Goal: Task Accomplishment & Management: Manage account settings

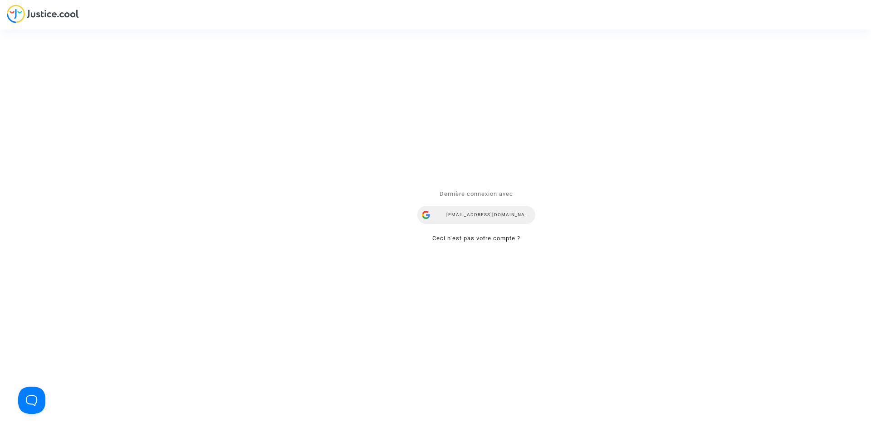
click at [476, 219] on div "[EMAIL_ADDRESS][DOMAIN_NAME]" at bounding box center [476, 215] width 118 height 18
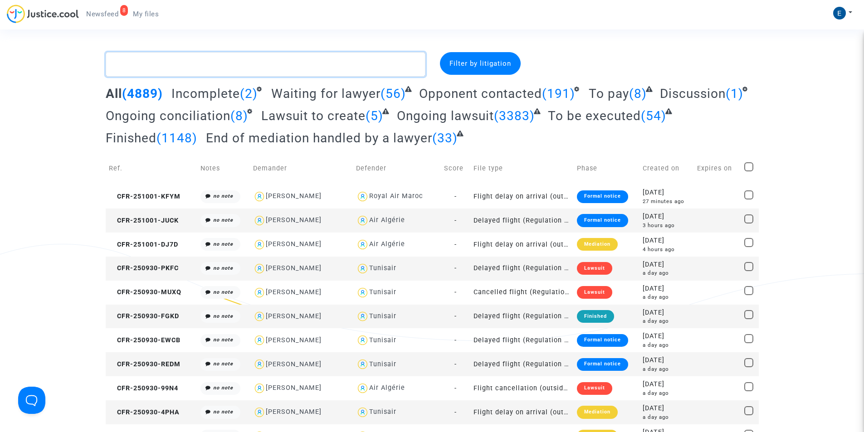
click at [167, 65] on textarea at bounding box center [266, 64] width 320 height 25
paste textarea "Savané"
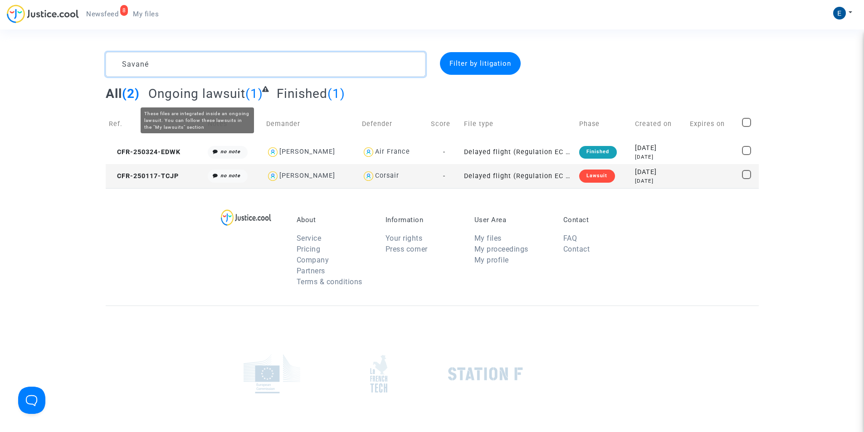
click at [133, 59] on textarea at bounding box center [266, 64] width 320 height 25
paste textarea "Madh"
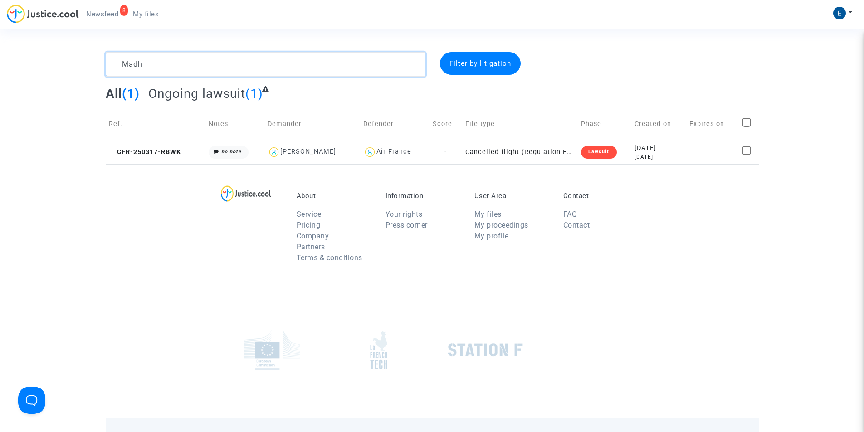
click at [241, 61] on textarea at bounding box center [266, 64] width 320 height 25
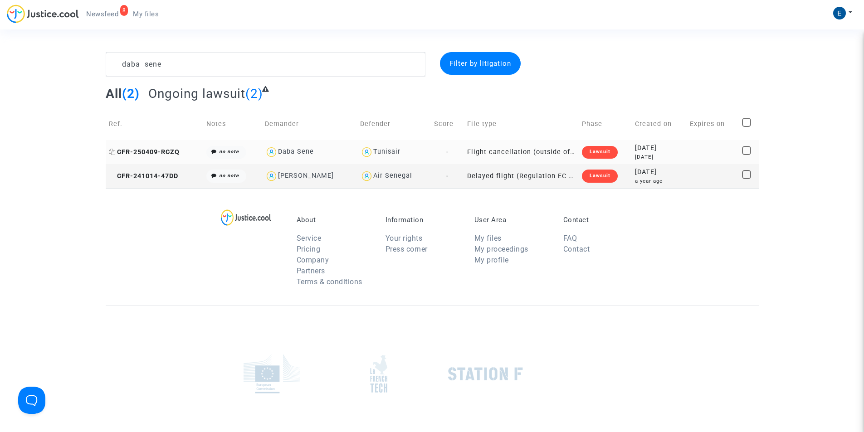
click at [162, 152] on span "CFR-250409-RCZQ" at bounding box center [144, 152] width 71 height 8
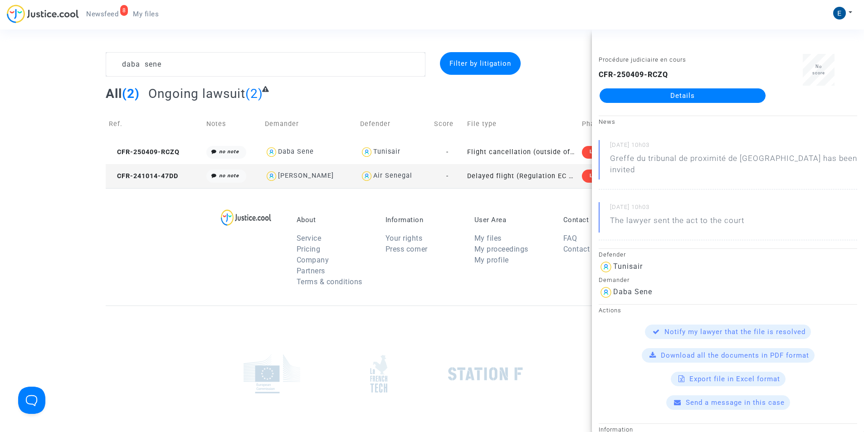
click at [404, 300] on div "About Service Pricing Company Partners Terms & conditions Information Your righ…" at bounding box center [432, 247] width 653 height 118
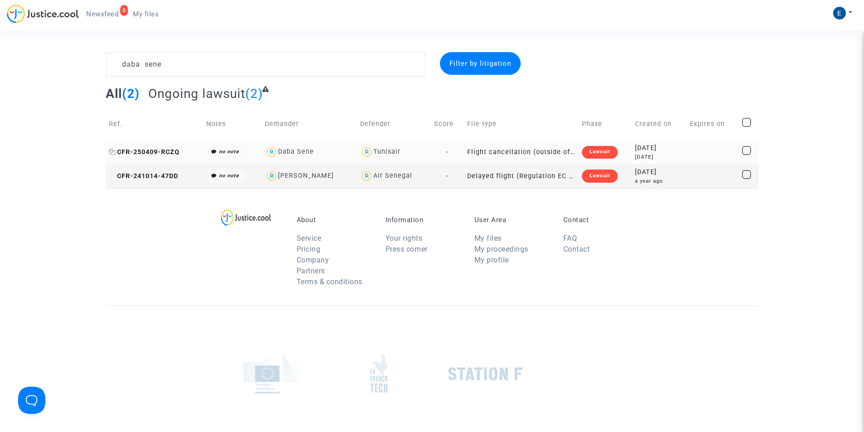
click at [164, 153] on span "CFR-250409-RCZQ" at bounding box center [144, 152] width 71 height 8
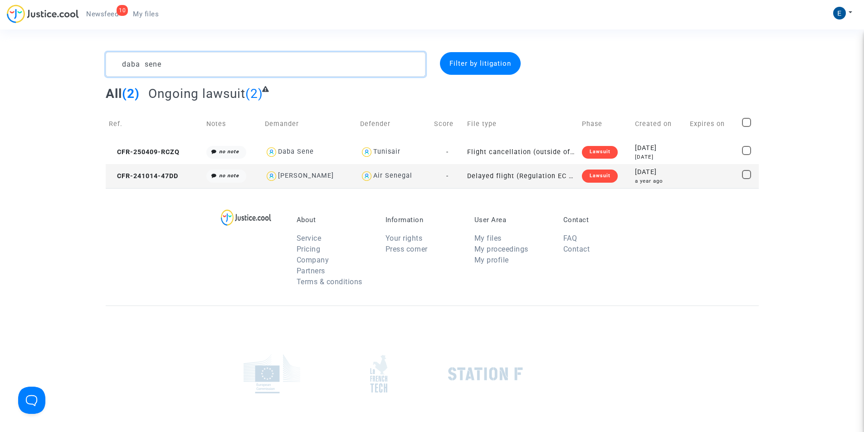
click at [224, 71] on textarea at bounding box center [266, 64] width 320 height 25
paste textarea "CFR-250401-4RWF"
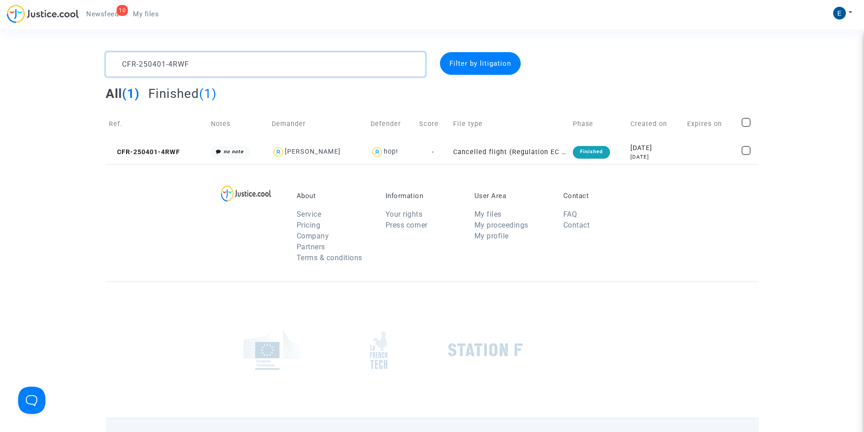
click at [169, 67] on textarea at bounding box center [266, 64] width 320 height 25
paste textarea "328-Q7EY"
click at [171, 63] on textarea at bounding box center [266, 64] width 320 height 25
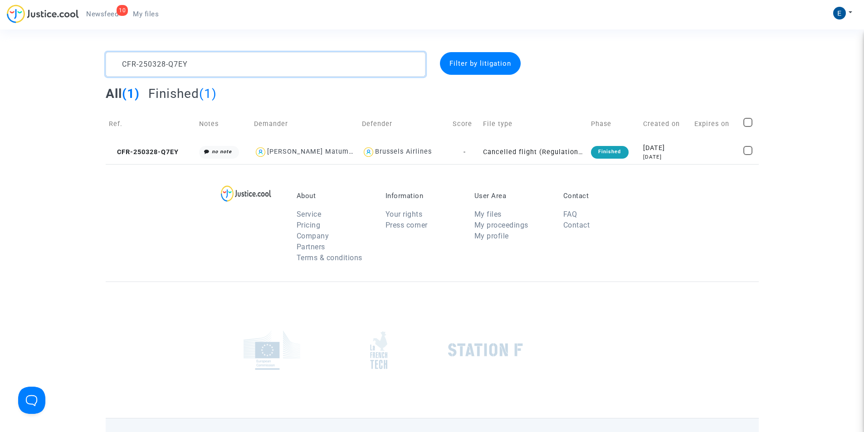
click at [171, 63] on textarea at bounding box center [266, 64] width 320 height 25
paste textarea "514-XV6A"
click at [176, 65] on textarea at bounding box center [266, 64] width 320 height 25
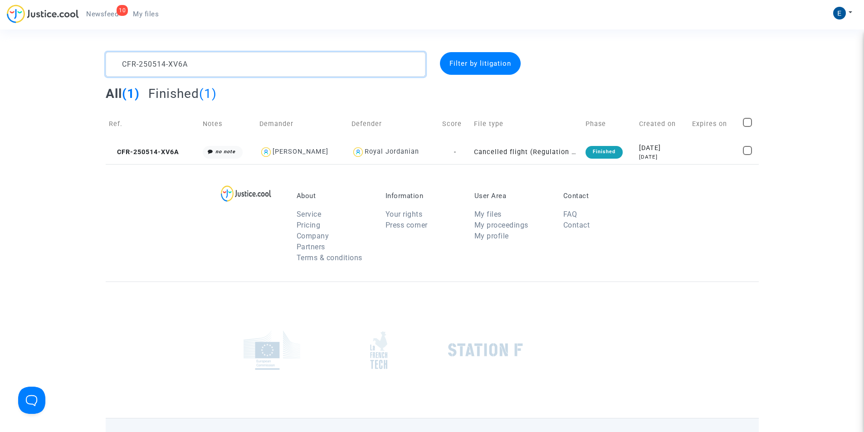
click at [176, 65] on textarea at bounding box center [266, 64] width 320 height 25
paste textarea "28-7ZMG"
click at [172, 61] on textarea at bounding box center [266, 64] width 320 height 25
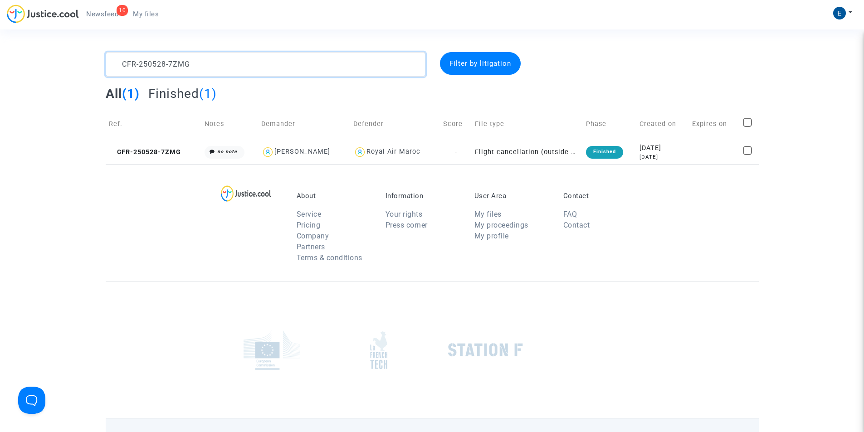
paste textarea "407-7CPT"
click at [156, 71] on textarea at bounding box center [266, 64] width 320 height 25
click at [154, 67] on textarea at bounding box center [266, 64] width 320 height 25
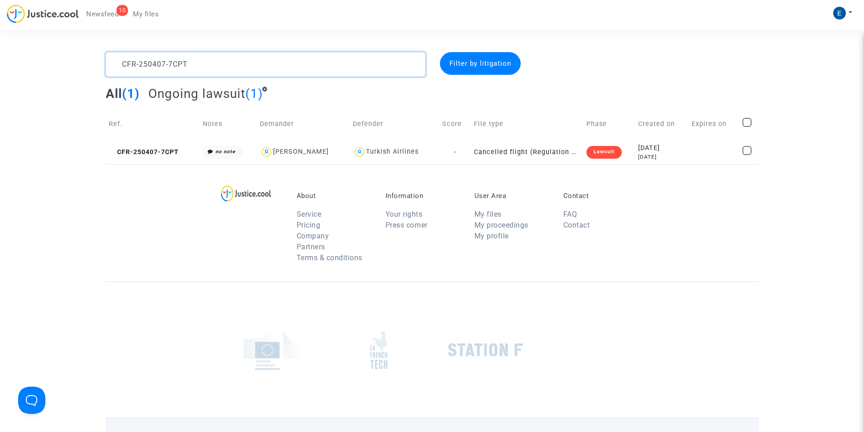
paste textarea "1-4RWF"
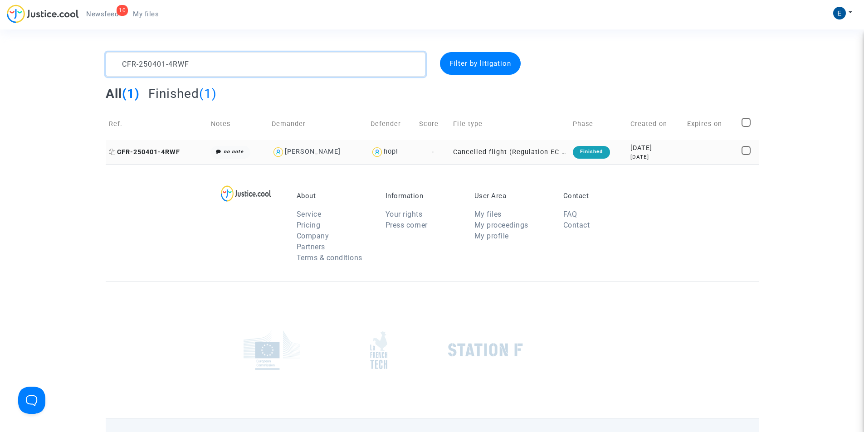
type textarea "CFR-250401-4RWF"
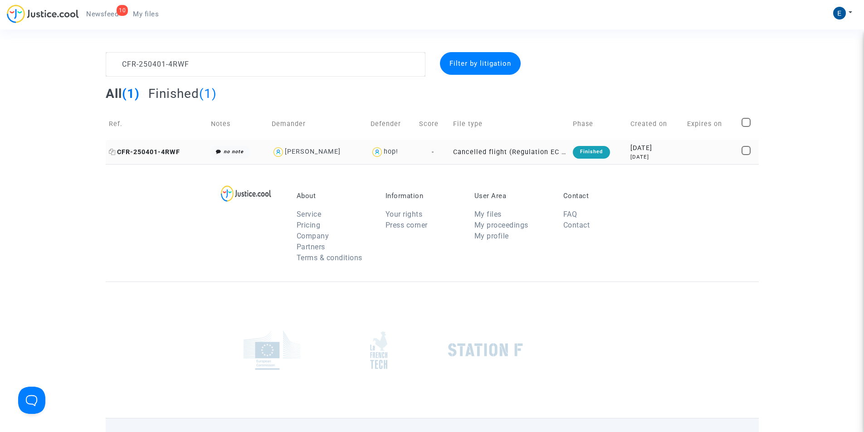
click at [171, 150] on span "CFR-250401-4RWF" at bounding box center [144, 152] width 71 height 8
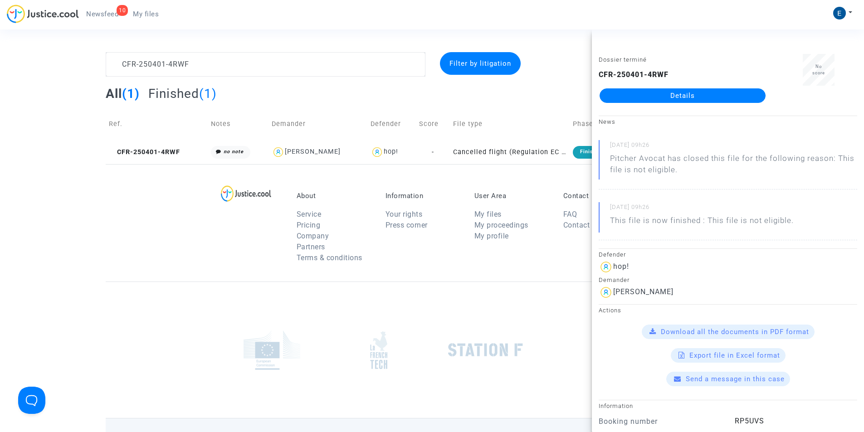
click at [668, 100] on link "Details" at bounding box center [683, 95] width 166 height 15
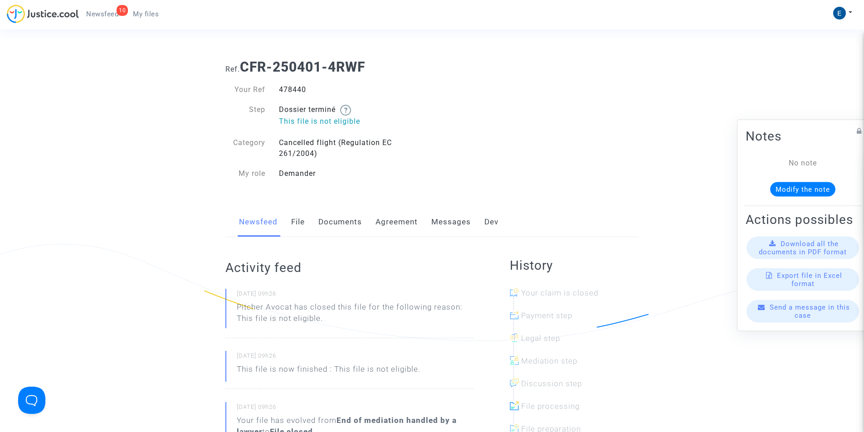
click at [446, 227] on link "Messages" at bounding box center [450, 222] width 39 height 30
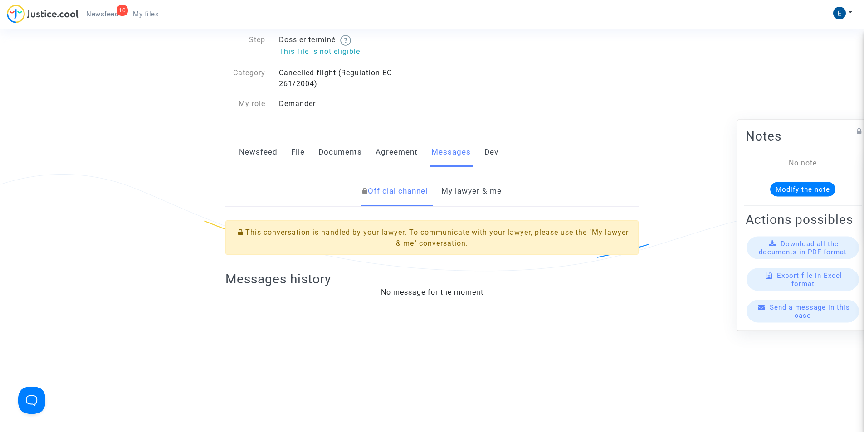
scroll to position [136, 0]
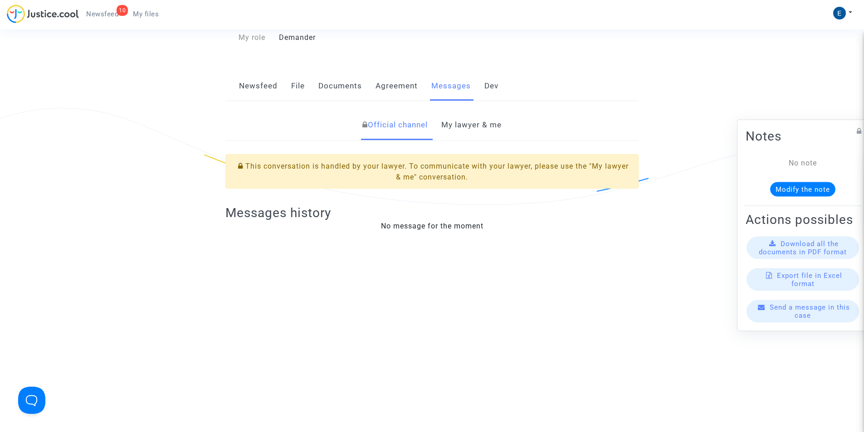
click at [474, 126] on link "My lawyer & me" at bounding box center [471, 125] width 60 height 30
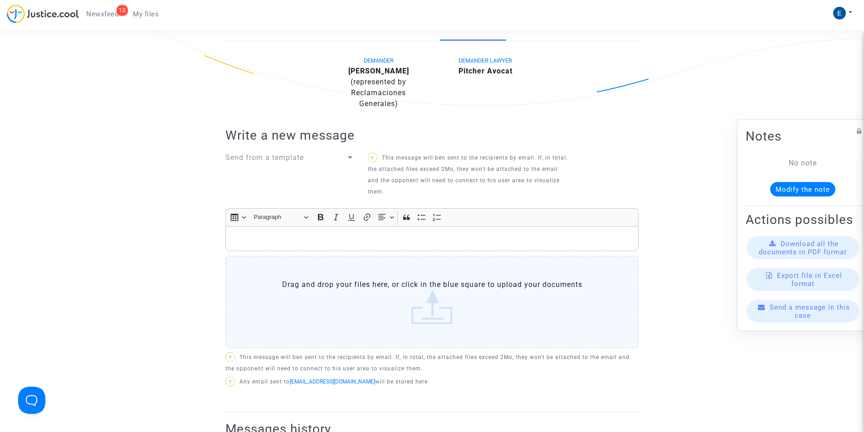
scroll to position [318, 0]
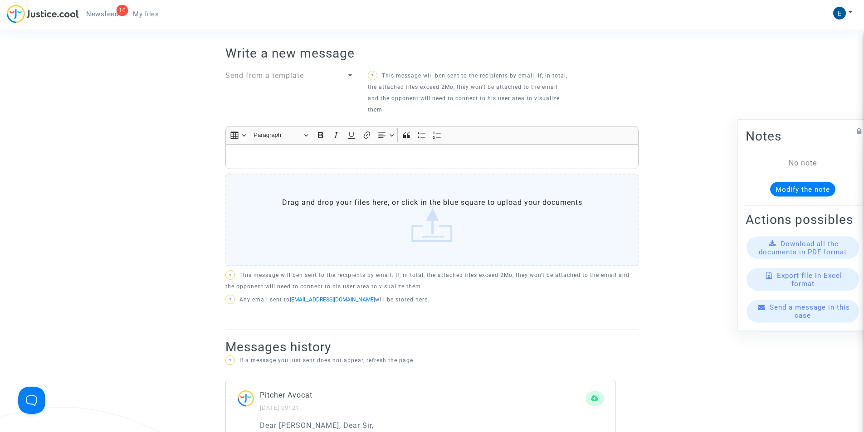
click at [372, 148] on div "Rich Text Editor, main" at bounding box center [431, 156] width 413 height 25
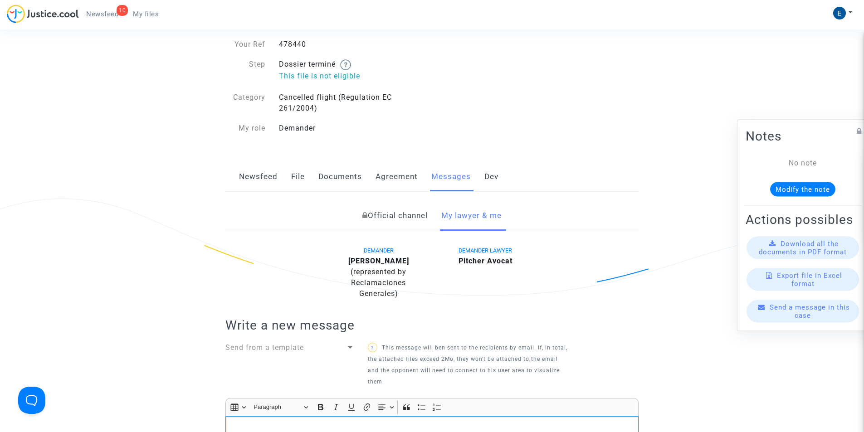
scroll to position [181, 0]
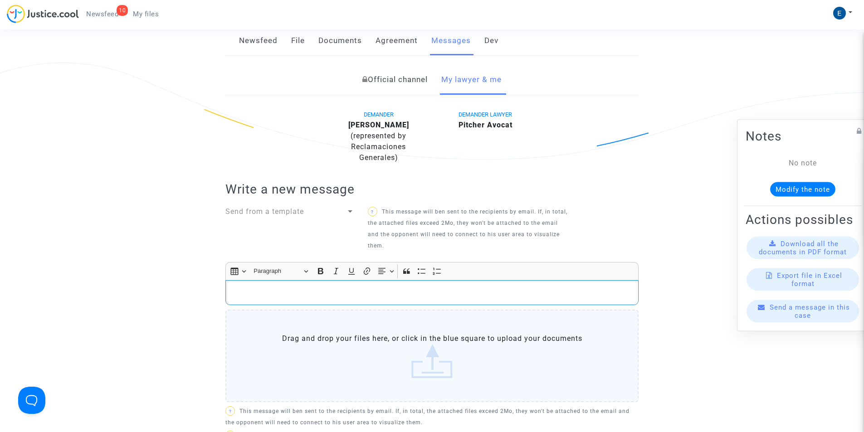
click at [282, 295] on p "Rich Text Editor, main" at bounding box center [432, 292] width 404 height 11
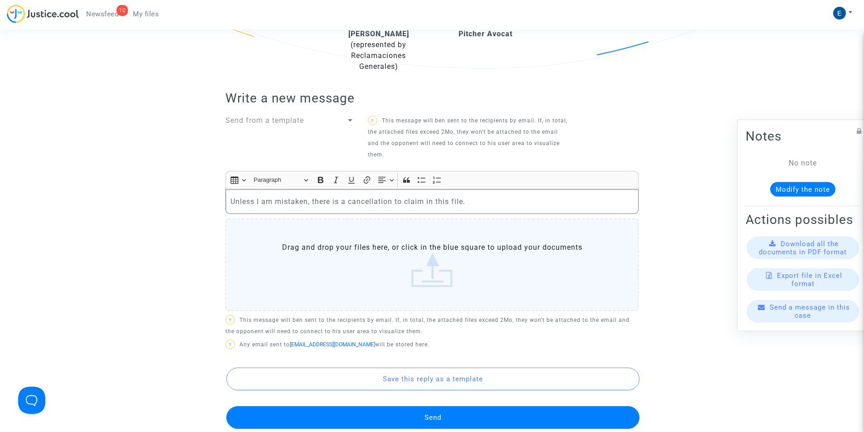
scroll to position [272, 0]
click at [304, 201] on p "Unless I am mistaken, there is a cancellation to claim in this file. Confirm me" at bounding box center [432, 201] width 404 height 11
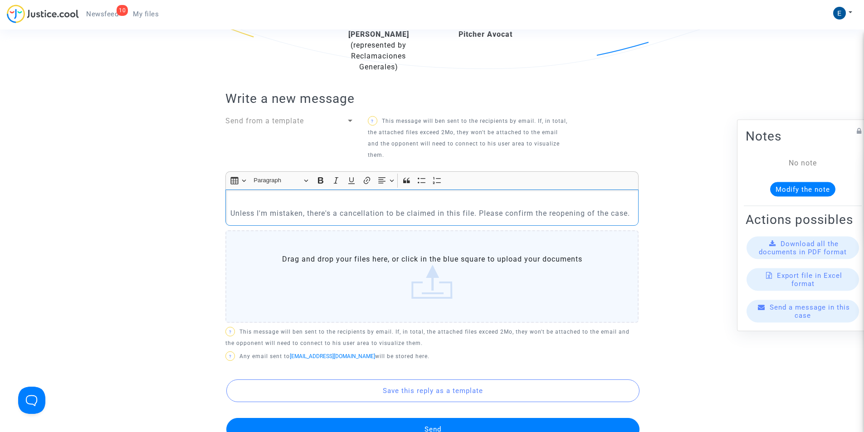
click at [284, 202] on p "​​​​​​​ Unless I'm mistaken, there's a cancellation to be claimed in this file.…" at bounding box center [432, 207] width 404 height 23
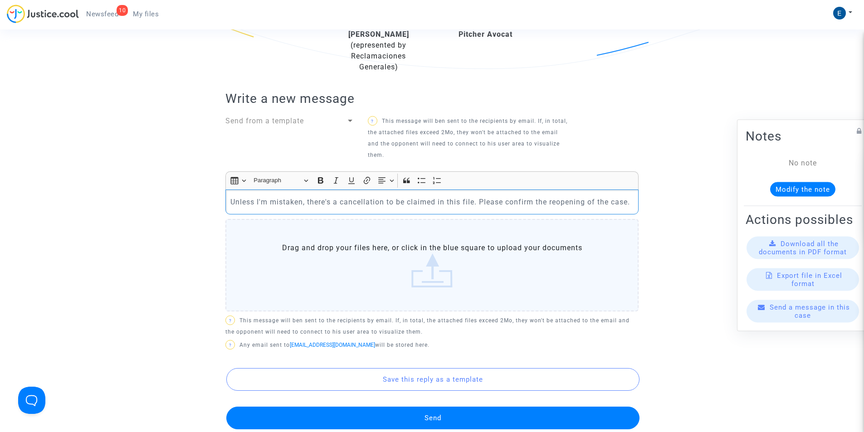
click at [424, 421] on button "Send" at bounding box center [432, 418] width 413 height 23
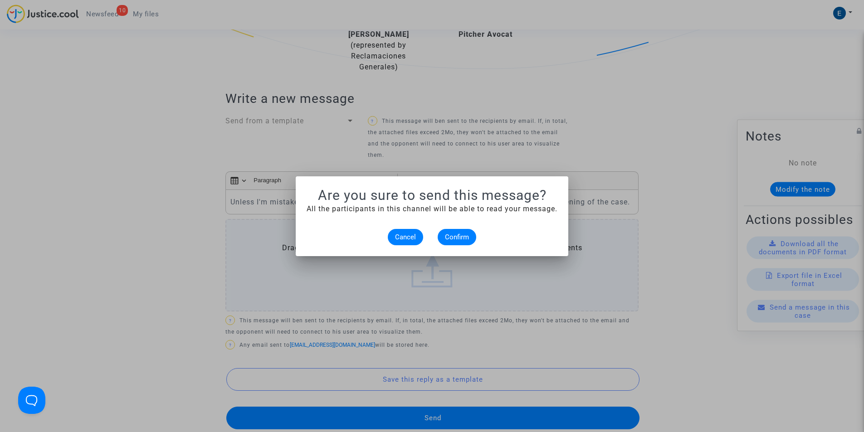
scroll to position [0, 0]
click at [469, 233] on button "Confirm" at bounding box center [457, 237] width 39 height 16
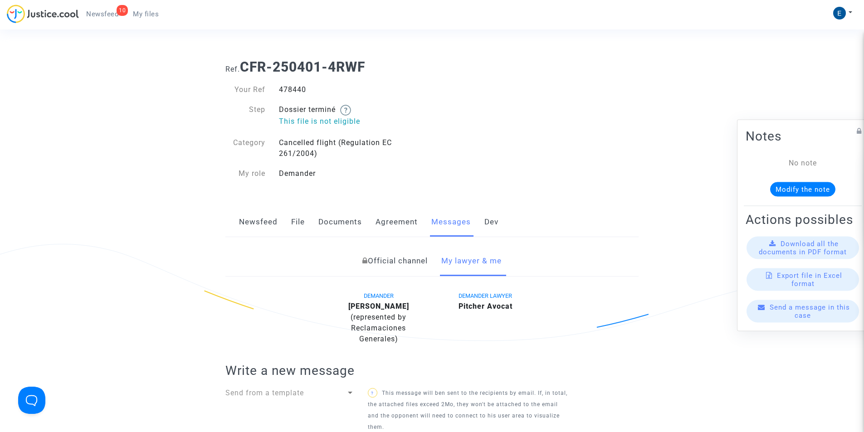
click at [147, 18] on link "My files" at bounding box center [146, 14] width 40 height 14
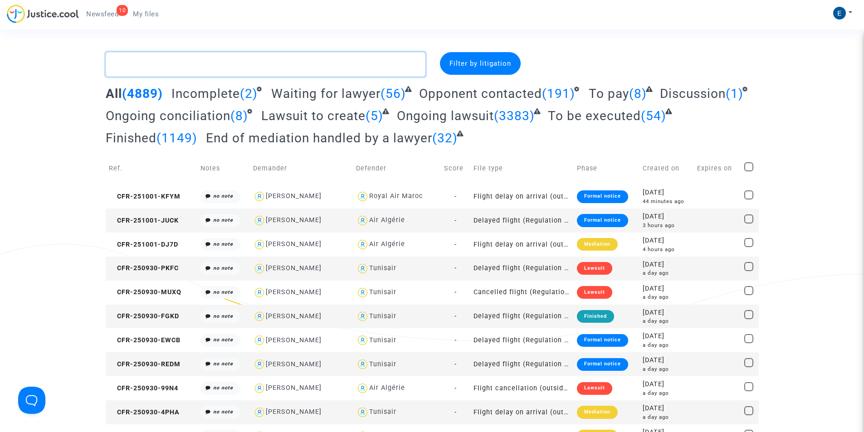
click at [149, 65] on textarea at bounding box center [266, 64] width 320 height 25
paste textarea "CFR-250407-7CPT"
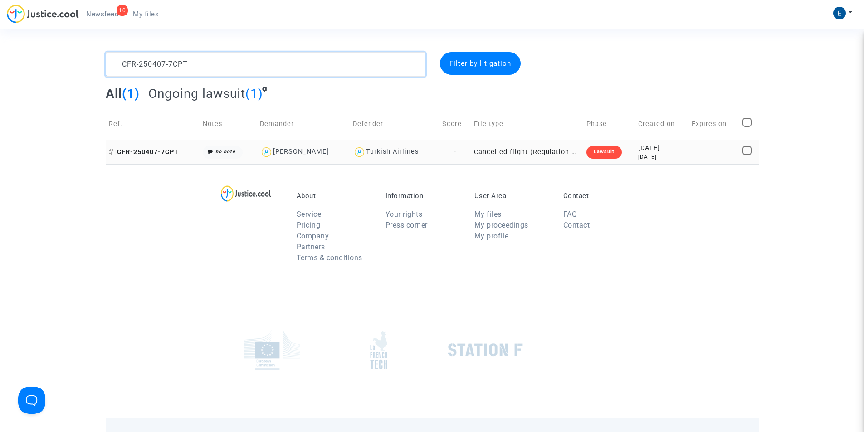
type textarea "CFR-250407-7CPT"
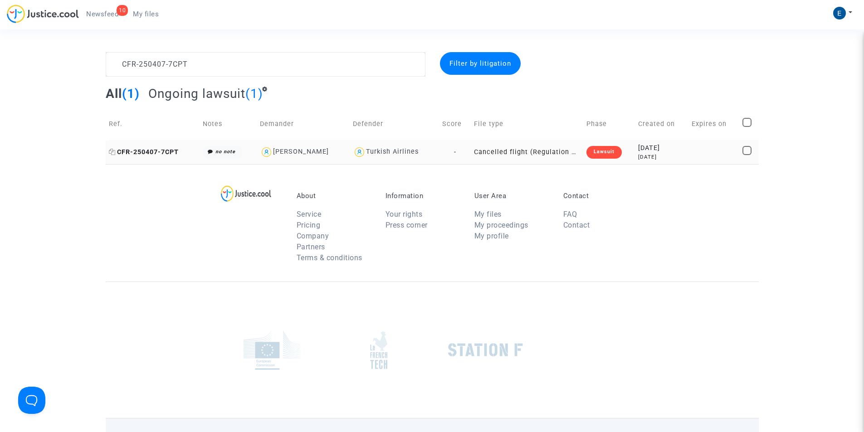
click at [164, 156] on span "CFR-250407-7CPT" at bounding box center [144, 152] width 70 height 8
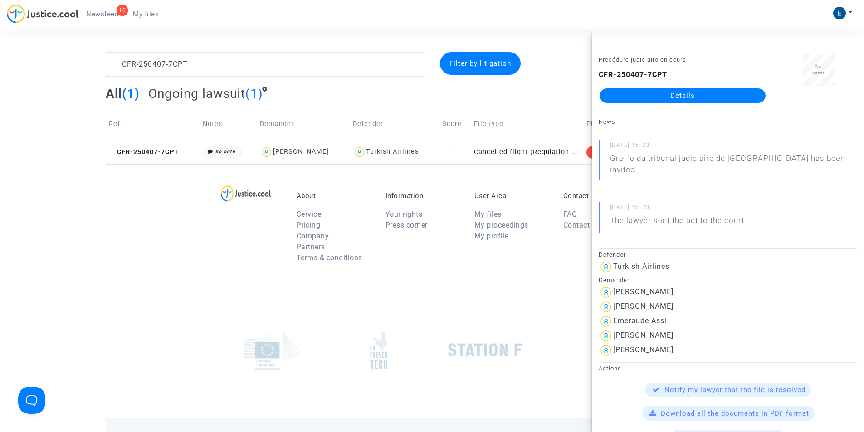
click at [692, 98] on link "Details" at bounding box center [683, 95] width 166 height 15
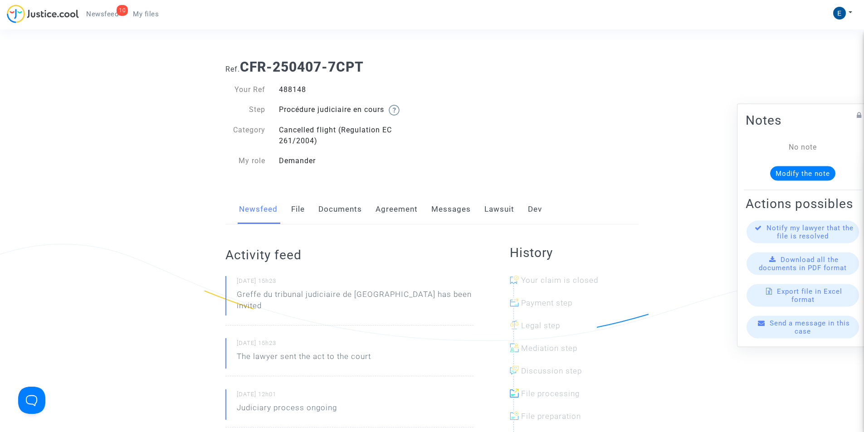
click at [495, 207] on link "Lawsuit" at bounding box center [500, 210] width 30 height 30
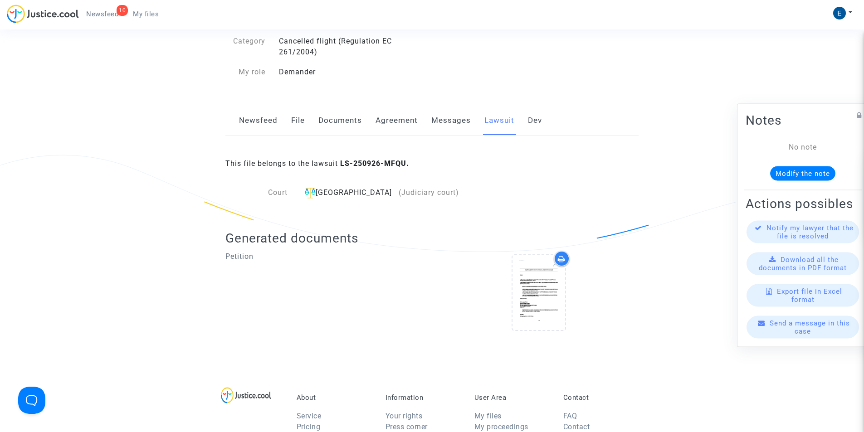
scroll to position [45, 0]
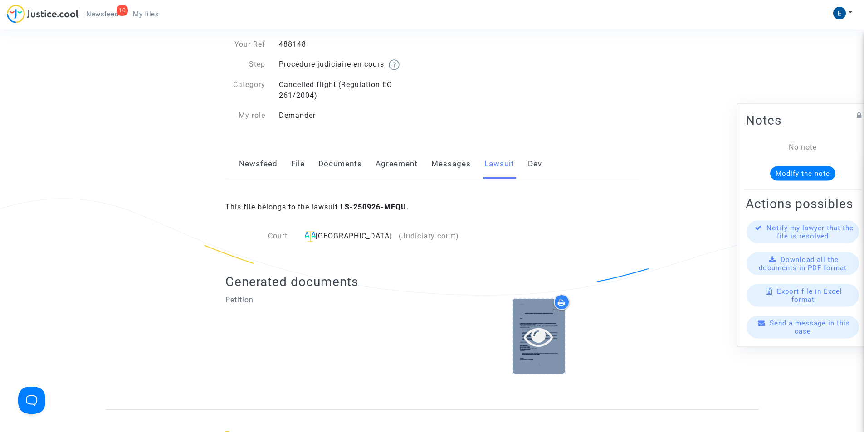
click at [545, 333] on icon at bounding box center [538, 336] width 29 height 29
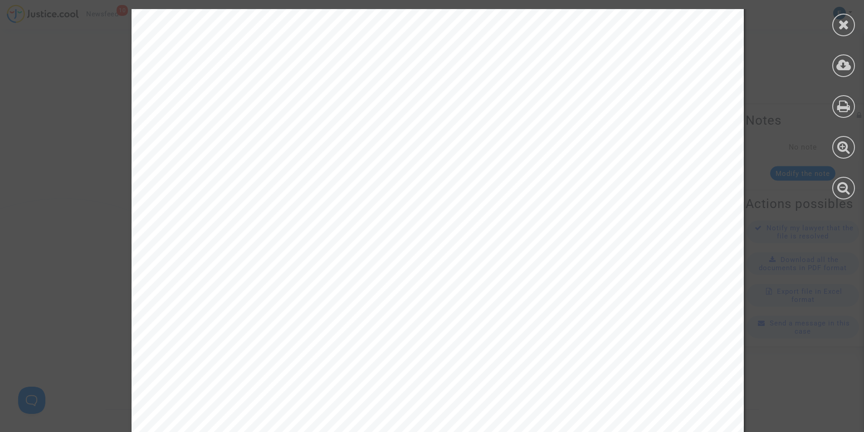
scroll to position [1089, 0]
click at [839, 29] on icon at bounding box center [843, 25] width 11 height 14
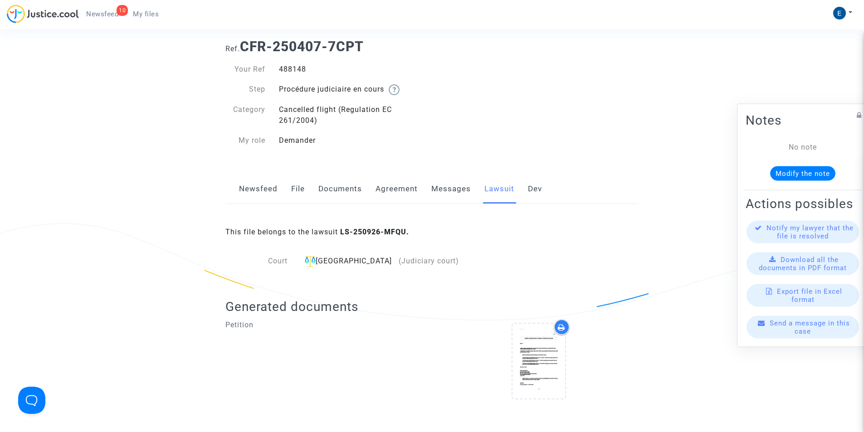
scroll to position [0, 0]
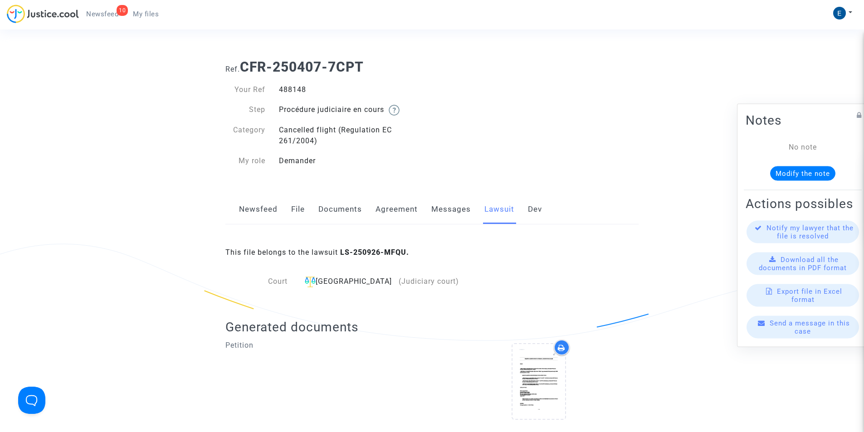
click at [449, 214] on link "Messages" at bounding box center [450, 210] width 39 height 30
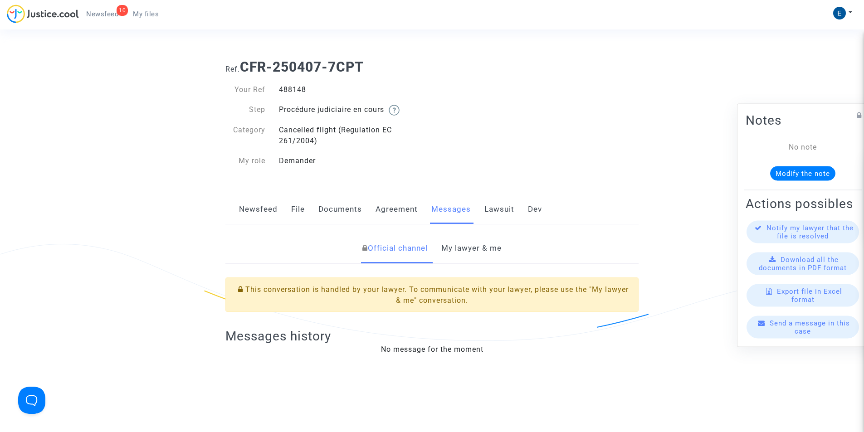
click at [267, 207] on link "Newsfeed" at bounding box center [258, 210] width 39 height 30
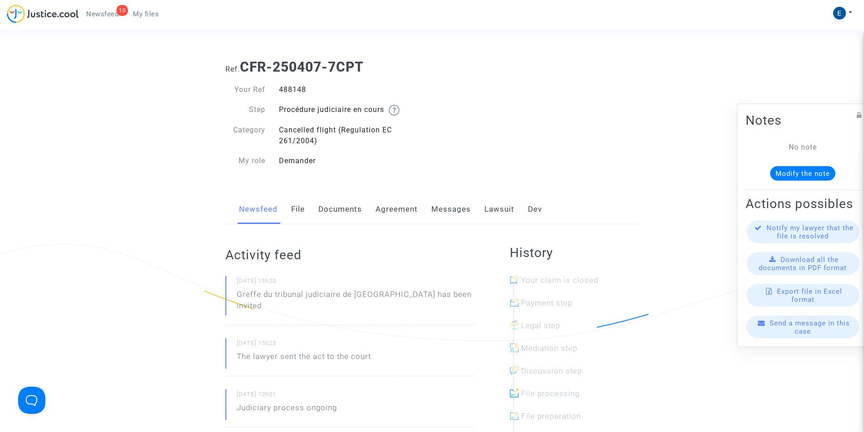
click at [402, 213] on link "Agreement" at bounding box center [397, 210] width 42 height 30
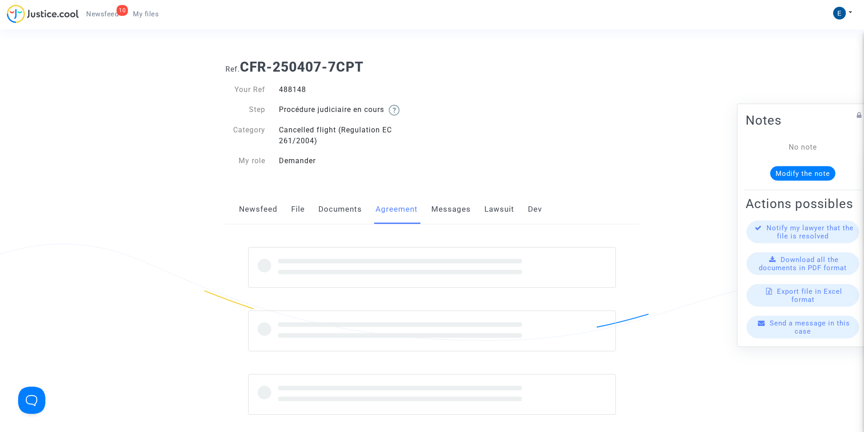
click at [439, 212] on link "Messages" at bounding box center [450, 210] width 39 height 30
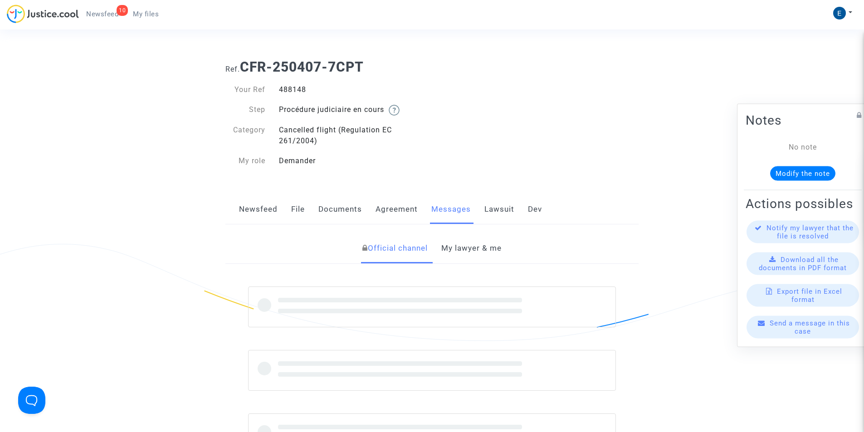
click at [514, 213] on div "Newsfeed File Documents Agreement Messages Lawsuit Dev" at bounding box center [431, 210] width 413 height 30
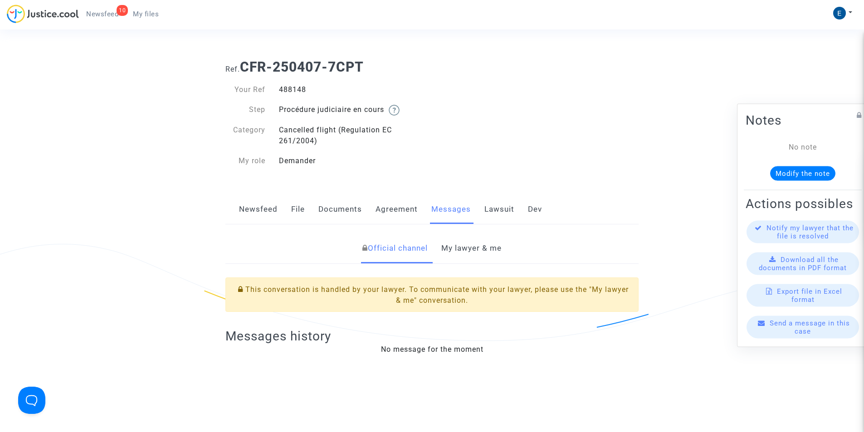
click at [506, 213] on link "Lawsuit" at bounding box center [500, 210] width 30 height 30
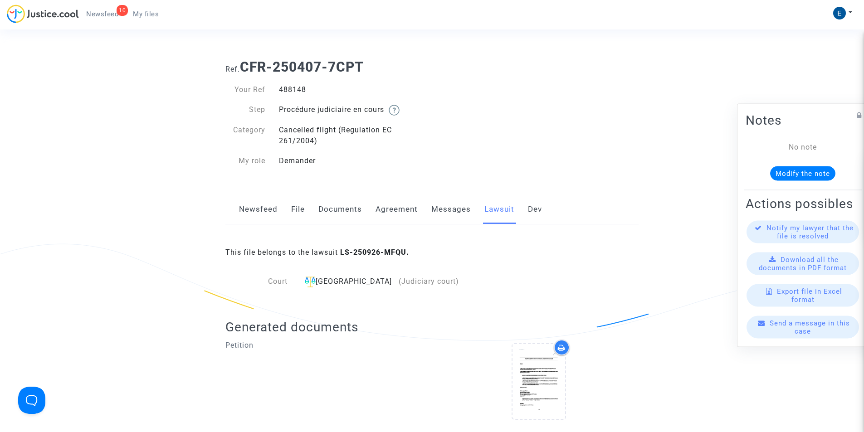
click at [463, 213] on link "Messages" at bounding box center [450, 210] width 39 height 30
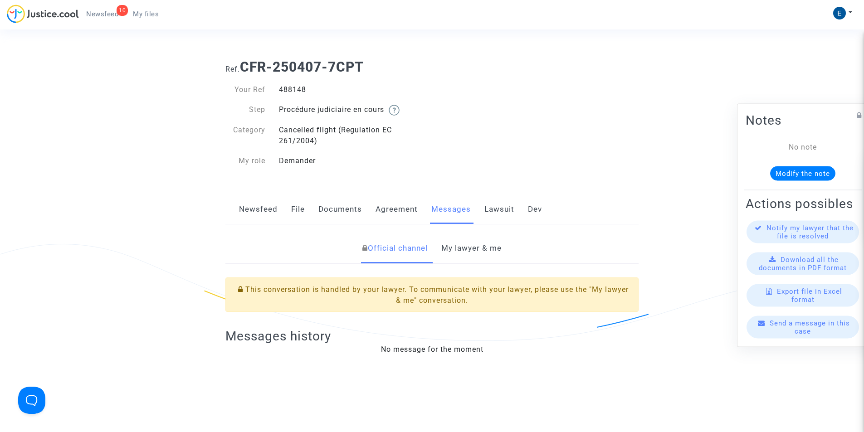
click at [456, 248] on link "My lawyer & me" at bounding box center [471, 249] width 60 height 30
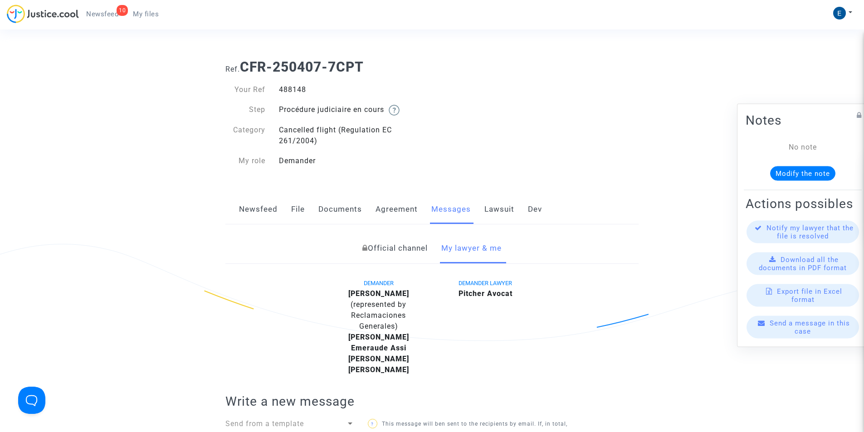
click at [377, 292] on b "[PERSON_NAME]" at bounding box center [378, 293] width 61 height 9
copy div "[PERSON_NAME] (represented by Reclamaciones Generales)"
click at [392, 294] on b "[PERSON_NAME]" at bounding box center [378, 293] width 61 height 9
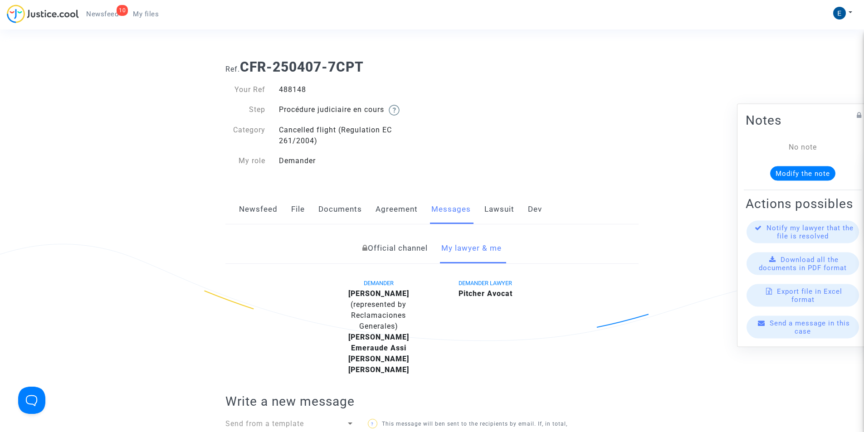
drag, startPoint x: 402, startPoint y: 292, endPoint x: 357, endPoint y: 294, distance: 45.4
click at [357, 294] on b "[PERSON_NAME]" at bounding box center [378, 293] width 61 height 9
copy b "[PERSON_NAME]"
click at [143, 13] on span "My files" at bounding box center [146, 14] width 26 height 8
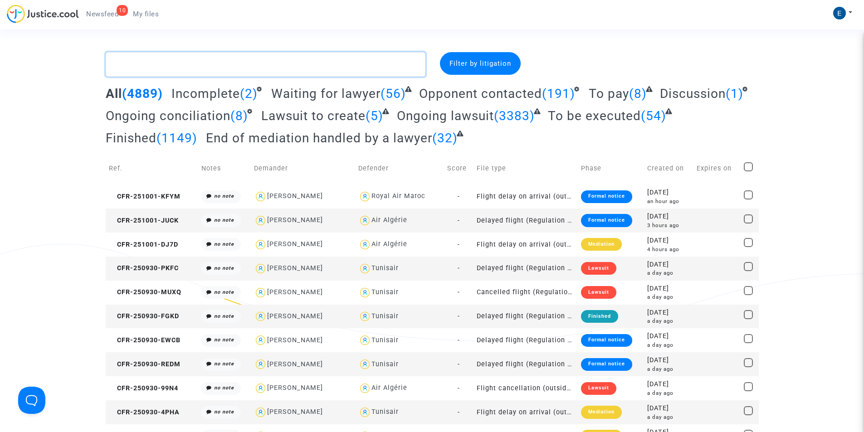
click at [179, 67] on textarea at bounding box center [266, 64] width 320 height 25
paste textarea "CFR-250515-RAQE"
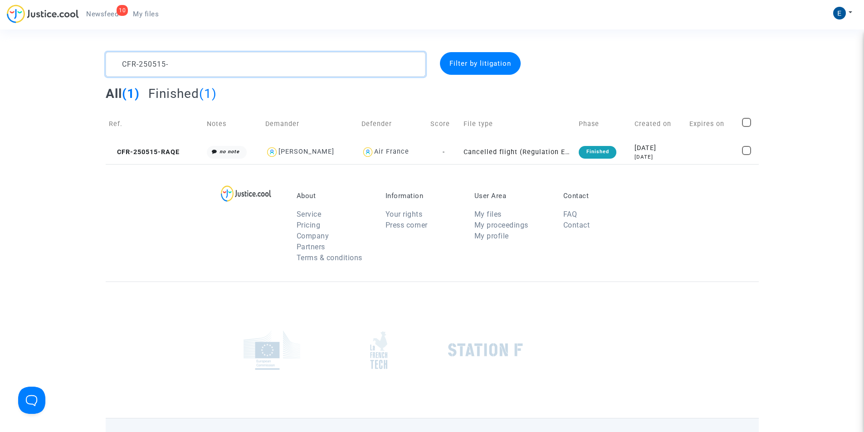
paste textarea "CFR-250513-RGBH"
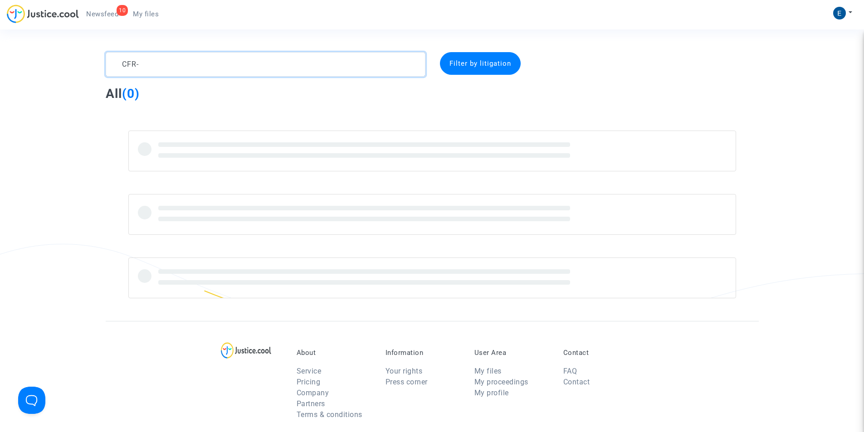
type textarea "CFR"
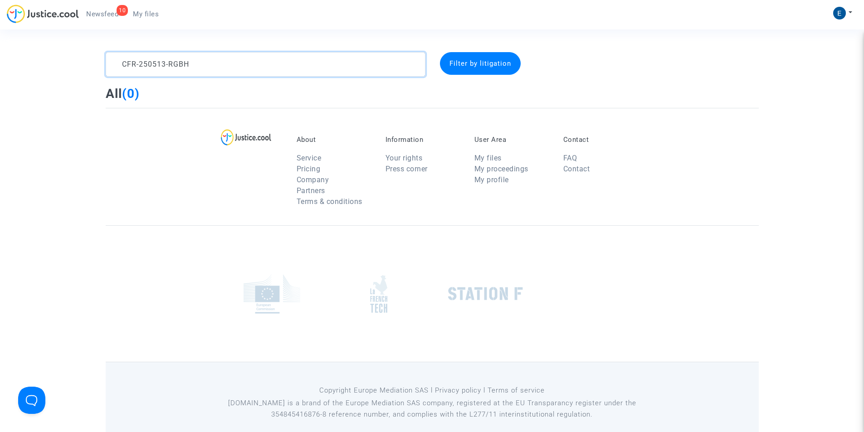
scroll to position [10, 0]
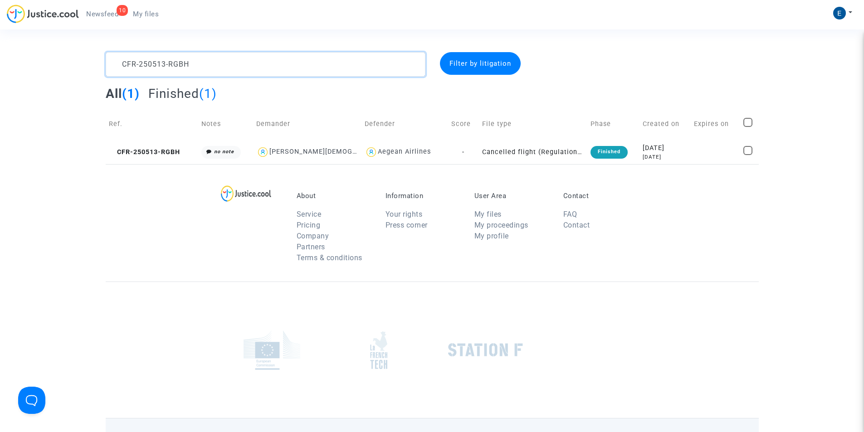
click at [176, 56] on textarea at bounding box center [266, 64] width 320 height 25
paste textarea "410-AG6K"
click at [162, 62] on textarea at bounding box center [266, 64] width 320 height 25
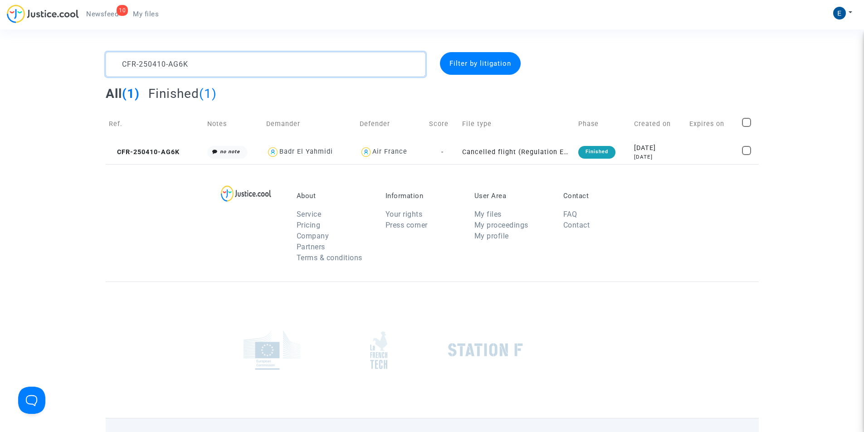
click at [162, 62] on textarea at bounding box center [266, 64] width 320 height 25
paste textarea "09-FKM9"
click at [165, 61] on textarea at bounding box center [266, 64] width 320 height 25
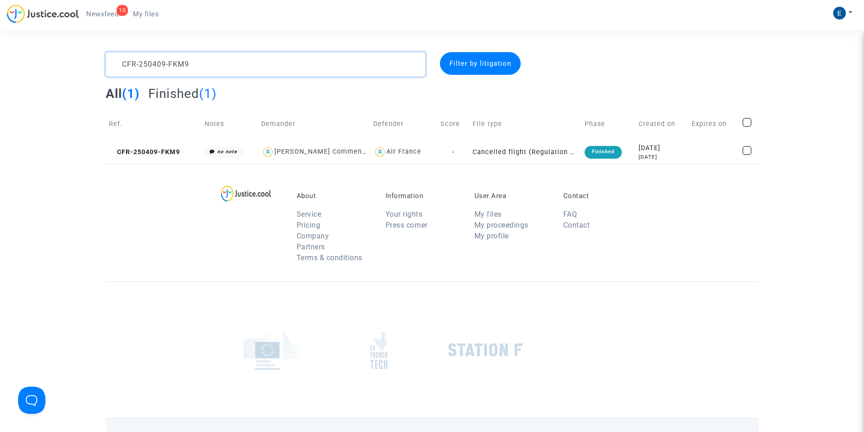
click at [165, 61] on textarea at bounding box center [266, 64] width 320 height 25
paste textarea "617-RKNC"
click at [175, 61] on textarea at bounding box center [266, 64] width 320 height 25
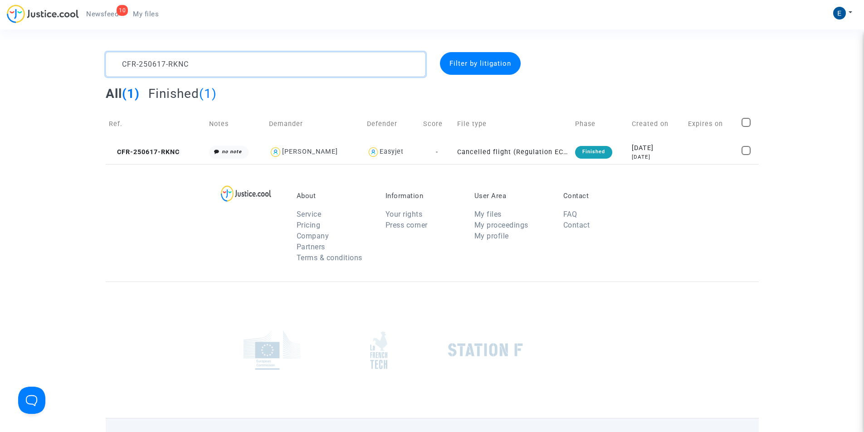
paste textarea "409-N3Q"
click at [155, 66] on textarea at bounding box center [266, 64] width 320 height 25
paste textarea "303-VQPA"
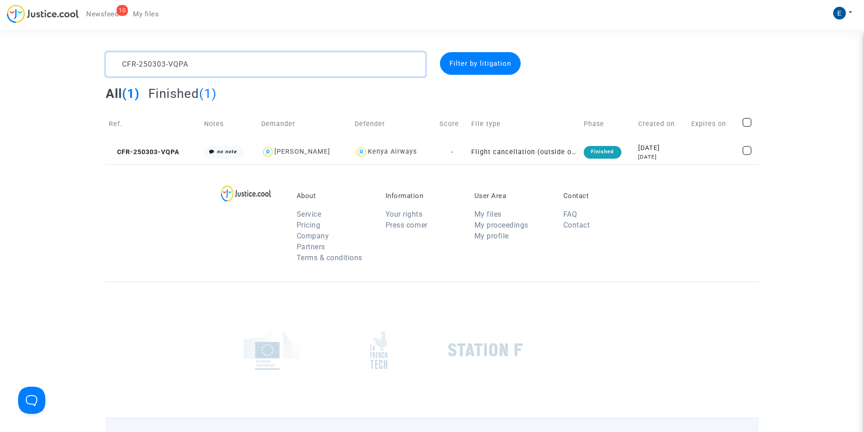
type textarea "CFR-250303-VQPA"
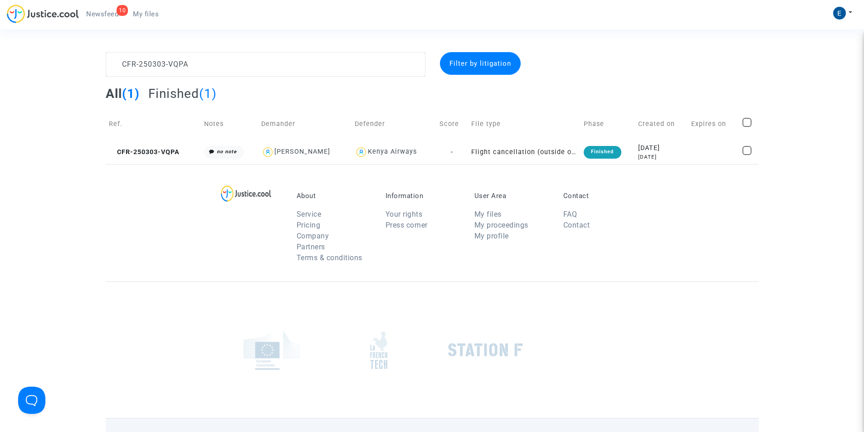
click at [156, 148] on span "CFR-250303-VQPA" at bounding box center [144, 152] width 71 height 8
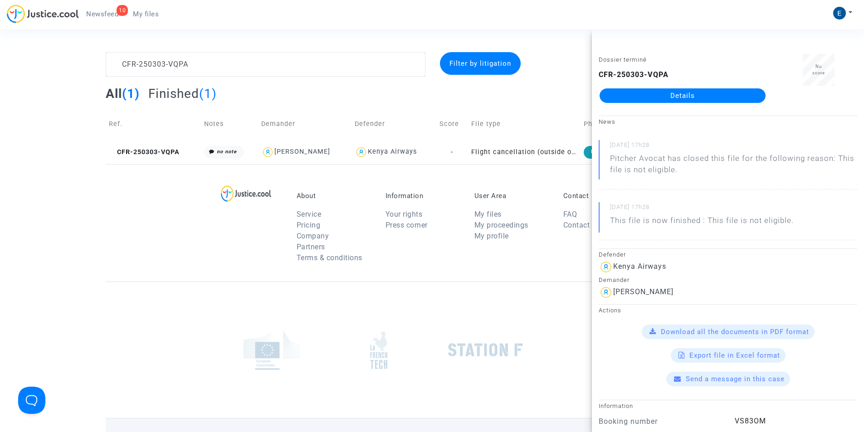
click at [671, 98] on link "Details" at bounding box center [683, 95] width 166 height 15
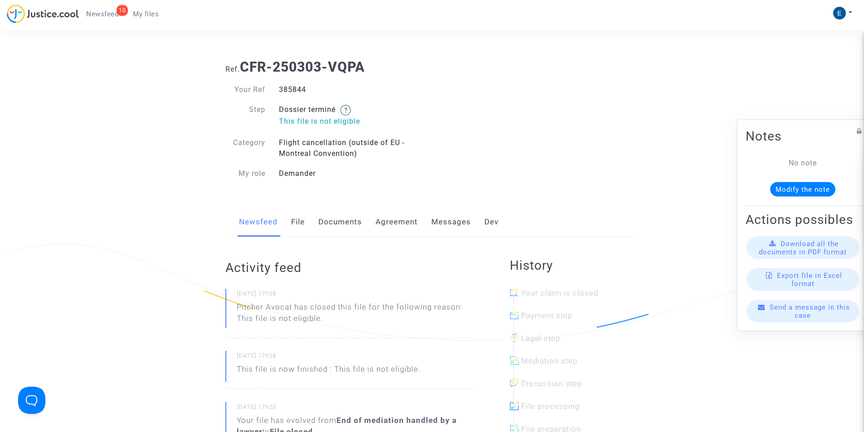
click at [294, 222] on link "File" at bounding box center [298, 222] width 14 height 30
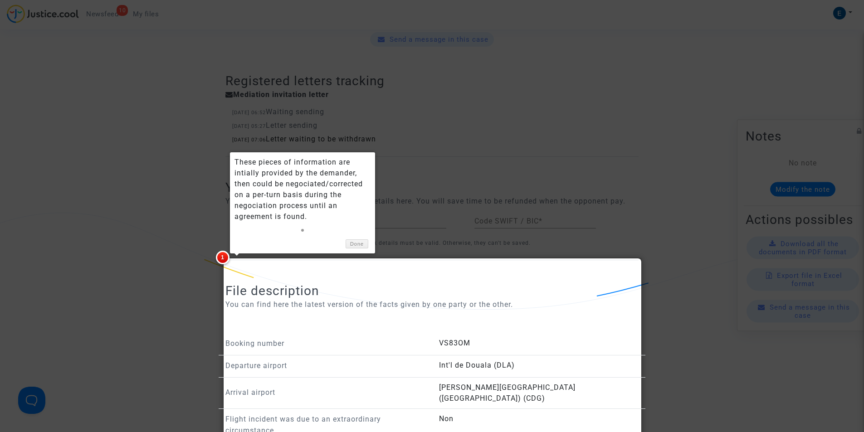
scroll to position [590, 0]
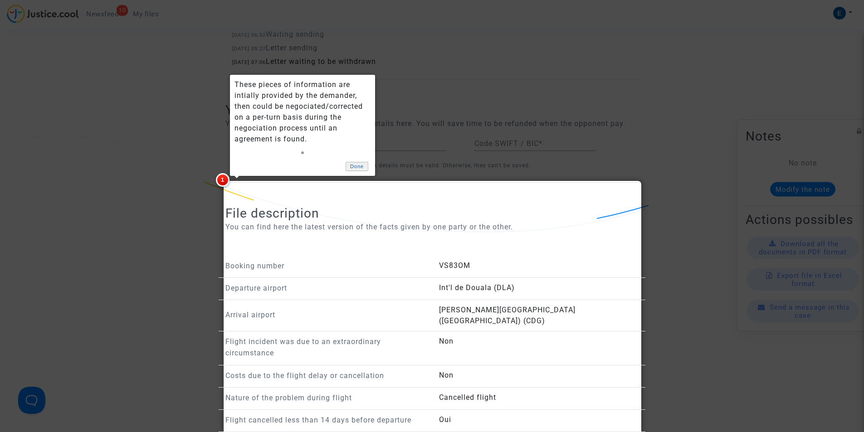
click at [355, 170] on link "Done" at bounding box center [357, 167] width 23 height 10
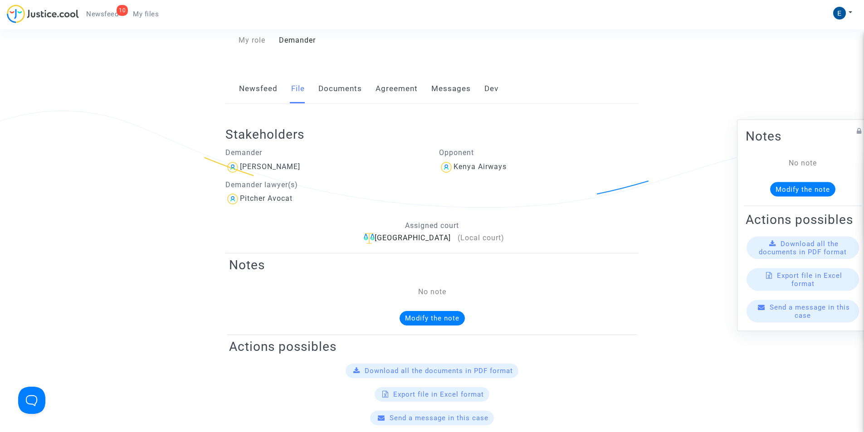
scroll to position [113, 0]
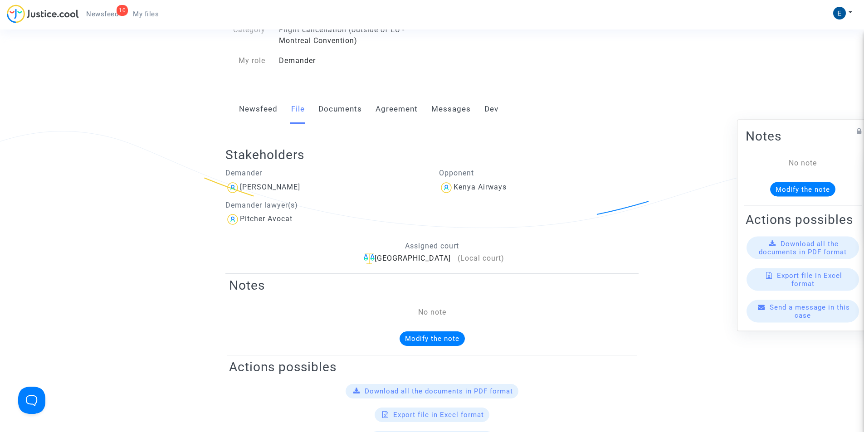
click at [335, 104] on link "Documents" at bounding box center [341, 109] width 44 height 30
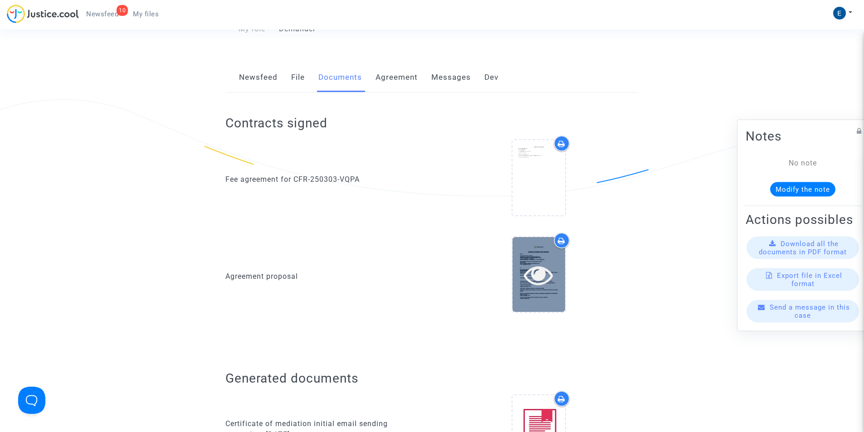
scroll to position [158, 0]
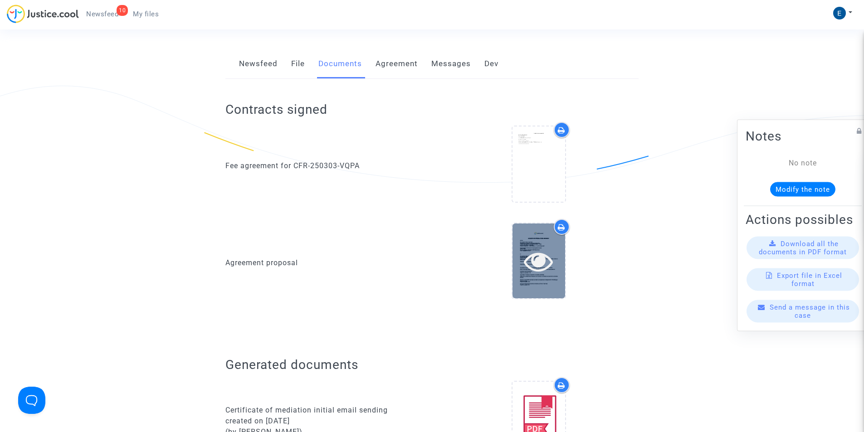
click at [543, 254] on icon at bounding box center [538, 261] width 29 height 29
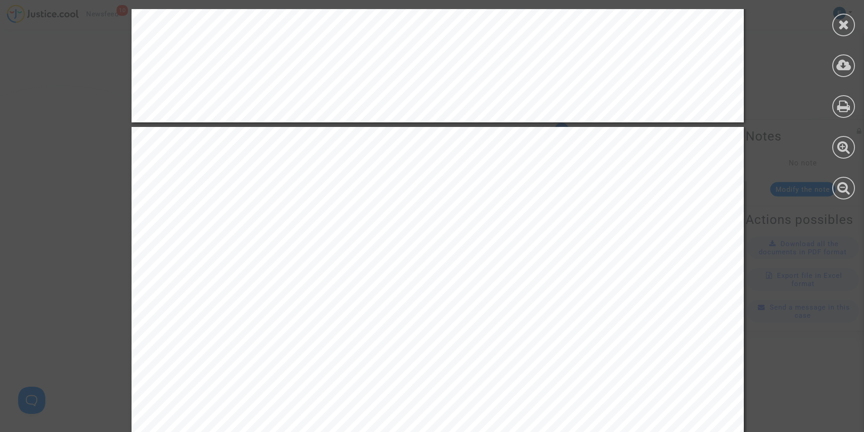
scroll to position [953, 0]
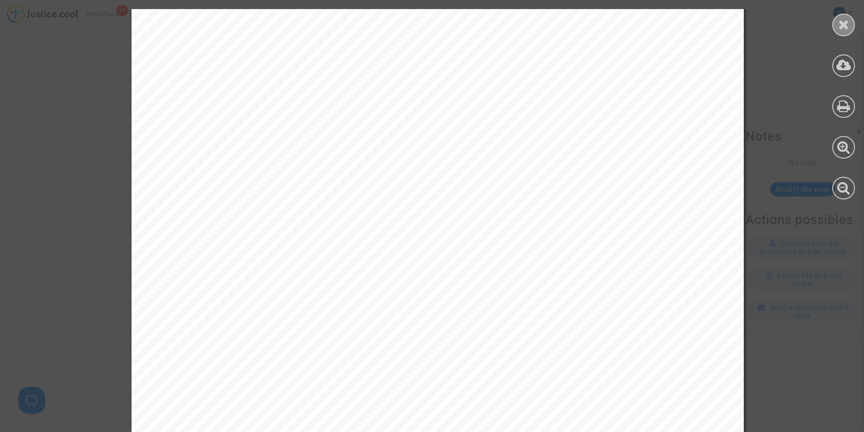
click at [845, 24] on icon at bounding box center [843, 25] width 11 height 14
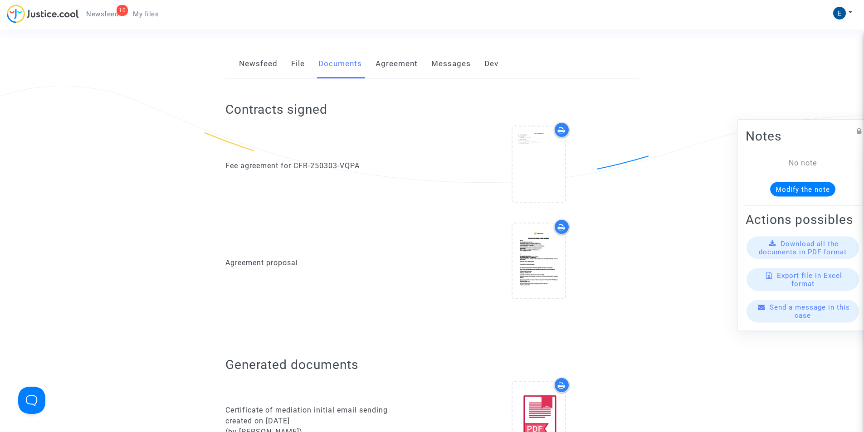
click at [157, 15] on span "My files" at bounding box center [146, 14] width 26 height 8
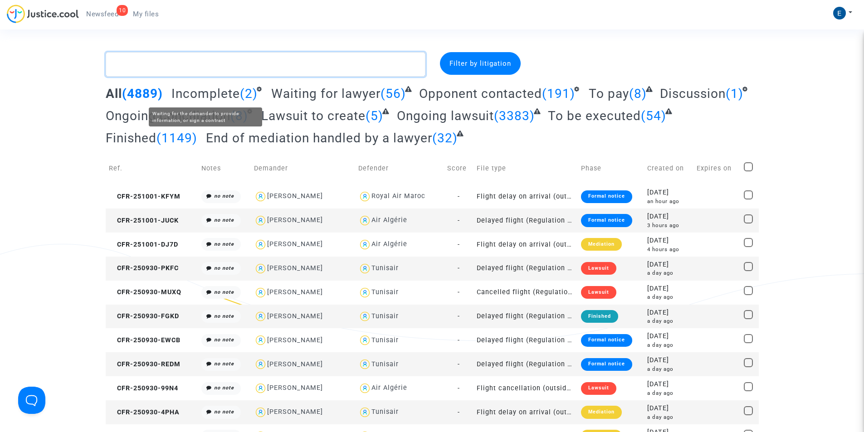
click at [186, 69] on textarea at bounding box center [266, 64] width 320 height 25
paste textarea "CFR-250429-D9FP"
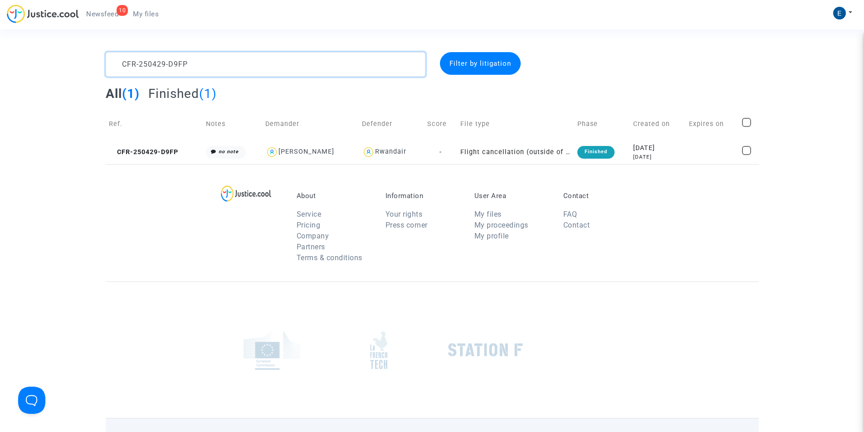
click at [151, 60] on textarea at bounding box center [266, 64] width 320 height 25
paste textarea "303-Q3T8"
click at [153, 66] on textarea at bounding box center [266, 64] width 320 height 25
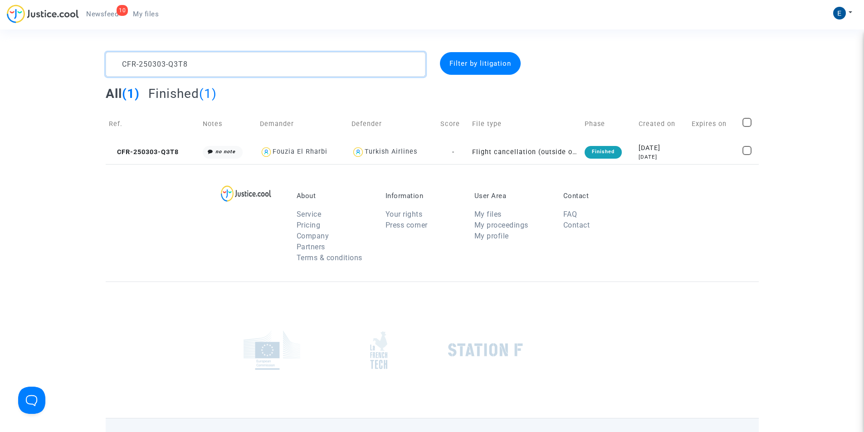
click at [153, 66] on textarea at bounding box center [266, 64] width 320 height 25
paste textarea "514-F9F"
click at [162, 68] on textarea at bounding box center [266, 64] width 320 height 25
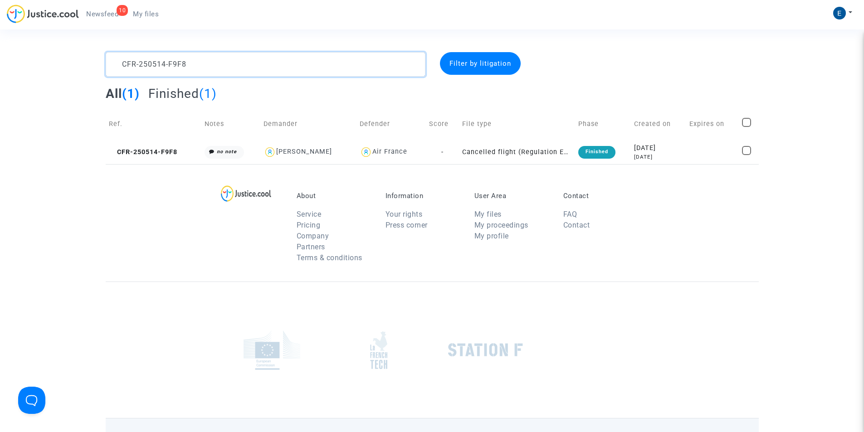
click at [162, 68] on textarea at bounding box center [266, 64] width 320 height 25
paste textarea "29-JCX"
click at [160, 62] on textarea at bounding box center [266, 64] width 320 height 25
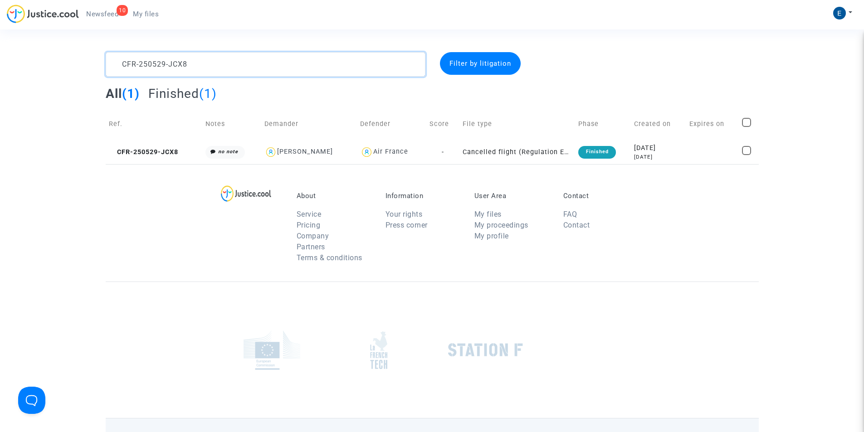
paste textarea "424-NRAN"
click at [160, 62] on textarea at bounding box center [266, 64] width 320 height 25
paste textarea "09-JB9T"
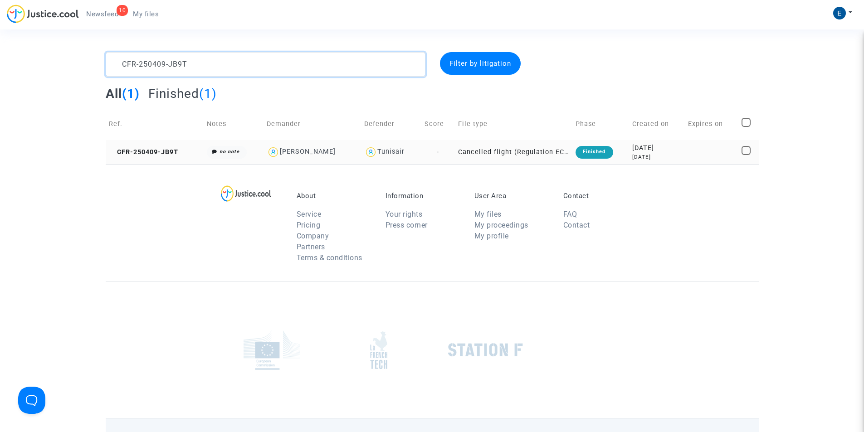
type textarea "CFR-250409-JB9T"
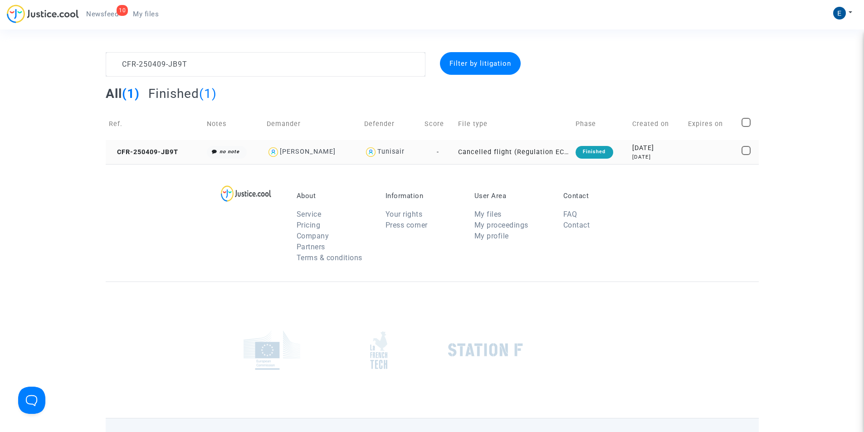
click at [172, 160] on td "CFR-250409-JB9T" at bounding box center [155, 152] width 98 height 24
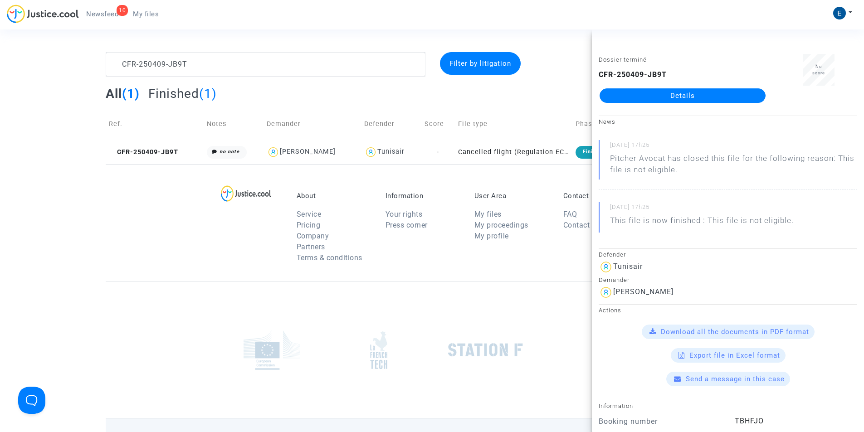
click at [666, 98] on link "Details" at bounding box center [683, 95] width 166 height 15
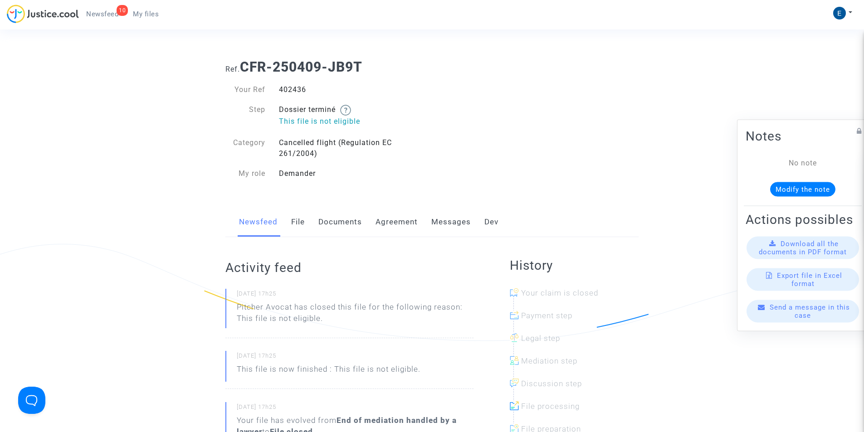
click at [153, 13] on span "My files" at bounding box center [146, 14] width 26 height 8
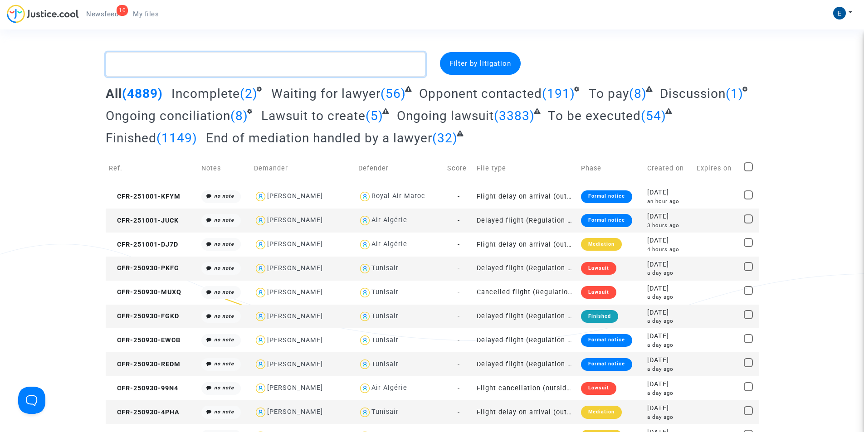
click at [158, 54] on textarea at bounding box center [266, 64] width 320 height 25
paste textarea "CFR-250718-QA6W"
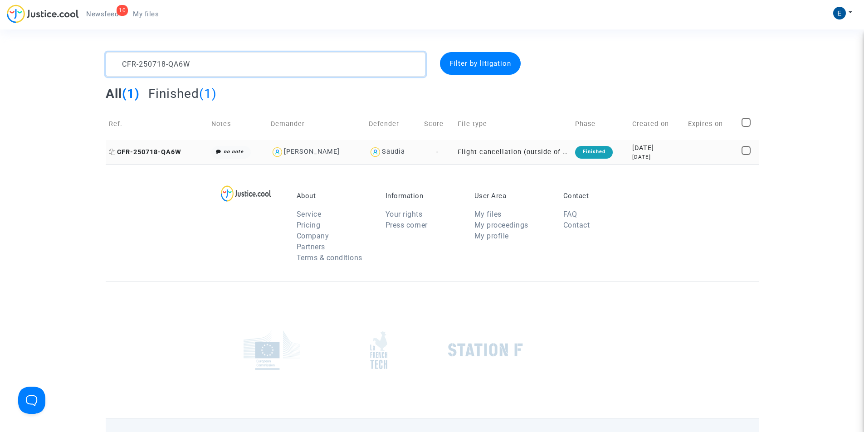
type textarea "CFR-250718-QA6W"
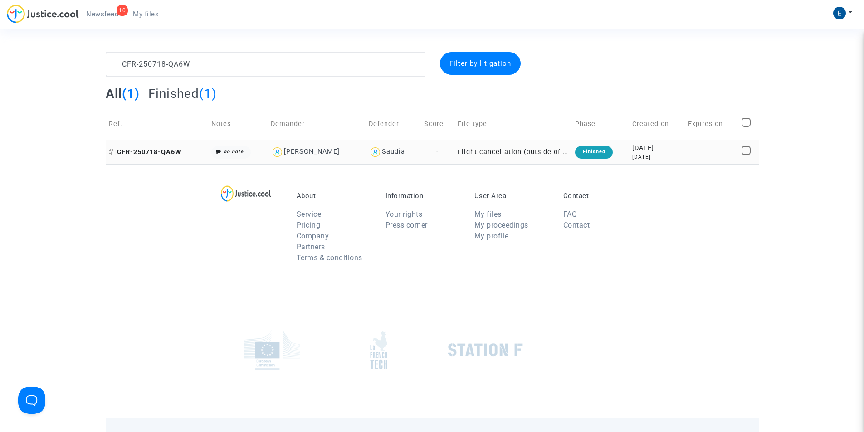
click at [175, 152] on span "CFR-250718-QA6W" at bounding box center [145, 152] width 73 height 8
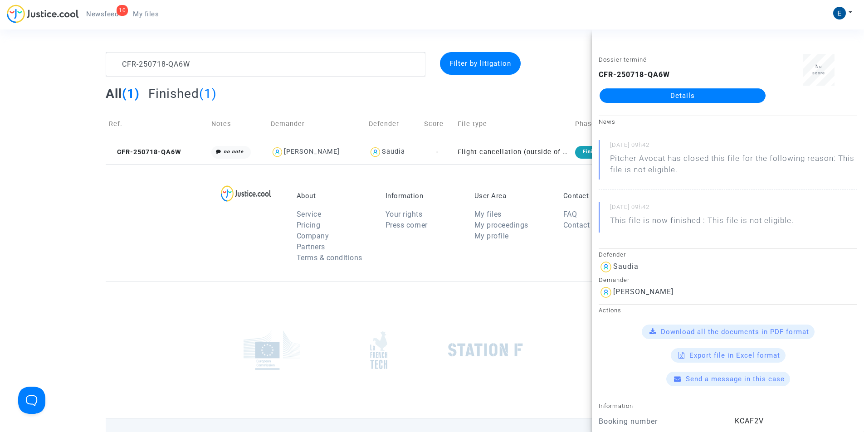
click at [688, 93] on link "Details" at bounding box center [683, 95] width 166 height 15
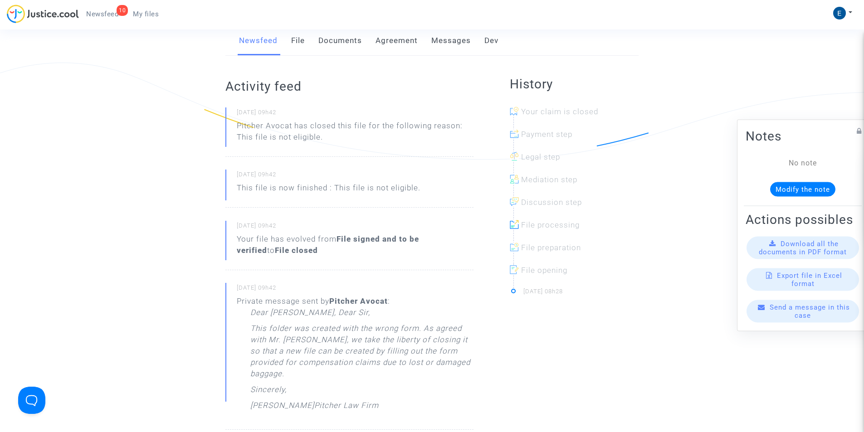
scroll to position [318, 0]
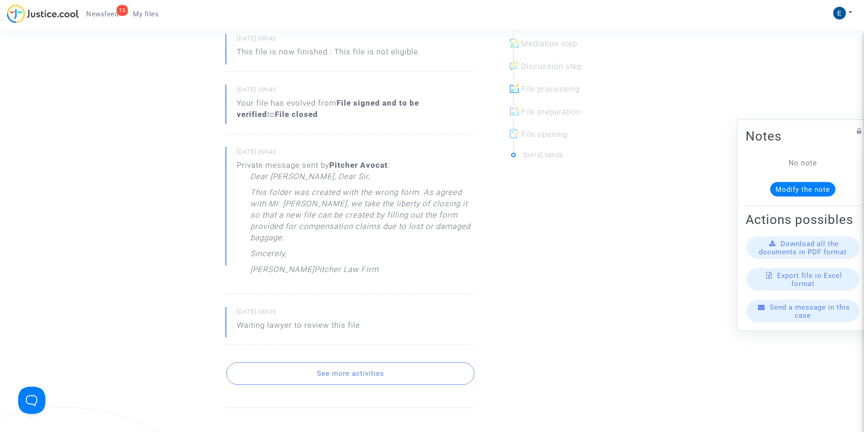
click at [342, 363] on button "See more activities" at bounding box center [350, 374] width 248 height 23
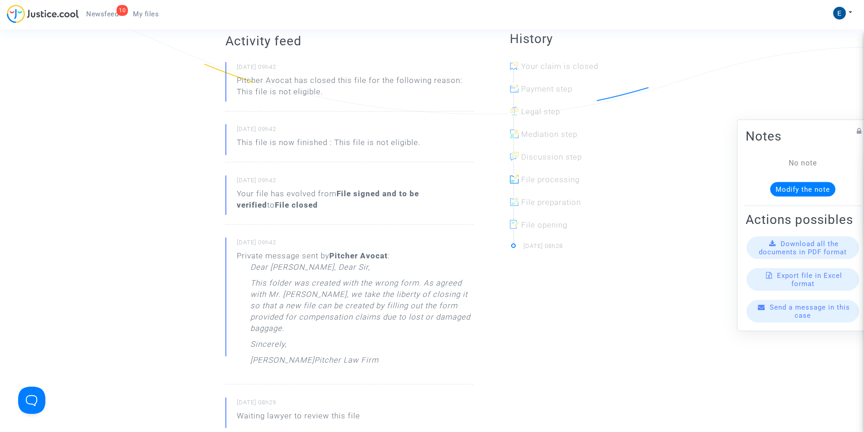
scroll to position [0, 0]
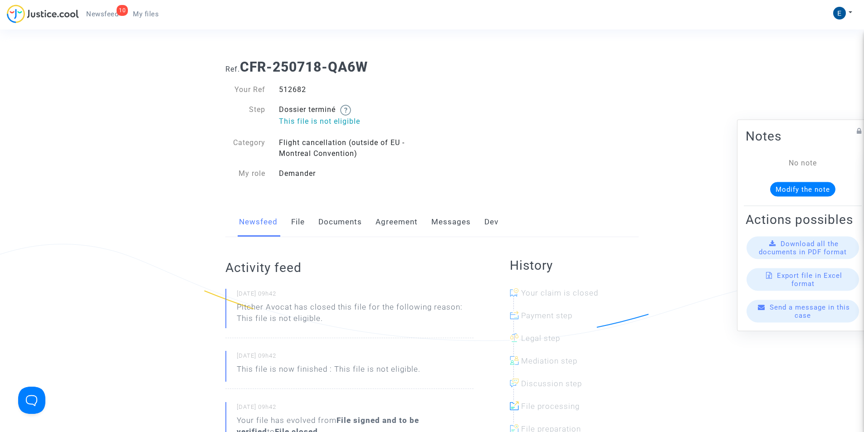
click at [157, 10] on span "My files" at bounding box center [146, 14] width 26 height 8
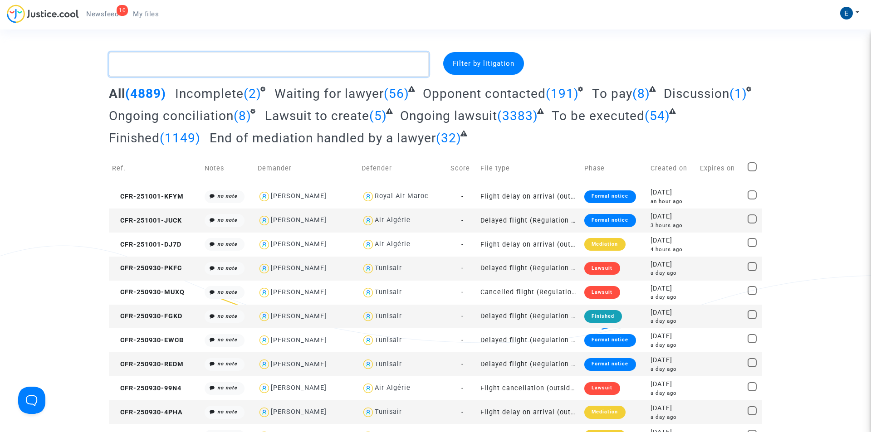
click at [183, 68] on textarea at bounding box center [269, 64] width 320 height 25
paste textarea "CFR-250410-RUPD"
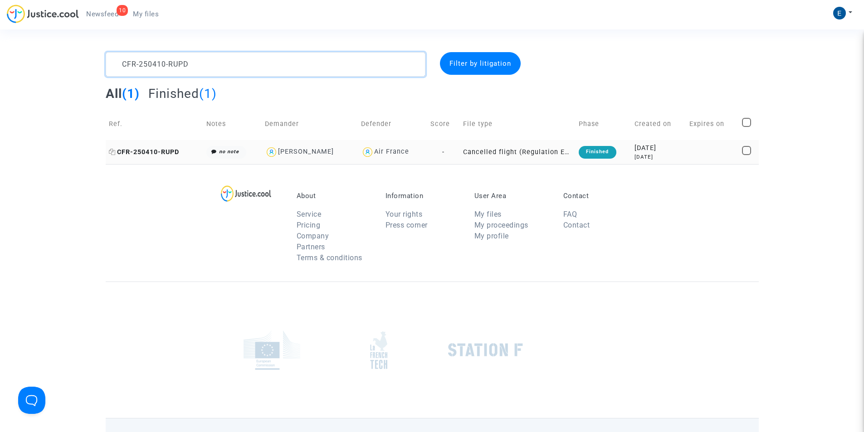
type textarea "CFR-250410-RUPD"
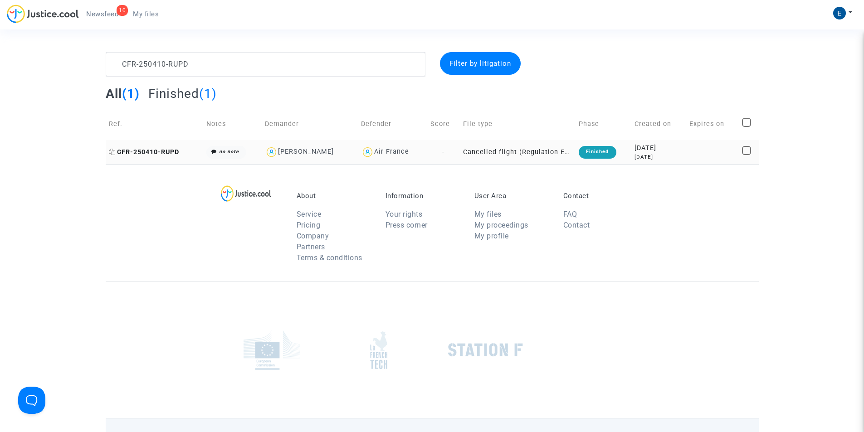
click at [148, 154] on span "CFR-250410-RUPD" at bounding box center [144, 152] width 70 height 8
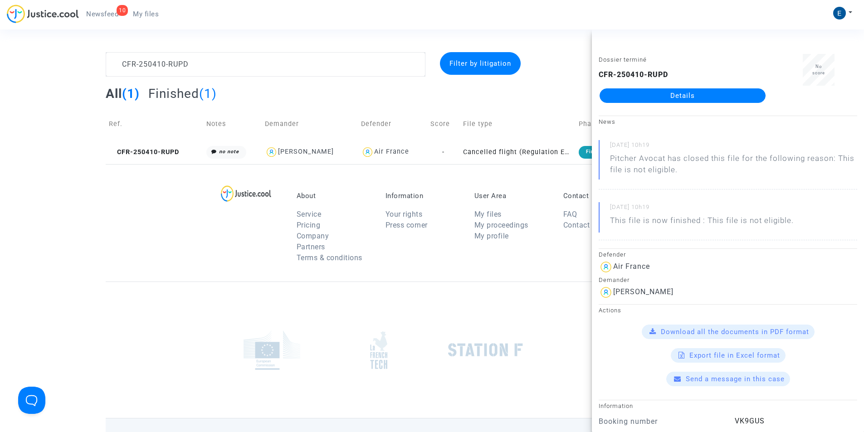
click at [697, 92] on link "Details" at bounding box center [683, 95] width 166 height 15
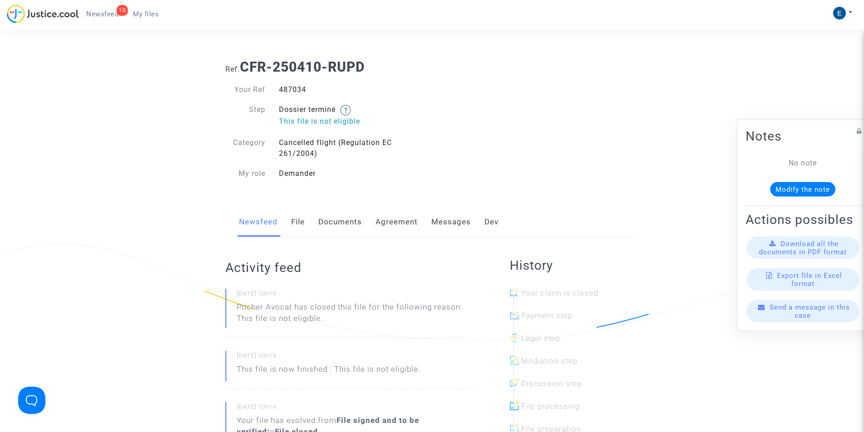
click at [443, 224] on link "Messages" at bounding box center [450, 222] width 39 height 30
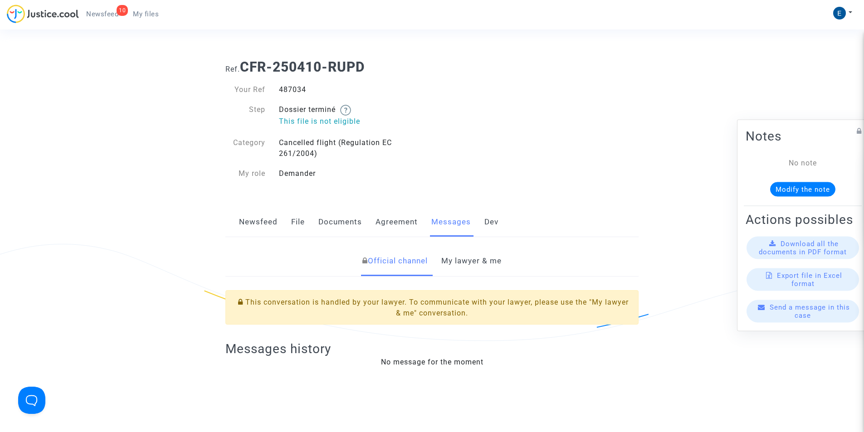
click at [473, 264] on link "My lawyer & me" at bounding box center [471, 261] width 60 height 30
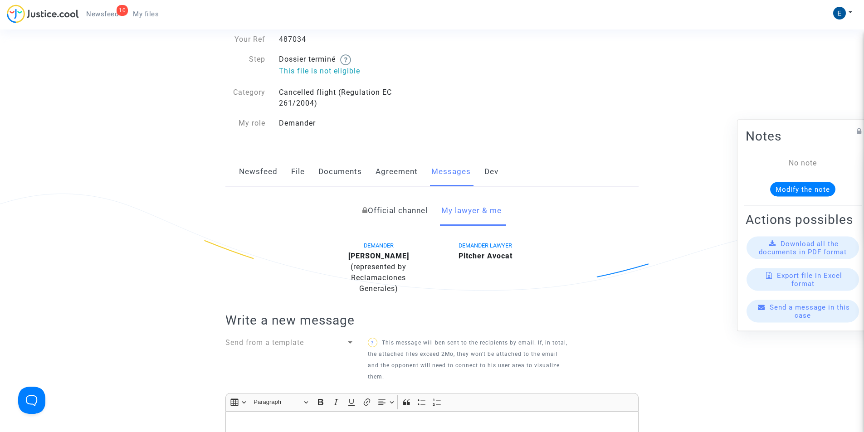
scroll to position [181, 0]
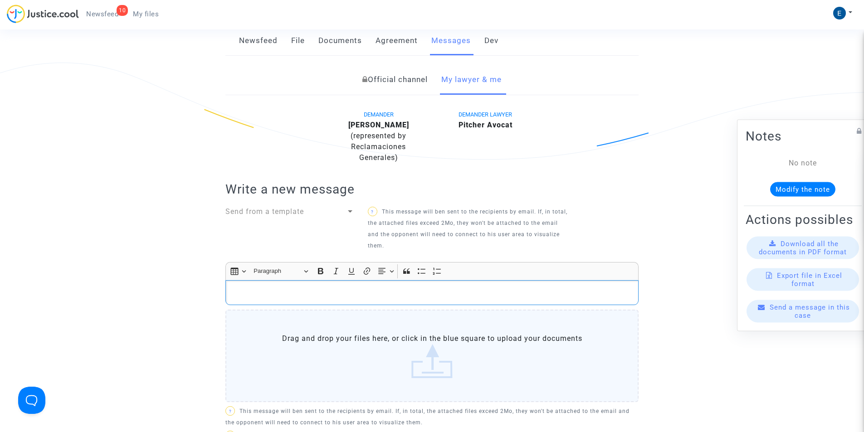
click at [349, 294] on p "Rich Text Editor, main" at bounding box center [432, 292] width 404 height 11
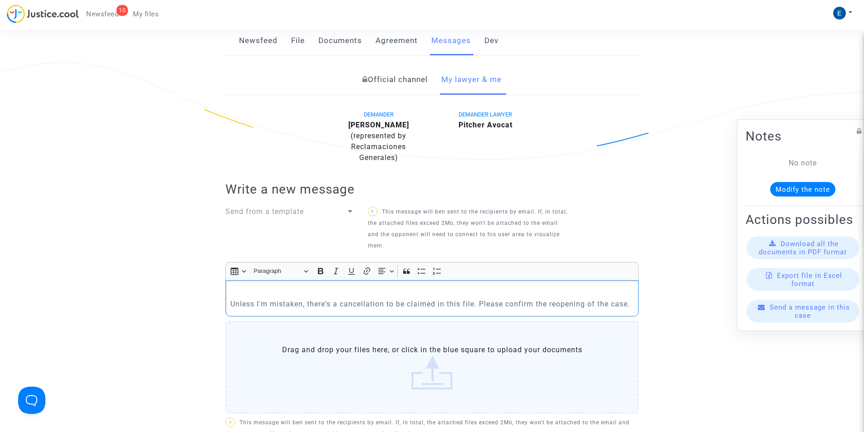
click at [319, 291] on p "Unless I'm mistaken, there's a cancellation to be claimed in this file. Please …" at bounding box center [432, 298] width 404 height 23
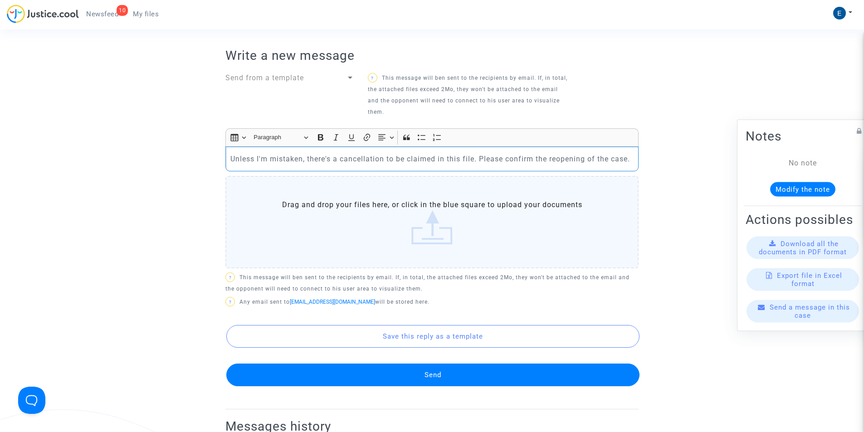
scroll to position [318, 0]
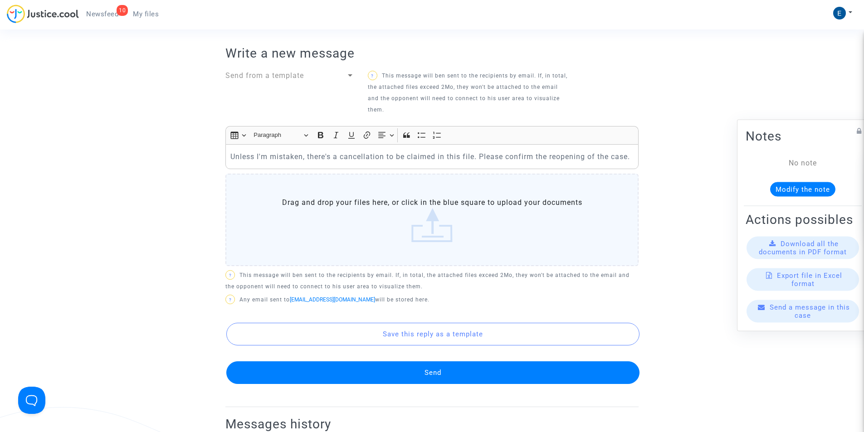
click at [456, 367] on button "Send" at bounding box center [432, 373] width 413 height 23
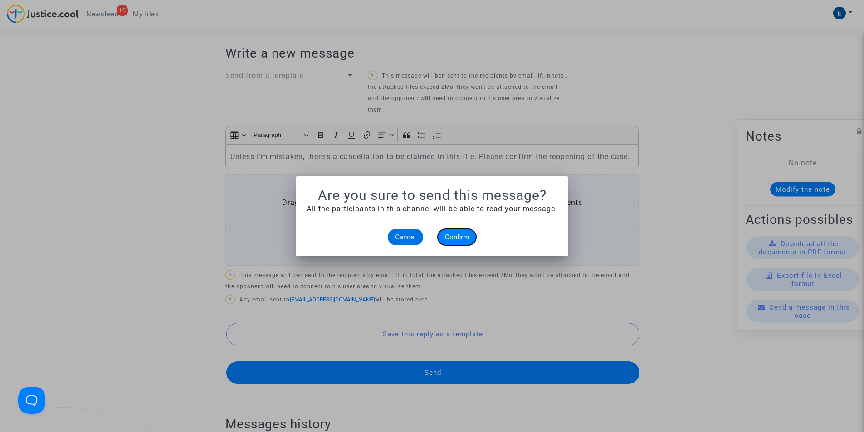
click at [455, 236] on span "Confirm" at bounding box center [457, 237] width 24 height 8
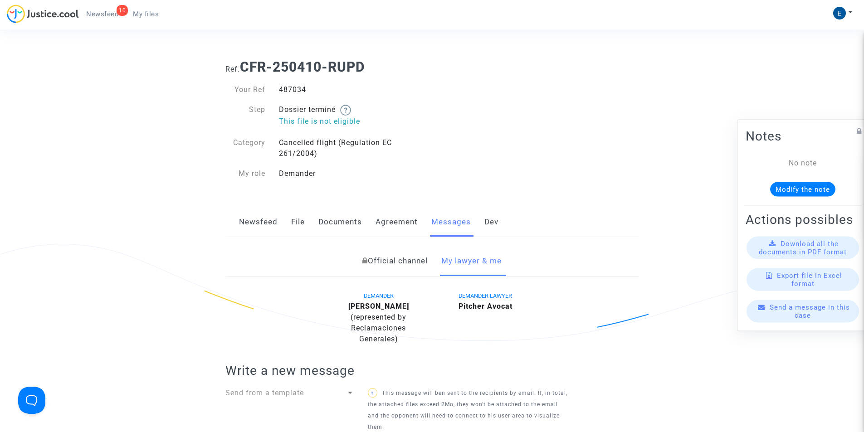
scroll to position [318, 0]
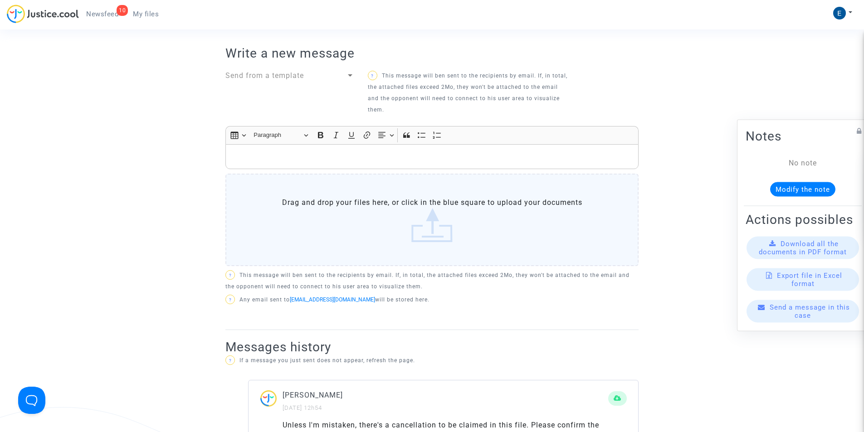
click at [159, 18] on link "My files" at bounding box center [146, 14] width 40 height 14
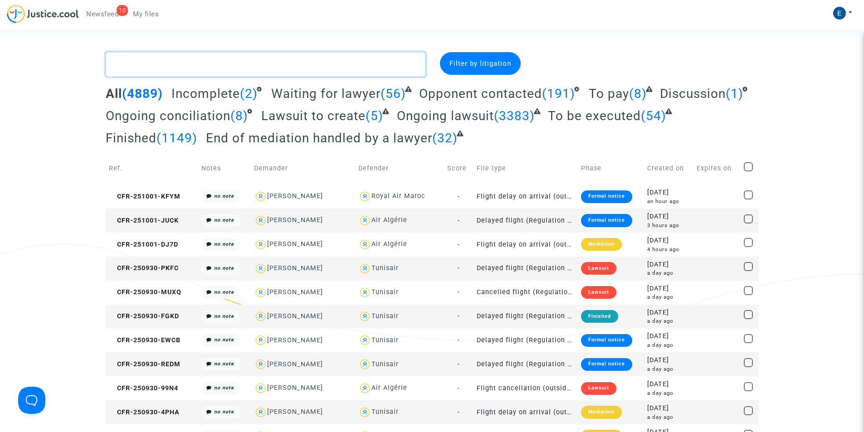
click at [181, 69] on textarea at bounding box center [266, 64] width 320 height 25
paste textarea "CFR-250327-TR78"
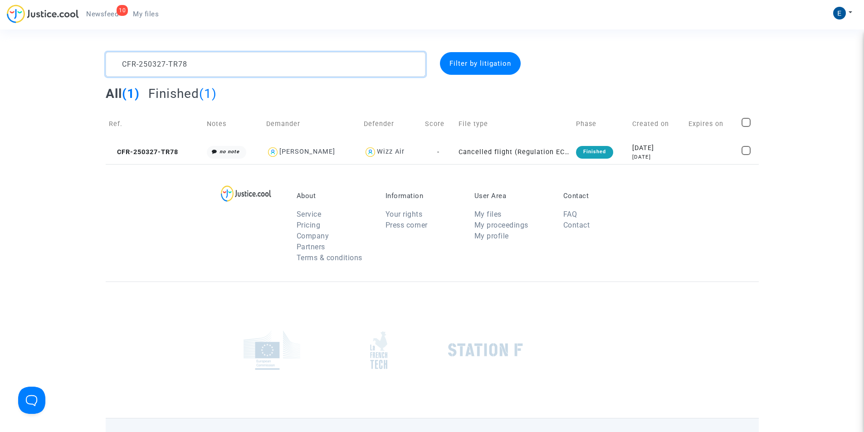
click at [167, 72] on textarea at bounding box center [266, 64] width 320 height 25
paste textarea "409-Y4BT"
click at [151, 71] on textarea at bounding box center [266, 64] width 320 height 25
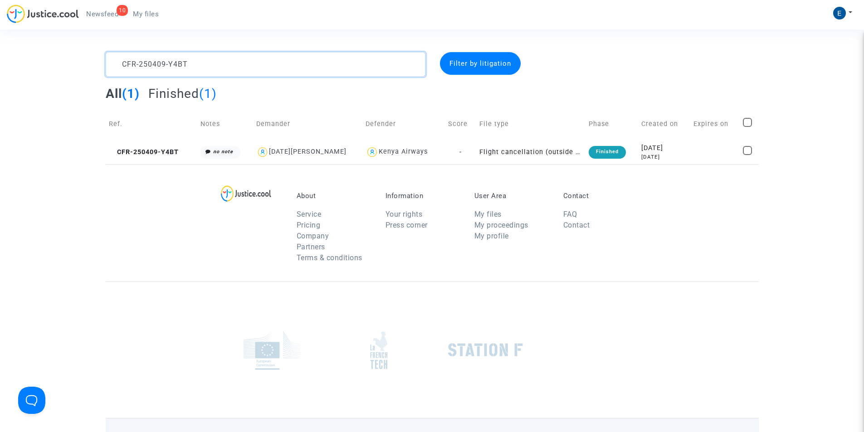
click at [151, 71] on textarea at bounding box center [266, 64] width 320 height 25
paste textarea "717-8HYE"
click at [164, 61] on textarea at bounding box center [266, 64] width 320 height 25
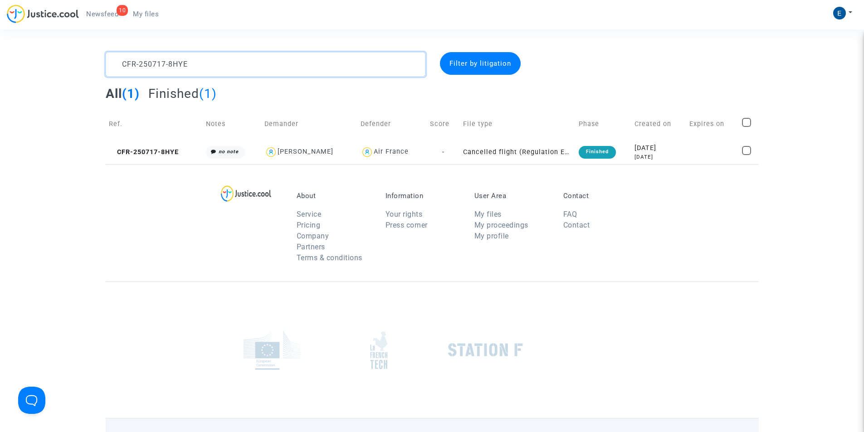
click at [164, 61] on textarea at bounding box center [266, 64] width 320 height 25
paste textarea "310-3CKF"
click at [161, 54] on textarea at bounding box center [266, 64] width 320 height 25
click at [163, 57] on textarea at bounding box center [266, 64] width 320 height 25
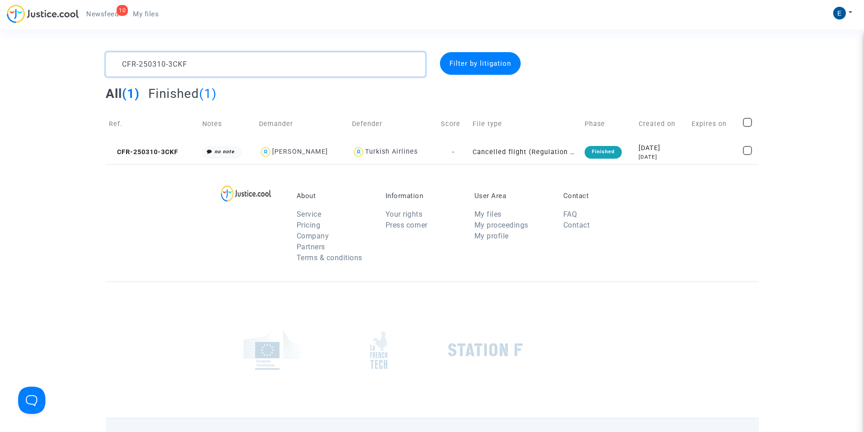
click at [163, 57] on textarea at bounding box center [266, 64] width 320 height 25
paste textarea "27-39HJ"
click at [163, 57] on textarea at bounding box center [266, 64] width 320 height 25
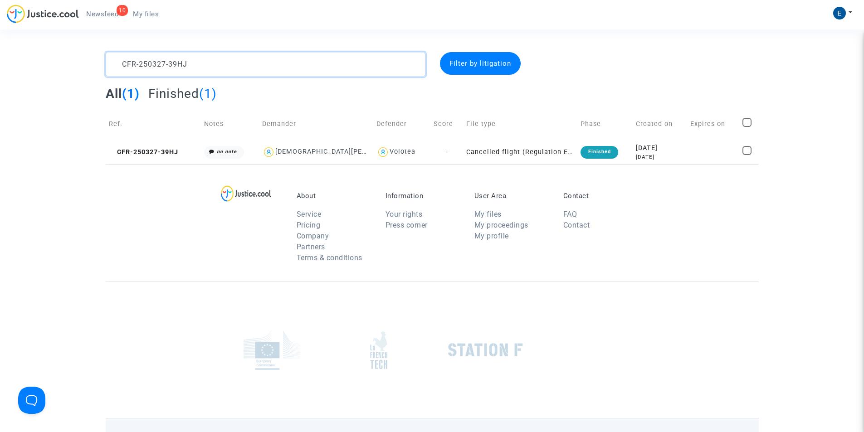
paste textarea "408-MV2N"
click at [183, 65] on textarea at bounding box center [266, 64] width 320 height 25
paste textarea "508-PH9E"
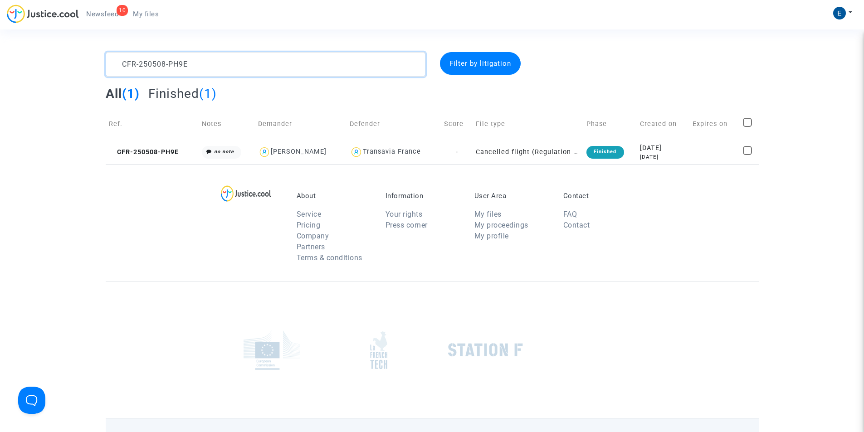
click at [189, 68] on textarea at bounding box center [266, 64] width 320 height 25
paste textarea "9-J7QF"
click at [189, 68] on textarea at bounding box center [266, 64] width 320 height 25
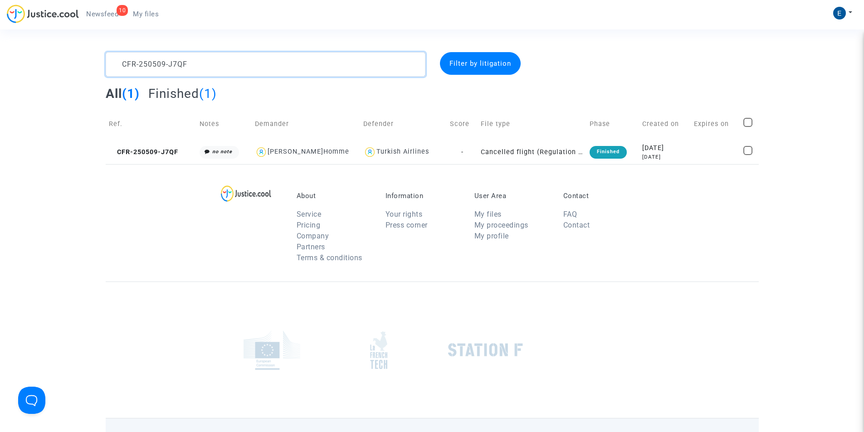
click at [189, 68] on textarea at bounding box center [266, 64] width 320 height 25
paste textarea "311-GV9E"
click at [189, 68] on textarea at bounding box center [266, 64] width 320 height 25
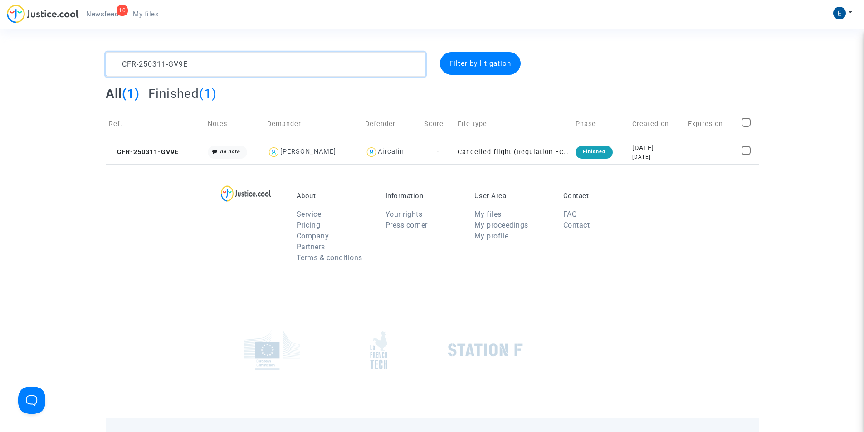
click at [189, 68] on textarea at bounding box center [266, 64] width 320 height 25
paste textarea "508-BGC"
click at [189, 68] on textarea at bounding box center [266, 64] width 320 height 25
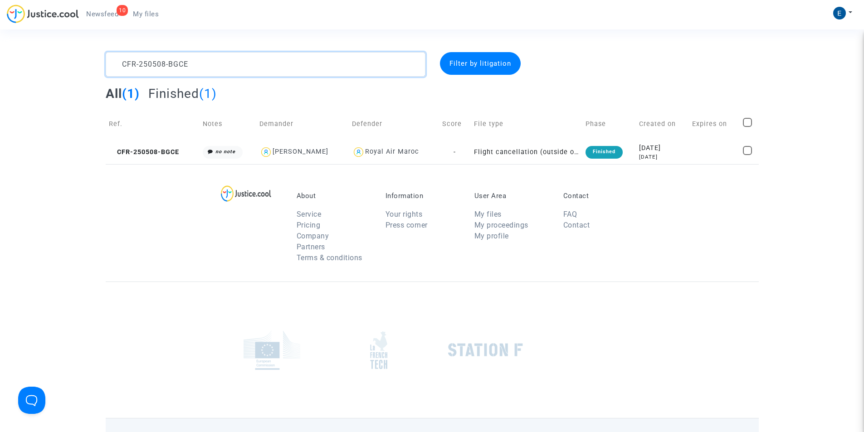
paste textarea "12-ACWM"
click at [212, 64] on textarea at bounding box center [266, 64] width 320 height 25
paste textarea "08-VM7K"
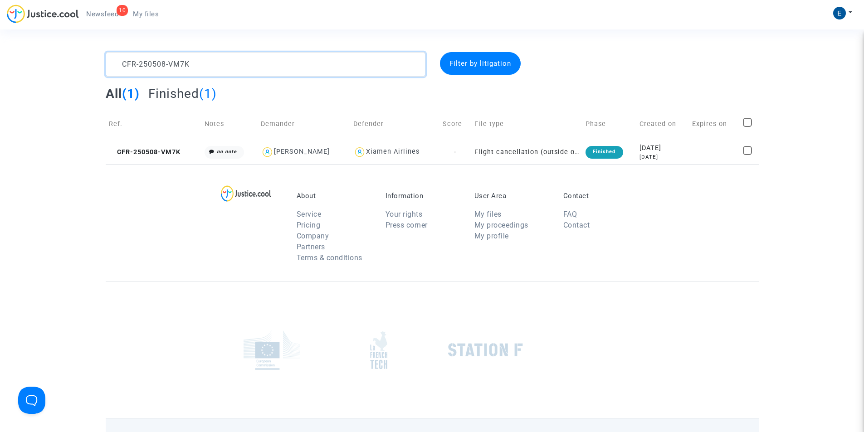
click at [213, 58] on textarea at bounding box center [266, 64] width 320 height 25
paste textarea "14-GE9F"
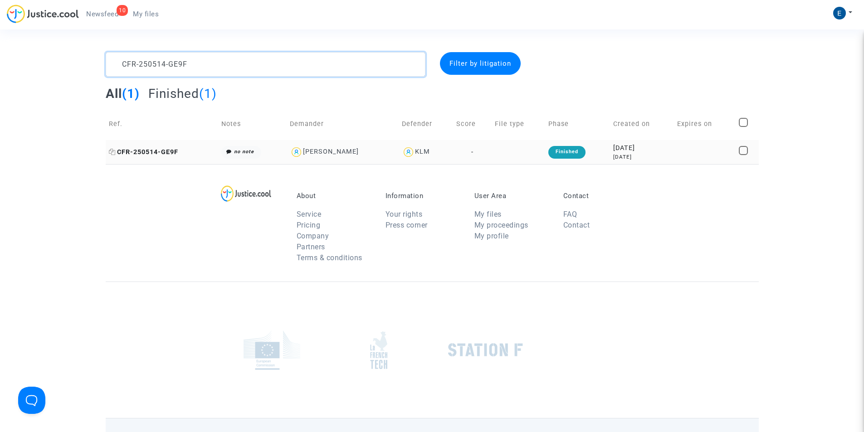
type textarea "CFR-250514-GE9F"
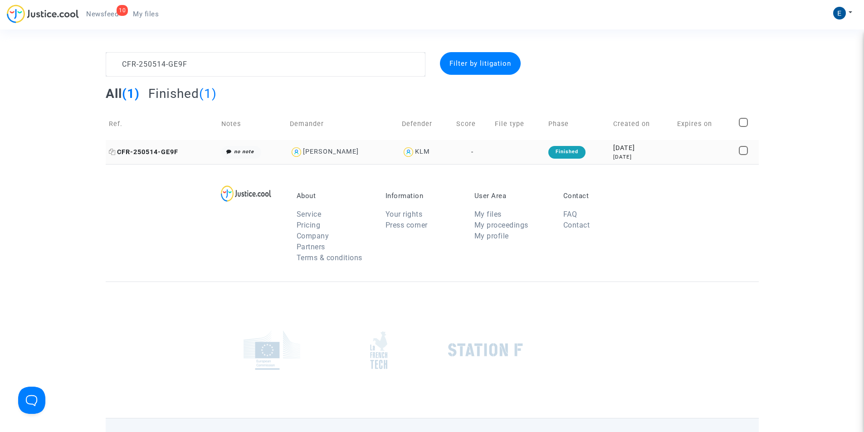
click at [132, 155] on span "CFR-250514-GE9F" at bounding box center [143, 152] width 69 height 8
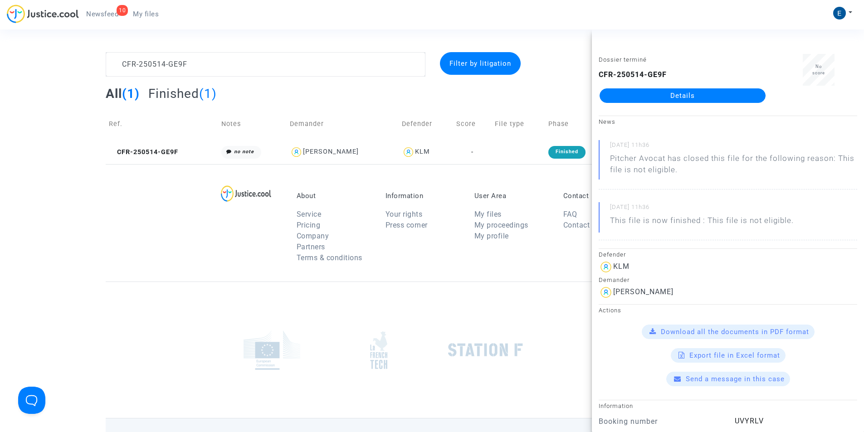
click at [677, 95] on link "Details" at bounding box center [683, 95] width 166 height 15
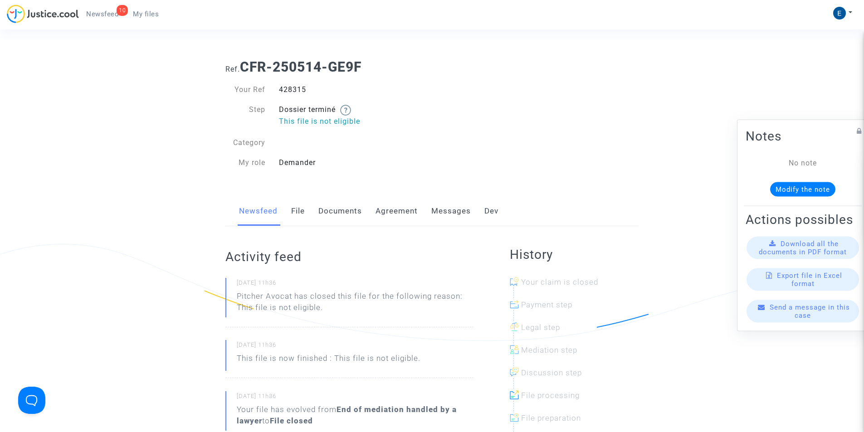
click at [450, 215] on link "Messages" at bounding box center [450, 211] width 39 height 30
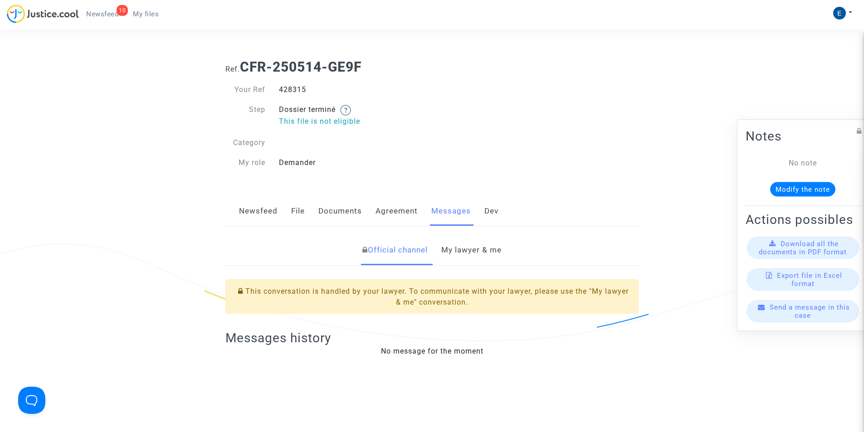
click at [472, 252] on link "My lawyer & me" at bounding box center [471, 250] width 60 height 30
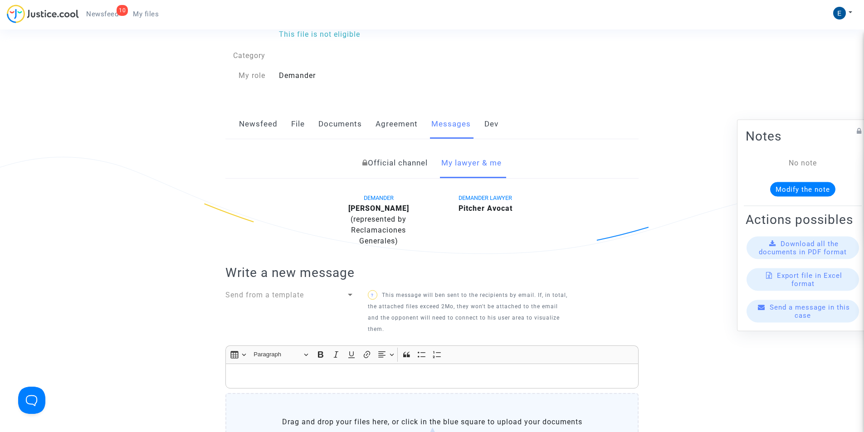
scroll to position [136, 0]
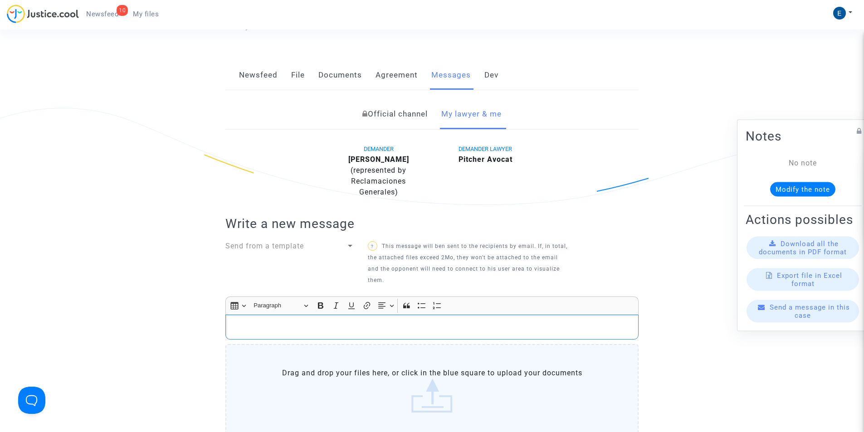
click at [352, 331] on p "Rich Text Editor, main" at bounding box center [432, 327] width 404 height 11
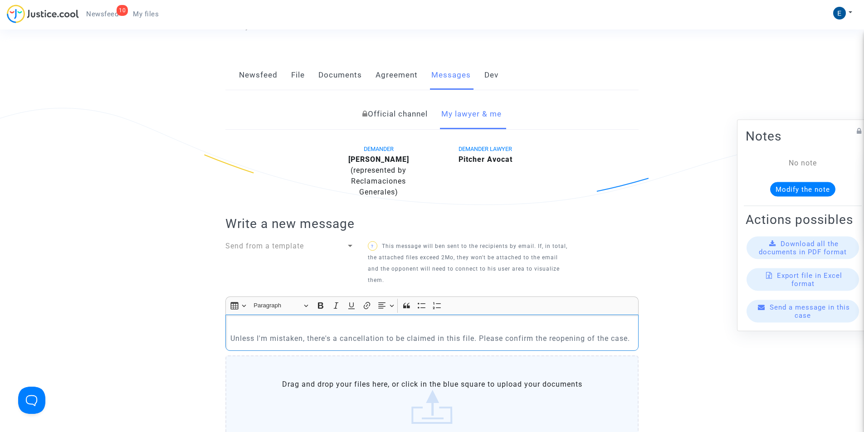
click at [231, 327] on p "Unless I'm mistaken, there's a cancellation to be claimed in this file. Please …" at bounding box center [432, 333] width 404 height 23
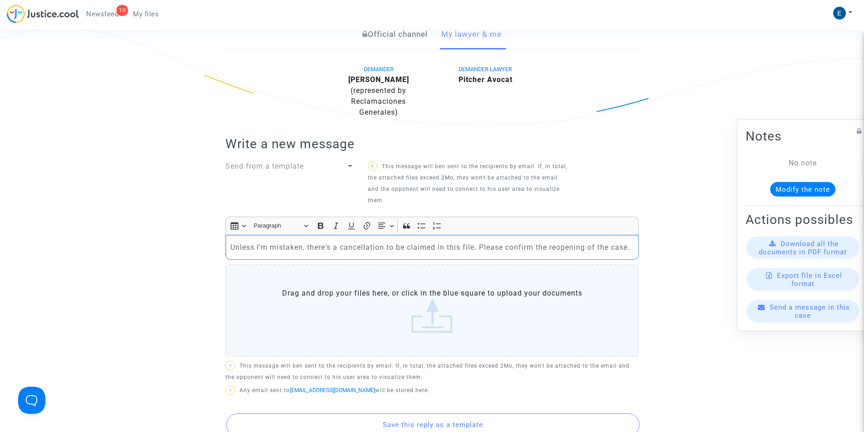
scroll to position [318, 0]
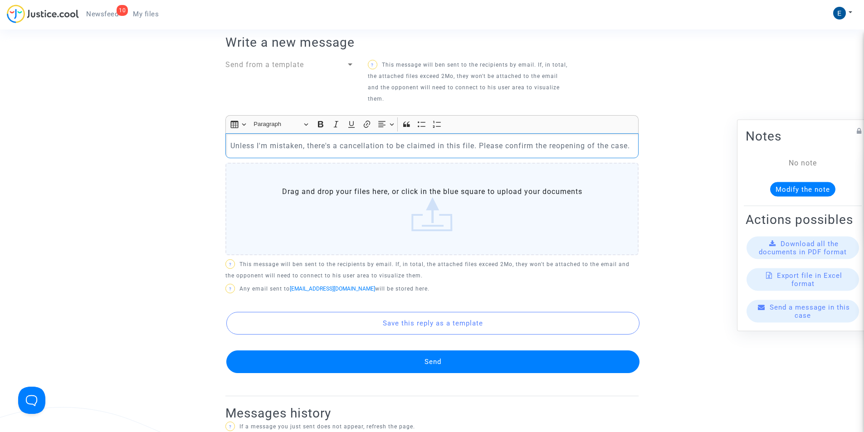
click at [458, 361] on button "Send" at bounding box center [432, 362] width 413 height 23
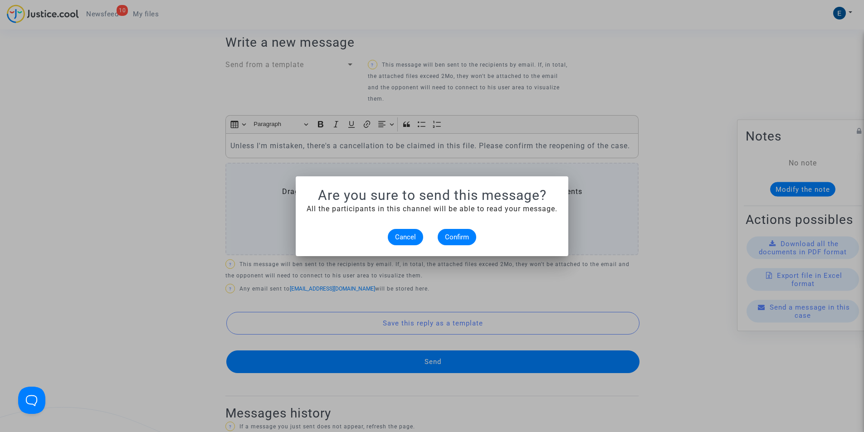
scroll to position [0, 0]
click at [466, 238] on span "Confirm" at bounding box center [457, 237] width 24 height 8
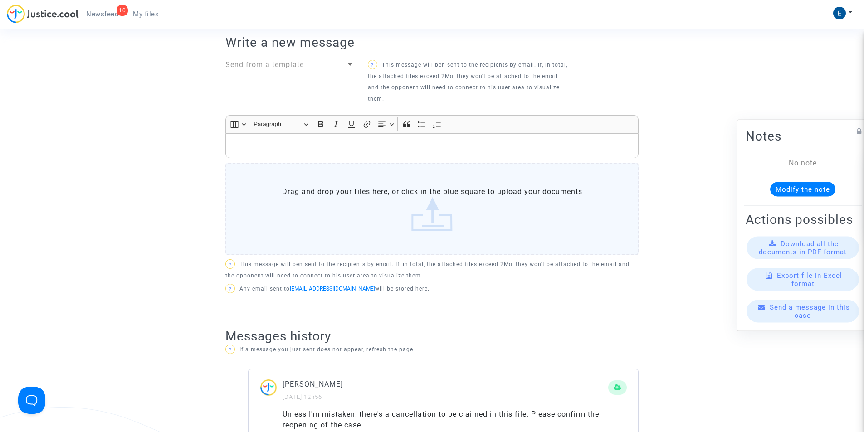
click at [142, 16] on span "My files" at bounding box center [146, 14] width 26 height 8
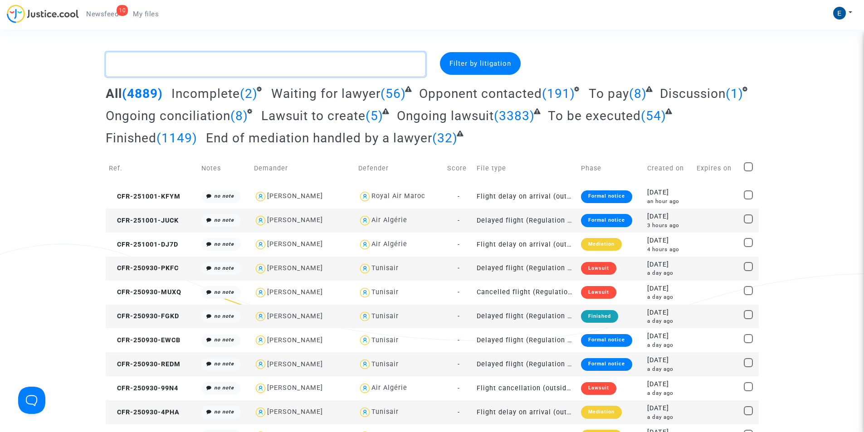
click at [193, 60] on textarea at bounding box center [266, 64] width 320 height 25
paste textarea "CFR-250407-8K9G"
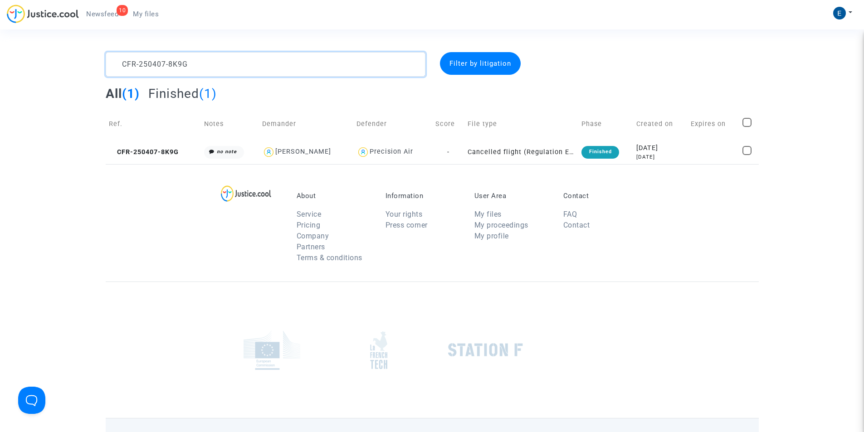
click at [166, 68] on textarea at bounding box center [266, 64] width 320 height 25
paste textarea "508-YFBR"
click at [168, 67] on textarea at bounding box center [266, 64] width 320 height 25
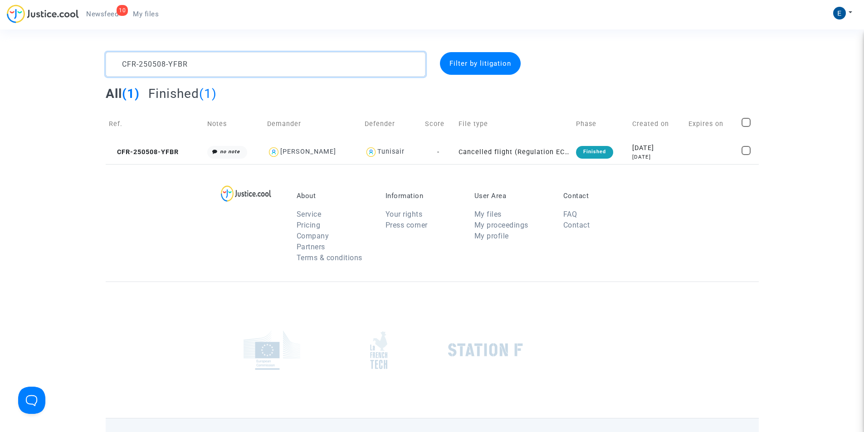
click at [168, 67] on textarea at bounding box center [266, 64] width 320 height 25
paste textarea "9H66"
click at [164, 64] on textarea at bounding box center [266, 64] width 320 height 25
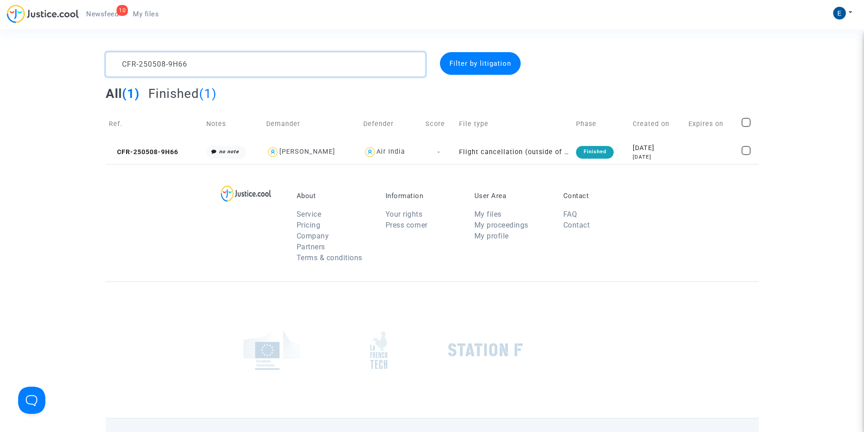
click at [164, 64] on textarea at bounding box center [266, 64] width 320 height 25
paste textarea "TBDA"
click at [173, 67] on textarea at bounding box center [266, 64] width 320 height 25
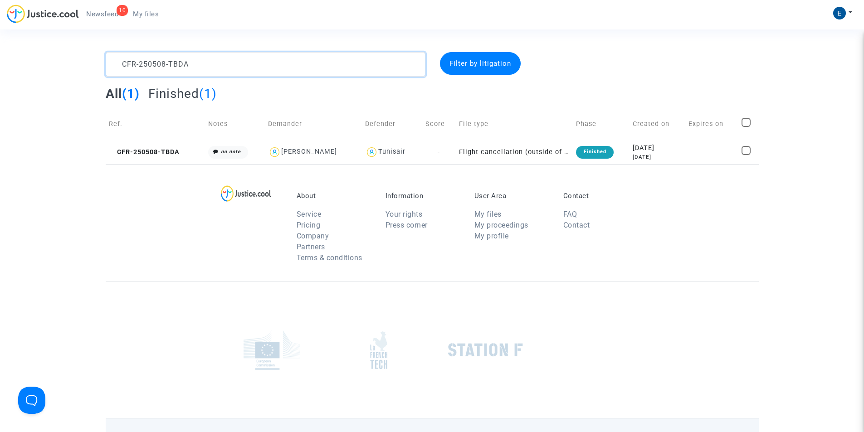
paste textarea "X46M"
click at [167, 64] on textarea at bounding box center [266, 64] width 320 height 25
paste textarea "NAU6"
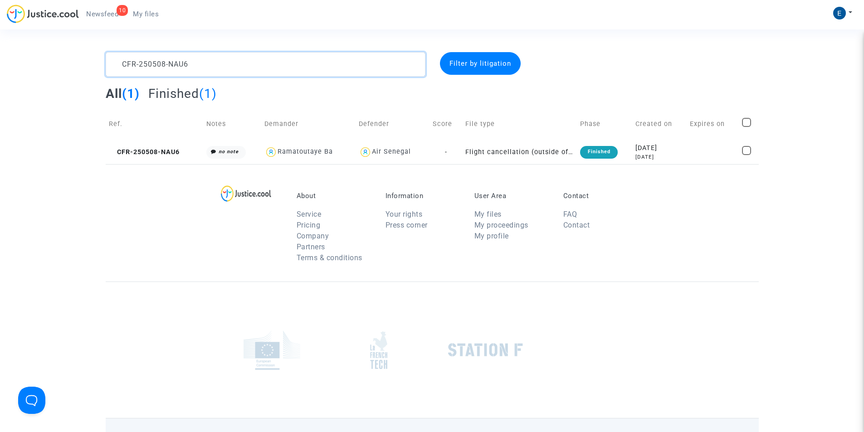
click at [167, 64] on textarea at bounding box center [266, 64] width 320 height 25
paste textarea "R3FB"
click at [186, 65] on textarea at bounding box center [266, 64] width 320 height 25
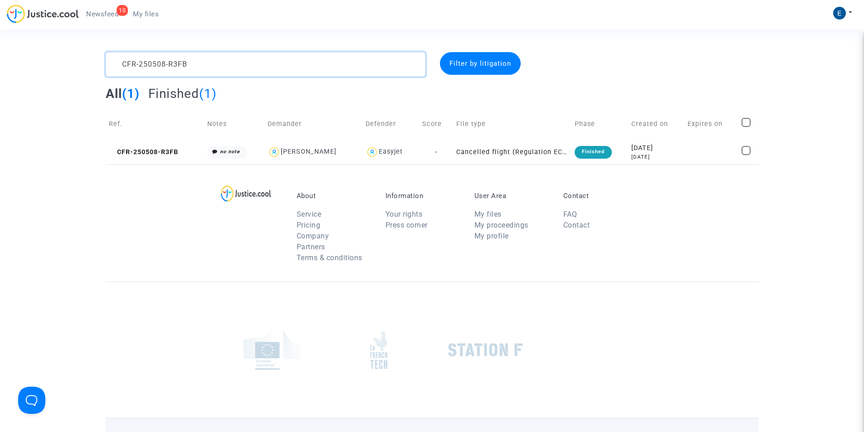
click at [186, 65] on textarea at bounding box center [266, 64] width 320 height 25
paste textarea "9TKR"
click at [176, 59] on textarea at bounding box center [266, 64] width 320 height 25
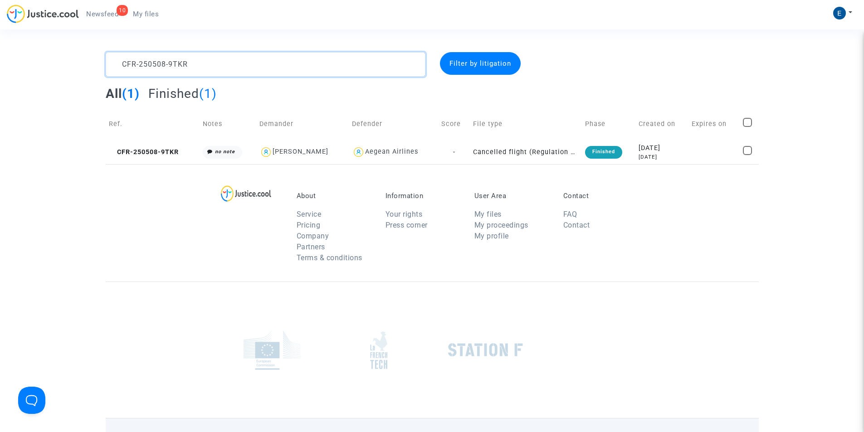
click at [176, 59] on textarea at bounding box center [266, 64] width 320 height 25
paste textarea "225-TGMK"
click at [176, 59] on textarea at bounding box center [266, 64] width 320 height 25
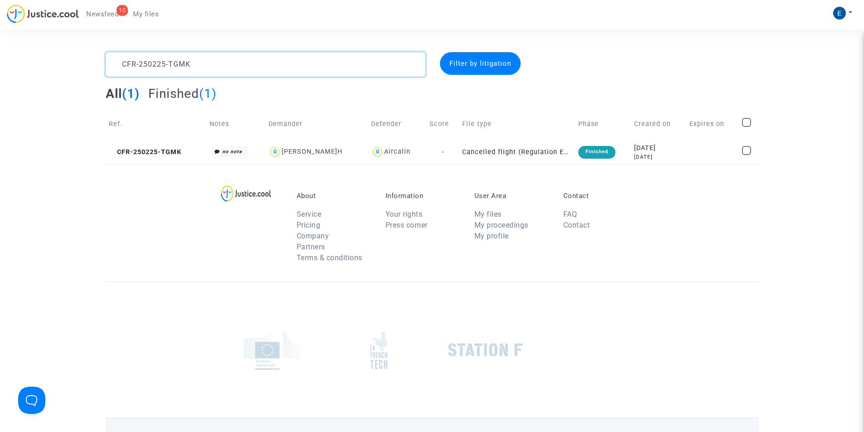
paste textarea "402-C9FG"
type textarea "CFR-250402-C9FG"
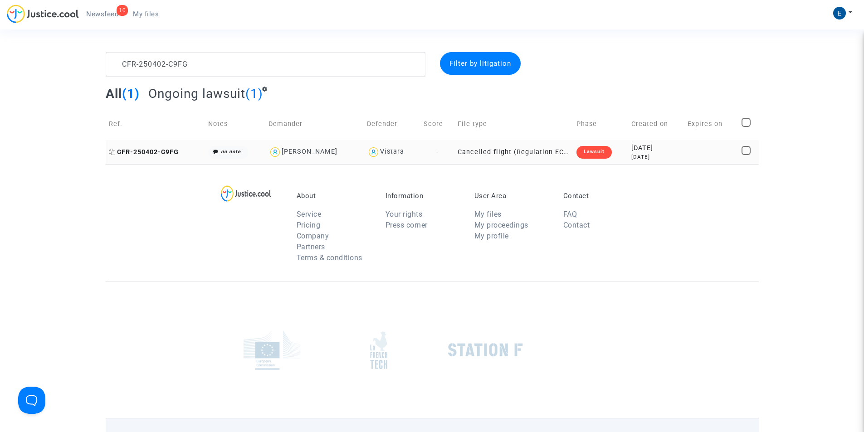
click at [165, 155] on span "CFR-250402-C9FG" at bounding box center [144, 152] width 70 height 8
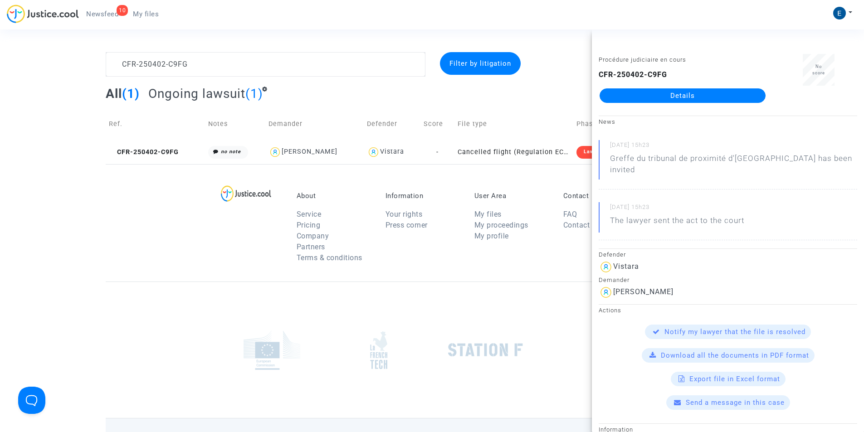
click at [681, 96] on link "Details" at bounding box center [683, 95] width 166 height 15
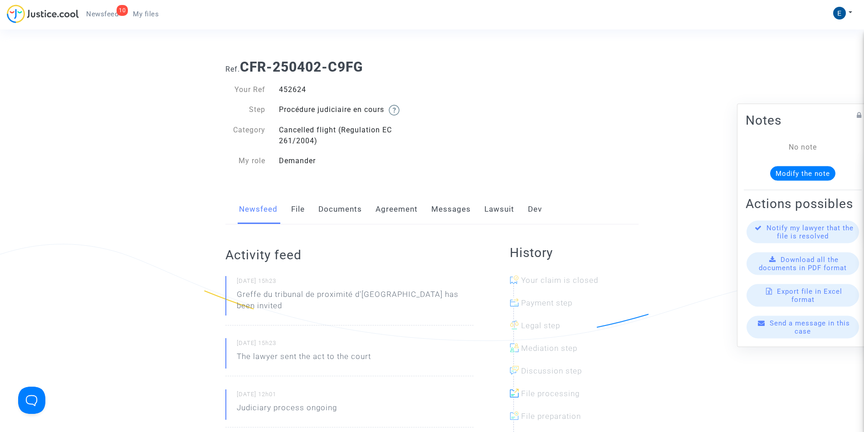
scroll to position [91, 0]
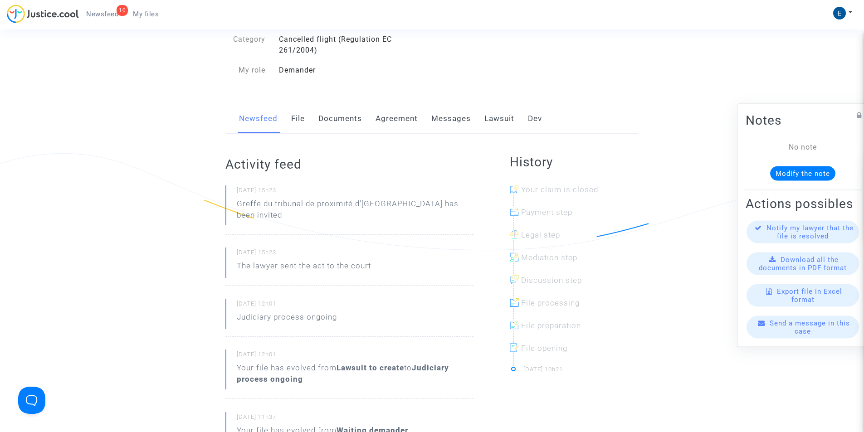
click at [495, 121] on link "Lawsuit" at bounding box center [500, 119] width 30 height 30
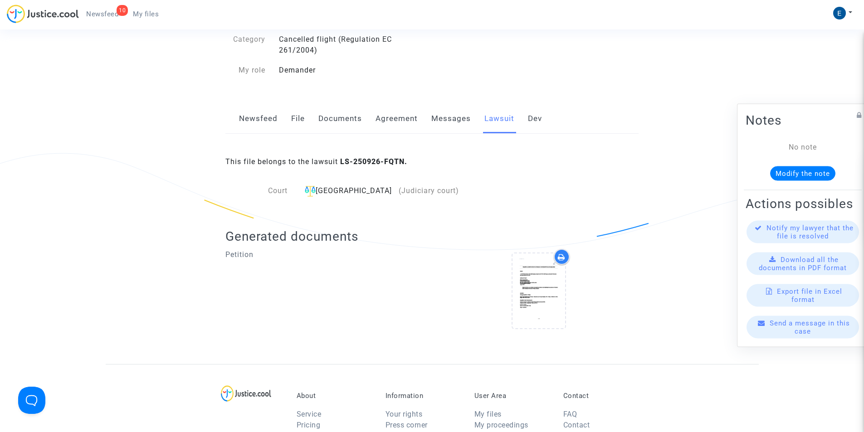
scroll to position [227, 0]
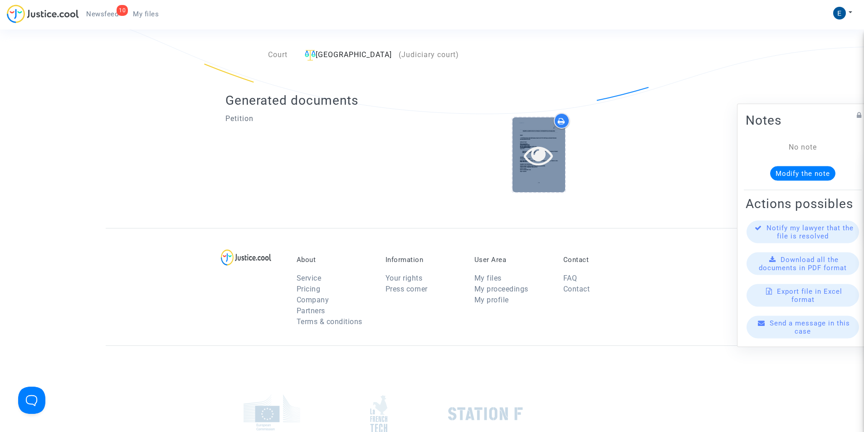
click at [538, 158] on icon at bounding box center [538, 155] width 29 height 29
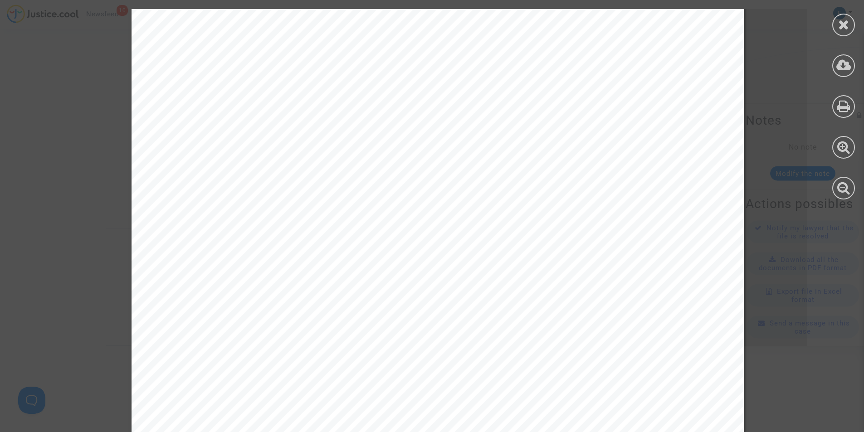
scroll to position [363, 0]
click at [848, 21] on icon at bounding box center [843, 25] width 11 height 14
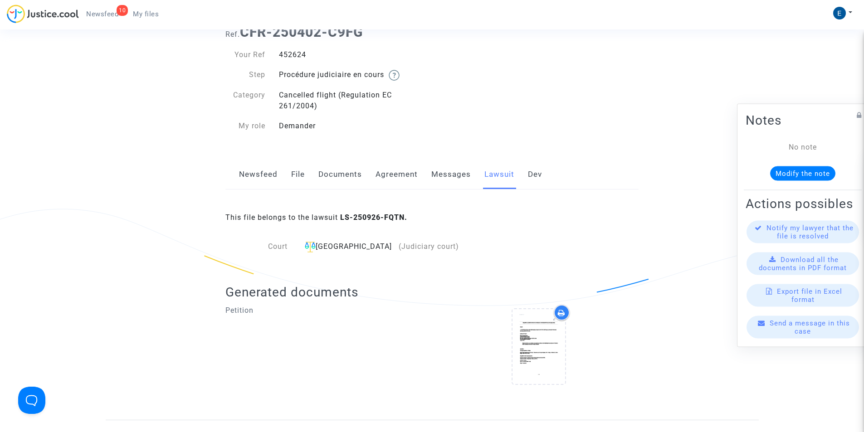
scroll to position [0, 0]
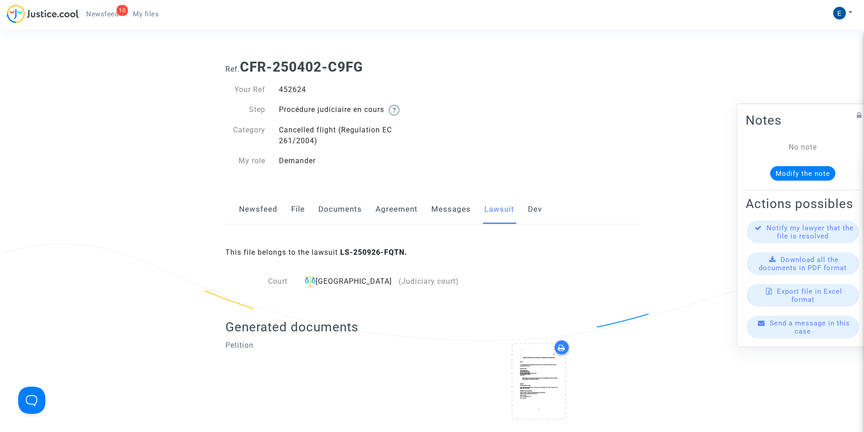
click at [148, 15] on span "My files" at bounding box center [146, 14] width 26 height 8
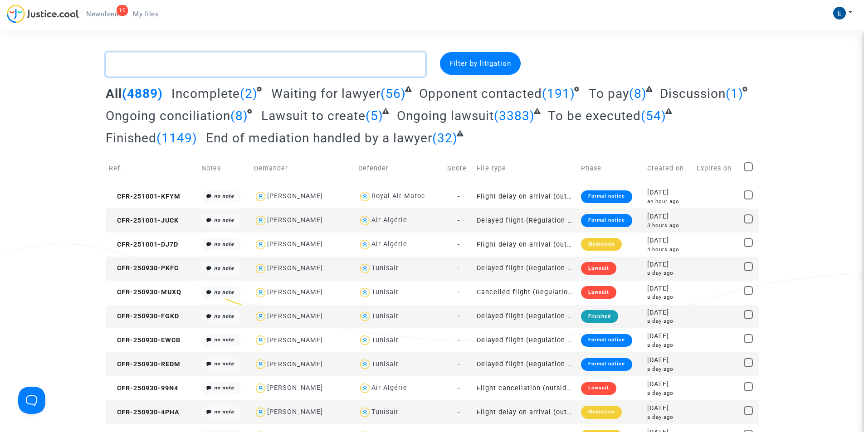
click at [160, 66] on textarea at bounding box center [266, 64] width 320 height 25
paste textarea "CFR-250627-FHEF"
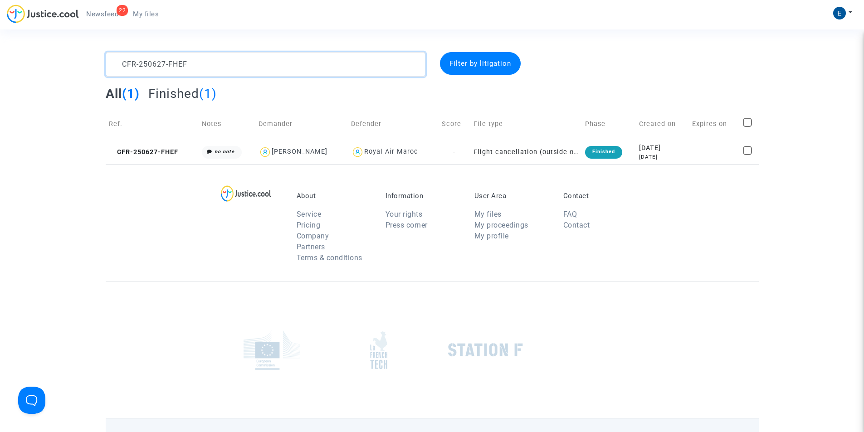
click at [178, 65] on textarea at bounding box center [266, 64] width 320 height 25
paste textarea "514-PXBH"
click at [169, 62] on textarea at bounding box center [266, 64] width 320 height 25
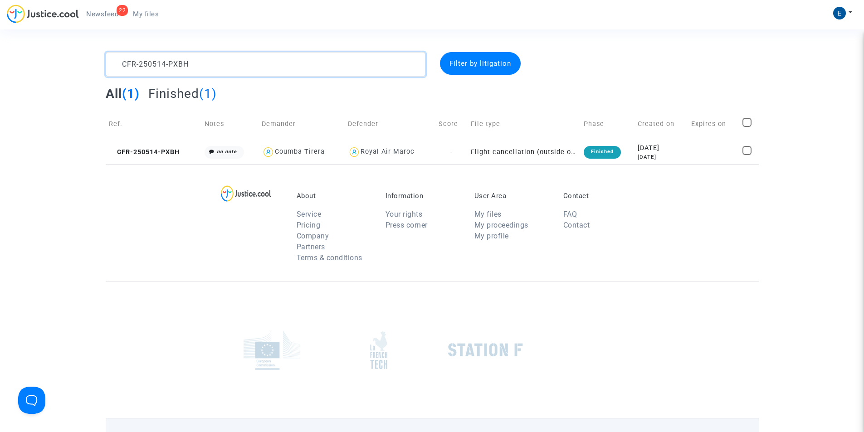
click at [169, 62] on textarea at bounding box center [266, 64] width 320 height 25
paste textarea "08-EPUQ"
click at [187, 69] on textarea at bounding box center [266, 64] width 320 height 25
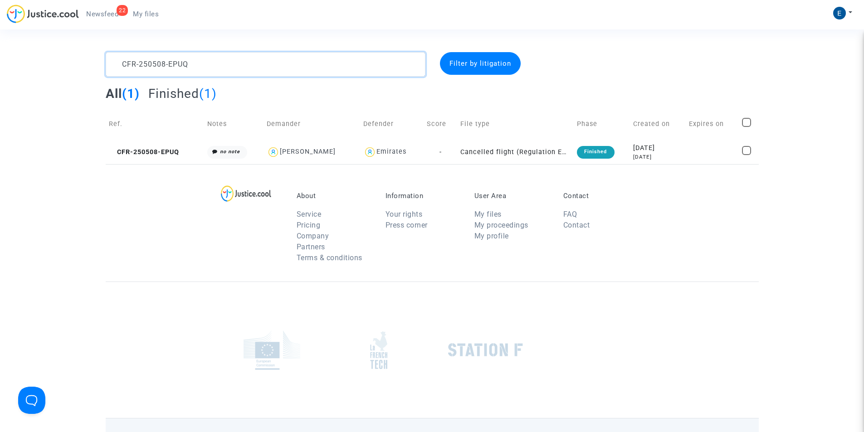
click at [187, 69] on textarea at bounding box center [266, 64] width 320 height 25
paste textarea "AWFT"
click at [187, 69] on textarea at bounding box center [266, 64] width 320 height 25
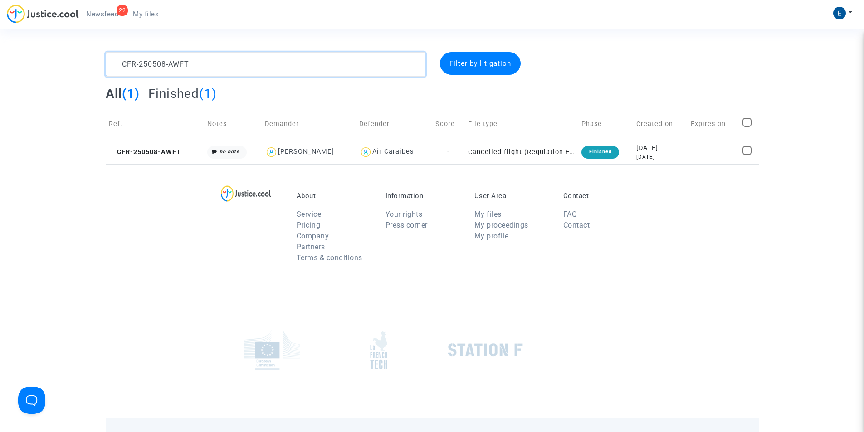
paste textarea "CNP2"
click at [174, 66] on textarea at bounding box center [266, 64] width 320 height 25
paste textarea "312-846E"
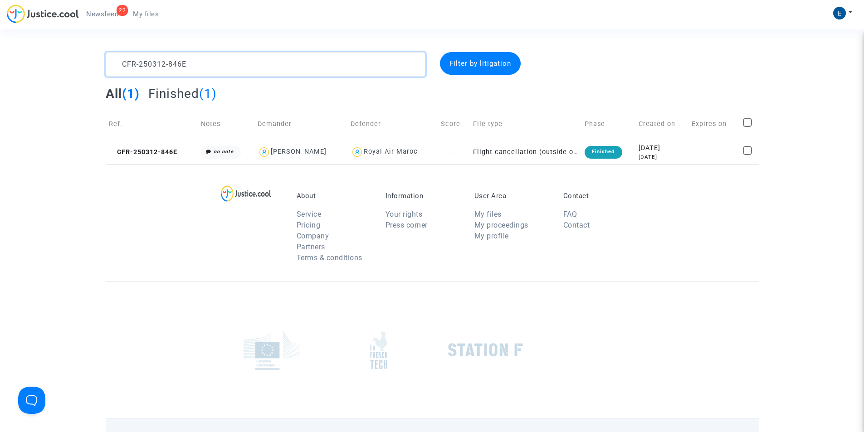
click at [167, 67] on textarea at bounding box center [266, 64] width 320 height 25
paste textarea "220-Z6A3"
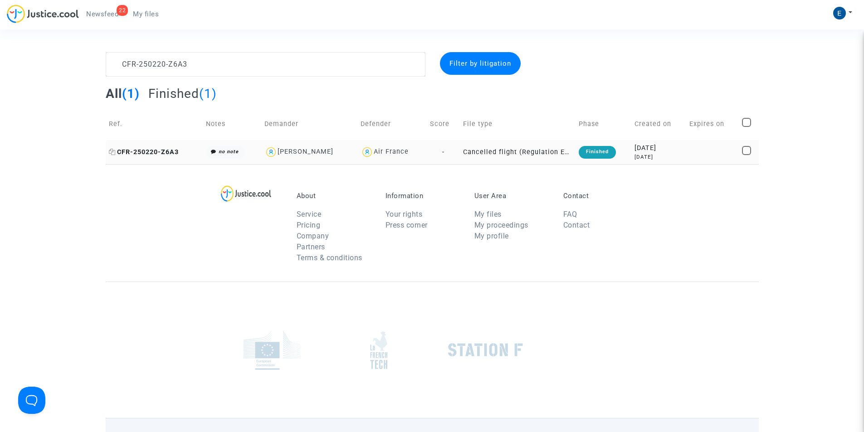
click at [173, 148] on span "CFR-250220-Z6A3" at bounding box center [144, 152] width 70 height 8
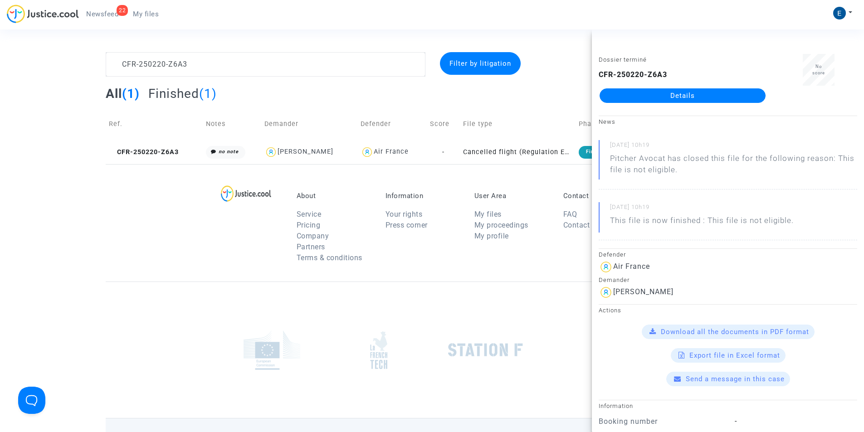
click at [92, 191] on footerbar "About Service Pricing Company Partners Terms & conditions Information Your righ…" at bounding box center [432, 332] width 864 height 337
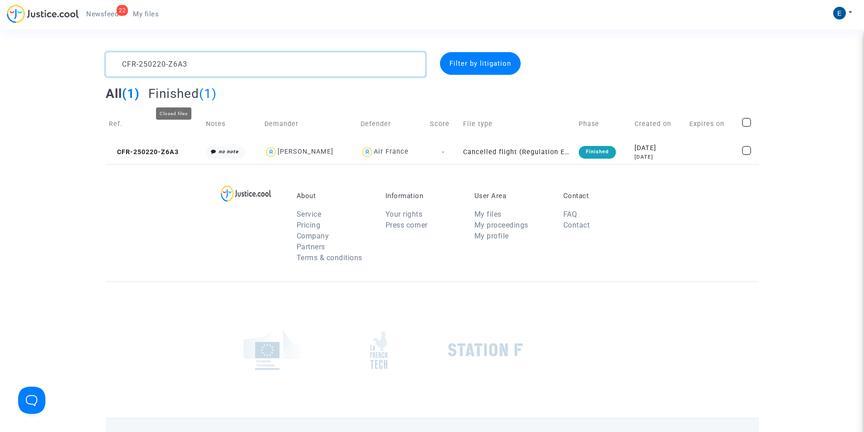
click at [162, 71] on textarea at bounding box center [266, 64] width 320 height 25
paste textarea "303-H3CM"
click at [160, 61] on textarea at bounding box center [266, 64] width 320 height 25
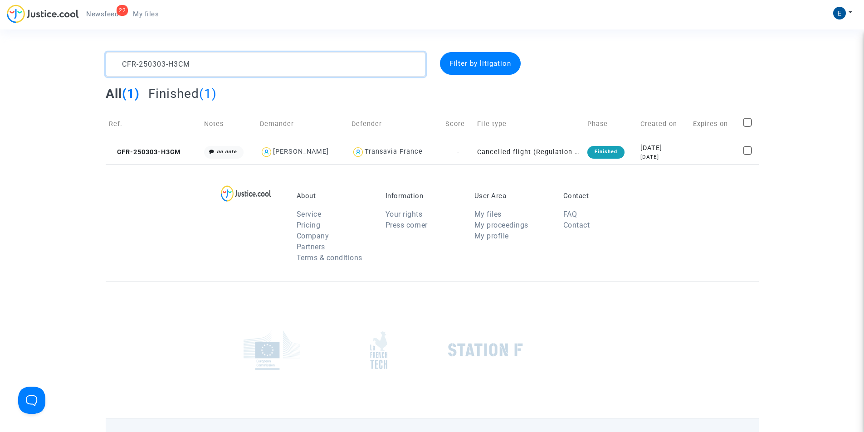
click at [160, 61] on textarea at bounding box center [266, 64] width 320 height 25
paste textarea "409-FNPB"
click at [160, 65] on textarea at bounding box center [266, 64] width 320 height 25
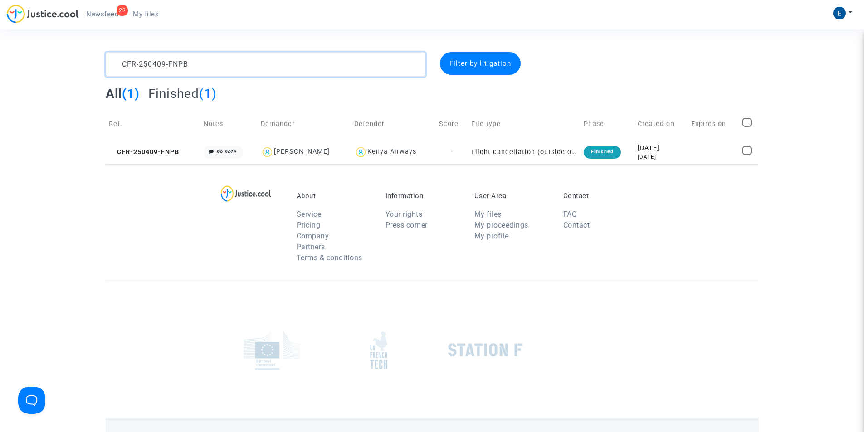
click at [160, 65] on textarea at bounding box center [266, 64] width 320 height 25
paste textarea "617-AJKD"
click at [160, 64] on textarea at bounding box center [266, 64] width 320 height 25
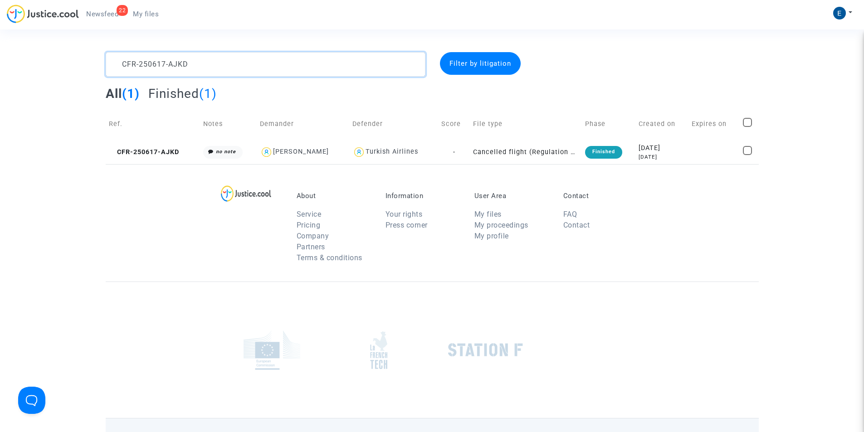
paste textarea "514-A8NN"
click at [167, 66] on textarea at bounding box center [266, 64] width 320 height 25
paste textarea "407-8JAW"
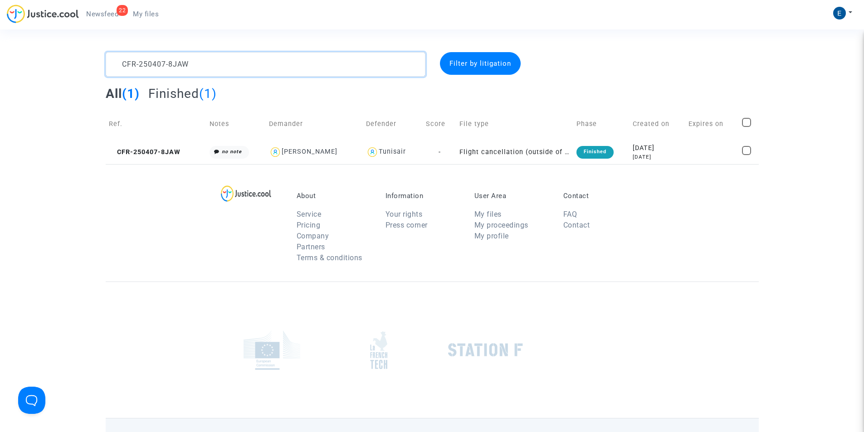
click at [178, 65] on textarea at bounding box center [266, 64] width 320 height 25
paste textarea "225-HGDC"
click at [171, 64] on textarea at bounding box center [266, 64] width 320 height 25
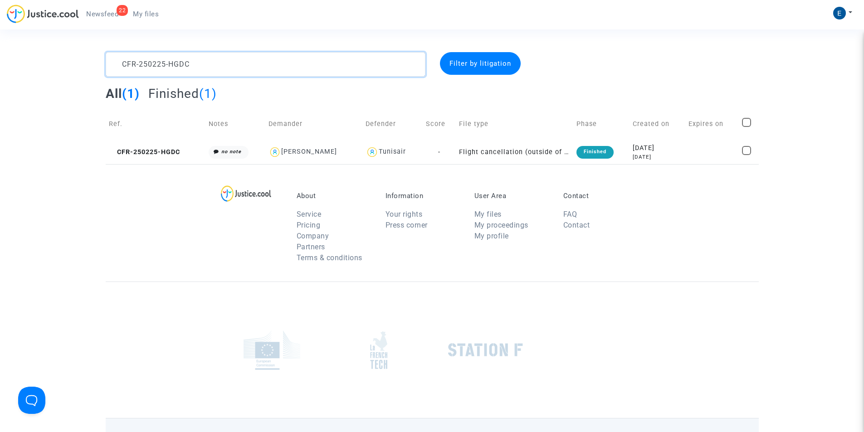
click at [171, 64] on textarea at bounding box center [266, 64] width 320 height 25
paste textarea "514-FNEH"
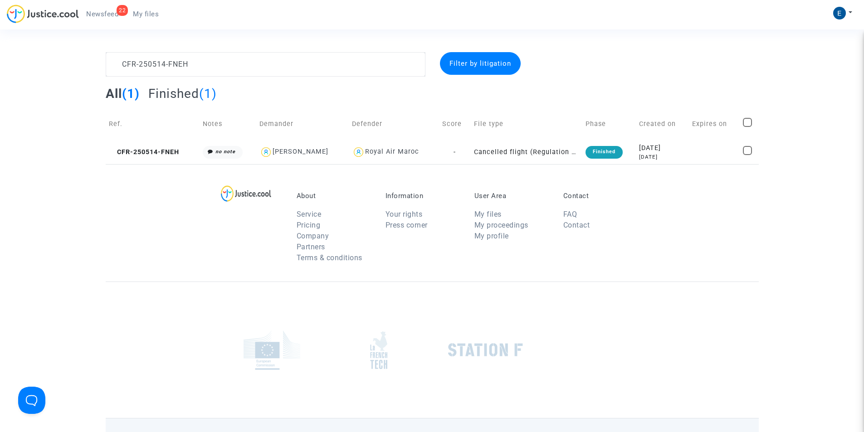
click at [172, 93] on span "Finished" at bounding box center [173, 93] width 51 height 15
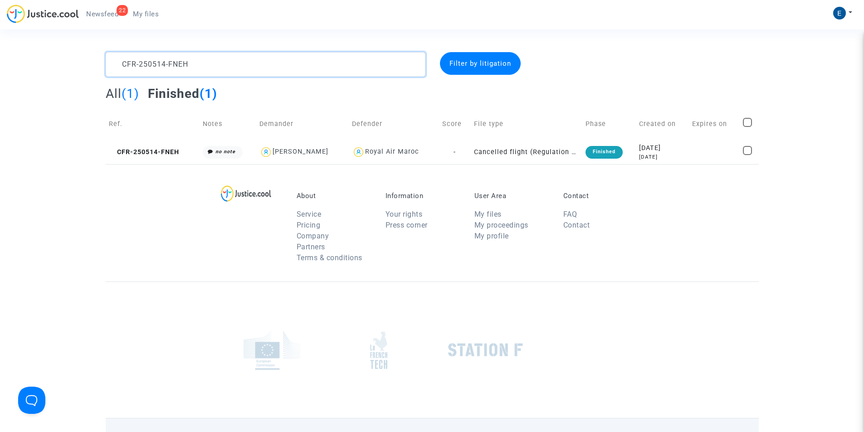
click at [167, 58] on textarea at bounding box center [266, 64] width 320 height 25
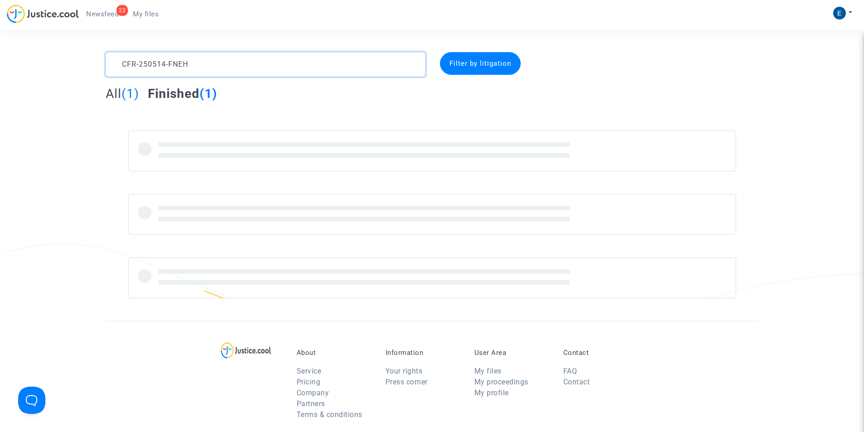
click at [167, 58] on textarea at bounding box center [266, 64] width 320 height 25
paste textarea "303-QHGM"
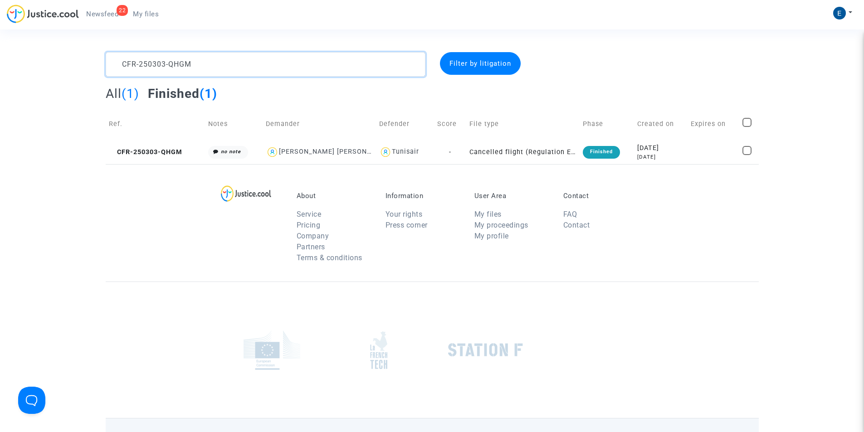
click at [148, 61] on textarea at bounding box center [266, 64] width 320 height 25
paste textarea "507-FGFR"
click at [149, 63] on textarea at bounding box center [266, 64] width 320 height 25
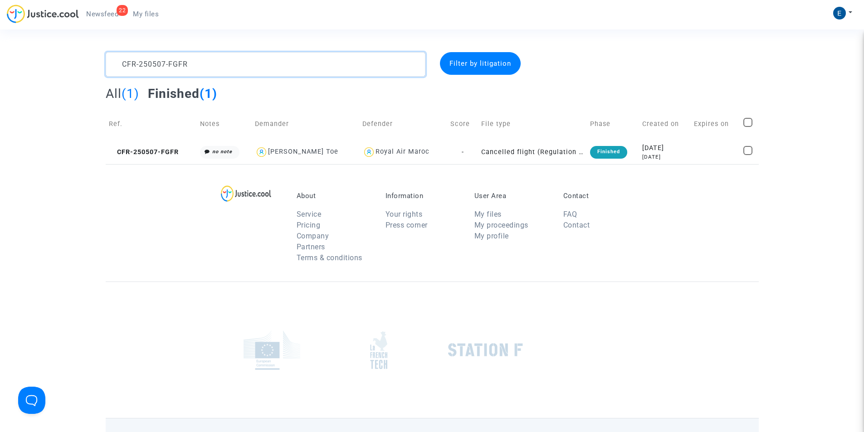
click at [149, 63] on textarea at bounding box center [266, 64] width 320 height 25
paste textarea "C7CT"
click at [136, 70] on textarea at bounding box center [266, 64] width 320 height 25
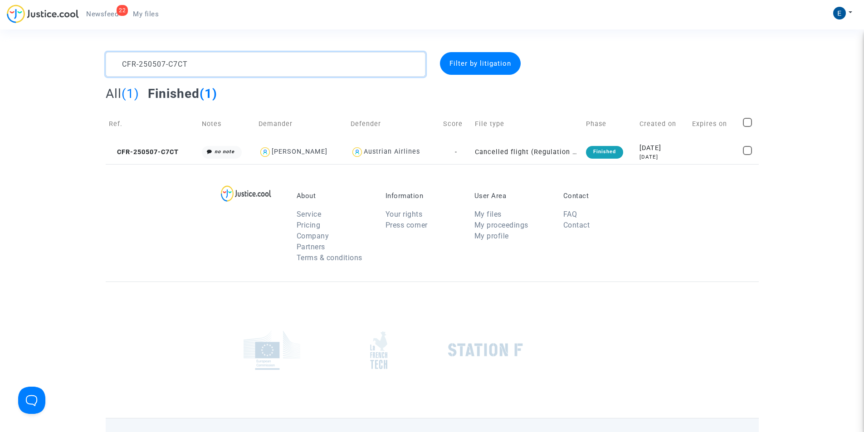
click at [136, 70] on textarea at bounding box center [266, 64] width 320 height 25
paste textarea "QAPA"
click at [169, 59] on textarea at bounding box center [266, 64] width 320 height 25
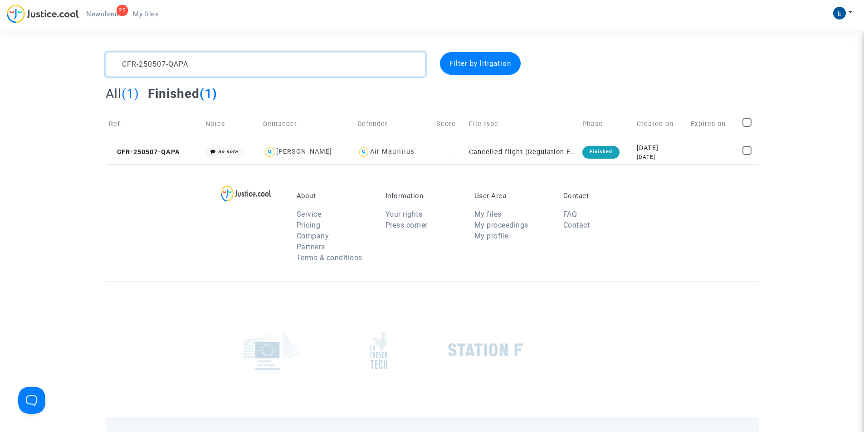
click at [169, 59] on textarea at bounding box center [266, 64] width 320 height 25
paste textarea "8TGH"
click at [172, 62] on textarea at bounding box center [266, 64] width 320 height 25
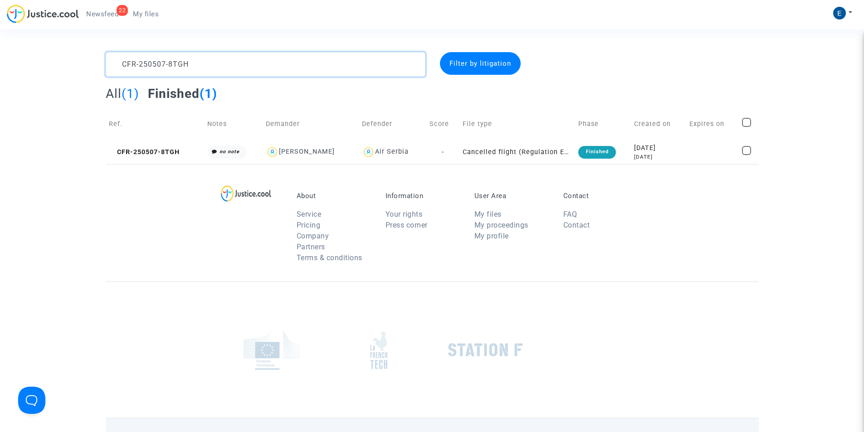
paste textarea "7NY"
click at [159, 69] on textarea at bounding box center [266, 64] width 320 height 25
paste textarea "G32G"
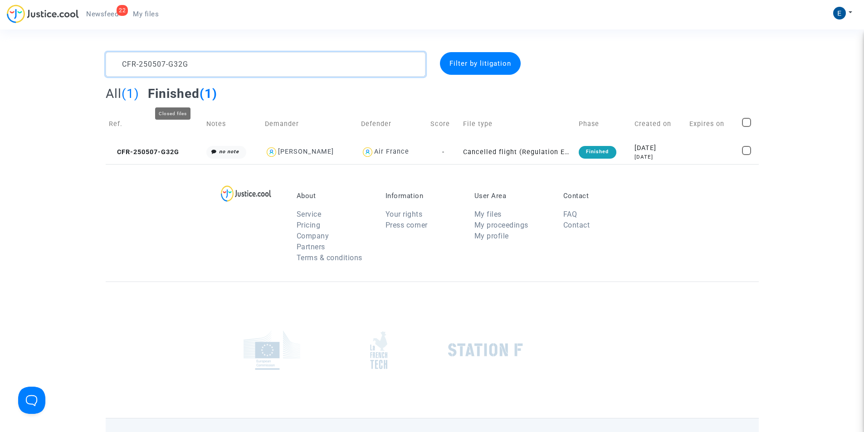
click at [172, 64] on textarea at bounding box center [266, 64] width 320 height 25
paste textarea "CQRA"
click at [174, 62] on textarea at bounding box center [266, 64] width 320 height 25
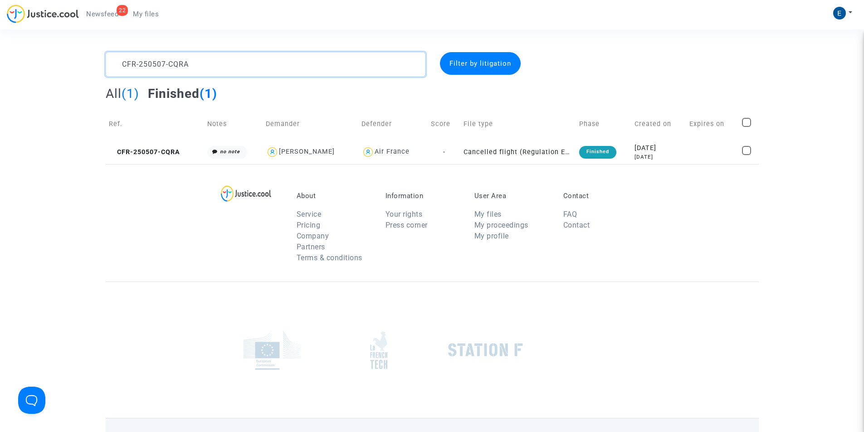
click at [174, 62] on textarea at bounding box center [266, 64] width 320 height 25
paste textarea "227-AH4J"
click at [172, 65] on textarea at bounding box center [266, 64] width 320 height 25
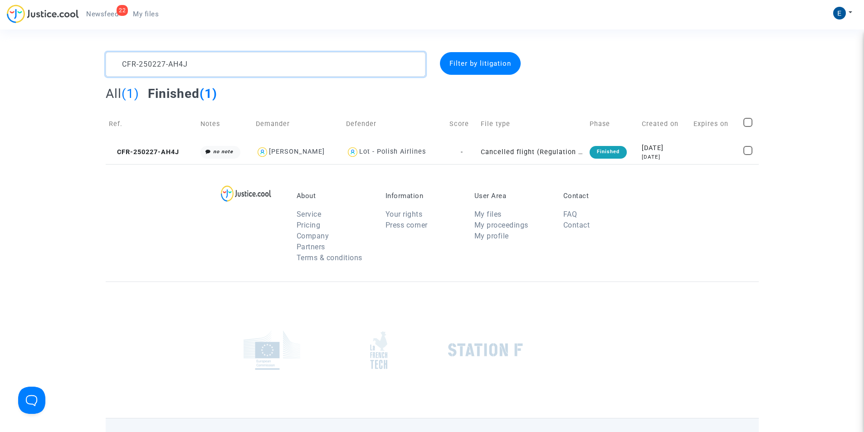
click at [172, 65] on textarea at bounding box center [266, 64] width 320 height 25
paste textarea "40624-Q37G"
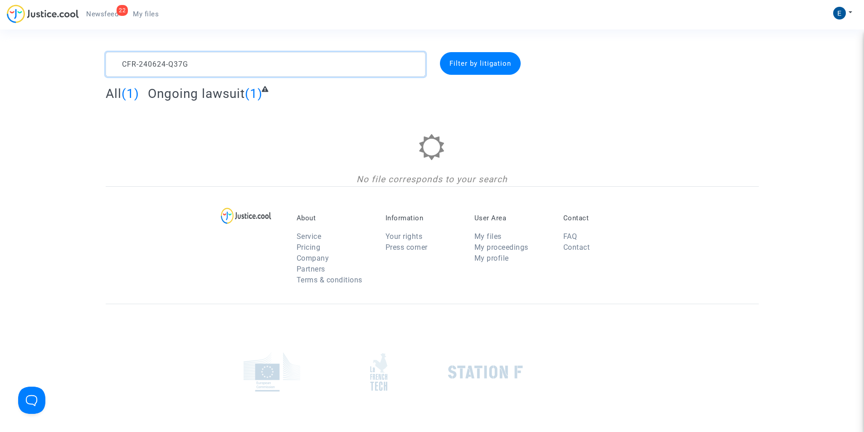
type textarea "CFR-240624-Q37G"
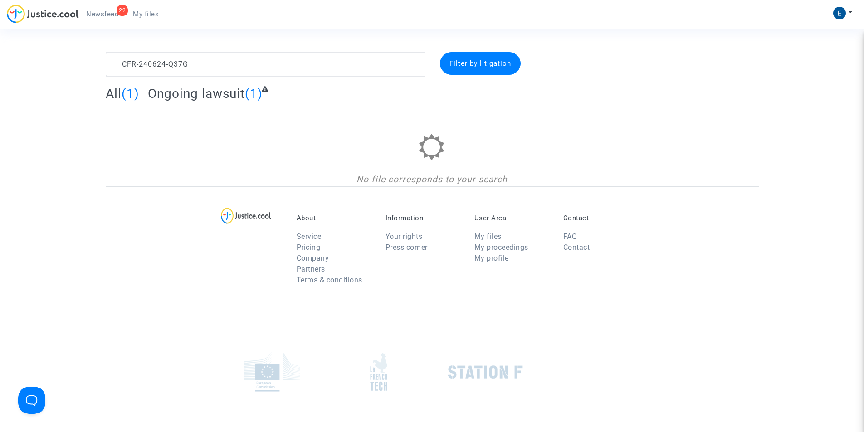
click at [199, 97] on span "Ongoing lawsuit" at bounding box center [196, 93] width 97 height 15
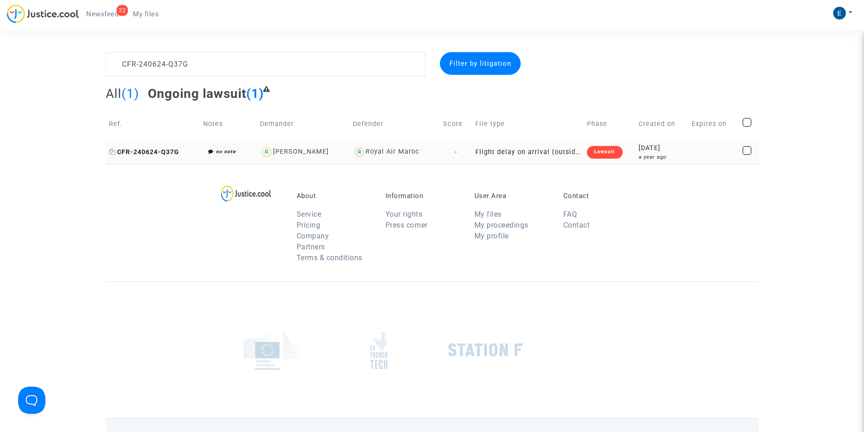
click at [147, 155] on span "CFR-240624-Q37G" at bounding box center [144, 152] width 70 height 8
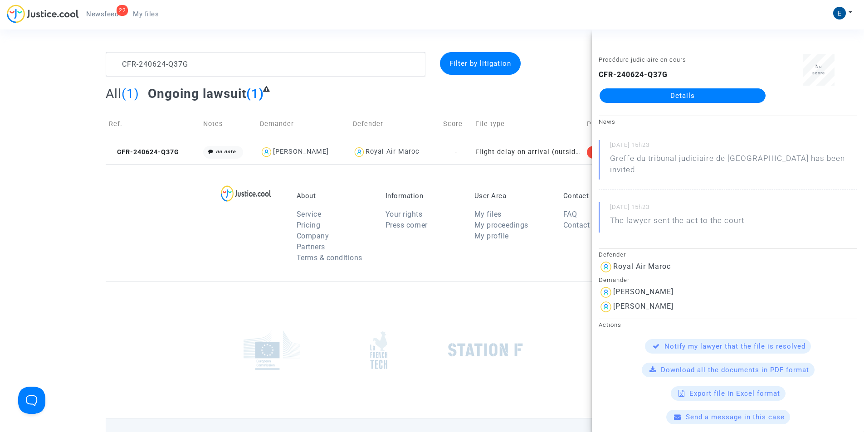
click at [681, 99] on link "Details" at bounding box center [683, 95] width 166 height 15
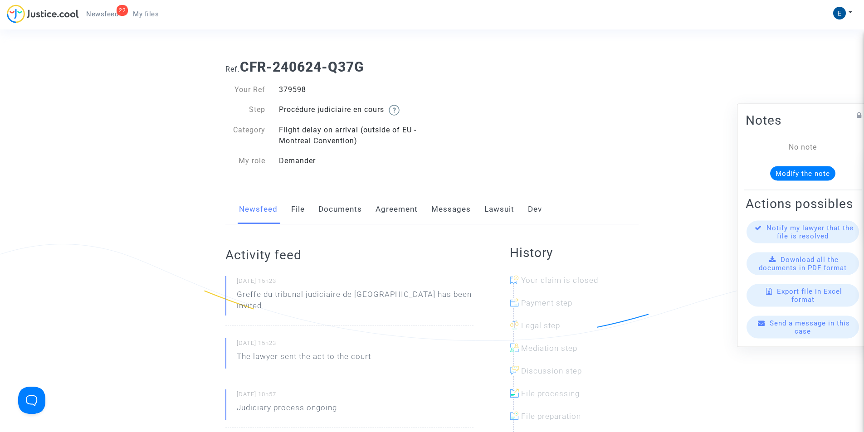
click at [140, 17] on span "My files" at bounding box center [146, 14] width 26 height 8
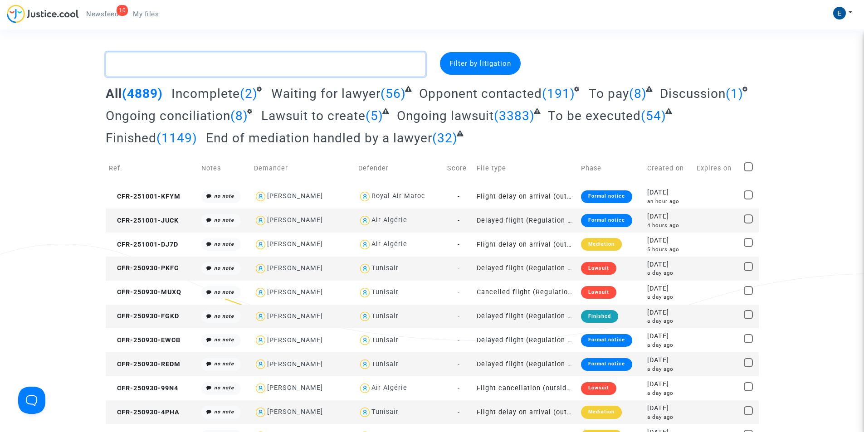
click at [156, 64] on textarea at bounding box center [266, 64] width 320 height 25
paste textarea "CFR-250407-NEAH"
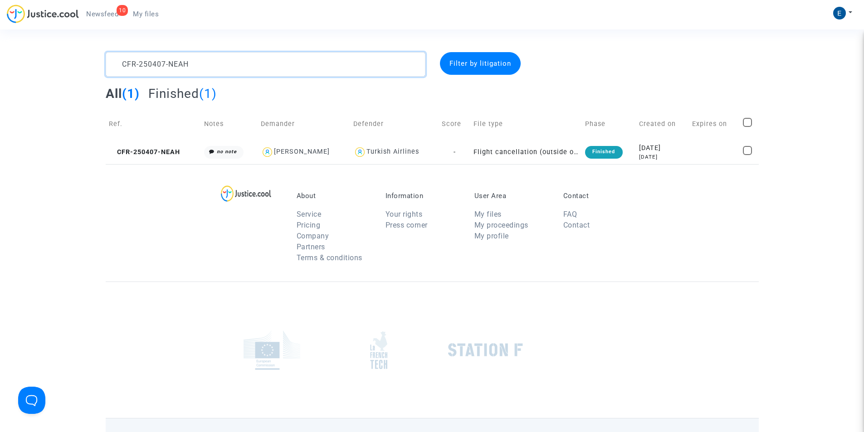
click at [157, 65] on textarea at bounding box center [266, 64] width 320 height 25
paste textarea "226-T7KW"
click at [146, 62] on textarea at bounding box center [266, 64] width 320 height 25
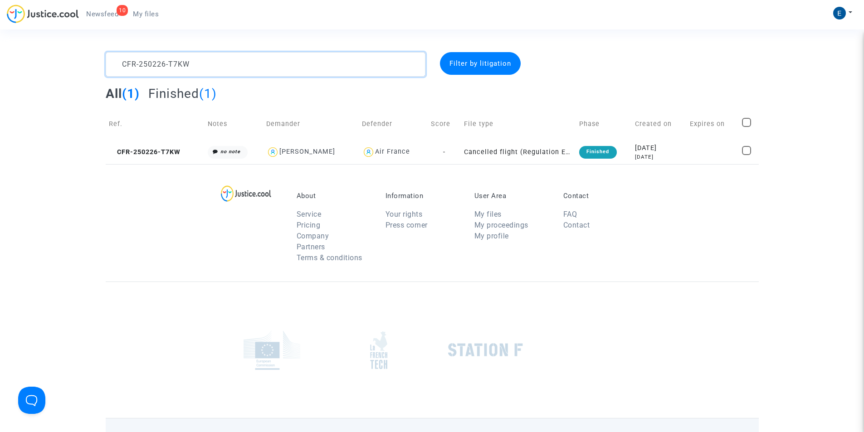
click at [146, 62] on textarea at bounding box center [266, 64] width 320 height 25
paste textarea "430-FD36"
click at [163, 57] on textarea at bounding box center [266, 64] width 320 height 25
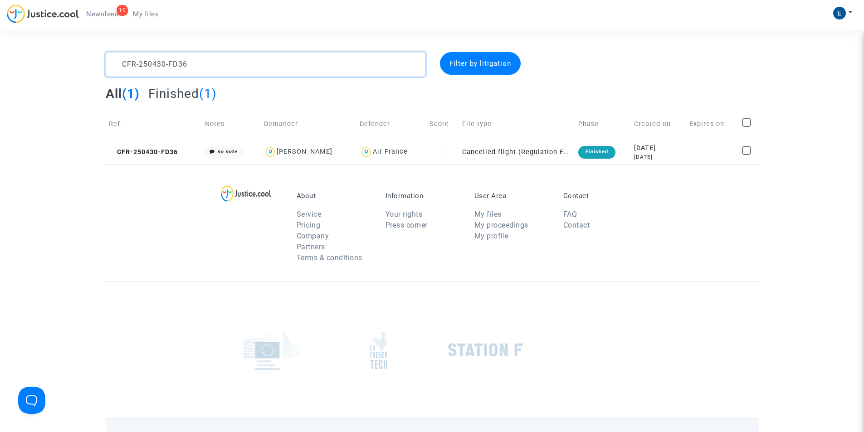
click at [163, 57] on textarea at bounding box center [266, 64] width 320 height 25
paste textarea "508-F2MW"
click at [178, 66] on textarea at bounding box center [266, 64] width 320 height 25
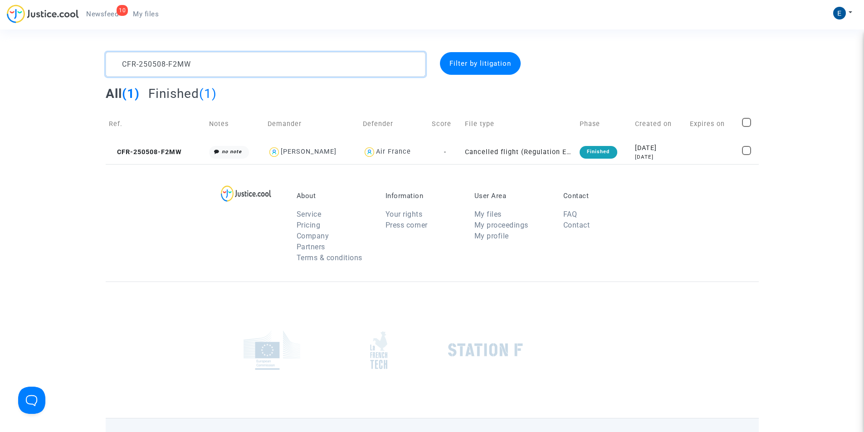
paste textarea "KTH"
click at [161, 71] on textarea at bounding box center [266, 64] width 320 height 25
paste textarea "40924-729P"
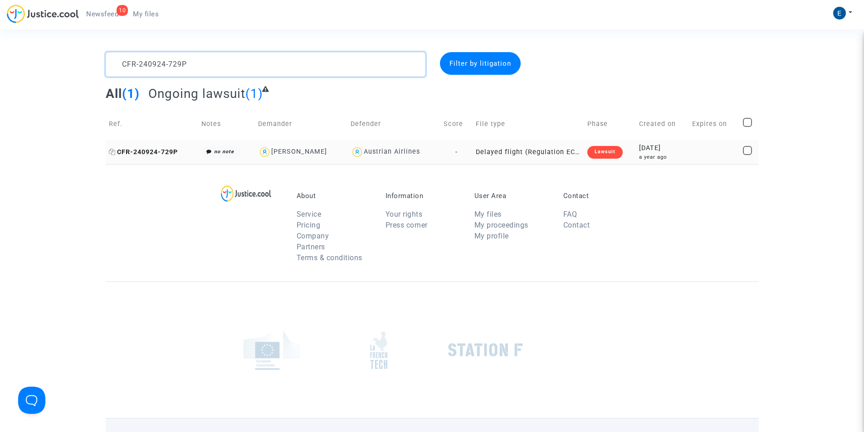
type textarea "CFR-240924-729P"
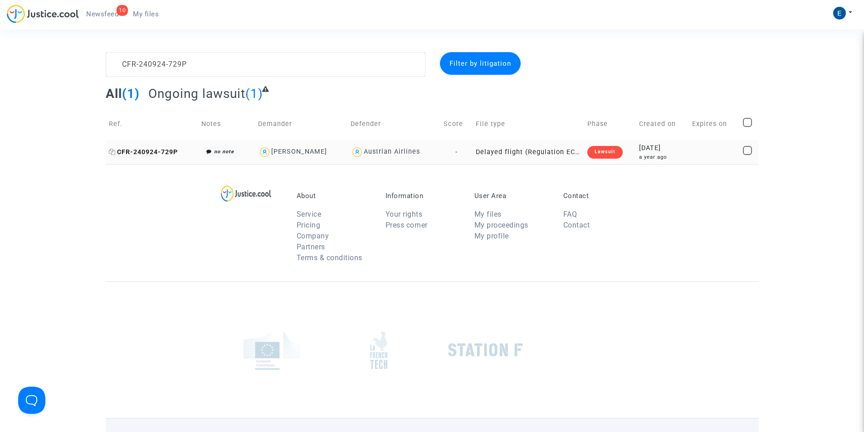
click at [158, 154] on span "CFR-240924-729P" at bounding box center [143, 152] width 69 height 8
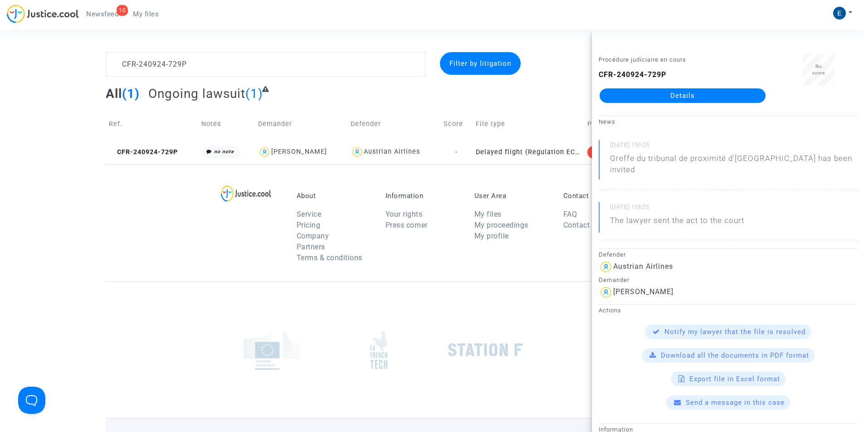
click at [684, 98] on link "Details" at bounding box center [683, 95] width 166 height 15
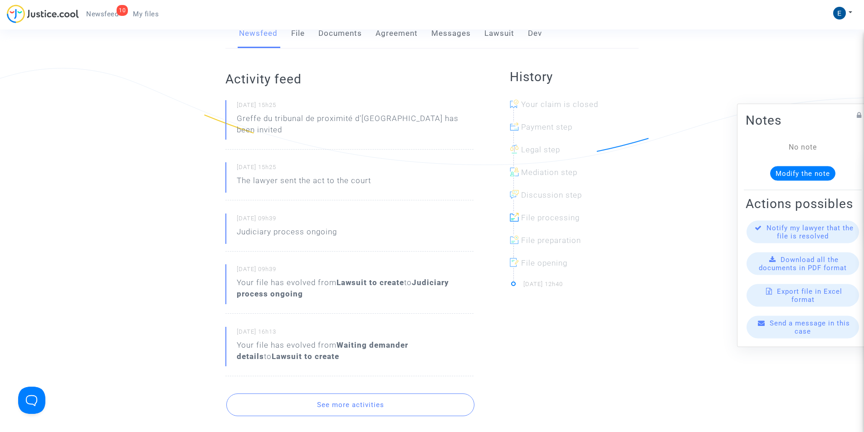
scroll to position [45, 0]
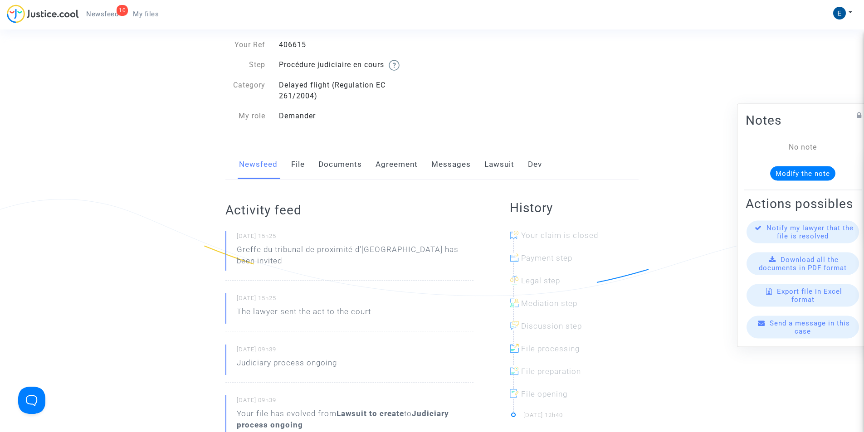
click at [295, 160] on link "File" at bounding box center [298, 165] width 14 height 30
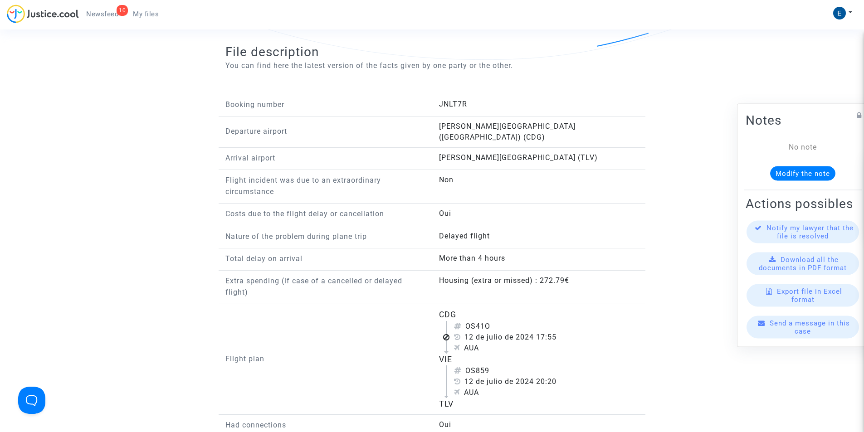
scroll to position [816, 0]
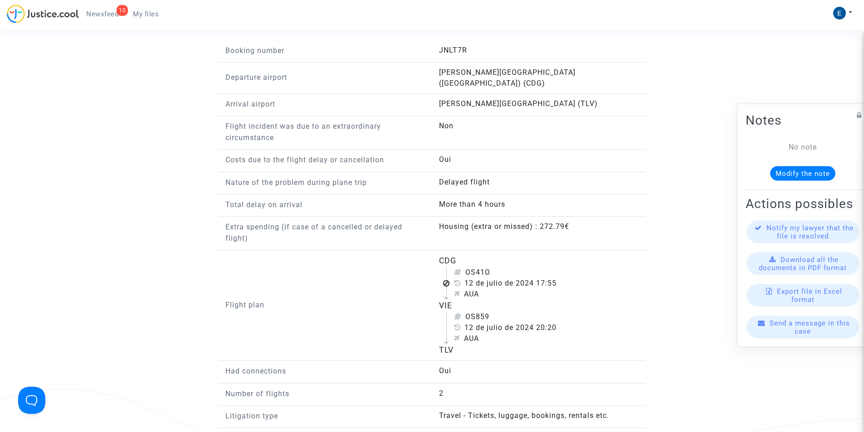
click at [151, 14] on span "My files" at bounding box center [146, 14] width 26 height 8
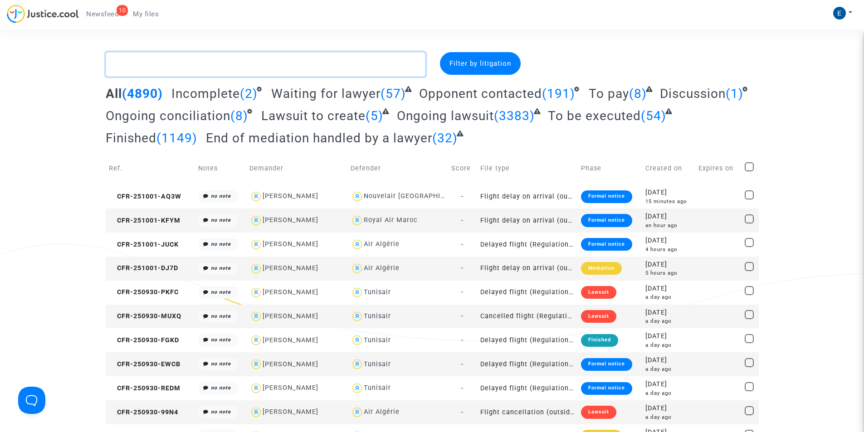
click at [244, 59] on textarea at bounding box center [266, 64] width 320 height 25
paste textarea "CFR-241002-AKMU"
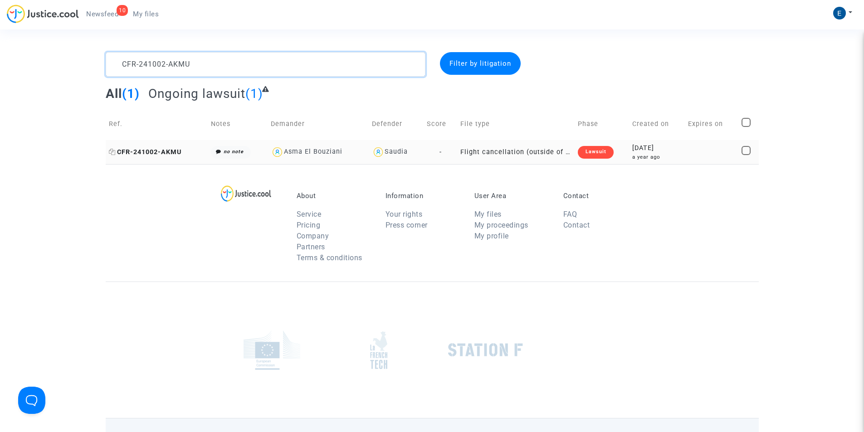
type textarea "CFR-241002-AKMU"
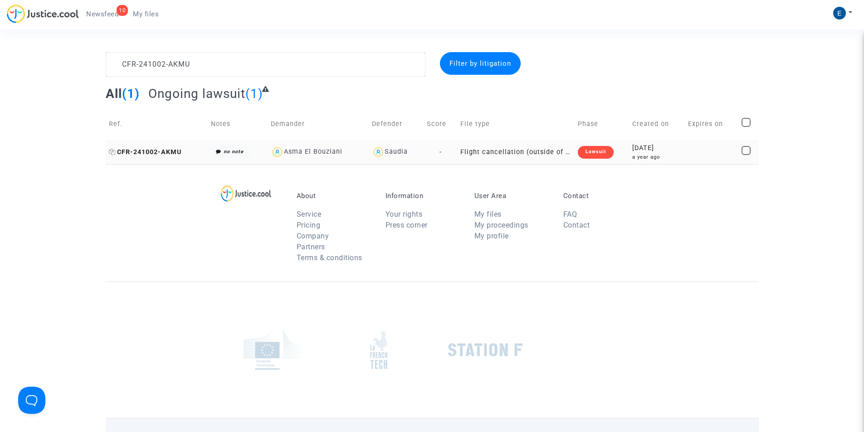
click at [155, 152] on span "CFR-241002-AKMU" at bounding box center [145, 152] width 73 height 8
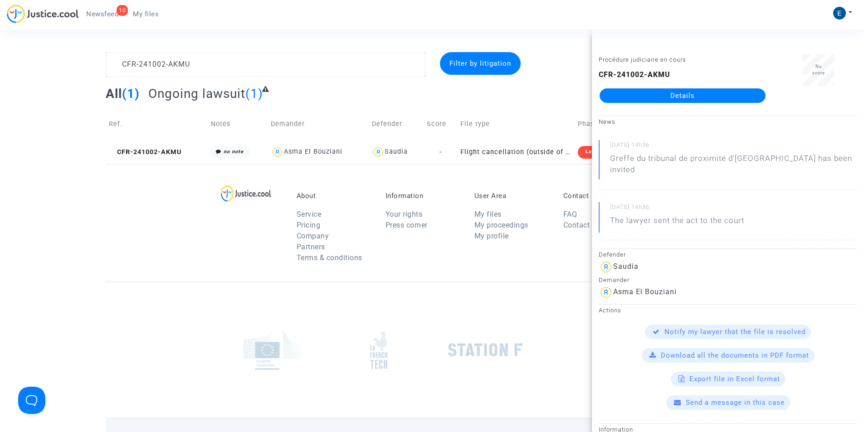
click at [672, 100] on link "Details" at bounding box center [683, 95] width 166 height 15
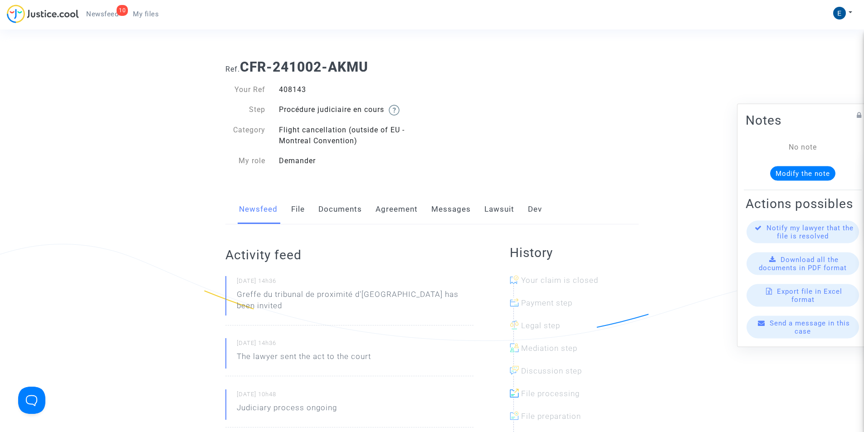
click at [308, 211] on div "Newsfeed File Documents Agreement Messages Lawsuit Dev" at bounding box center [431, 210] width 413 height 30
click at [299, 211] on link "File" at bounding box center [298, 210] width 14 height 30
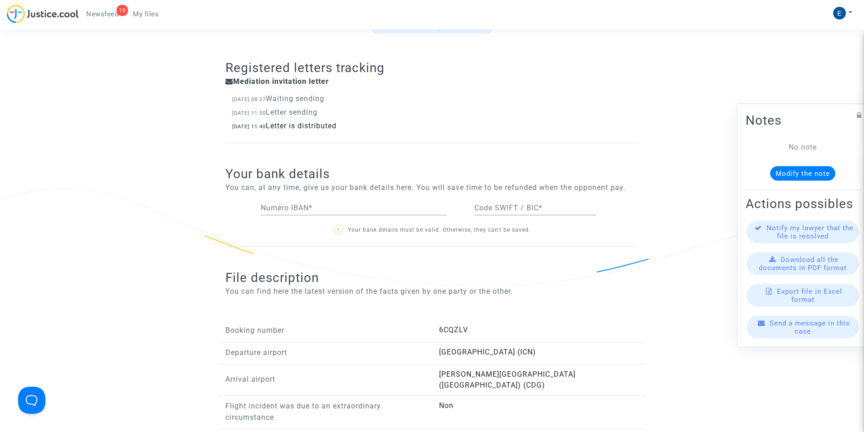
scroll to position [726, 0]
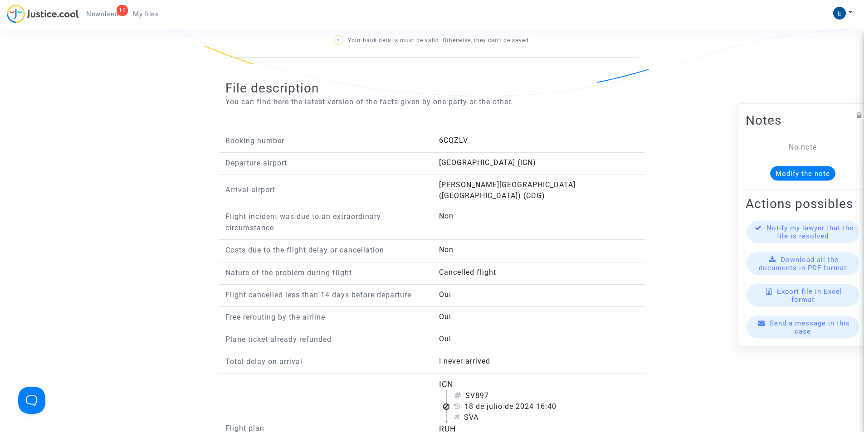
click at [148, 14] on span "My files" at bounding box center [146, 14] width 26 height 8
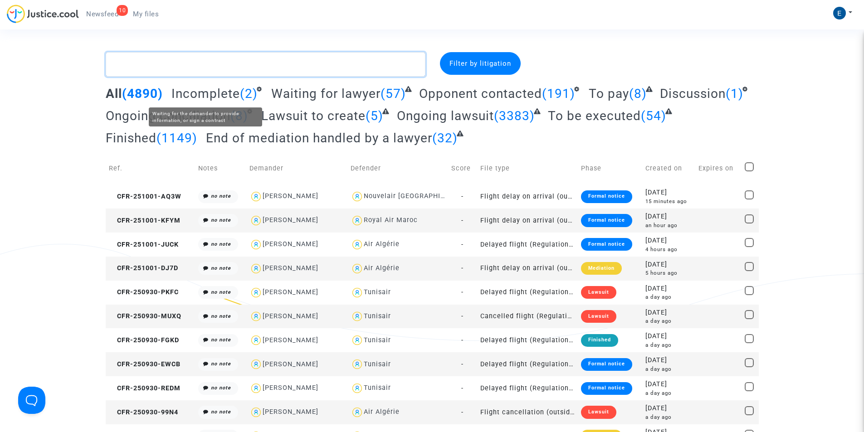
click at [177, 62] on textarea at bounding box center [266, 64] width 320 height 25
paste textarea "CFR-250221-6HRP"
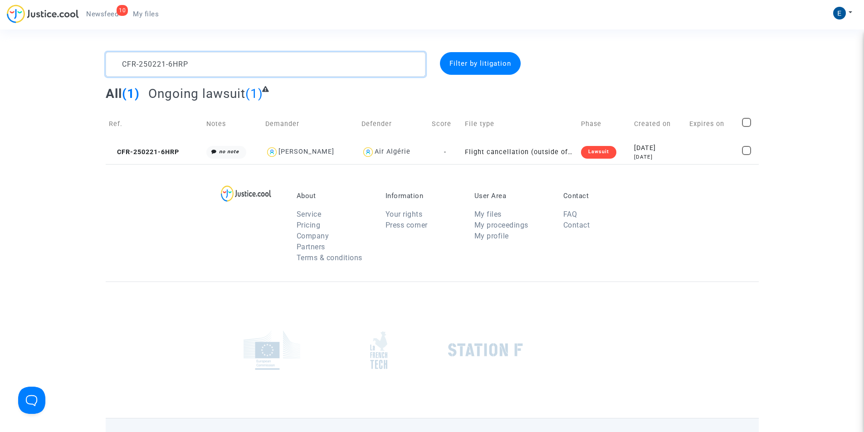
type textarea "CFR-250221-6HRP"
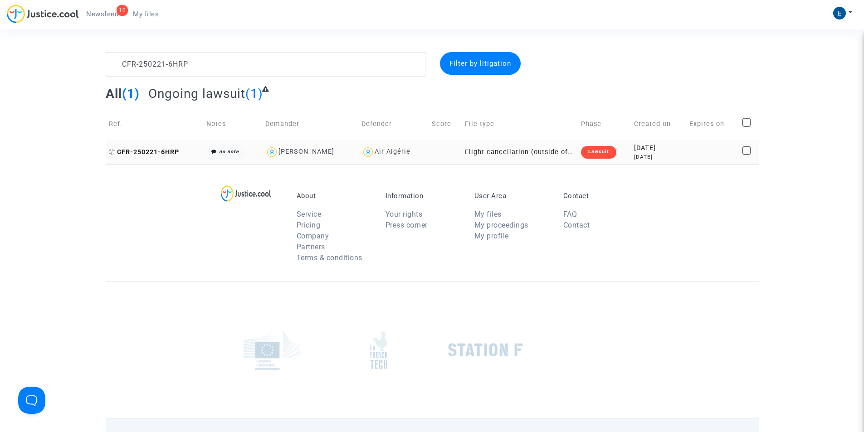
click at [161, 152] on span "CFR-250221-6HRP" at bounding box center [144, 152] width 70 height 8
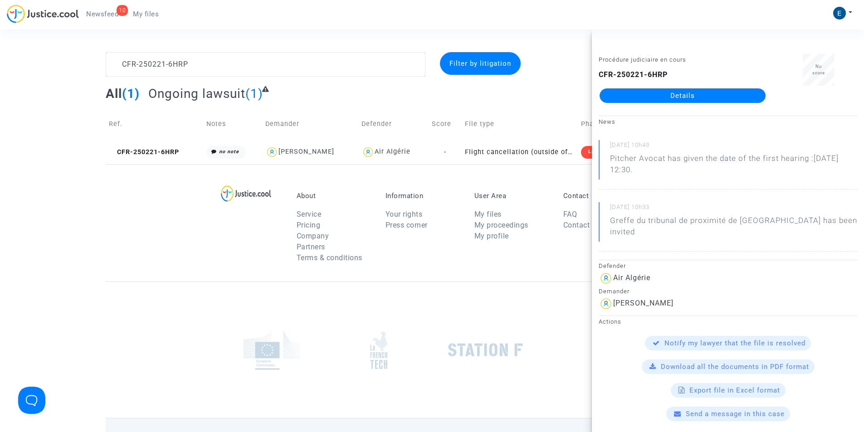
click at [687, 99] on link "Details" at bounding box center [683, 95] width 166 height 15
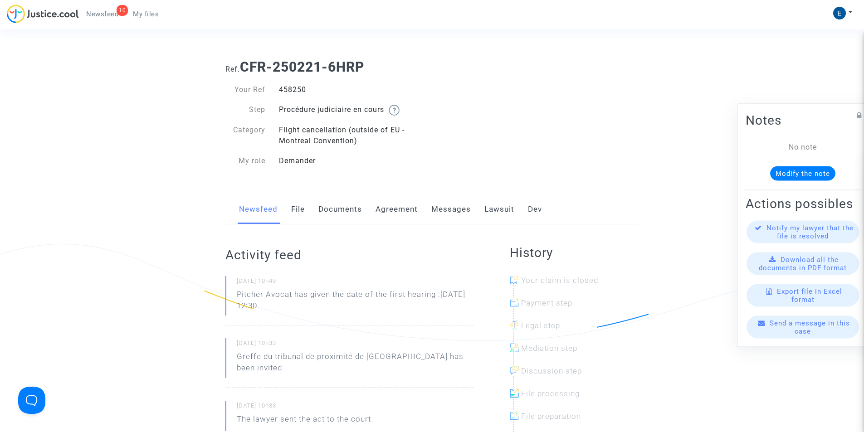
click at [446, 211] on link "Messages" at bounding box center [450, 210] width 39 height 30
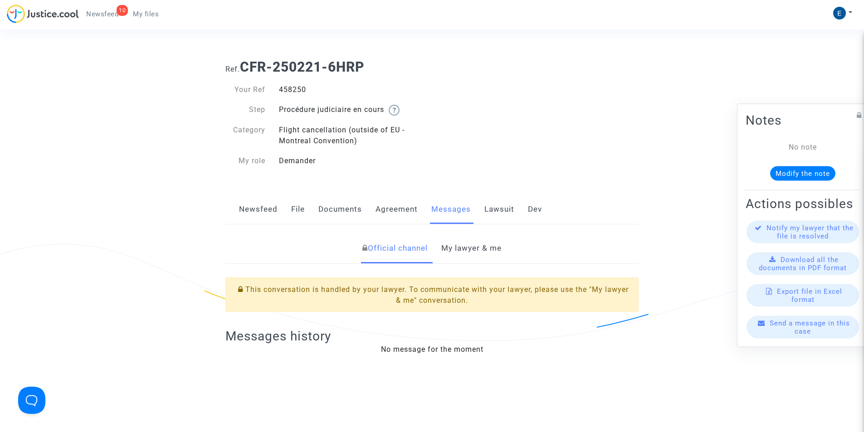
click at [467, 246] on link "My lawyer & me" at bounding box center [471, 249] width 60 height 30
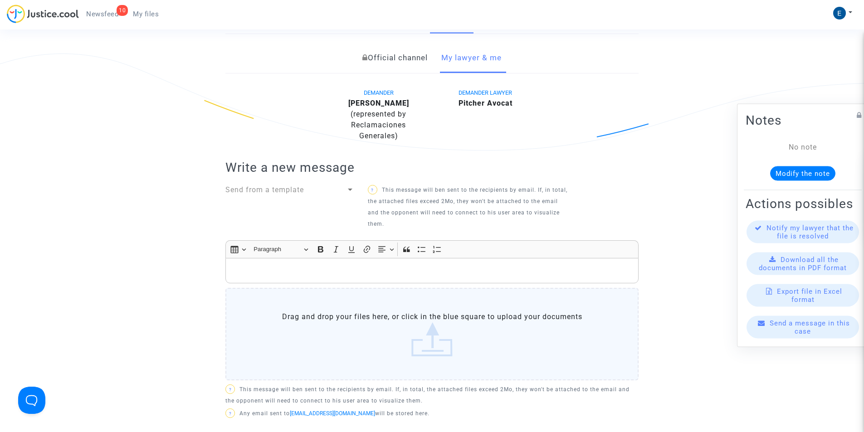
scroll to position [227, 0]
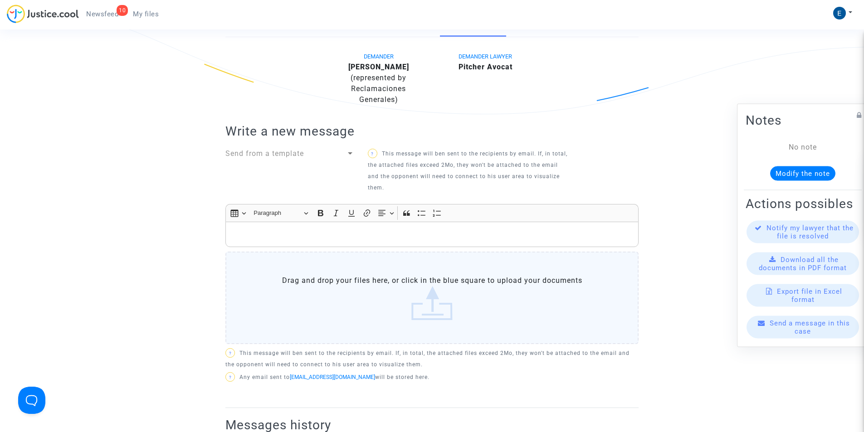
click at [402, 241] on div "Rich Text Editor, main" at bounding box center [431, 234] width 413 height 25
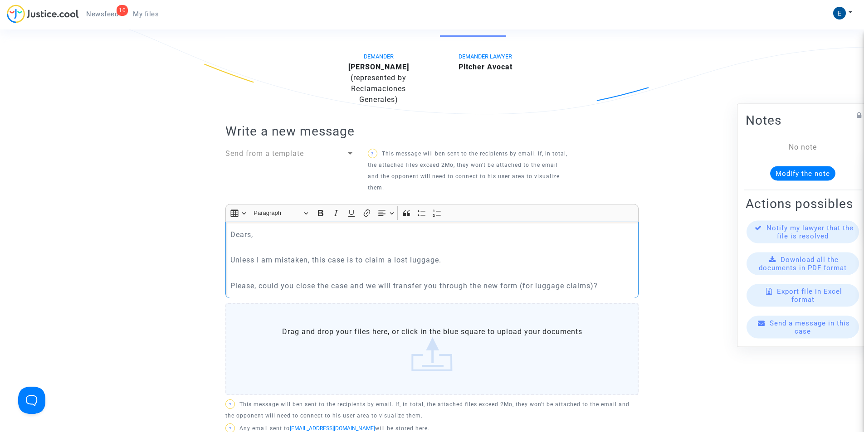
drag, startPoint x: 610, startPoint y: 285, endPoint x: 221, endPoint y: 230, distance: 392.8
click at [607, 287] on p "Please, could you close the case and we will transfer you through the new form …" at bounding box center [432, 285] width 404 height 11
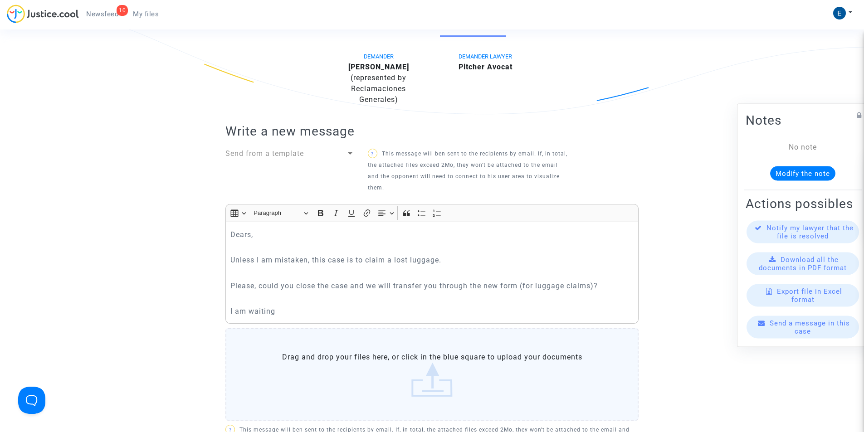
click at [246, 314] on p "I am waiting" at bounding box center [432, 311] width 404 height 11
drag, startPoint x: 266, startPoint y: 307, endPoint x: 205, endPoint y: 224, distance: 103.3
copy div "Dears, Unless I am mistaken, this case is to claim a lost luggage. Please, coul…"
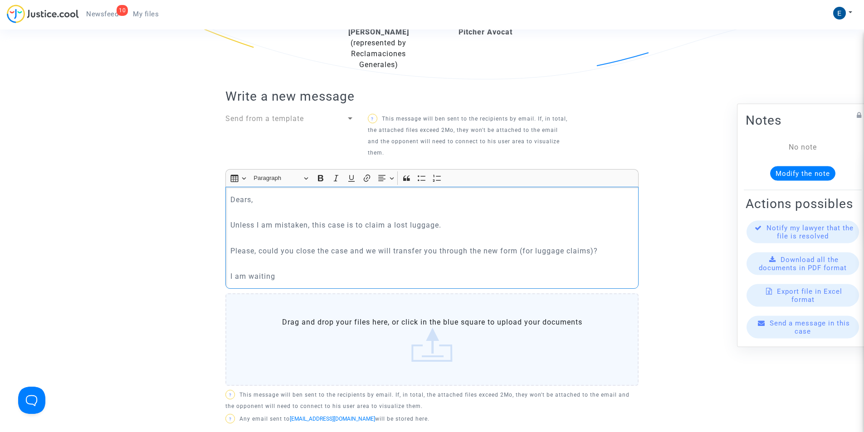
scroll to position [363, 0]
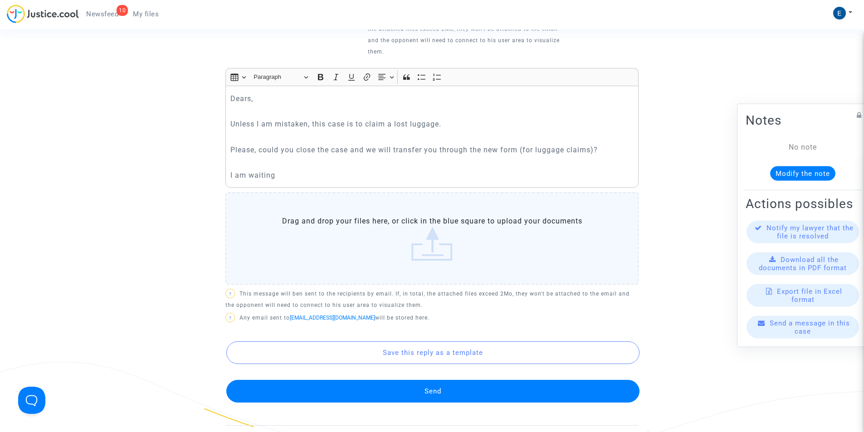
click at [455, 392] on button "Send" at bounding box center [432, 391] width 413 height 23
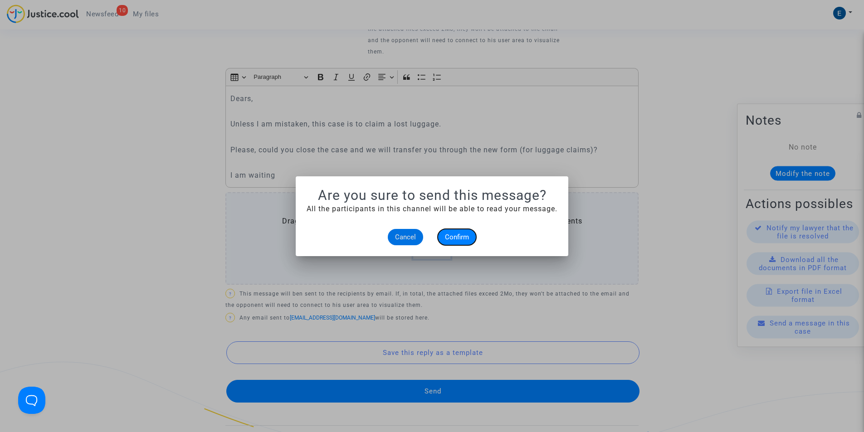
click at [469, 233] on span "Confirm" at bounding box center [457, 237] width 24 height 8
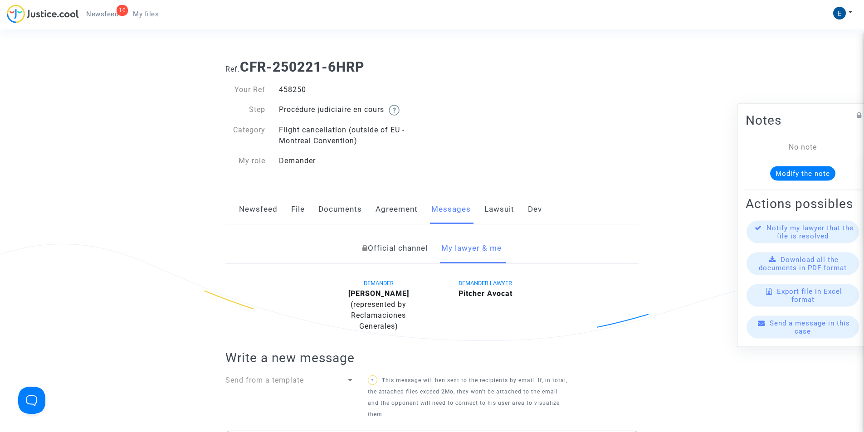
click at [309, 66] on b "CFR-250221-6HRP" at bounding box center [302, 67] width 124 height 16
drag, startPoint x: 244, startPoint y: 68, endPoint x: 373, endPoint y: 69, distance: 129.8
click at [373, 69] on h1 "Ref. CFR-250221-6HRP" at bounding box center [431, 67] width 413 height 16
copy b "CFR-250221-6HRP"
click at [144, 11] on span "My files" at bounding box center [146, 14] width 26 height 8
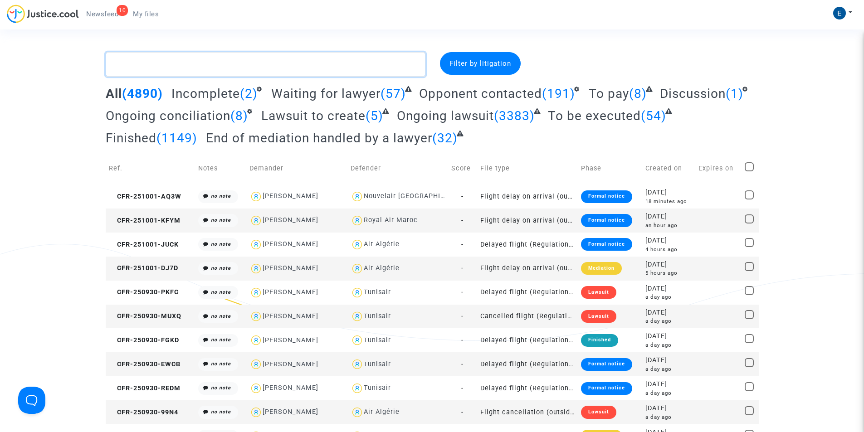
click at [168, 60] on textarea at bounding box center [266, 64] width 320 height 25
paste textarea "CFR-250221-UUAA"
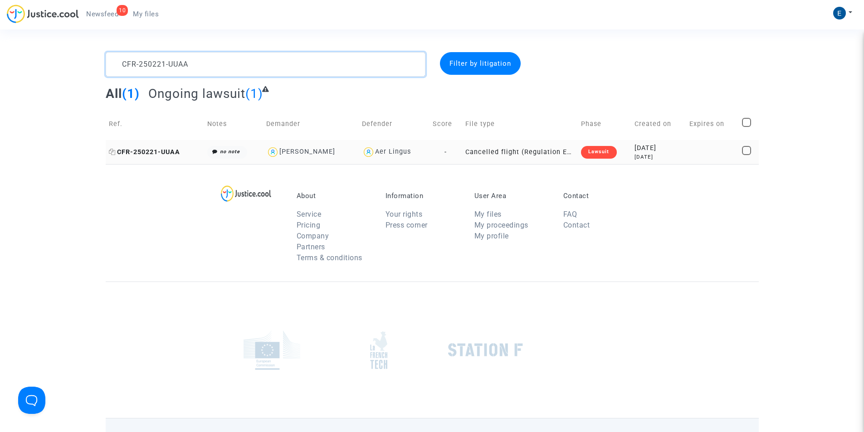
type textarea "CFR-250221-UUAA"
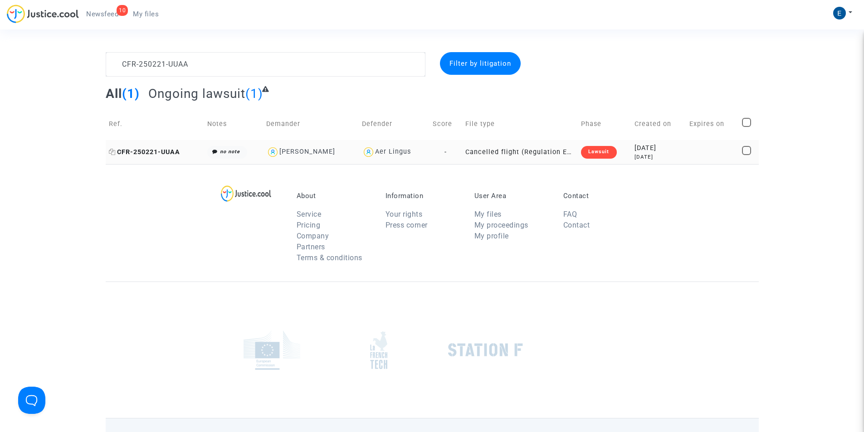
click at [160, 154] on span "CFR-250221-UUAA" at bounding box center [144, 152] width 71 height 8
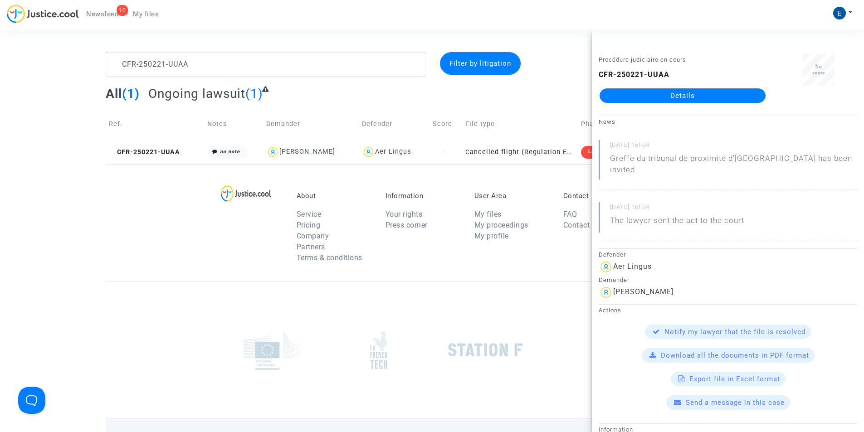
click at [694, 97] on link "Details" at bounding box center [683, 95] width 166 height 15
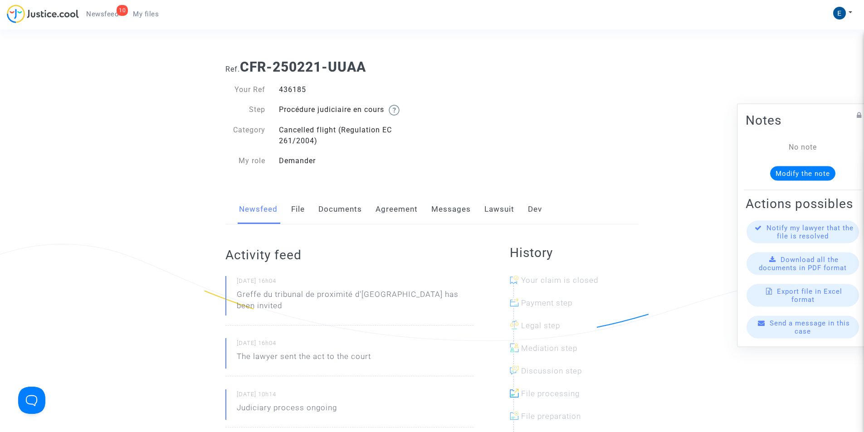
click at [448, 209] on link "Messages" at bounding box center [450, 210] width 39 height 30
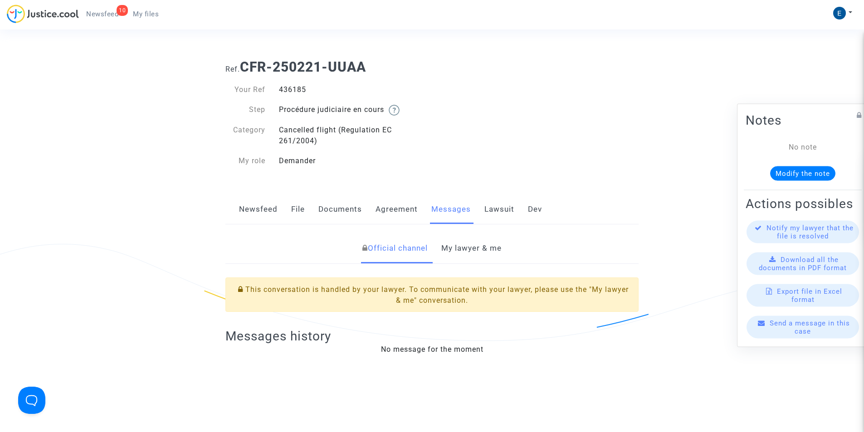
click at [473, 239] on link "My lawyer & me" at bounding box center [471, 249] width 60 height 30
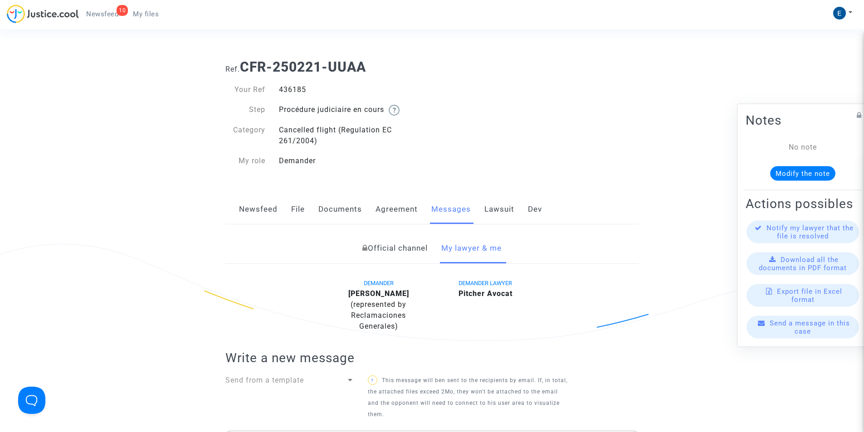
click at [215, 269] on ng-component "Ref. CFR-250221-UUAA Your Ref 436185 Step Procédure judiciaire en cours Categor…" at bounding box center [432, 377] width 653 height 650
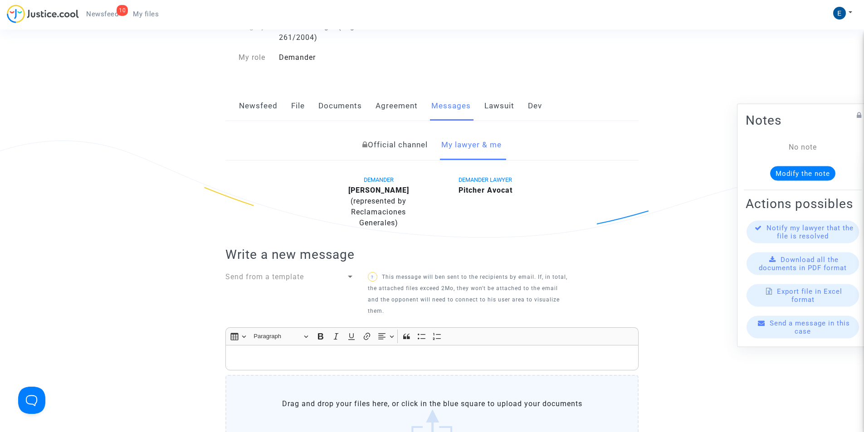
scroll to position [272, 0]
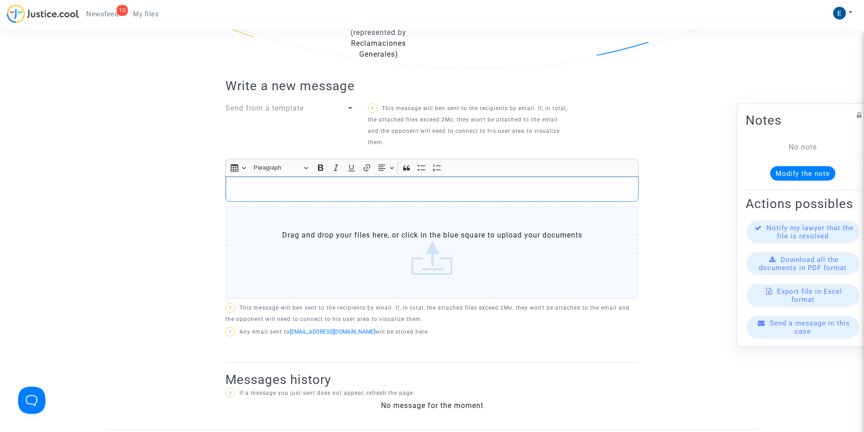
click at [346, 187] on p "Rich Text Editor, main" at bounding box center [432, 189] width 404 height 11
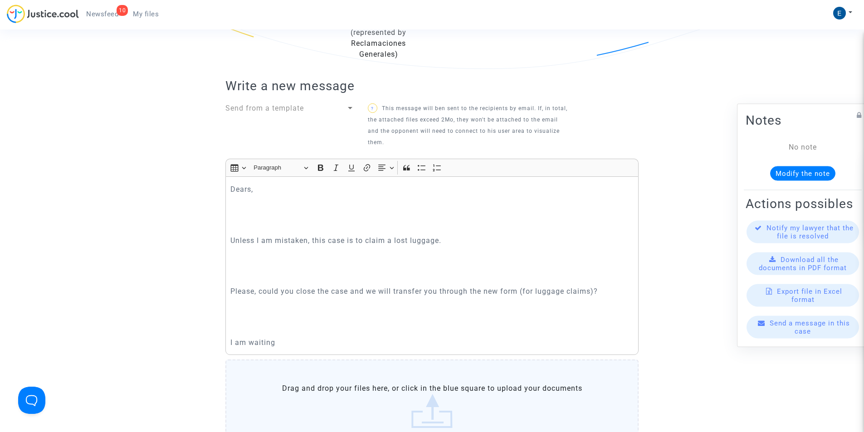
click at [243, 275] on p "Rich Text Editor, main" at bounding box center [432, 278] width 404 height 11
drag, startPoint x: 264, startPoint y: 341, endPoint x: 181, endPoint y: 174, distance: 186.1
click at [181, 174] on ng-component "Ref. CFR-250221-UUAA Your Ref 436185 Step Procédure judiciaire en cours Categor…" at bounding box center [432, 220] width 653 height 880
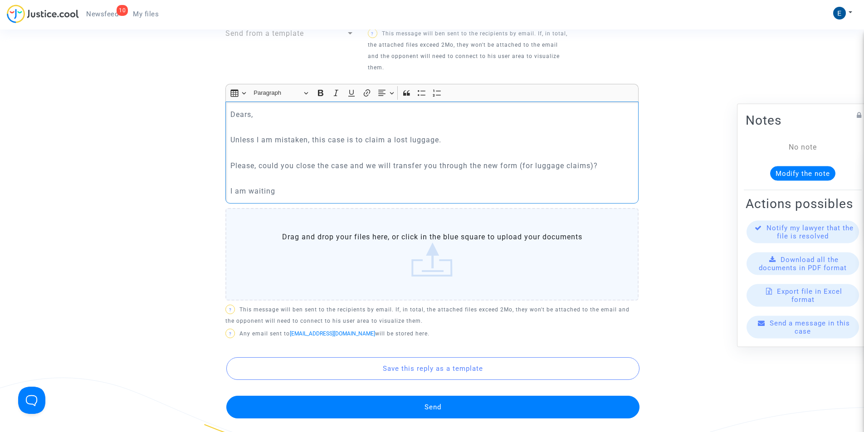
scroll to position [363, 0]
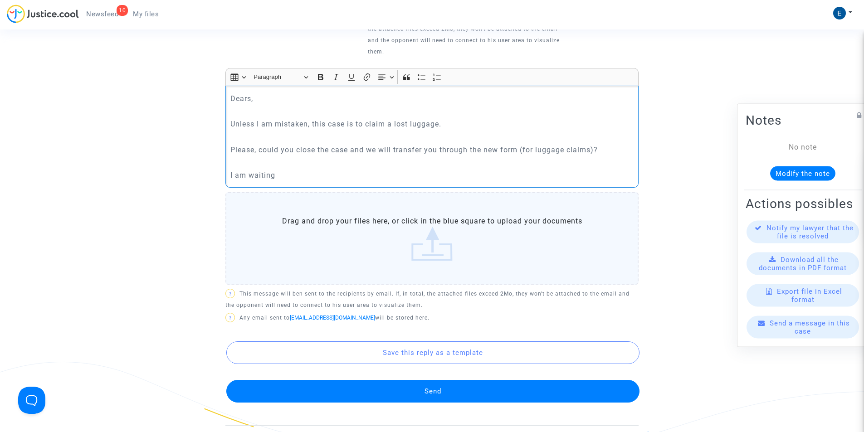
click at [409, 386] on button "Send" at bounding box center [432, 391] width 413 height 23
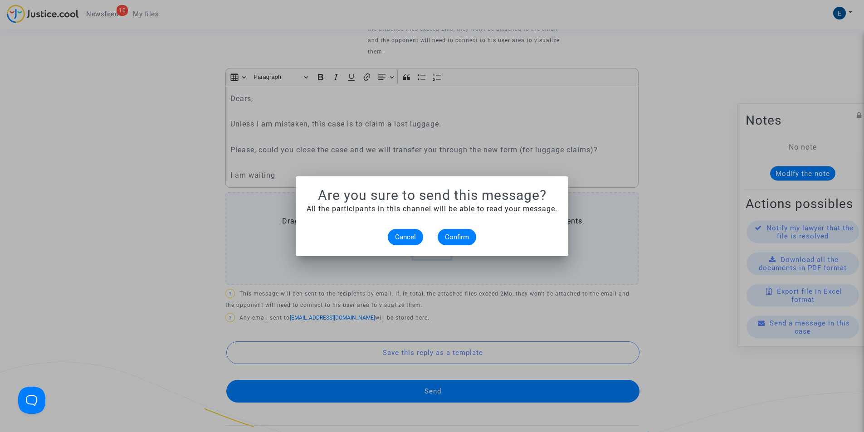
scroll to position [0, 0]
click at [453, 245] on button "Confirm" at bounding box center [457, 237] width 39 height 16
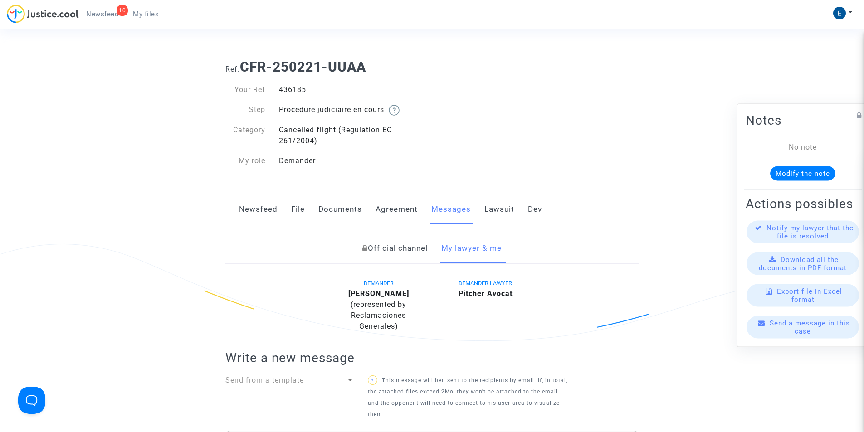
click at [330, 59] on b "CFR-250221-UUAA" at bounding box center [303, 67] width 126 height 16
drag, startPoint x: 243, startPoint y: 66, endPoint x: 368, endPoint y: 69, distance: 124.3
click at [366, 69] on b "CFR-250221-UUAA" at bounding box center [303, 67] width 126 height 16
copy b "CFR-250221-UUAA"
click at [147, 17] on span "My files" at bounding box center [146, 14] width 26 height 8
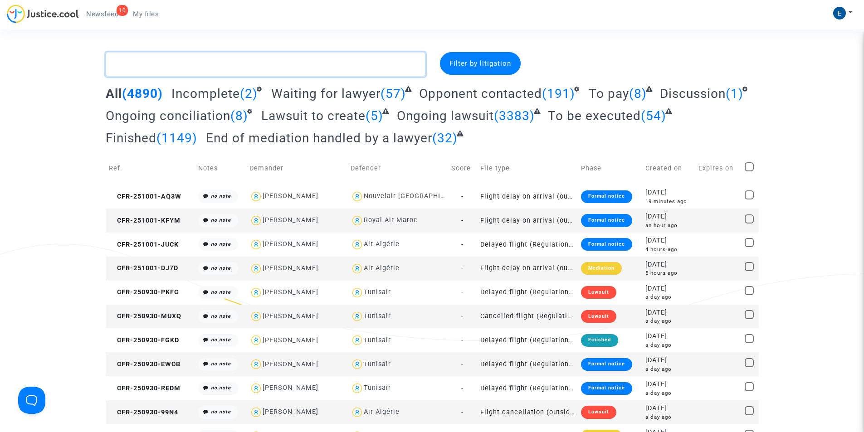
click at [186, 63] on textarea at bounding box center [266, 64] width 320 height 25
paste textarea "CFR-250224-R9HT"
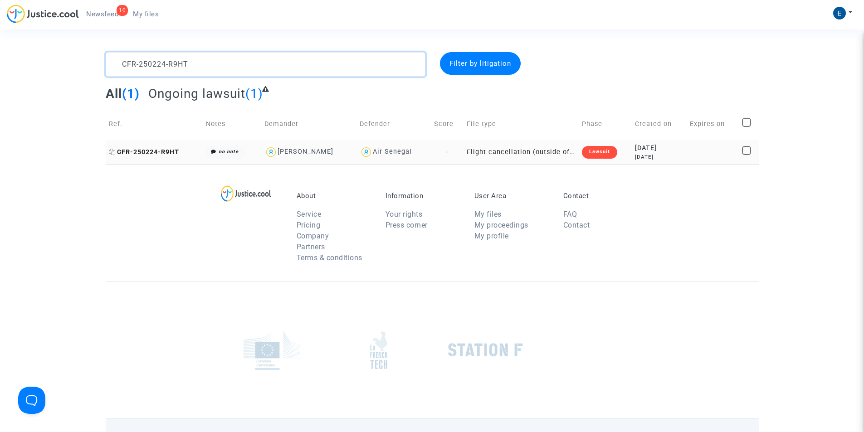
type textarea "CFR-250224-R9HT"
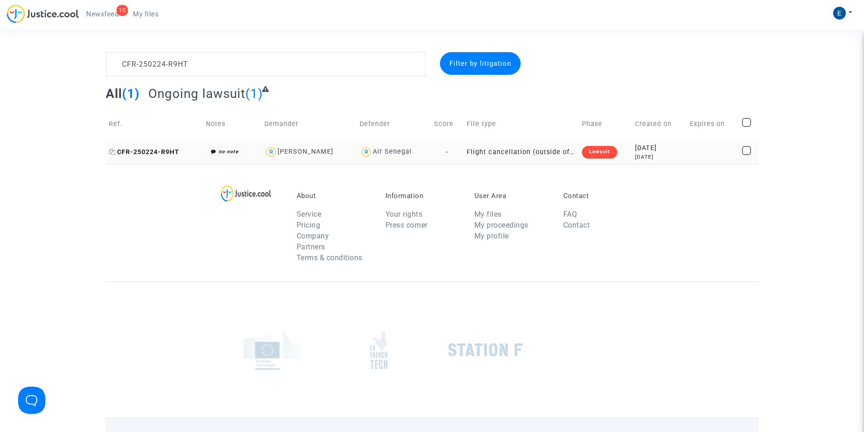
click at [154, 155] on span "CFR-250224-R9HT" at bounding box center [144, 152] width 70 height 8
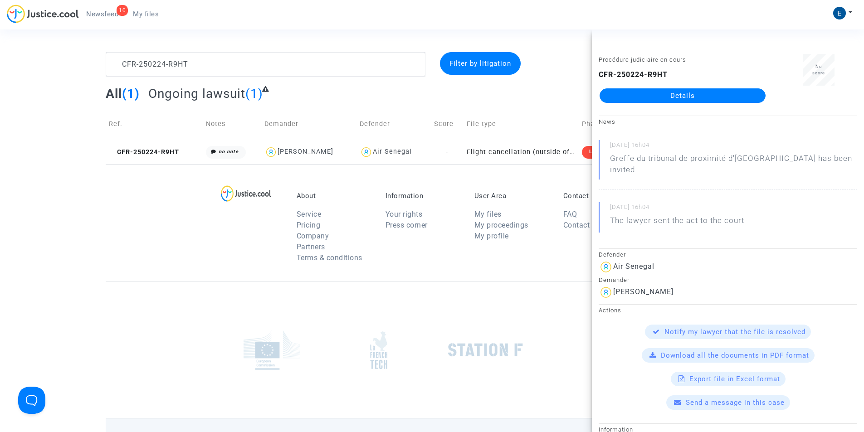
click at [695, 97] on link "Details" at bounding box center [683, 95] width 166 height 15
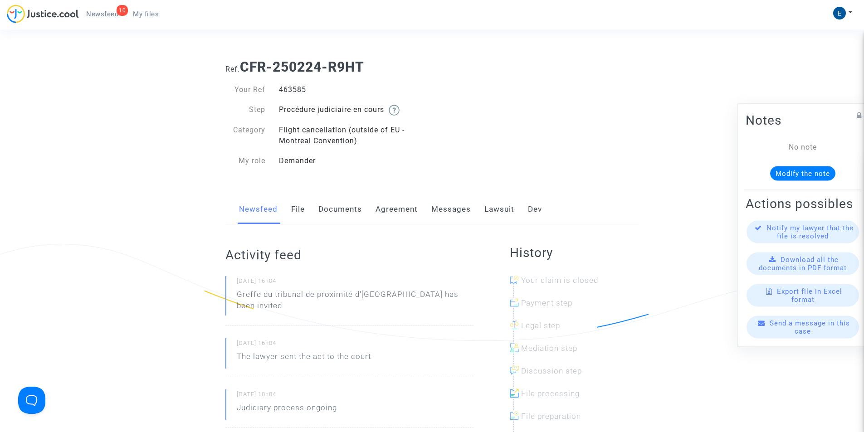
click at [446, 213] on link "Messages" at bounding box center [450, 210] width 39 height 30
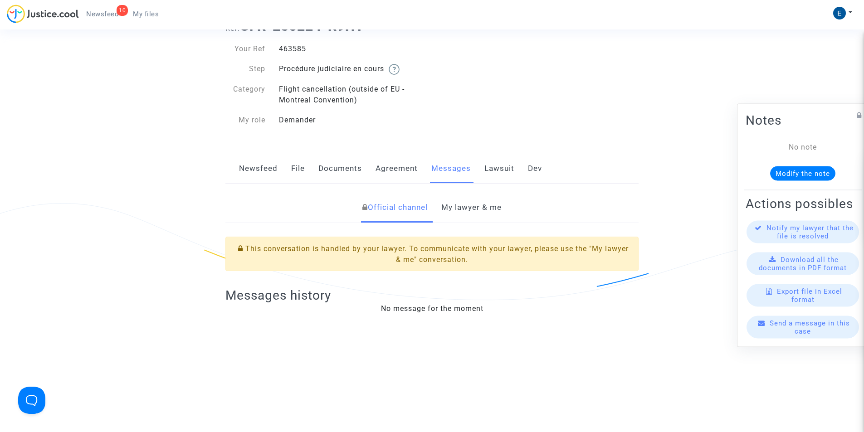
scroll to position [91, 0]
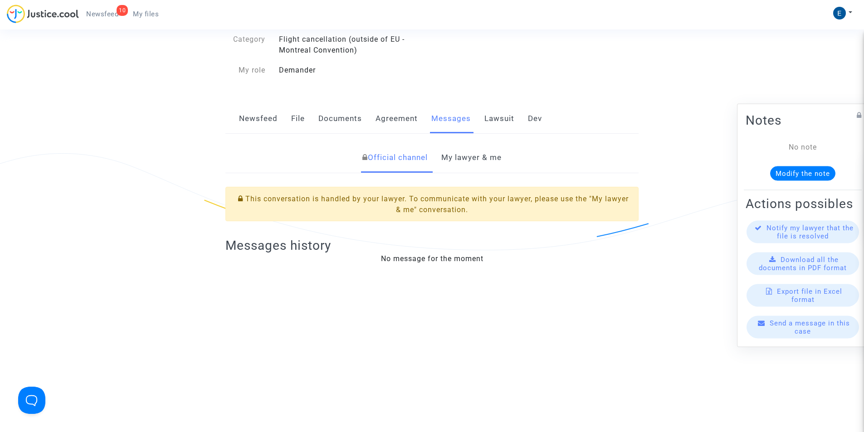
click at [459, 159] on link "My lawyer & me" at bounding box center [471, 158] width 60 height 30
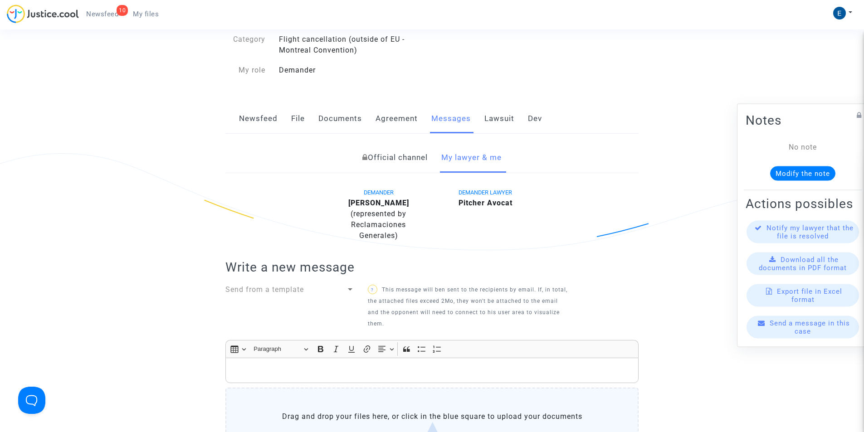
click at [329, 367] on p "Rich Text Editor, main" at bounding box center [432, 370] width 404 height 11
click at [268, 116] on link "Newsfeed" at bounding box center [258, 119] width 39 height 30
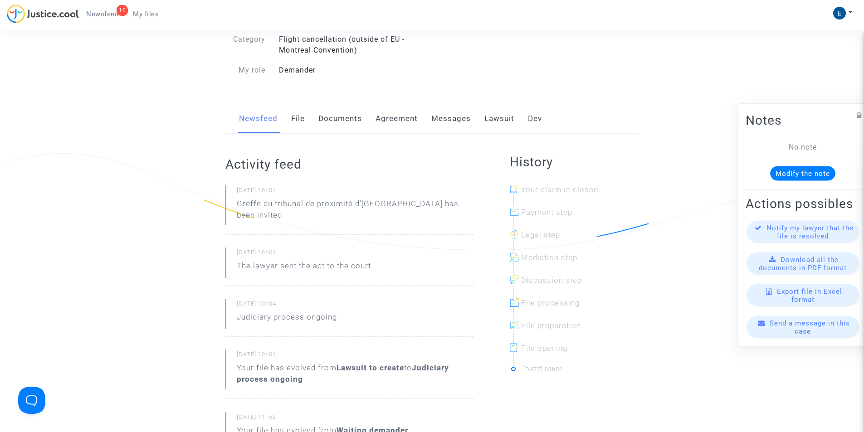
scroll to position [136, 0]
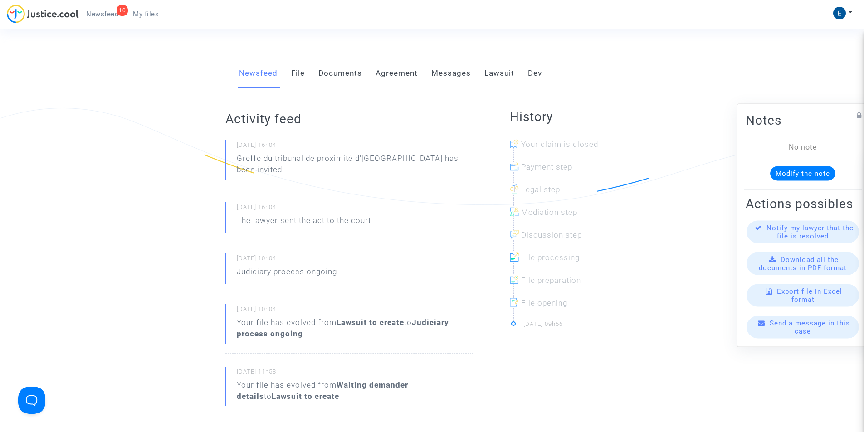
click at [458, 73] on link "Messages" at bounding box center [450, 74] width 39 height 30
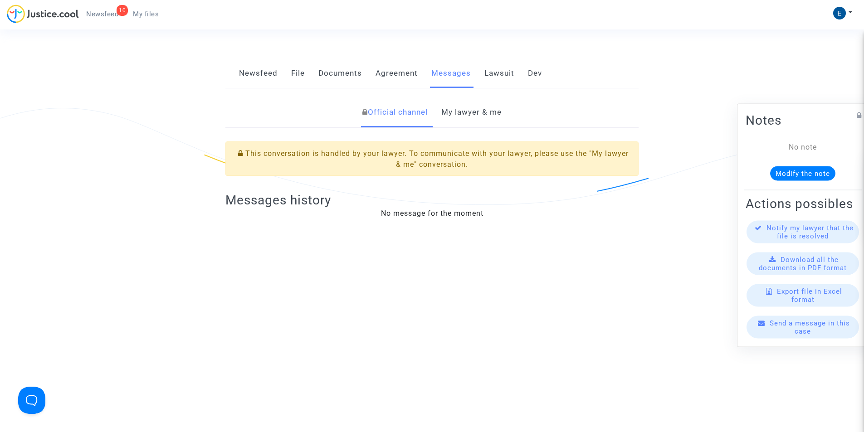
click at [479, 110] on link "My lawyer & me" at bounding box center [471, 113] width 60 height 30
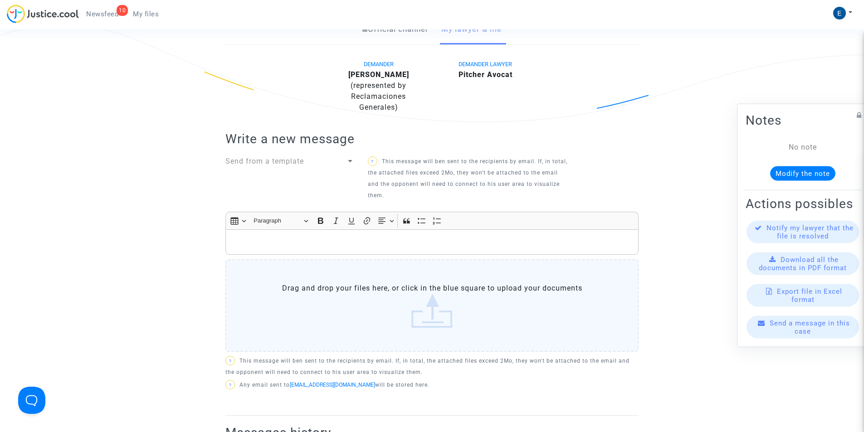
scroll to position [227, 0]
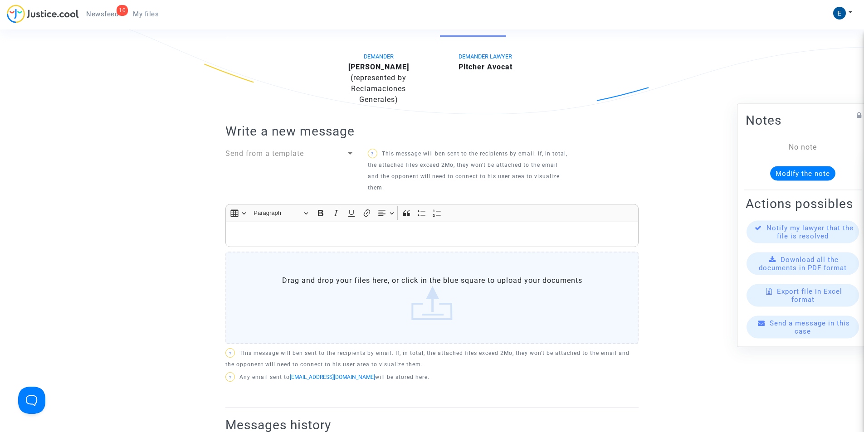
click at [316, 237] on p "Rich Text Editor, main" at bounding box center [432, 234] width 404 height 11
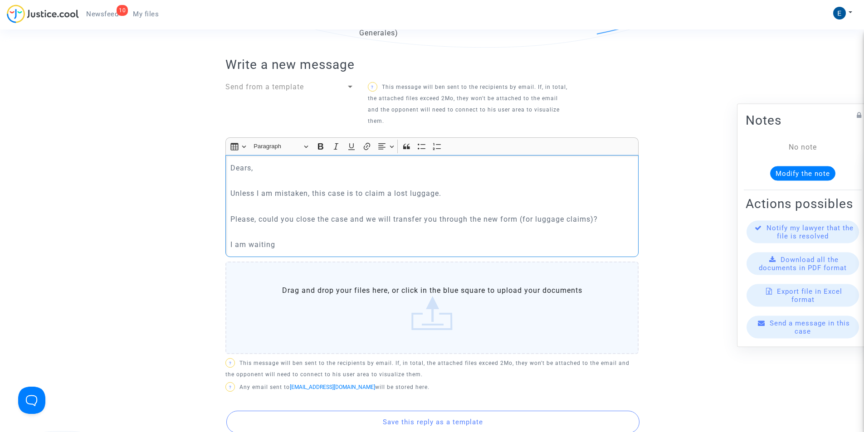
scroll to position [363, 0]
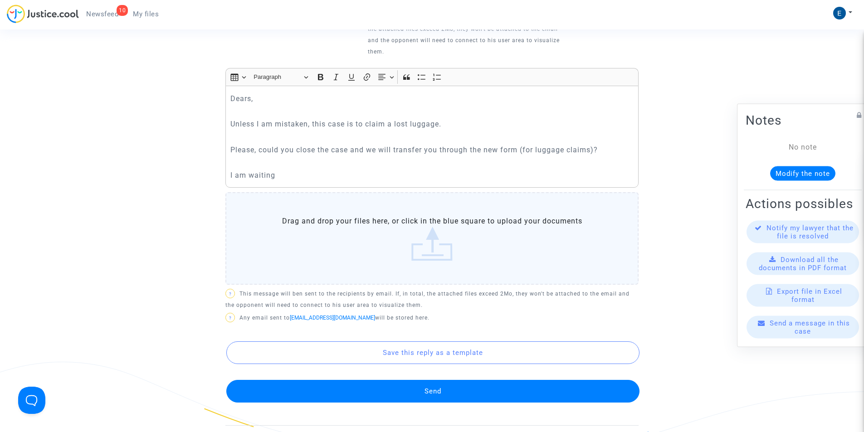
click at [491, 388] on button "Send" at bounding box center [432, 391] width 413 height 23
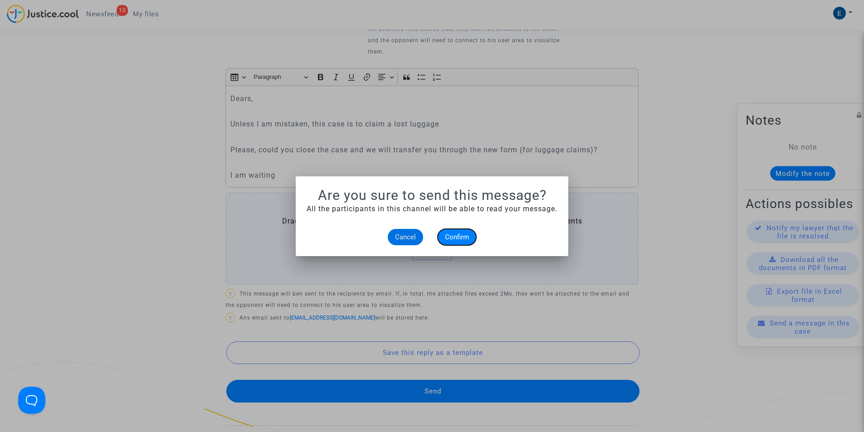
click at [459, 239] on span "Confirm" at bounding box center [457, 237] width 24 height 8
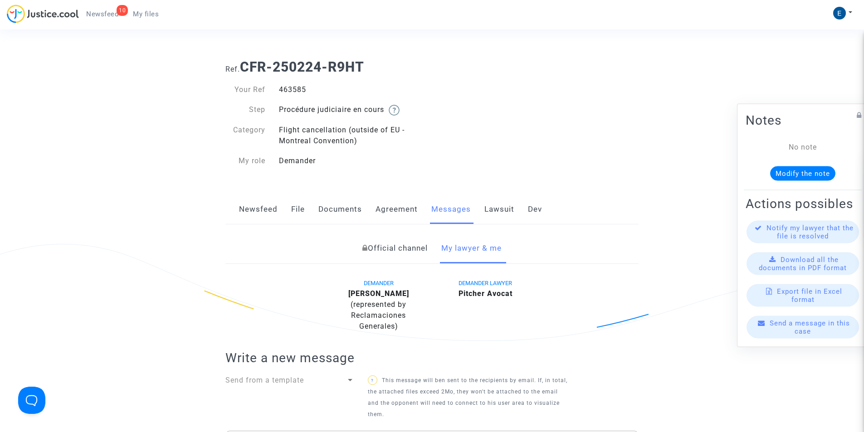
drag, startPoint x: 245, startPoint y: 65, endPoint x: 386, endPoint y: 69, distance: 141.2
click at [386, 69] on h1 "Ref. CFR-250224-R9HT" at bounding box center [431, 67] width 413 height 16
copy b "CFR-250224-R9HT"
click at [139, 18] on span "My files" at bounding box center [146, 14] width 26 height 8
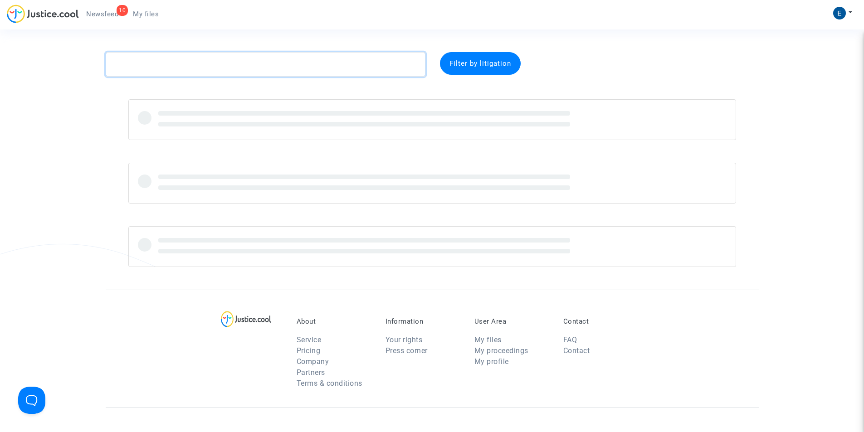
click at [157, 66] on textarea at bounding box center [266, 64] width 320 height 25
paste textarea "CFR-250224-W2MR"
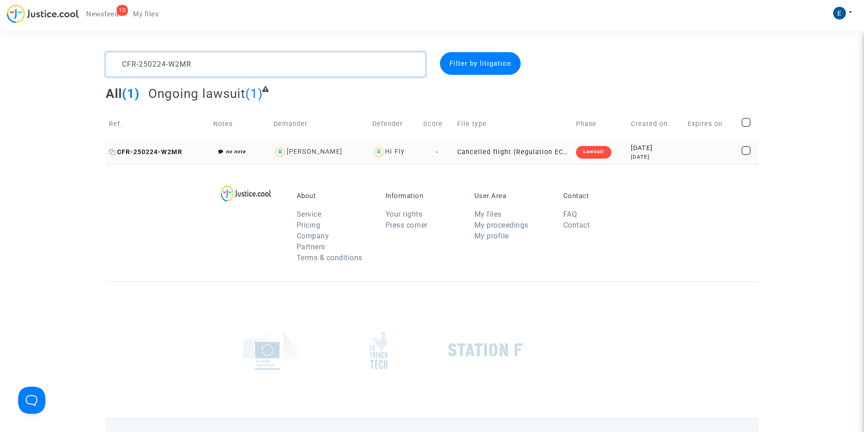
type textarea "CFR-250224-W2MR"
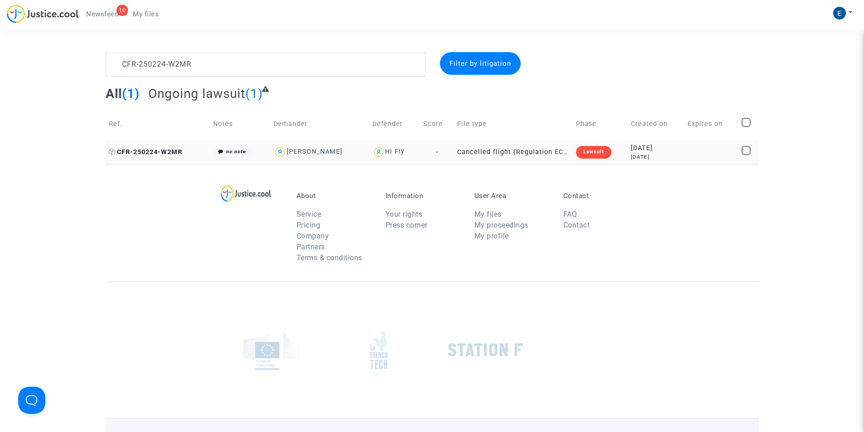
click at [162, 154] on span "CFR-250224-W2MR" at bounding box center [146, 152] width 74 height 8
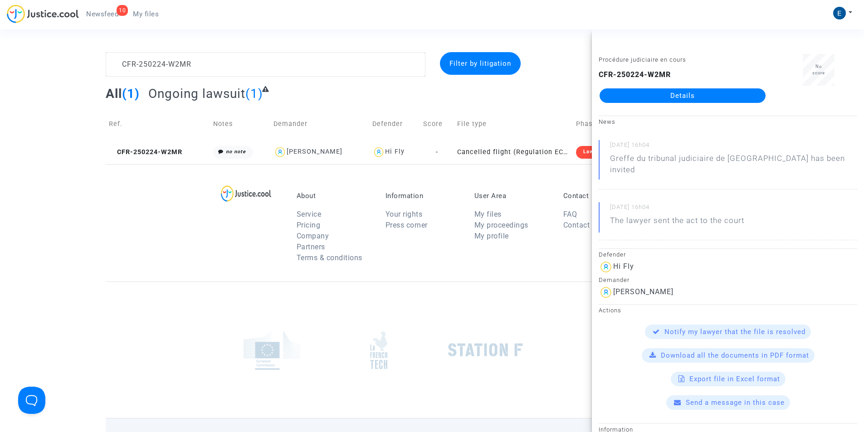
click at [678, 96] on link "Details" at bounding box center [683, 95] width 166 height 15
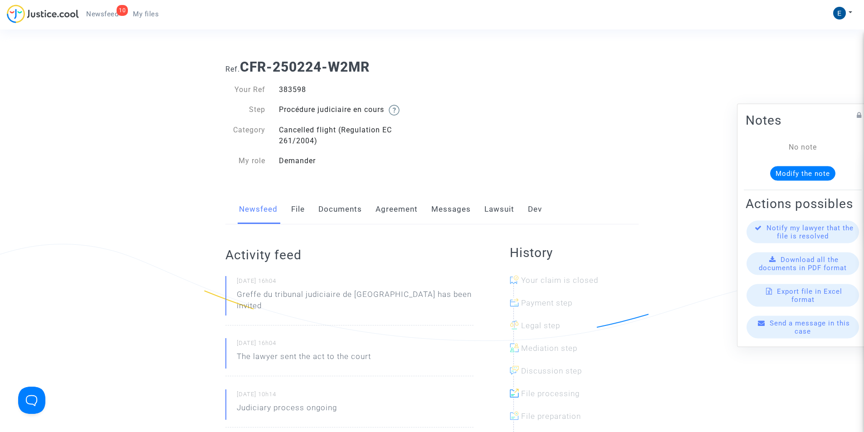
click at [454, 204] on link "Messages" at bounding box center [450, 210] width 39 height 30
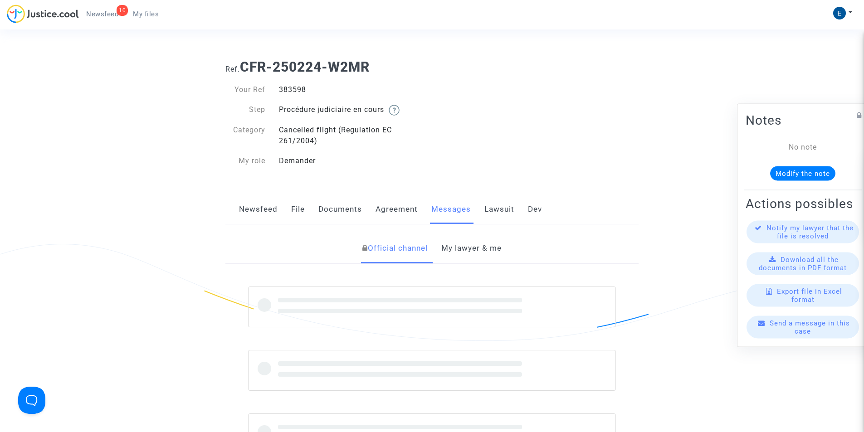
click at [471, 243] on link "My lawyer & me" at bounding box center [471, 249] width 60 height 30
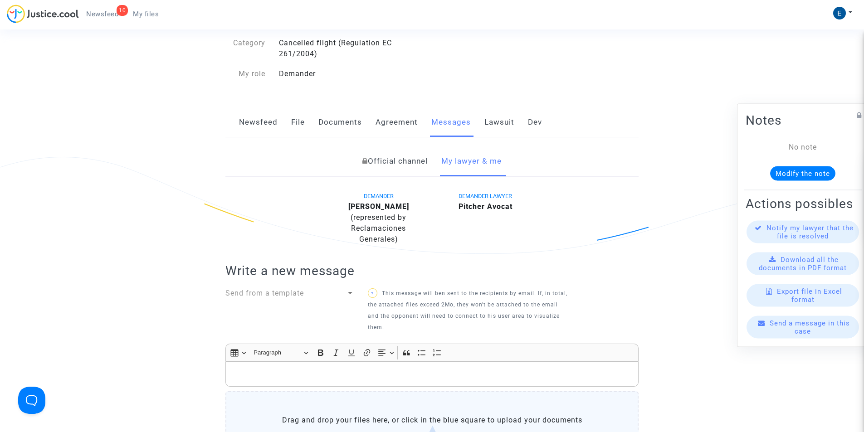
scroll to position [181, 0]
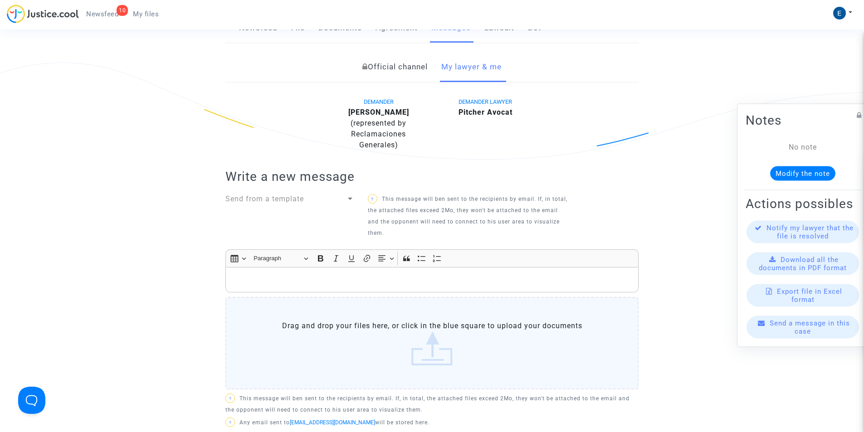
click at [360, 273] on div "Rich Text Editor, main" at bounding box center [431, 279] width 413 height 25
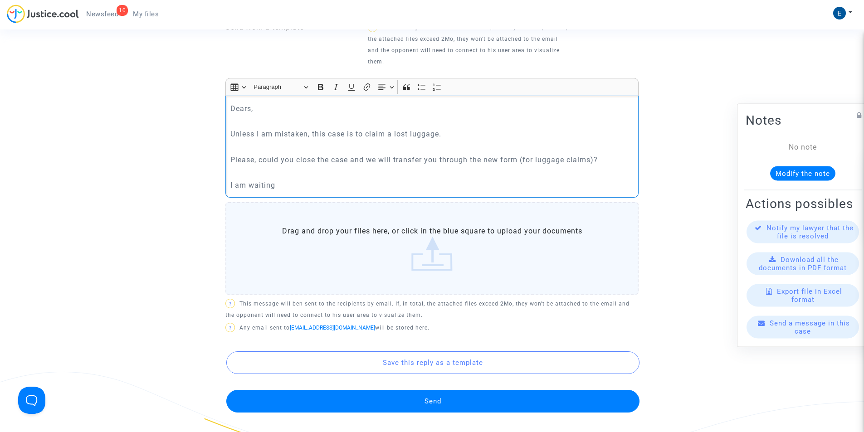
scroll to position [408, 0]
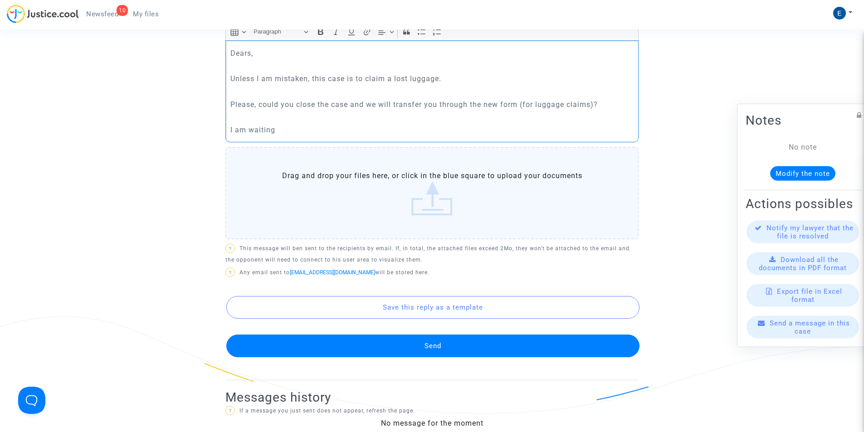
click at [421, 348] on button "Send" at bounding box center [432, 346] width 413 height 23
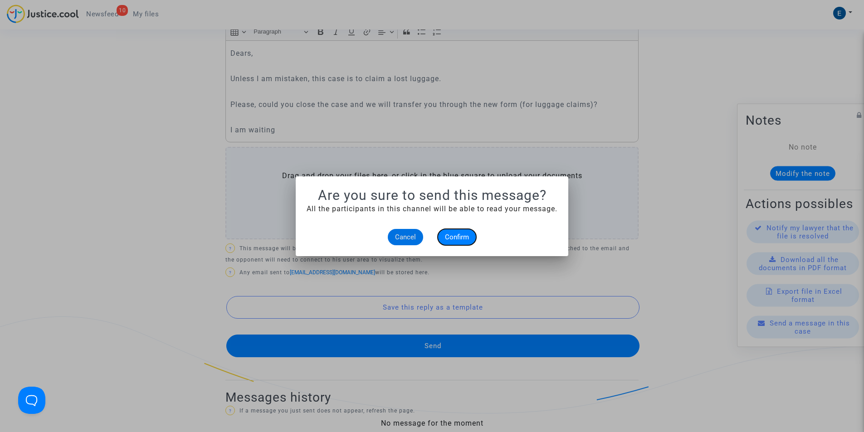
click at [470, 235] on button "Confirm" at bounding box center [457, 237] width 39 height 16
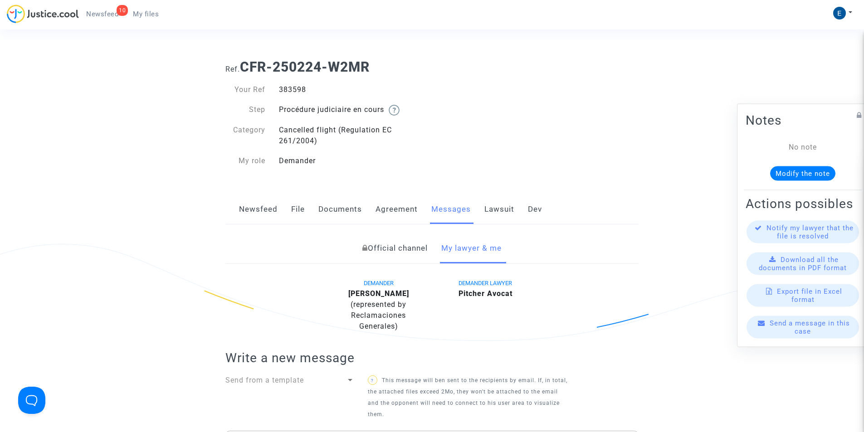
drag, startPoint x: 242, startPoint y: 66, endPoint x: 385, endPoint y: 66, distance: 143.4
click at [385, 66] on h1 "Ref. CFR-250224-W2MR" at bounding box center [431, 67] width 413 height 16
copy b "CFR-250224-W2MR"
click at [151, 15] on span "My files" at bounding box center [146, 14] width 26 height 8
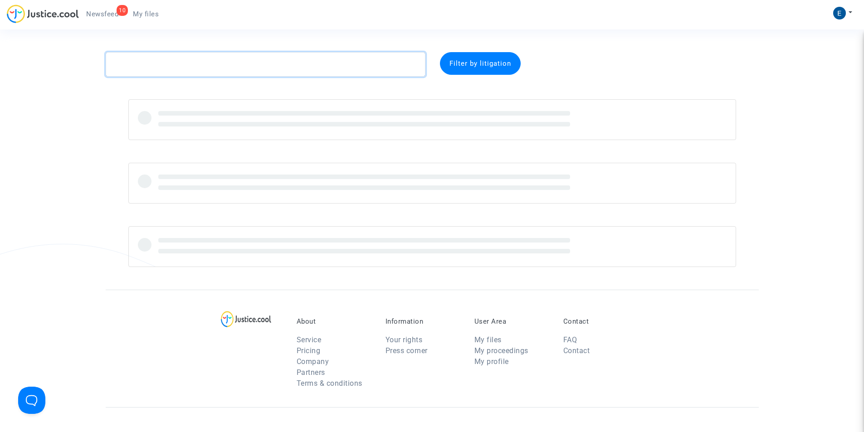
click at [190, 71] on textarea at bounding box center [266, 64] width 320 height 25
paste textarea "CFR-250228-E9W6"
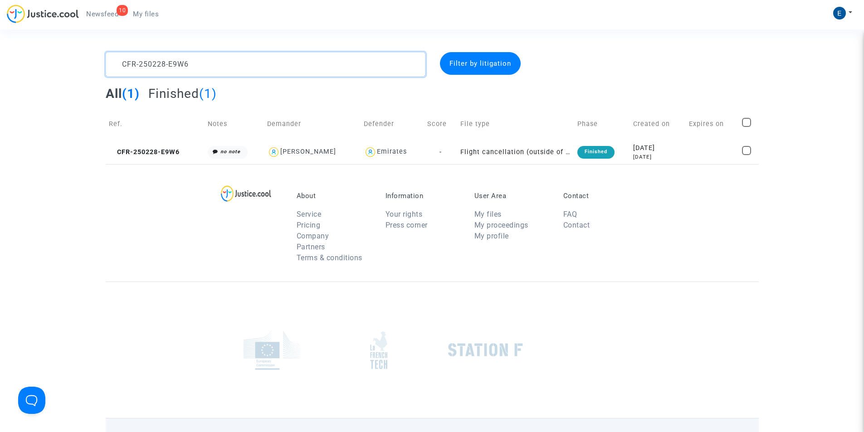
click at [145, 64] on textarea at bounding box center [266, 64] width 320 height 25
paste textarea "311-BMRW"
click at [145, 64] on textarea at bounding box center [266, 64] width 320 height 25
type textarea "CFR-250311-BMRW"
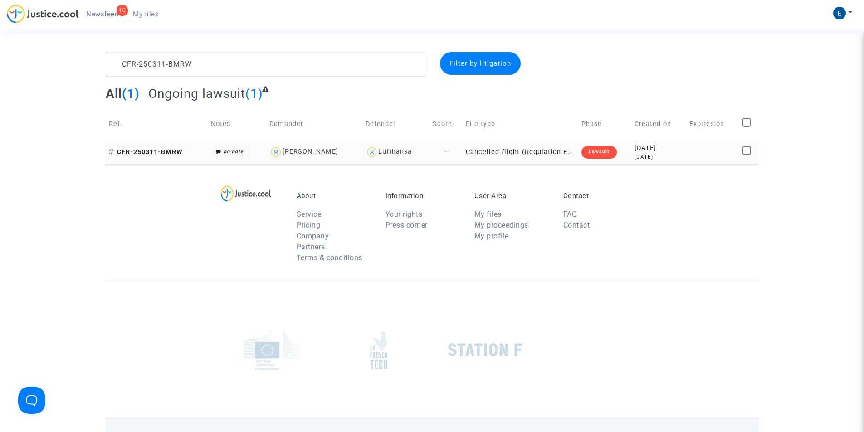
click at [159, 152] on span "CFR-250311-BMRW" at bounding box center [146, 152] width 74 height 8
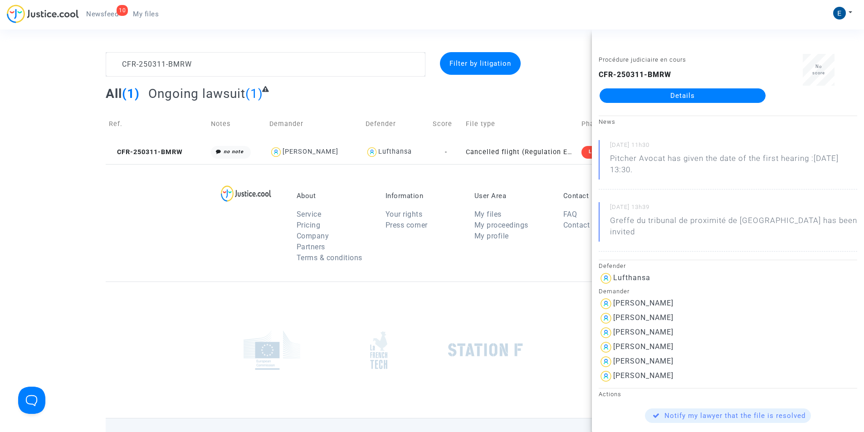
click at [703, 96] on link "Details" at bounding box center [683, 95] width 166 height 15
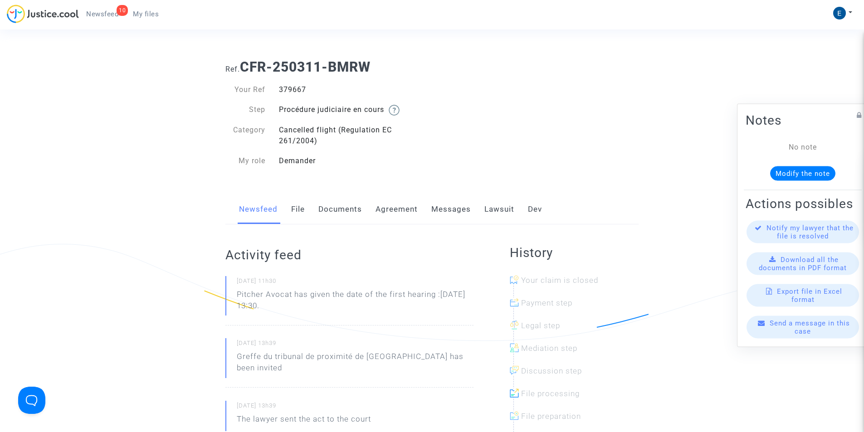
click at [453, 211] on link "Messages" at bounding box center [450, 210] width 39 height 30
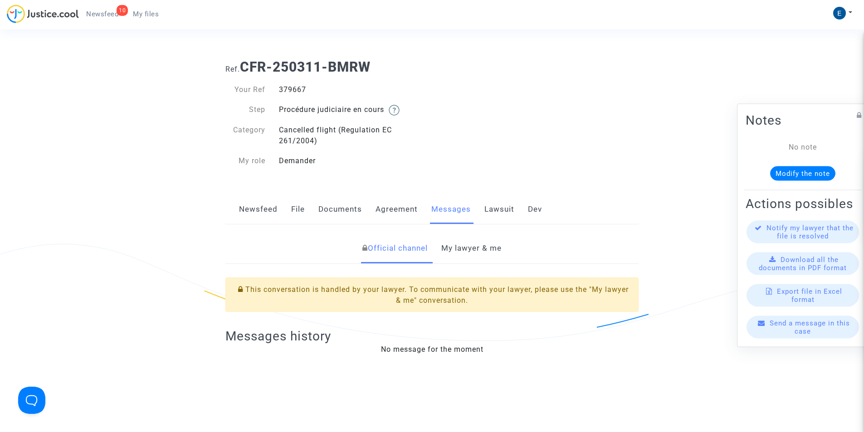
click at [491, 209] on link "Lawsuit" at bounding box center [500, 210] width 30 height 30
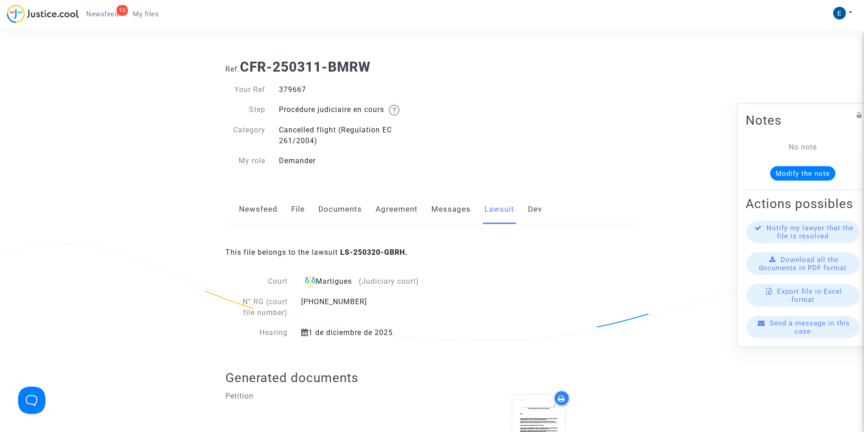
click at [449, 205] on link "Messages" at bounding box center [450, 210] width 39 height 30
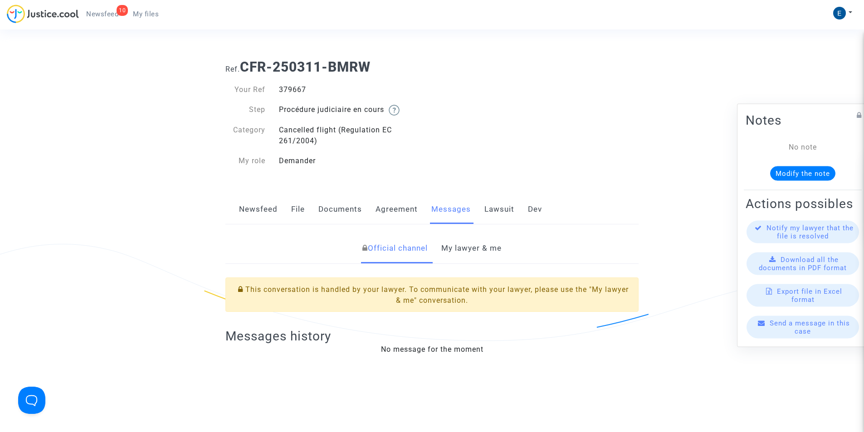
click at [484, 251] on link "My lawyer & me" at bounding box center [471, 249] width 60 height 30
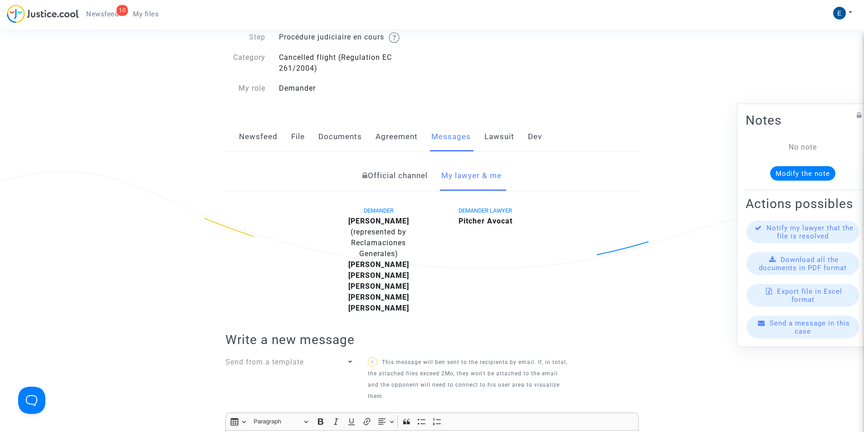
scroll to position [227, 0]
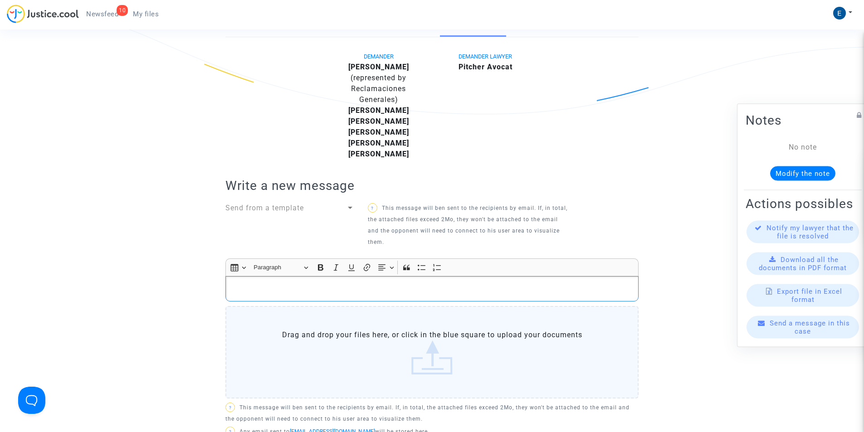
click at [242, 283] on div "Rich Text Editor, main" at bounding box center [431, 288] width 413 height 25
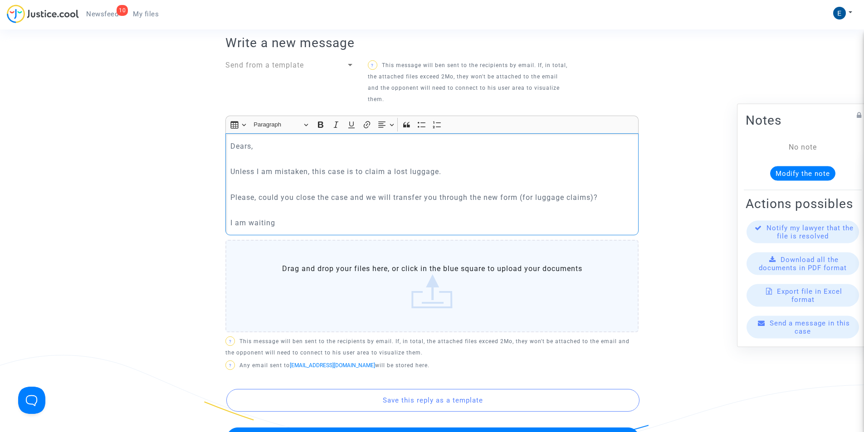
scroll to position [499, 0]
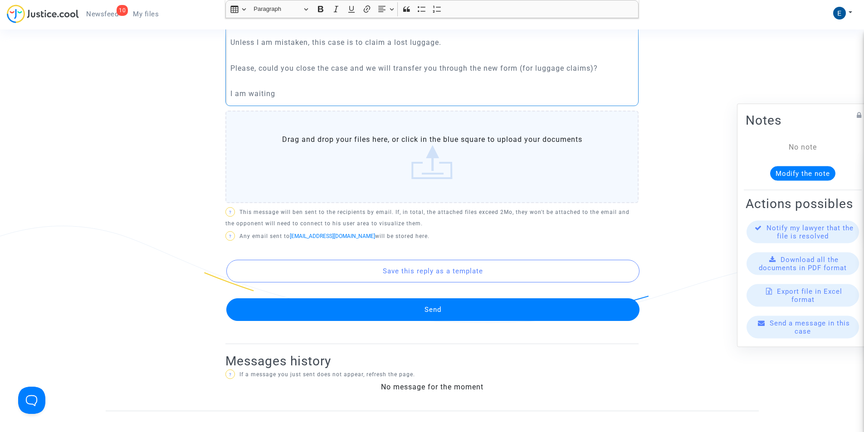
click at [428, 306] on button "Send" at bounding box center [432, 310] width 413 height 23
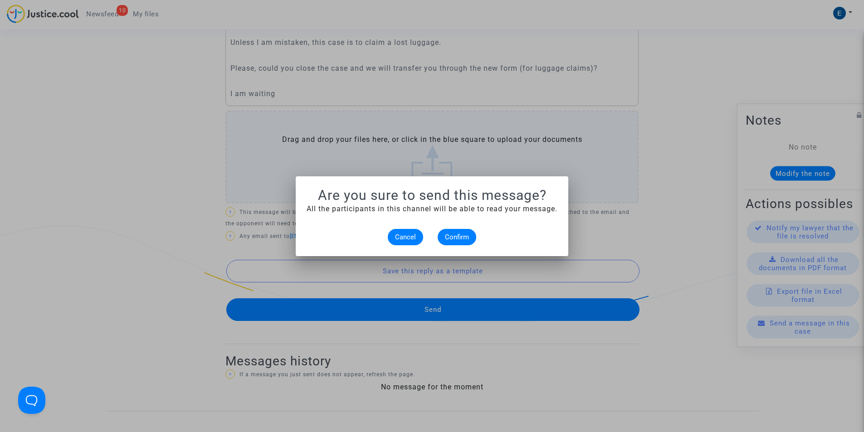
scroll to position [0, 0]
click at [462, 232] on button "Confirm" at bounding box center [457, 237] width 39 height 16
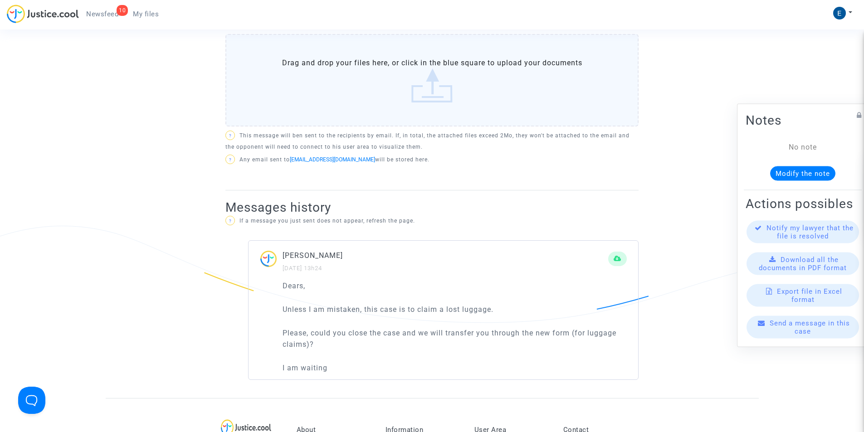
click at [140, 19] on link "My files" at bounding box center [146, 14] width 40 height 14
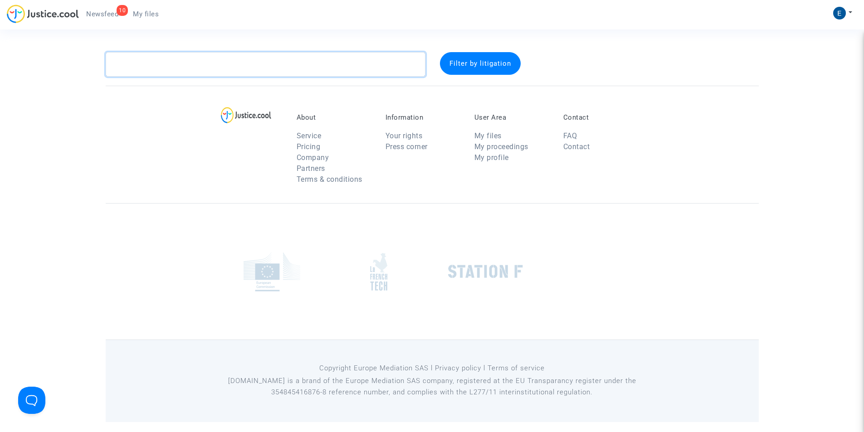
click at [178, 66] on textarea at bounding box center [266, 64] width 320 height 25
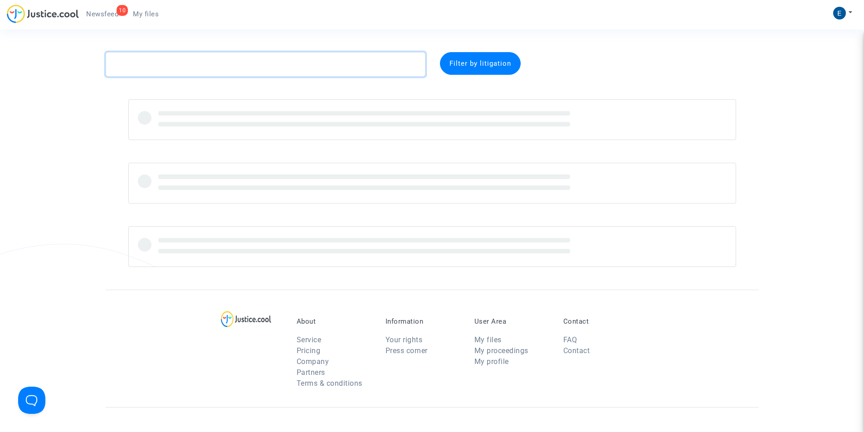
paste textarea "CFR-250317-RBWK"
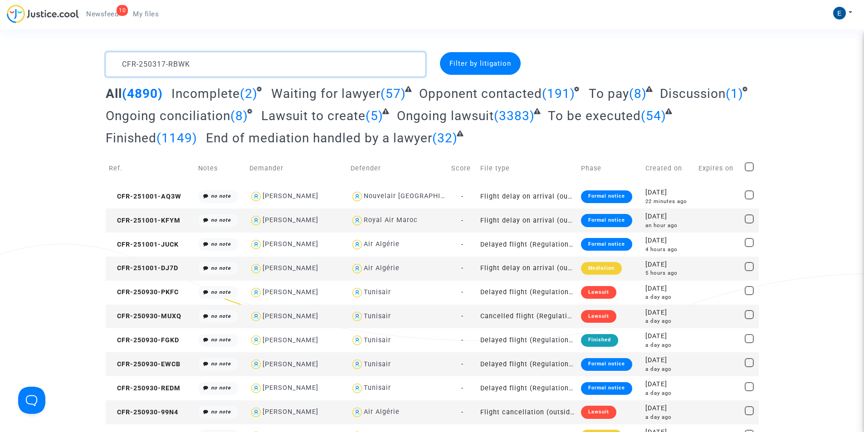
scroll to position [10, 0]
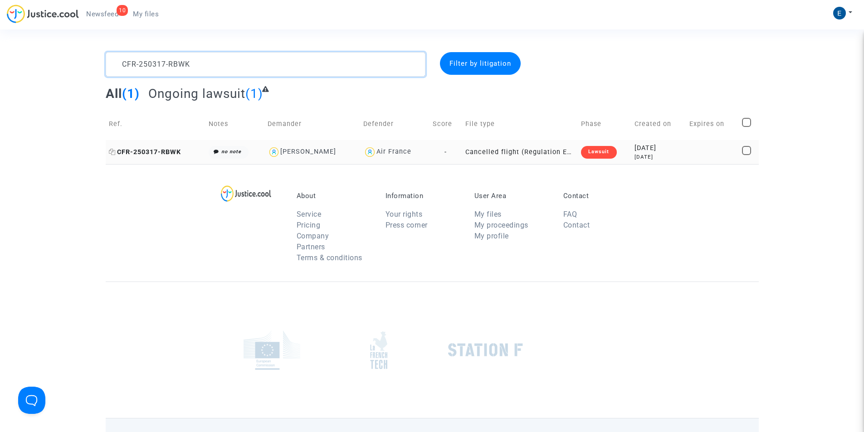
type textarea "CFR-250317-RBWK"
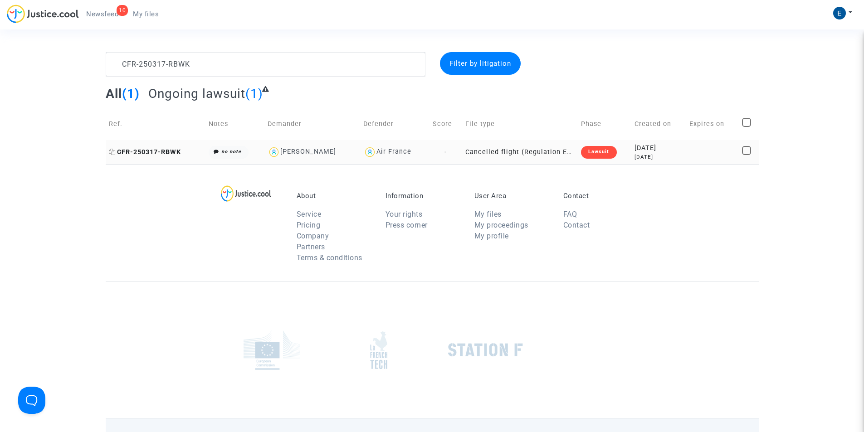
click at [164, 152] on span "CFR-250317-RBWK" at bounding box center [145, 152] width 72 height 8
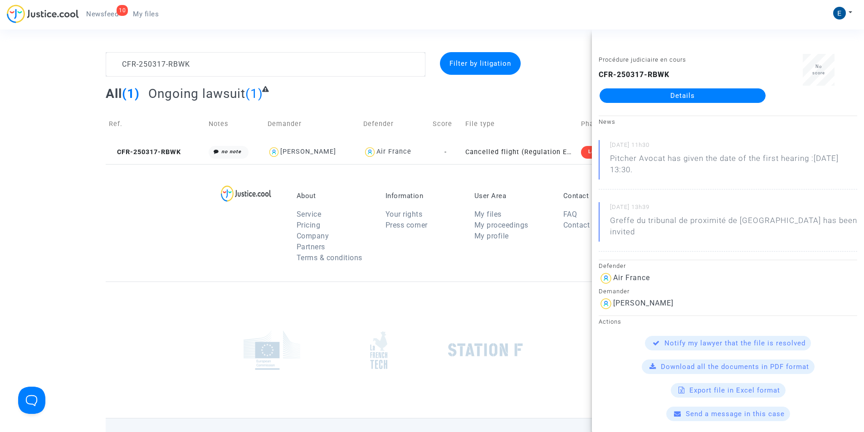
click at [689, 94] on link "Details" at bounding box center [683, 95] width 166 height 15
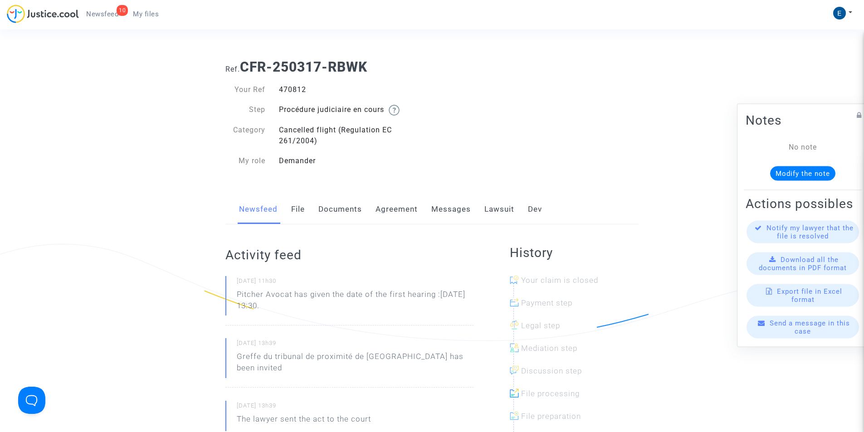
click at [451, 209] on link "Messages" at bounding box center [450, 210] width 39 height 30
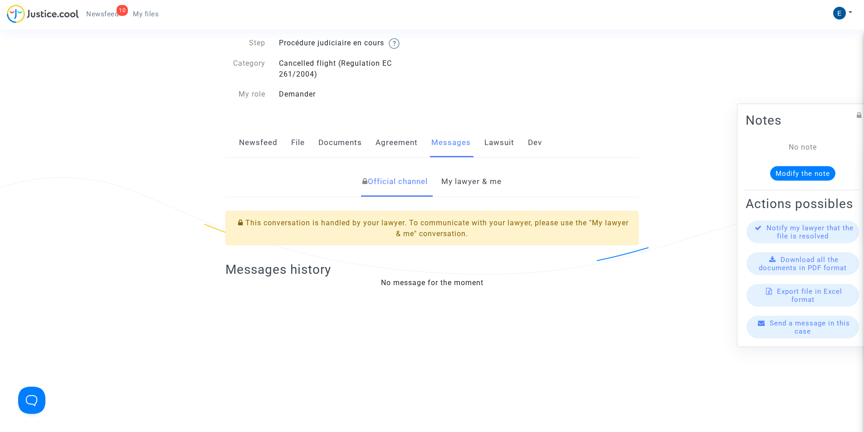
scroll to position [136, 0]
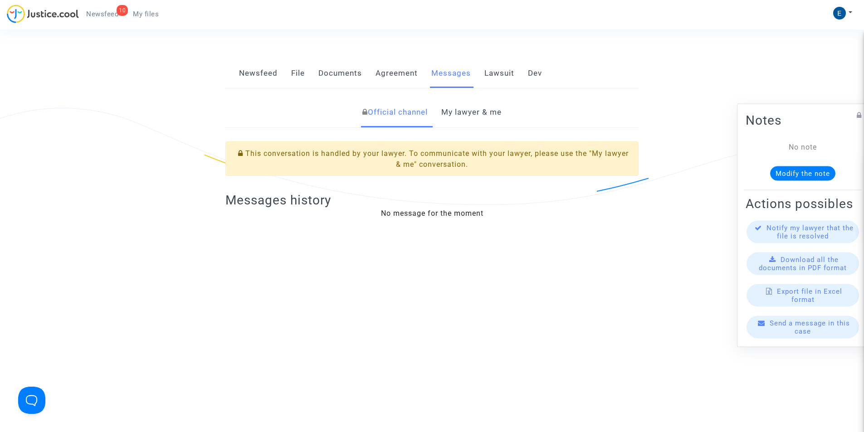
click at [473, 113] on link "My lawyer & me" at bounding box center [471, 113] width 60 height 30
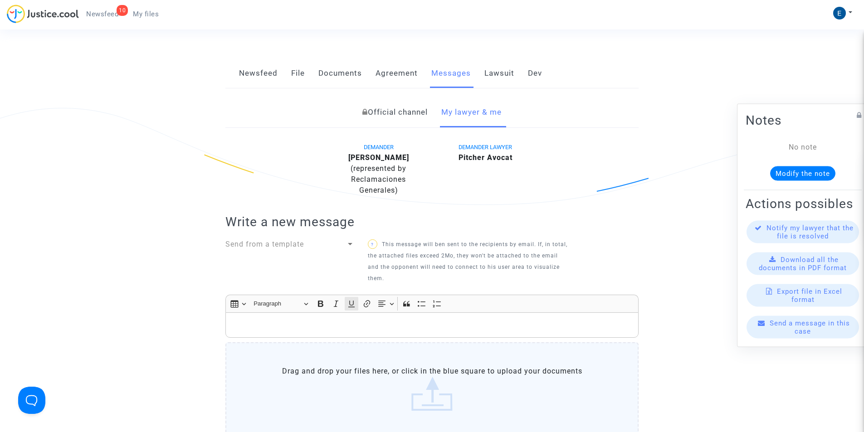
scroll to position [227, 0]
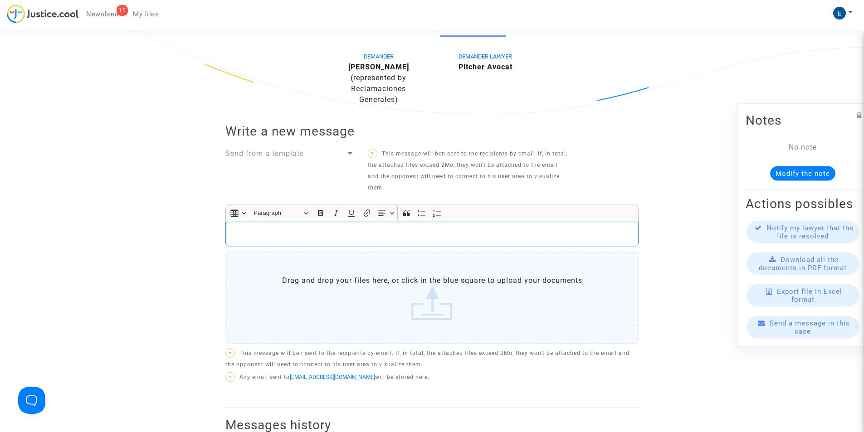
click at [365, 234] on p "Rich Text Editor, main" at bounding box center [432, 234] width 404 height 11
click at [246, 233] on p "Rich Text Editor, main" at bounding box center [432, 234] width 404 height 11
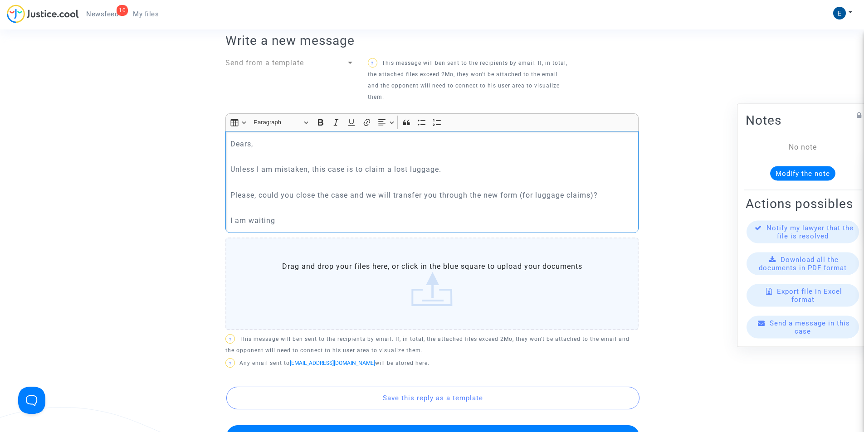
scroll to position [408, 0]
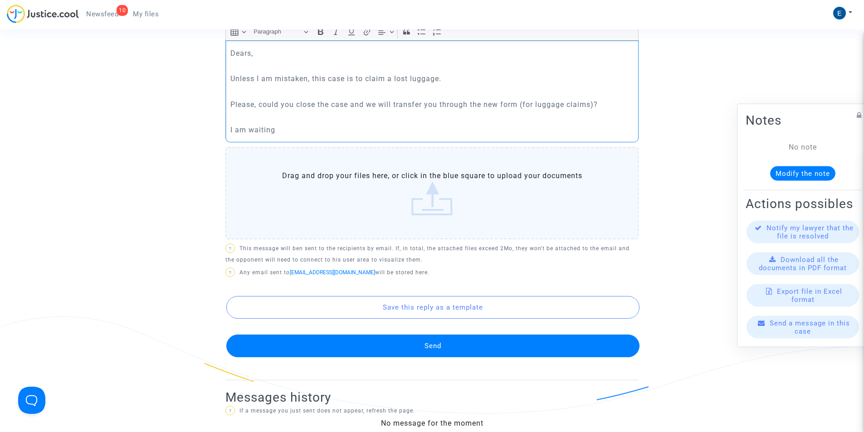
click at [386, 350] on button "Send" at bounding box center [432, 346] width 413 height 23
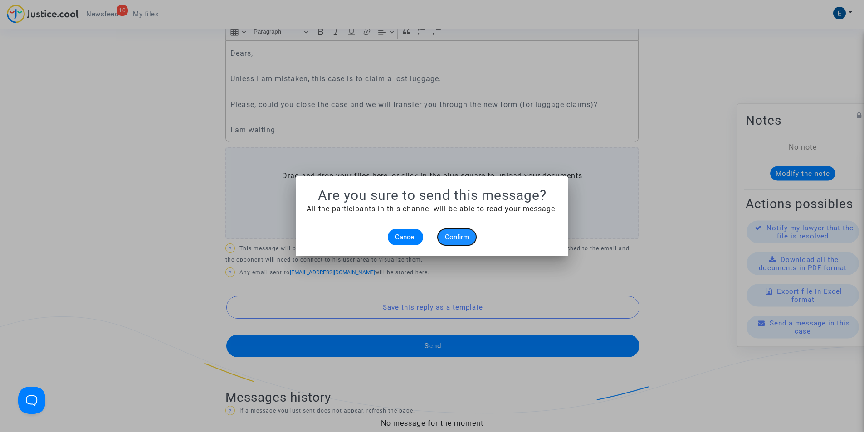
click at [455, 236] on span "Confirm" at bounding box center [457, 237] width 24 height 8
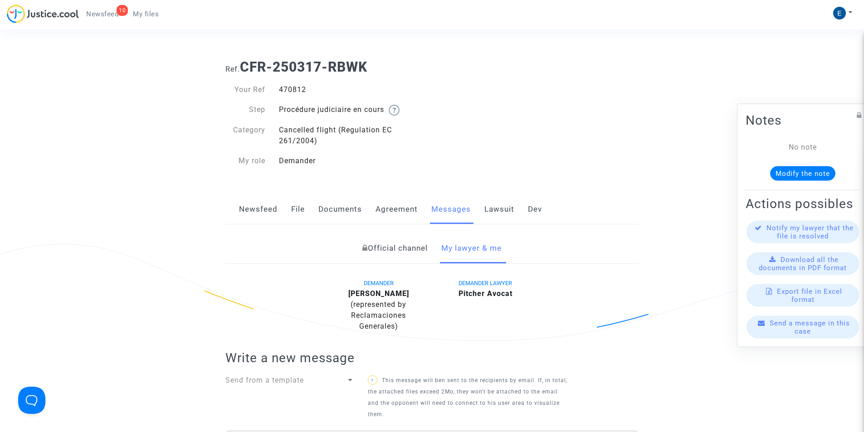
click at [143, 6] on ul "10 Newsfeed My files" at bounding box center [122, 13] width 87 height 16
click at [143, 8] on link "My files" at bounding box center [146, 14] width 40 height 14
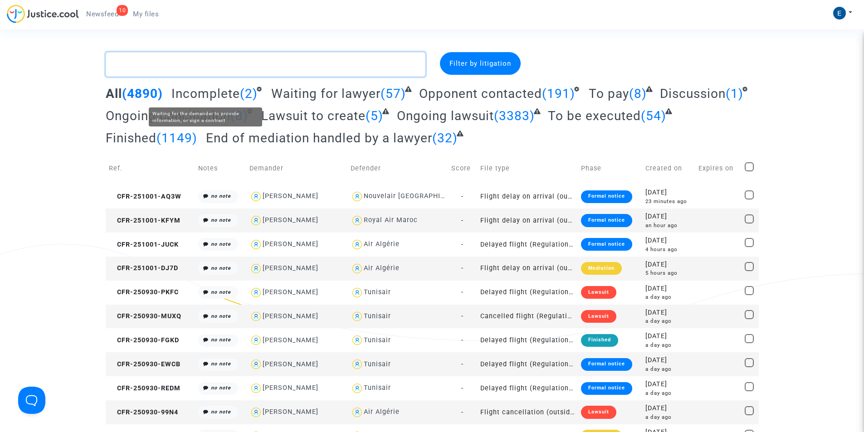
click at [196, 57] on textarea at bounding box center [266, 64] width 320 height 25
paste textarea "CFR-250409-RCZQ"
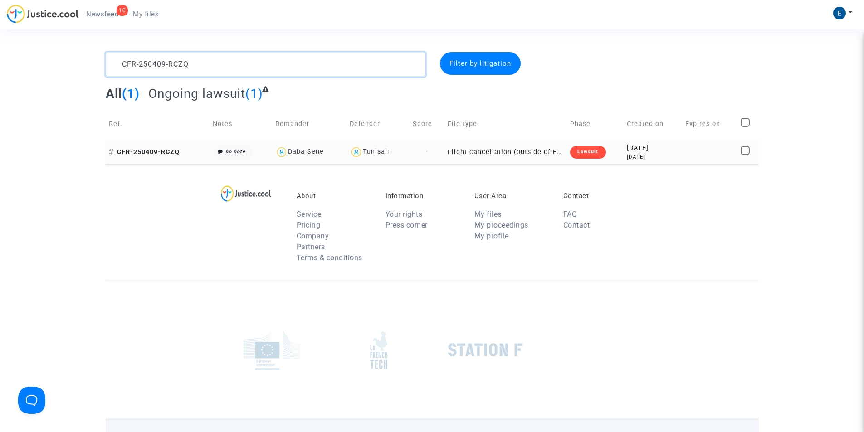
type textarea "CFR-250409-RCZQ"
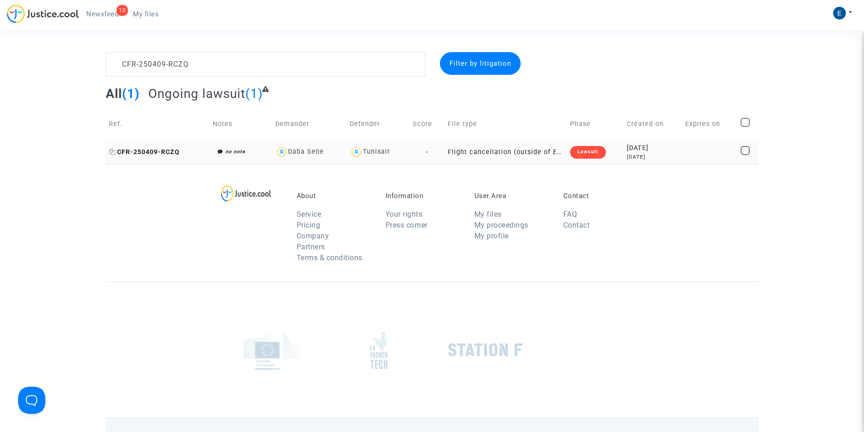
click at [151, 152] on span "CFR-250409-RCZQ" at bounding box center [144, 152] width 71 height 8
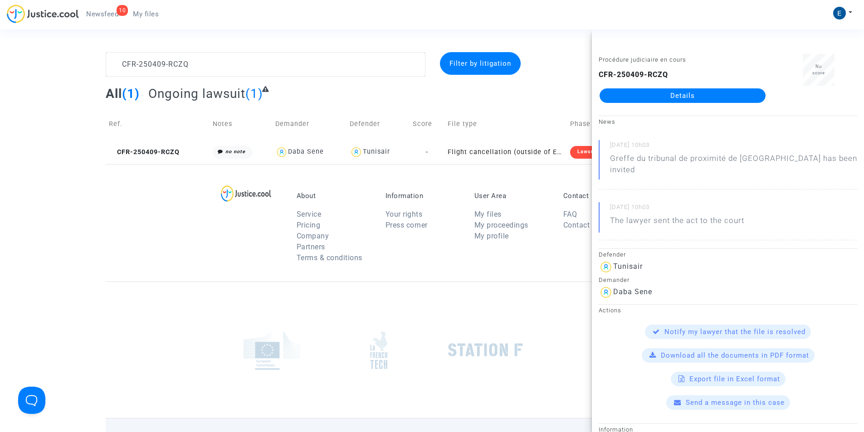
click at [134, 247] on div "About Service Pricing Company Partners Terms & conditions Information Your righ…" at bounding box center [432, 223] width 653 height 118
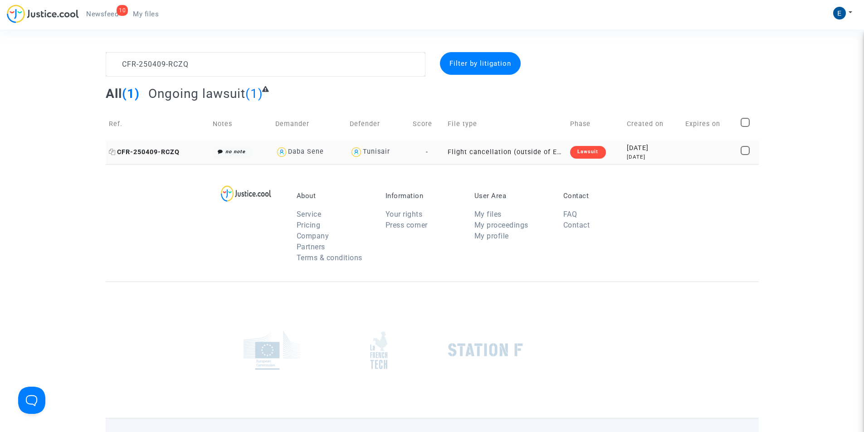
click at [144, 151] on span "CFR-250409-RCZQ" at bounding box center [144, 152] width 71 height 8
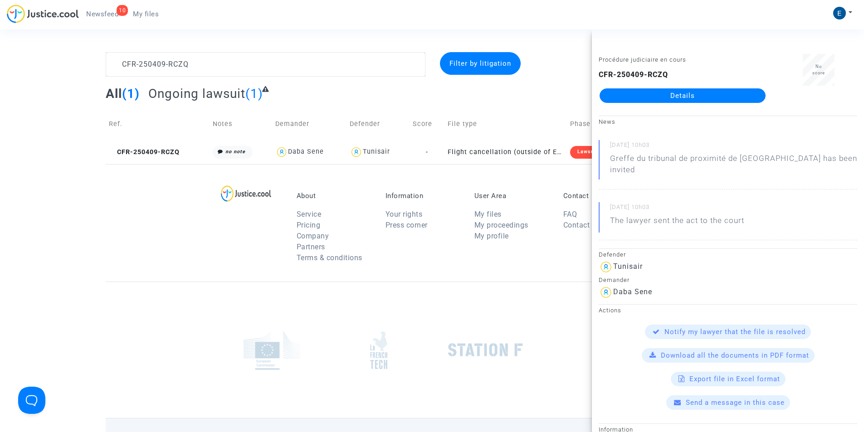
click at [687, 95] on link "Details" at bounding box center [683, 95] width 166 height 15
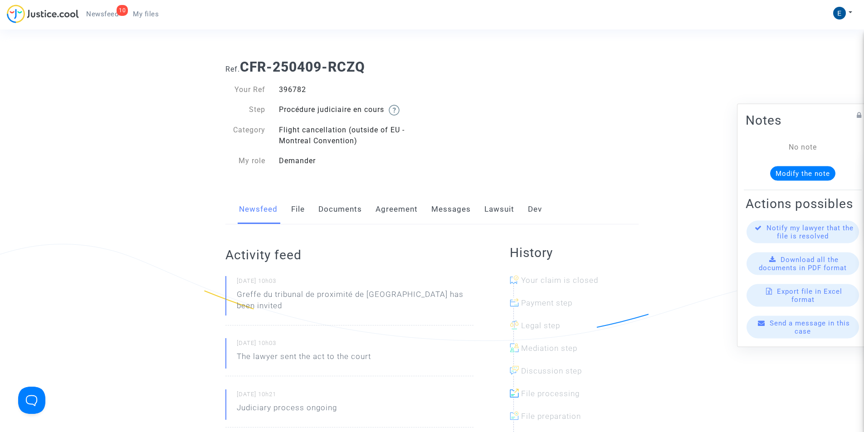
click at [444, 209] on link "Messages" at bounding box center [450, 210] width 39 height 30
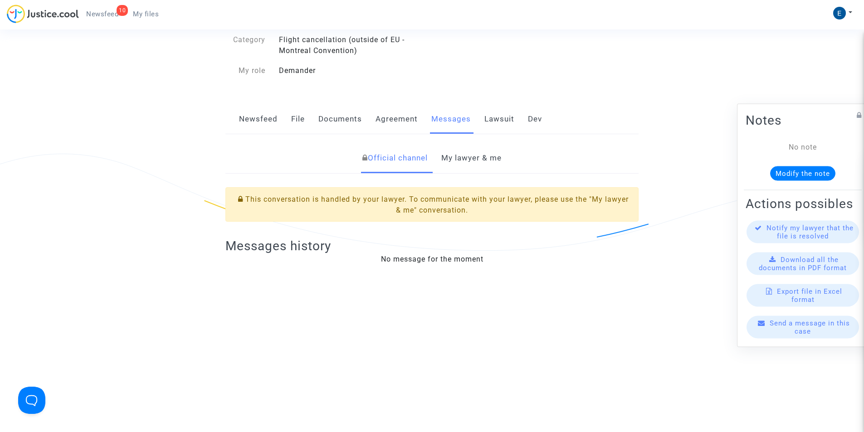
scroll to position [91, 0]
click at [484, 162] on link "My lawyer & me" at bounding box center [471, 158] width 60 height 30
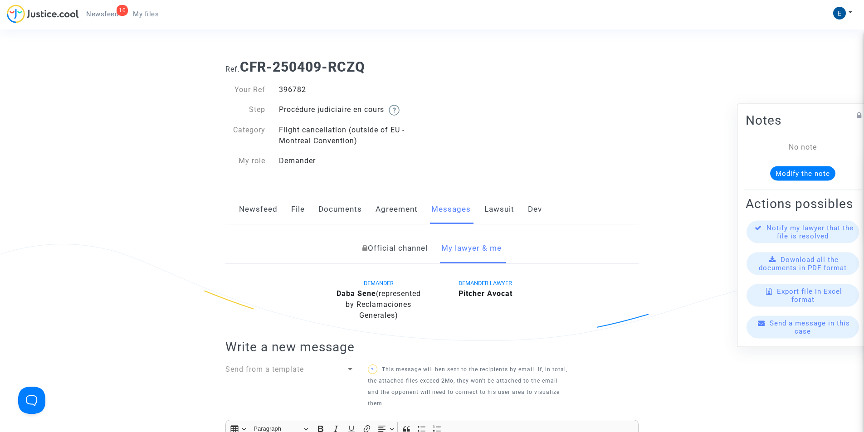
click at [490, 208] on link "Lawsuit" at bounding box center [500, 210] width 30 height 30
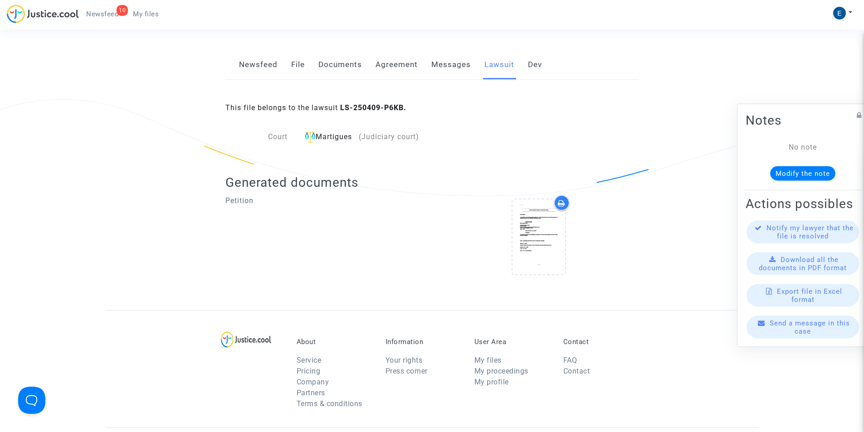
scroll to position [45, 0]
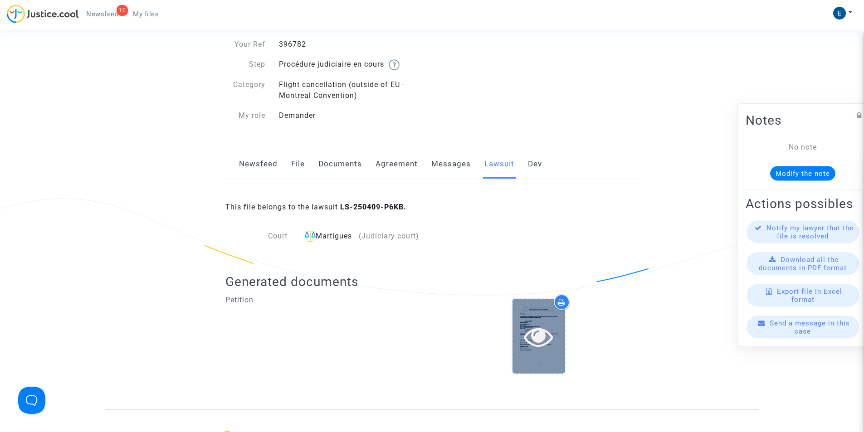
click at [540, 324] on icon at bounding box center [538, 336] width 29 height 29
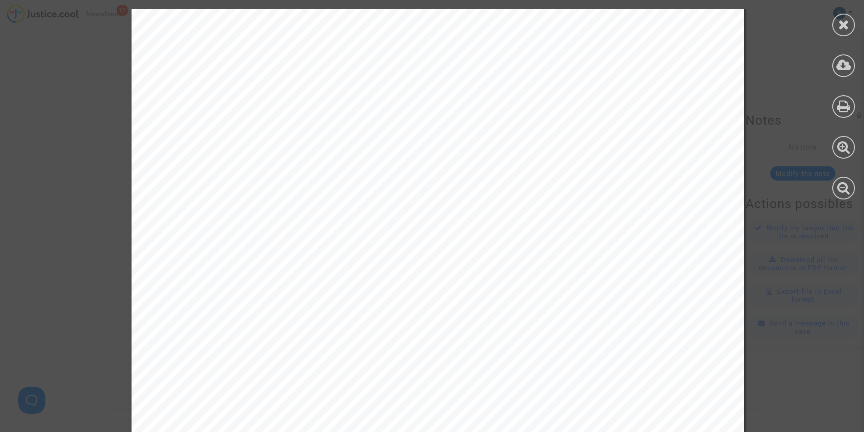
scroll to position [1860, 0]
click at [844, 18] on icon at bounding box center [843, 25] width 11 height 14
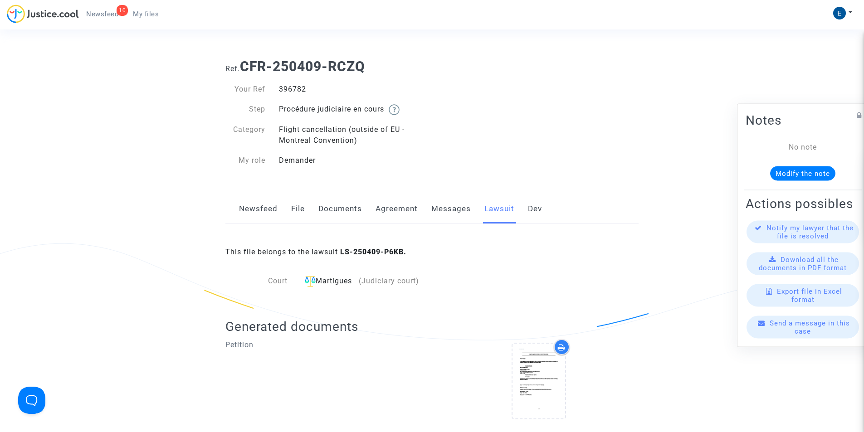
scroll to position [0, 0]
click at [437, 210] on link "Messages" at bounding box center [450, 210] width 39 height 30
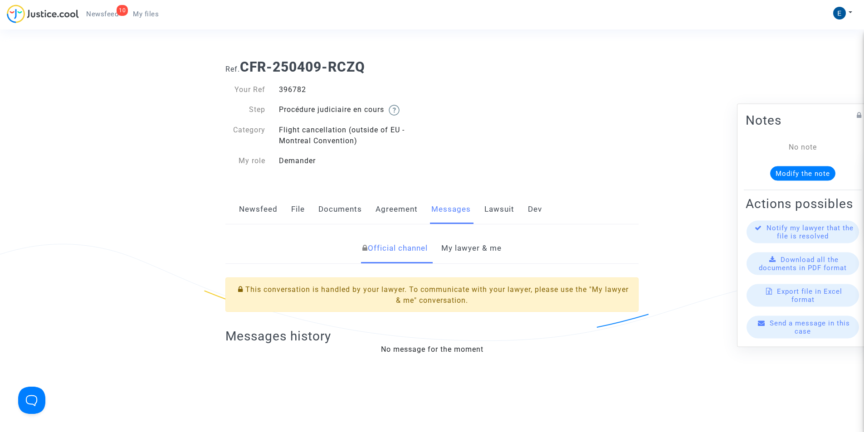
click at [470, 250] on link "My lawyer & me" at bounding box center [471, 249] width 60 height 30
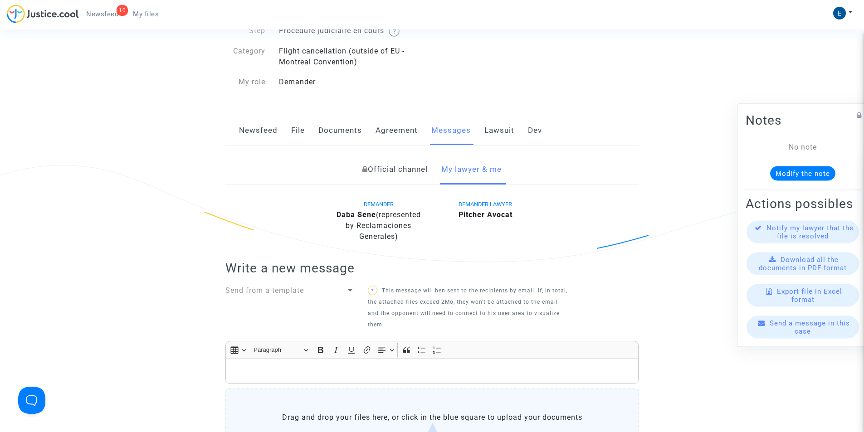
scroll to position [181, 0]
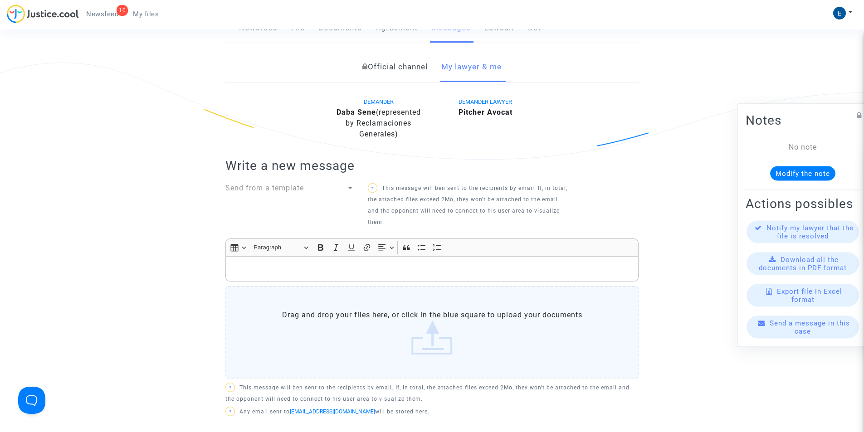
click at [330, 269] on p "Rich Text Editor, main" at bounding box center [432, 269] width 404 height 11
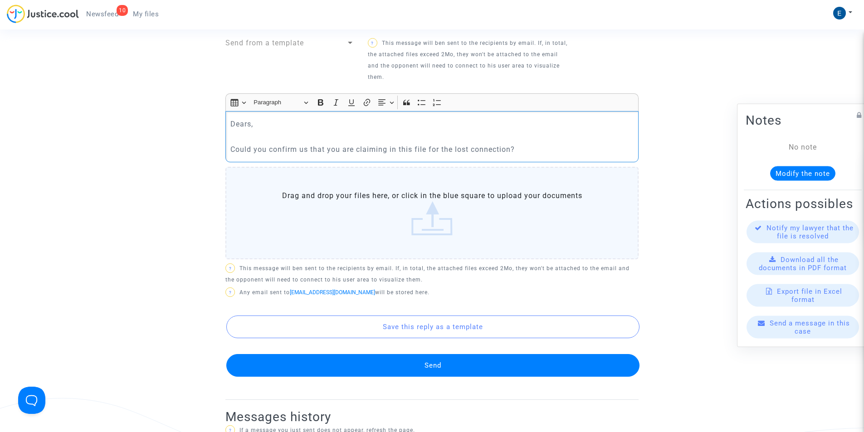
scroll to position [408, 0]
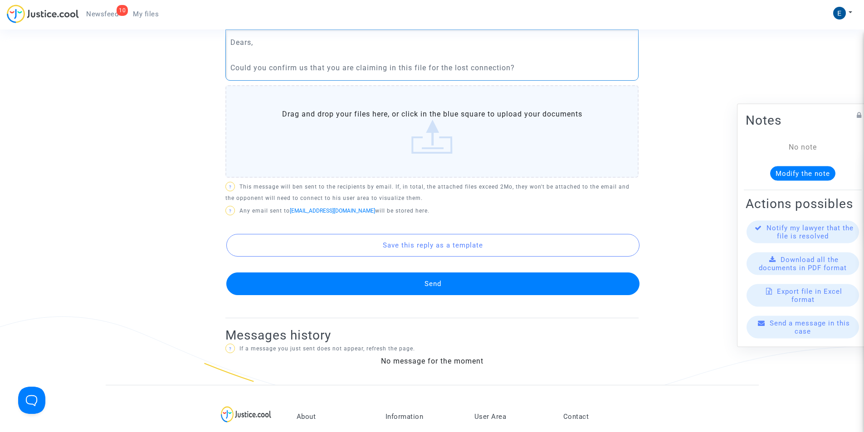
click at [383, 279] on button "Send" at bounding box center [432, 284] width 413 height 23
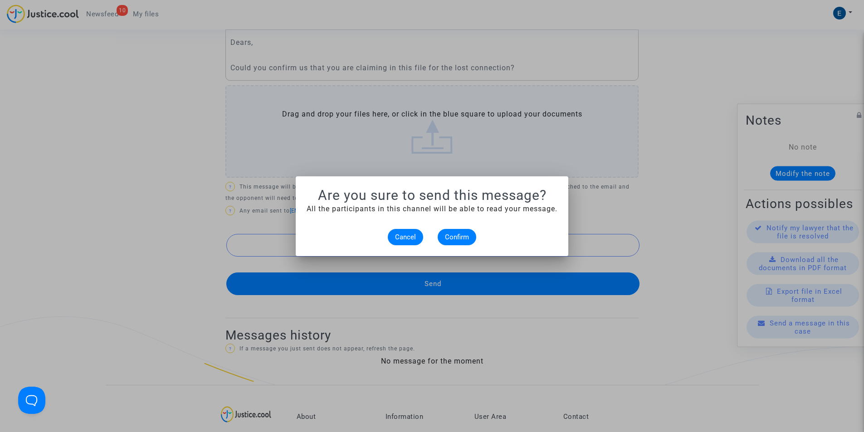
scroll to position [0, 0]
click at [467, 239] on span "Confirm" at bounding box center [457, 237] width 24 height 8
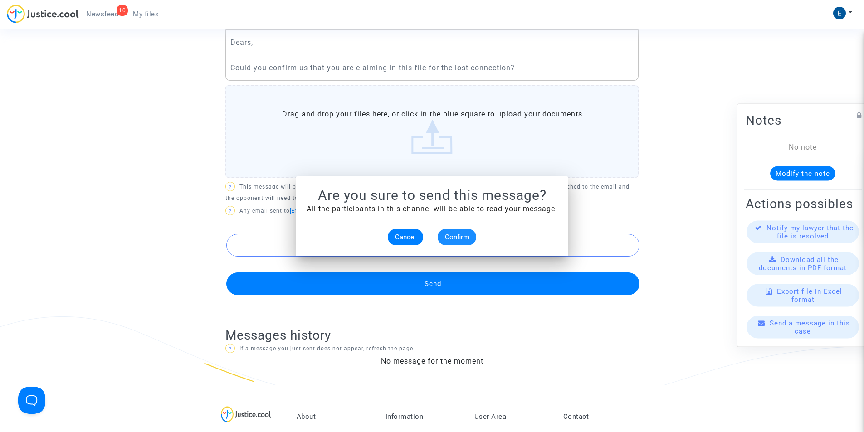
scroll to position [408, 0]
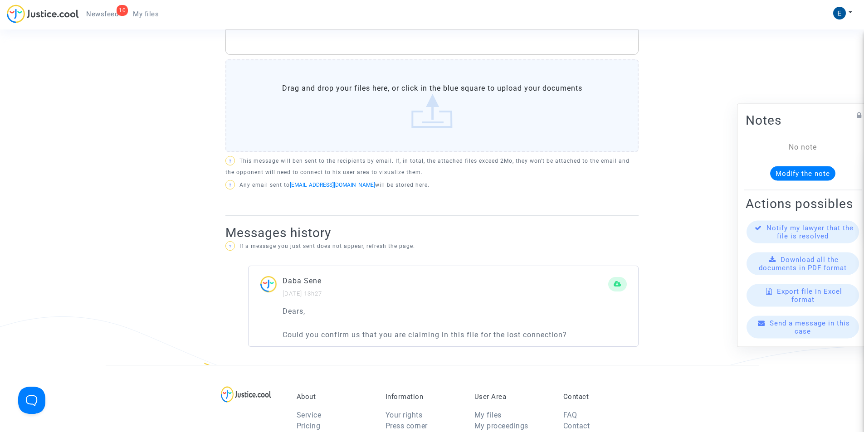
click at [152, 18] on span "My files" at bounding box center [146, 14] width 26 height 8
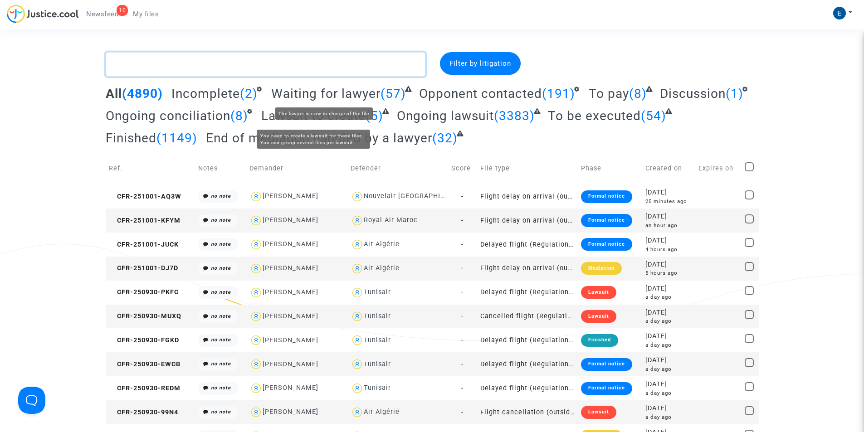
click at [268, 64] on textarea at bounding box center [266, 64] width 320 height 25
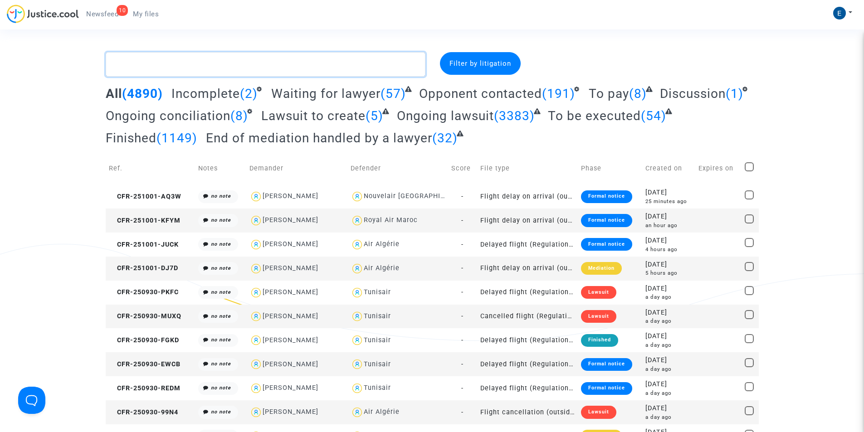
paste textarea "CFR-250528-YA9U"
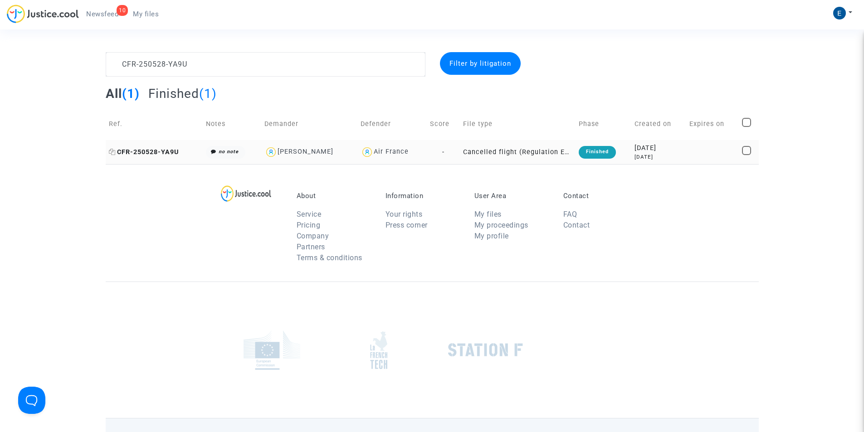
click at [170, 152] on span "CFR-250528-YA9U" at bounding box center [144, 152] width 70 height 8
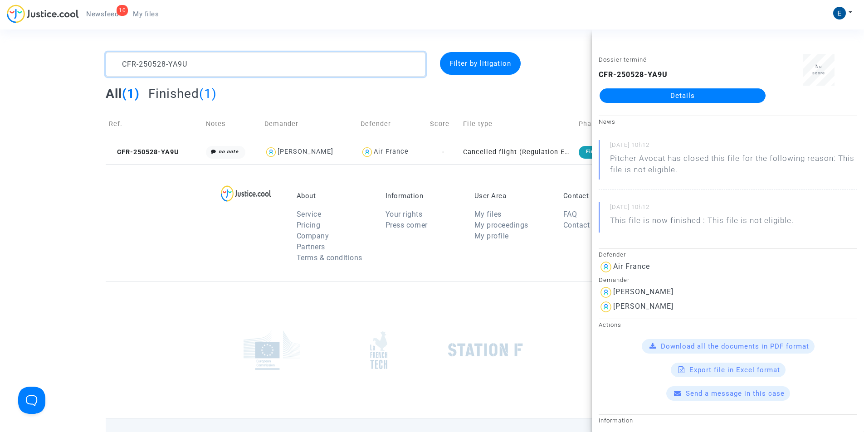
click at [165, 61] on textarea at bounding box center [266, 64] width 320 height 25
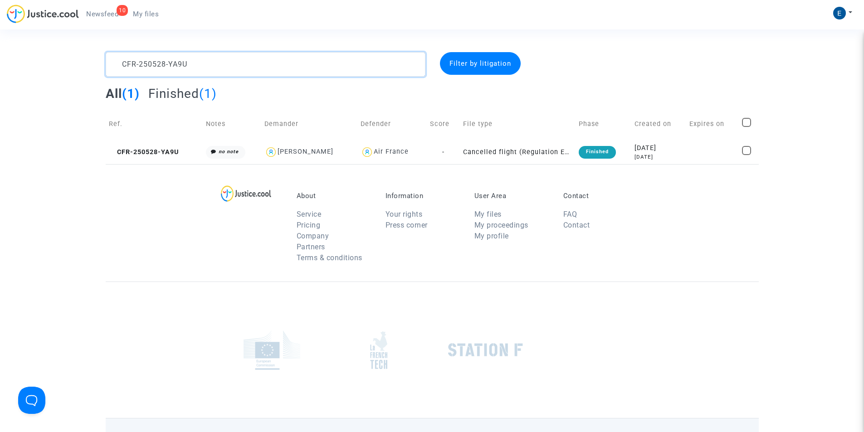
click at [165, 61] on textarea at bounding box center [266, 64] width 320 height 25
paste textarea "409-6QMD"
click at [225, 70] on textarea at bounding box center [266, 64] width 320 height 25
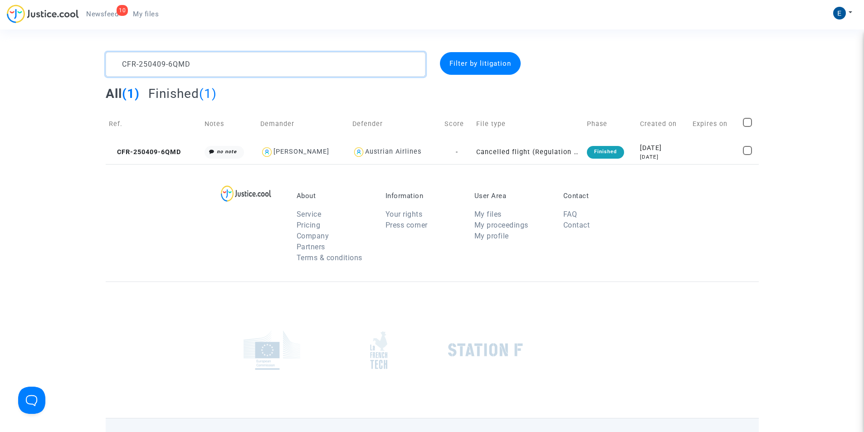
paste textarea "319-PJPK"
click at [158, 70] on textarea at bounding box center [266, 64] width 320 height 25
paste textarea "528-KREH"
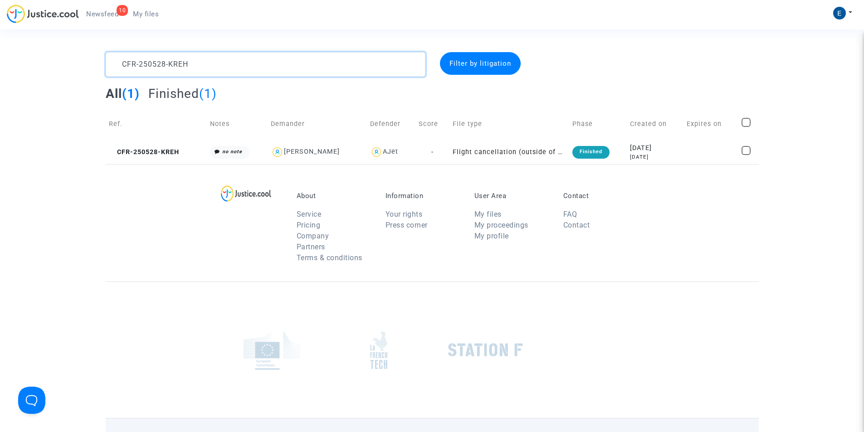
click at [153, 64] on textarea at bounding box center [266, 64] width 320 height 25
paste textarea "403-J4DK"
type textarea "CFR-250403-J4DK"
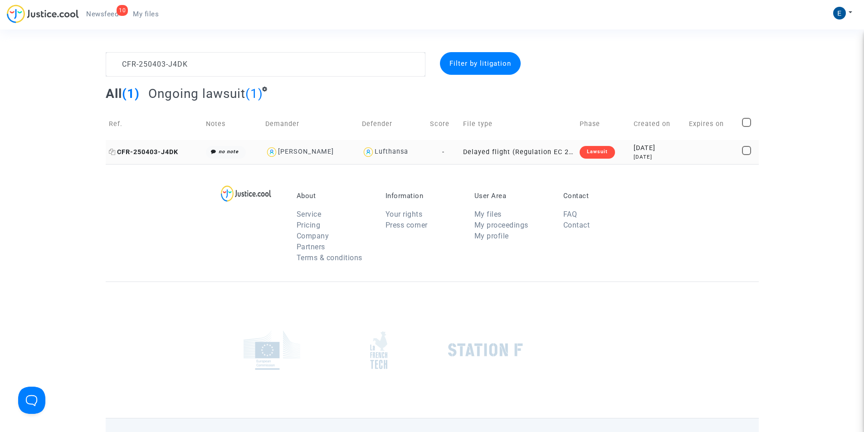
click at [152, 148] on span "CFR-250403-J4DK" at bounding box center [143, 152] width 69 height 8
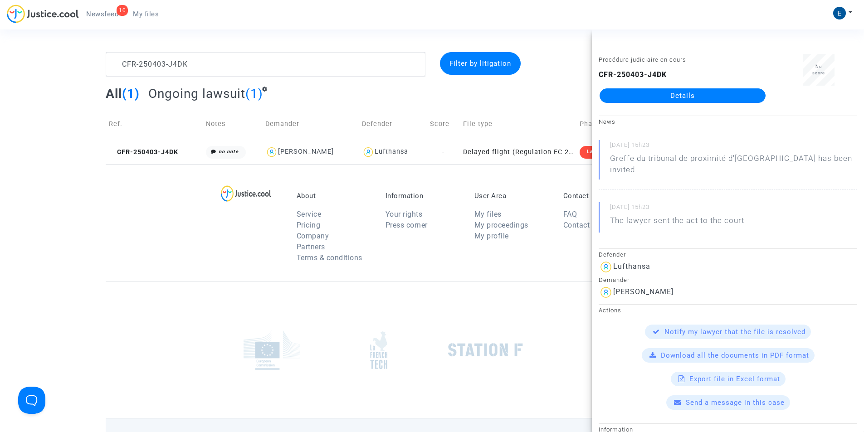
click at [669, 102] on link "Details" at bounding box center [683, 95] width 166 height 15
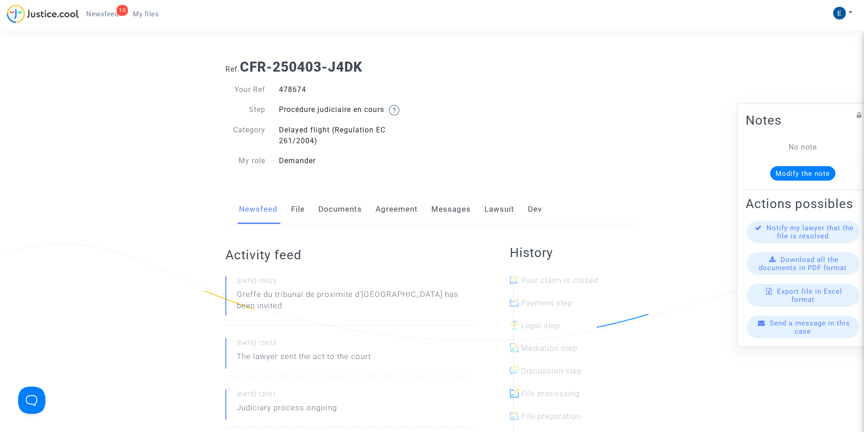
click at [452, 215] on link "Messages" at bounding box center [450, 210] width 39 height 30
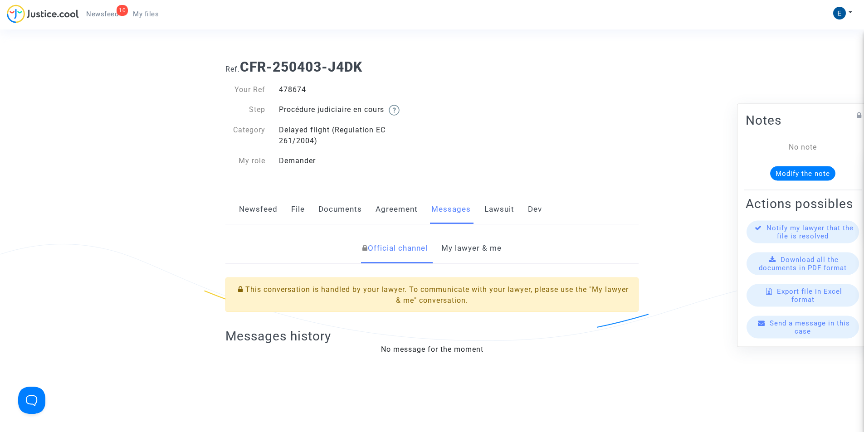
click at [300, 211] on link "File" at bounding box center [298, 210] width 14 height 30
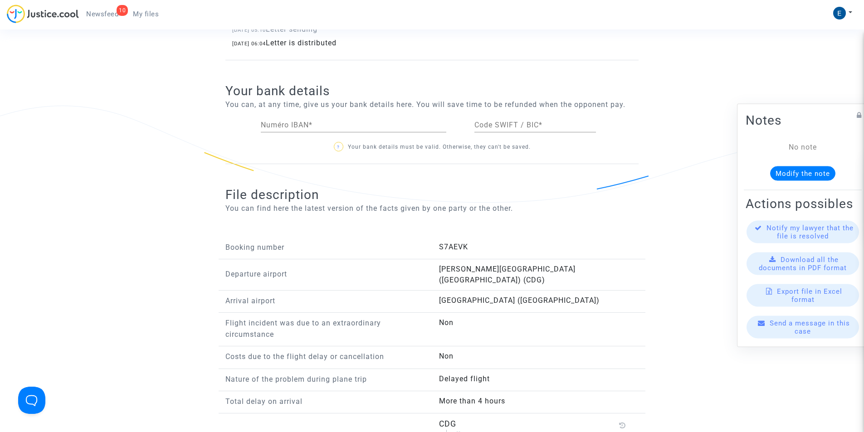
scroll to position [771, 0]
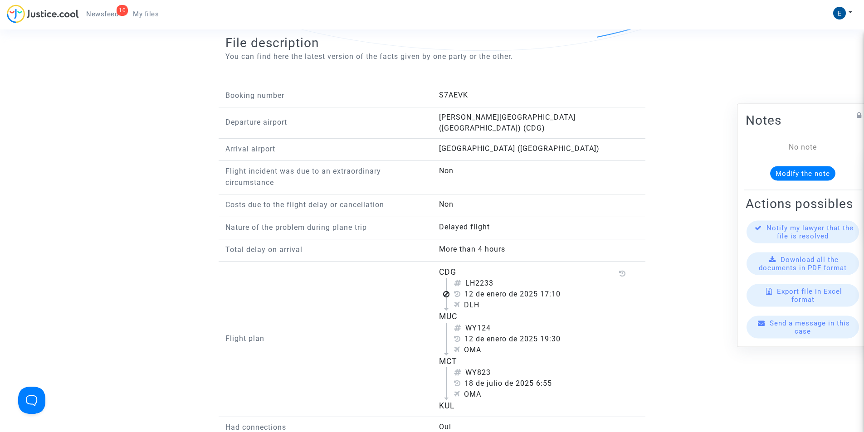
click at [139, 15] on span "My files" at bounding box center [146, 14] width 26 height 8
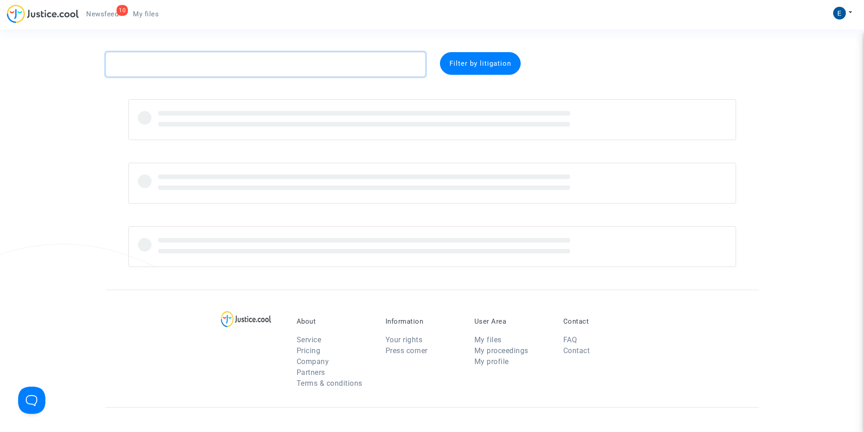
click at [196, 63] on textarea at bounding box center [266, 64] width 320 height 25
paste textarea "CFR-250221-QUM9"
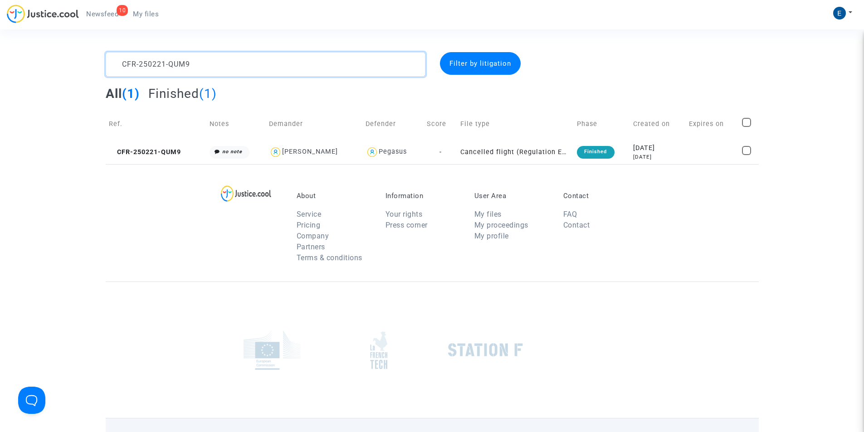
click at [149, 66] on textarea at bounding box center [266, 64] width 320 height 25
paste textarea "19-8EN9"
click at [149, 66] on textarea at bounding box center [266, 64] width 320 height 25
click at [149, 63] on textarea at bounding box center [266, 64] width 320 height 25
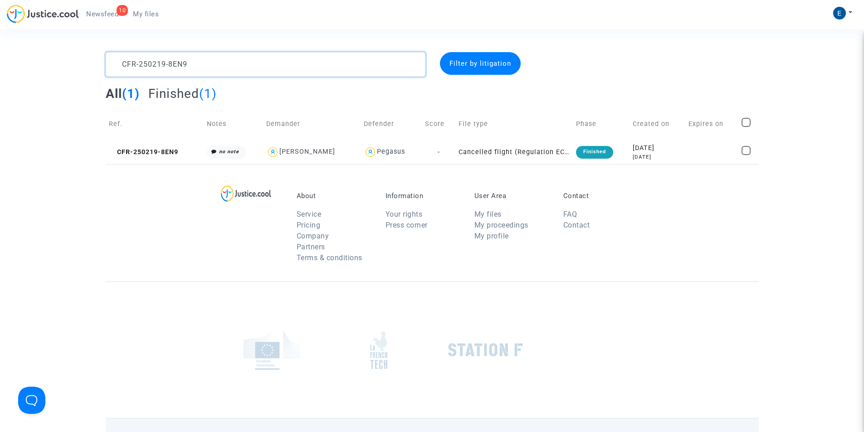
click at [149, 63] on textarea at bounding box center [266, 64] width 320 height 25
paste textarea "409-GEQ4"
click at [164, 64] on textarea at bounding box center [266, 64] width 320 height 25
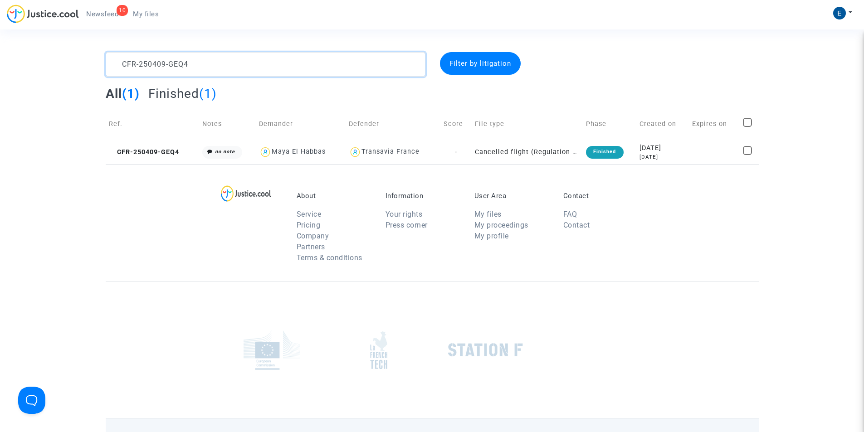
click at [164, 64] on textarea at bounding box center [266, 64] width 320 height 25
paste textarea "228-HXFR"
click at [171, 66] on textarea at bounding box center [266, 64] width 320 height 25
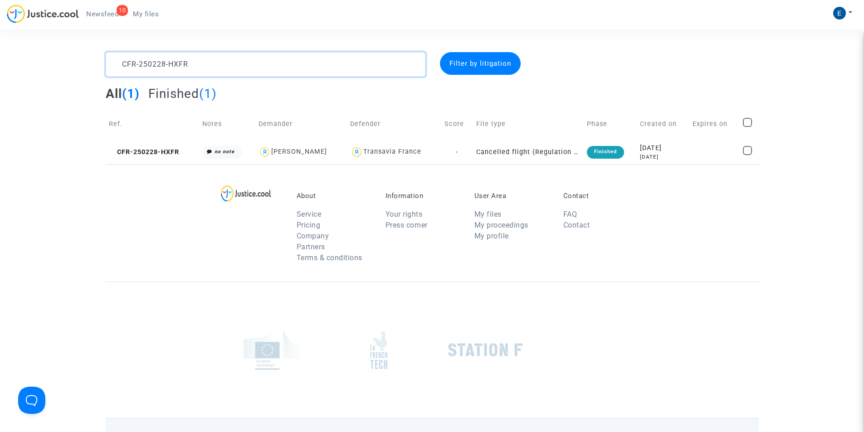
paste textarea "424-7CNE"
click at [154, 64] on textarea at bounding box center [266, 64] width 320 height 25
paste textarea "326-2HA9"
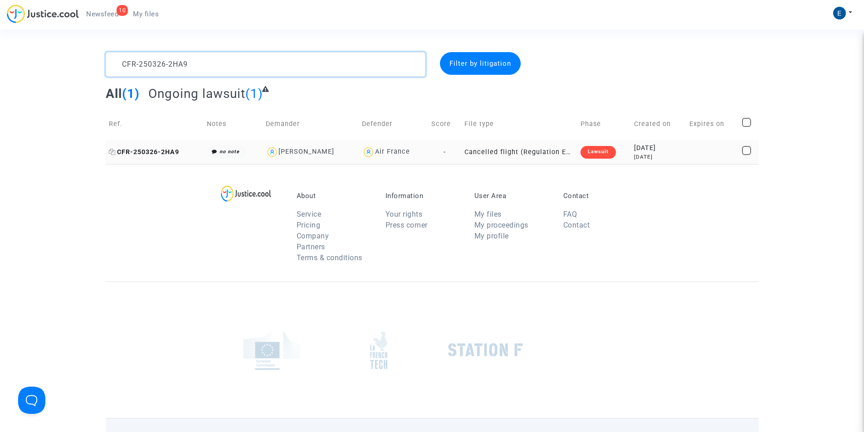
type textarea "CFR-250326-2HA9"
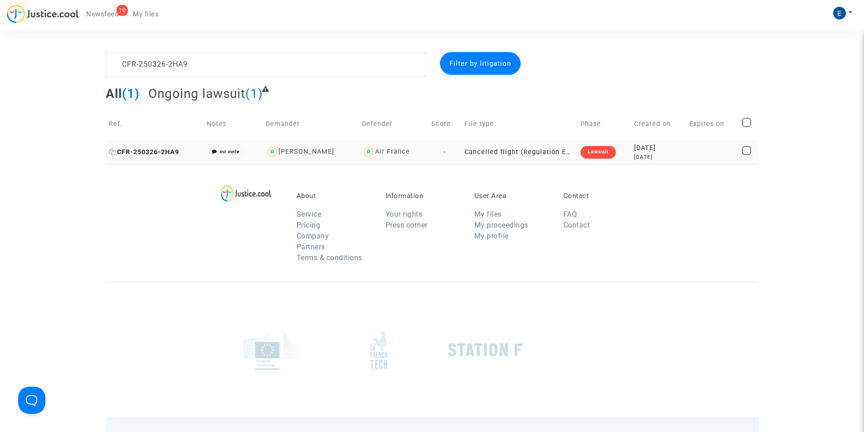
click at [157, 152] on span "CFR-250326-2HA9" at bounding box center [144, 152] width 70 height 8
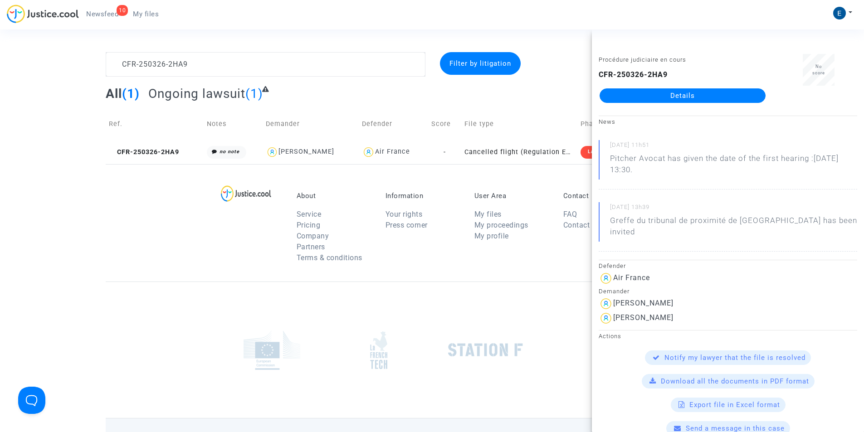
click at [699, 94] on link "Details" at bounding box center [683, 95] width 166 height 15
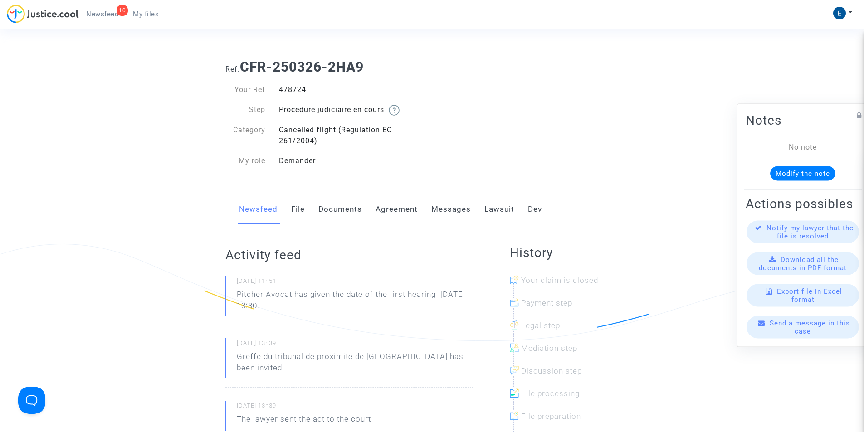
click at [454, 206] on link "Messages" at bounding box center [450, 210] width 39 height 30
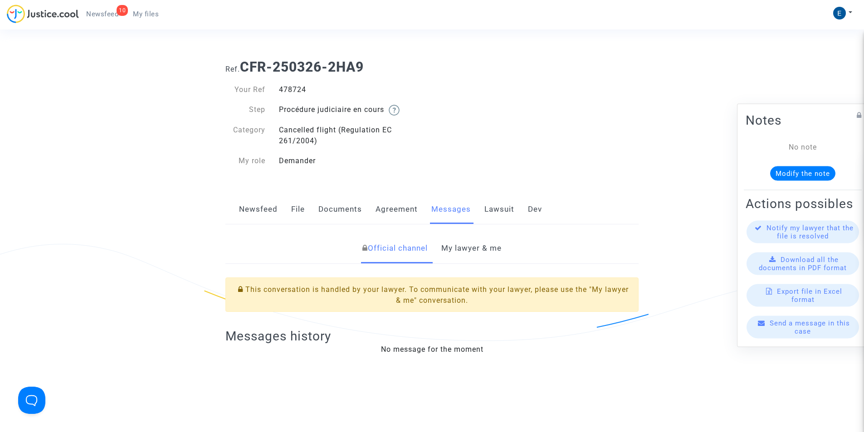
click at [473, 250] on link "My lawyer & me" at bounding box center [471, 249] width 60 height 30
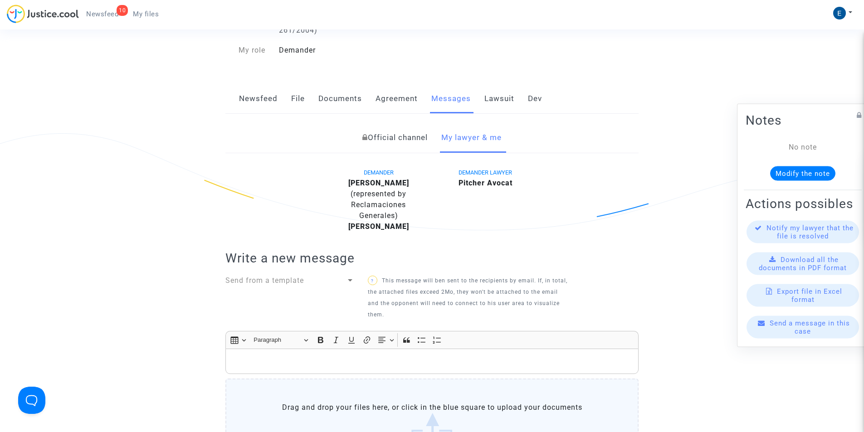
scroll to position [181, 0]
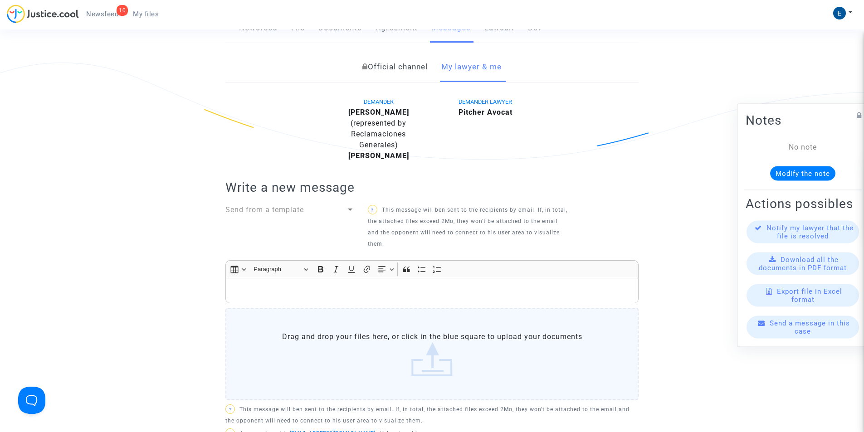
click at [313, 289] on p "Rich Text Editor, main" at bounding box center [432, 290] width 404 height 11
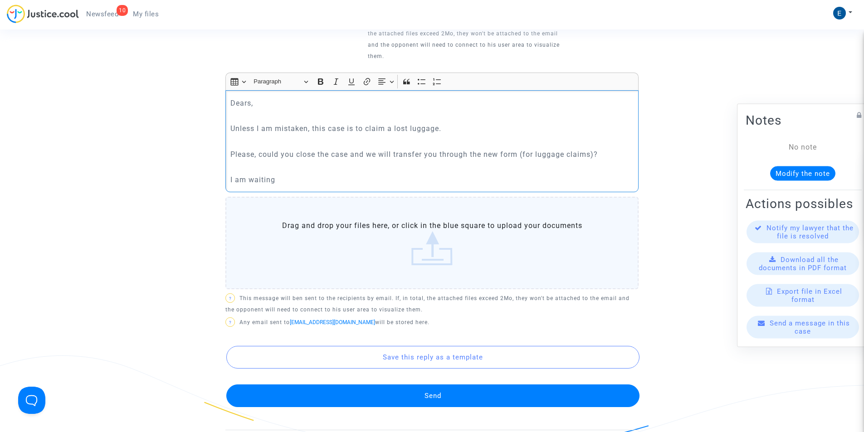
scroll to position [454, 0]
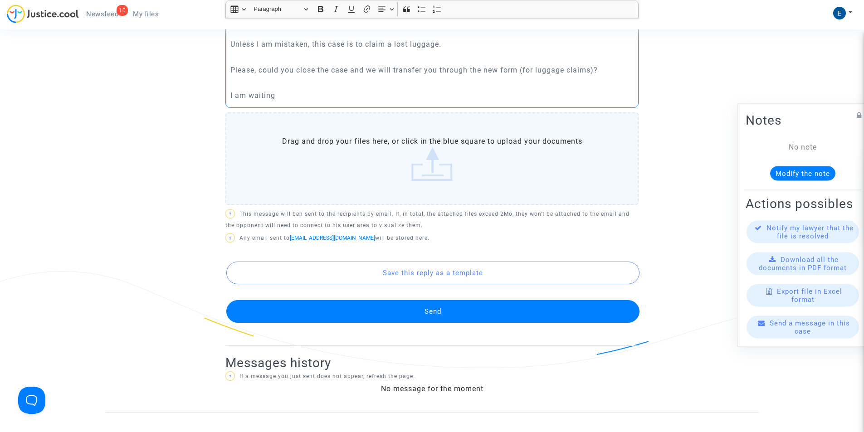
click at [423, 318] on button "Send" at bounding box center [432, 311] width 413 height 23
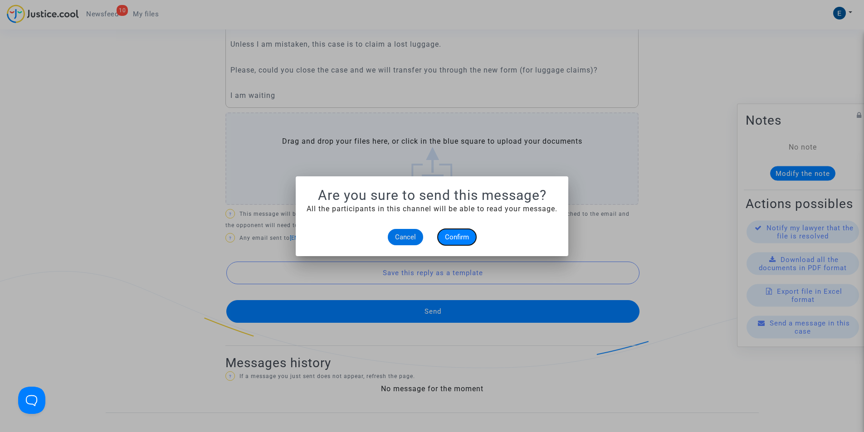
click at [456, 232] on button "Confirm" at bounding box center [457, 237] width 39 height 16
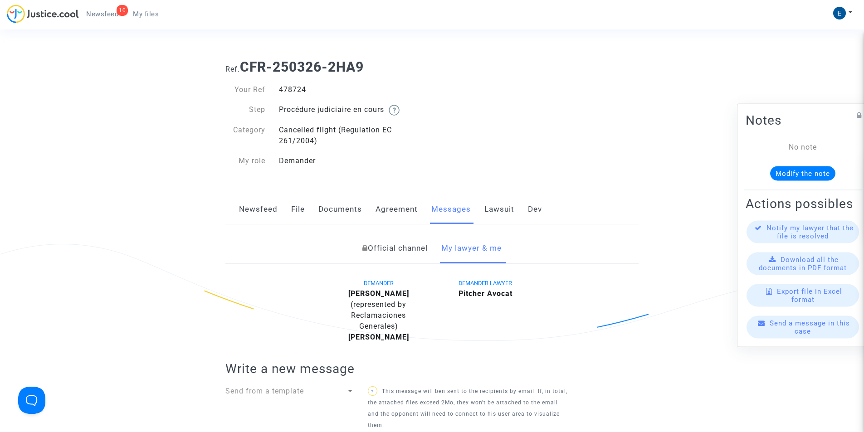
click at [137, 5] on ul "10 Newsfeed My files" at bounding box center [122, 13] width 87 height 16
click at [142, 10] on span "My files" at bounding box center [146, 14] width 26 height 8
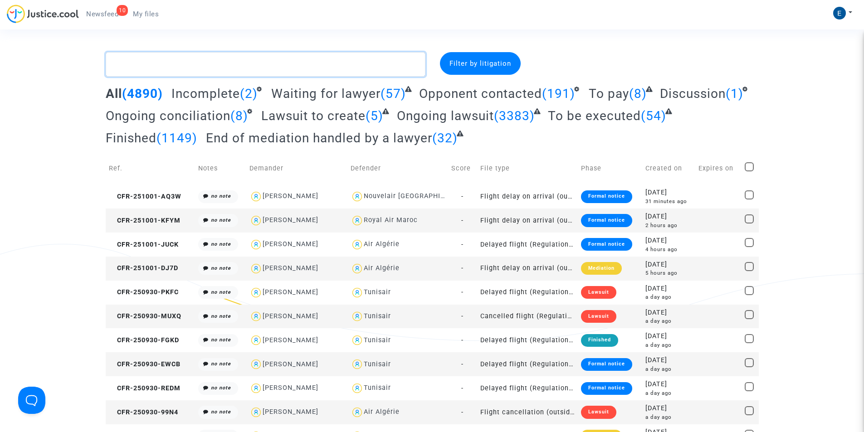
click at [140, 59] on textarea at bounding box center [266, 64] width 320 height 25
paste textarea "CFR-250409-RJ79"
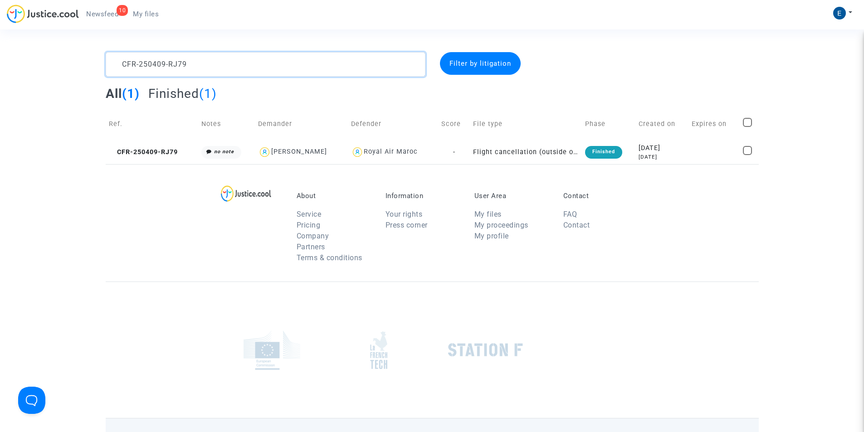
click at [150, 70] on textarea at bounding box center [266, 64] width 320 height 25
paste textarea "22-CMRA"
click at [148, 69] on textarea at bounding box center [266, 64] width 320 height 25
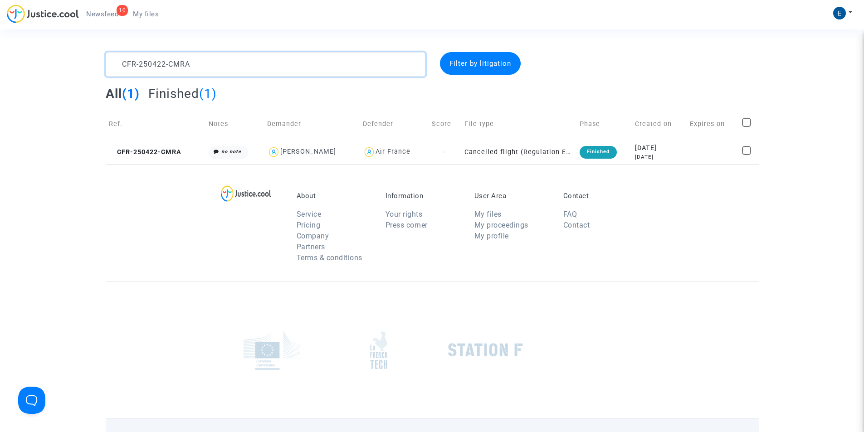
click at [148, 69] on textarea at bounding box center [266, 64] width 320 height 25
paste textarea "07-P7GQ"
click at [126, 66] on textarea at bounding box center [266, 64] width 320 height 25
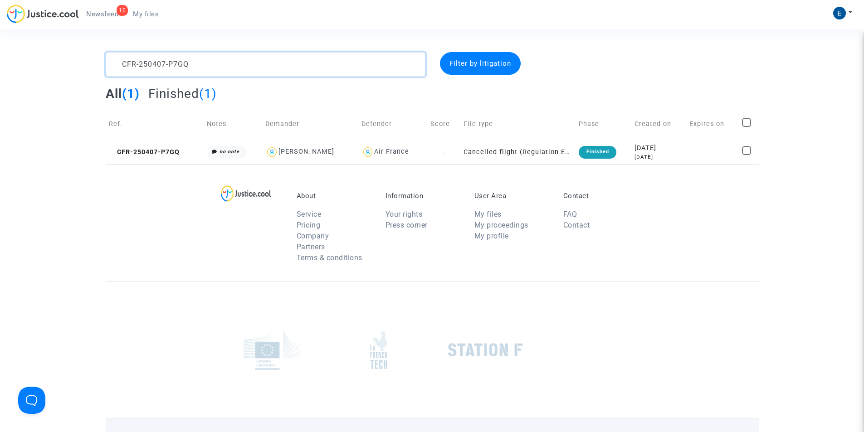
click at [126, 66] on textarea at bounding box center [266, 64] width 320 height 25
paste
click at [172, 63] on textarea at bounding box center [266, 64] width 320 height 25
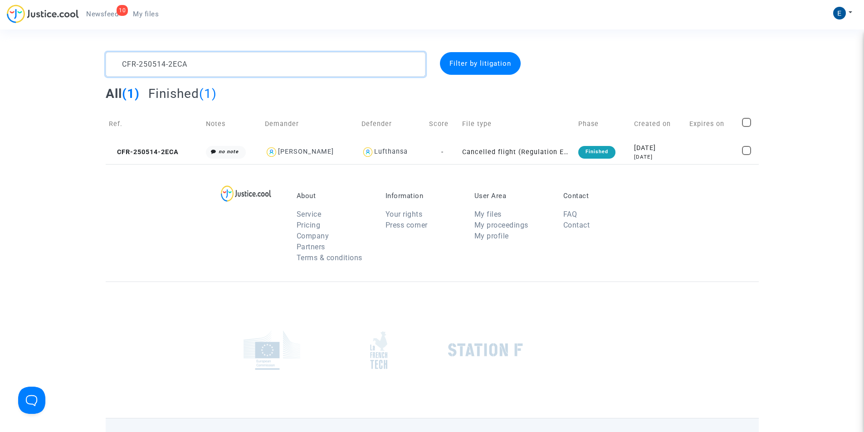
click at [149, 59] on textarea at bounding box center [266, 64] width 320 height 25
click at [140, 60] on textarea at bounding box center [266, 64] width 320 height 25
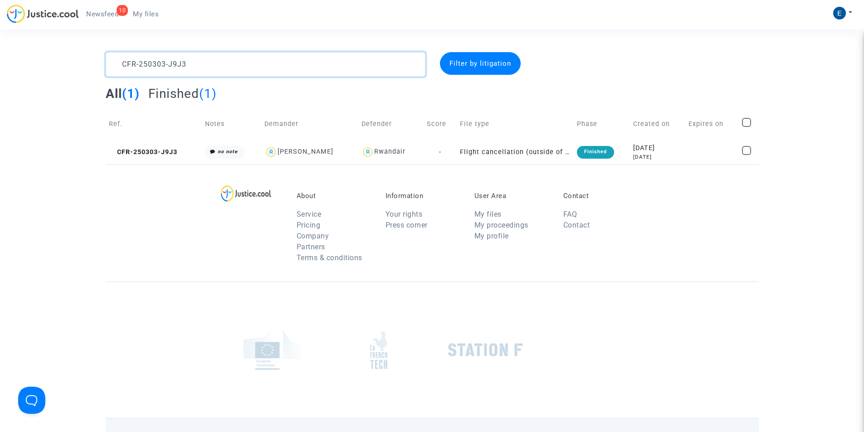
click at [140, 60] on textarea at bounding box center [266, 64] width 320 height 25
click at [159, 62] on textarea at bounding box center [266, 64] width 320 height 25
click at [174, 63] on textarea at bounding box center [266, 64] width 320 height 25
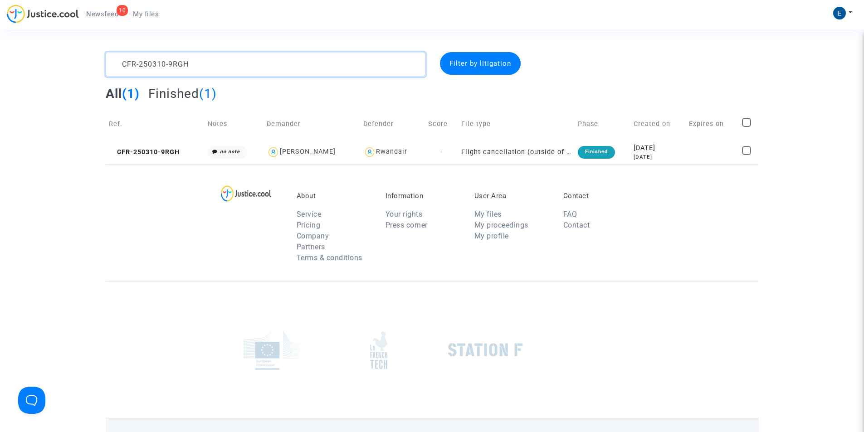
click at [174, 63] on textarea at bounding box center [266, 64] width 320 height 25
click at [164, 74] on textarea at bounding box center [266, 64] width 320 height 25
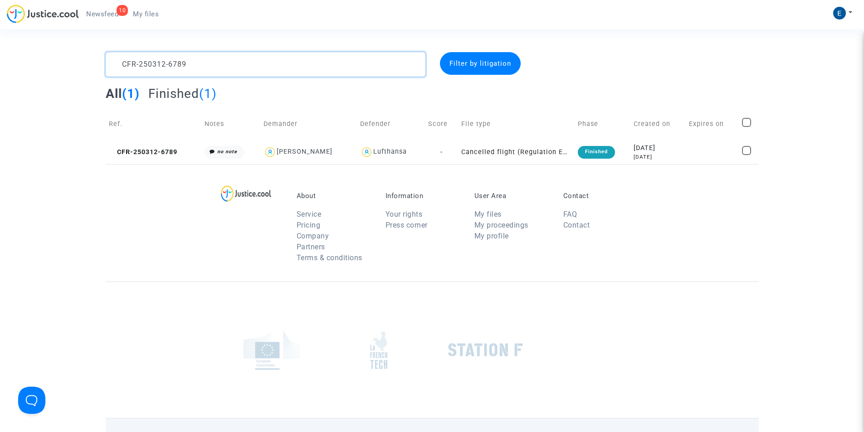
click at [162, 67] on textarea at bounding box center [266, 64] width 320 height 25
click at [211, 62] on textarea at bounding box center [266, 64] width 320 height 25
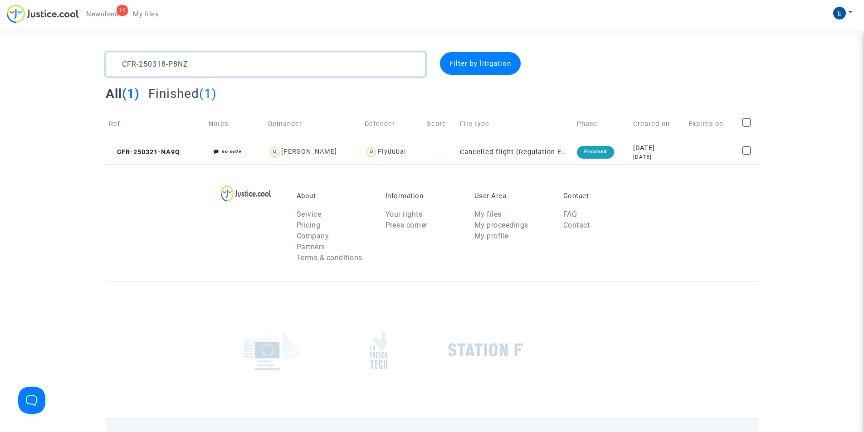
click at [211, 62] on textarea at bounding box center [266, 64] width 320 height 25
click at [128, 62] on textarea at bounding box center [266, 64] width 320 height 25
click at [156, 65] on textarea at bounding box center [266, 64] width 320 height 25
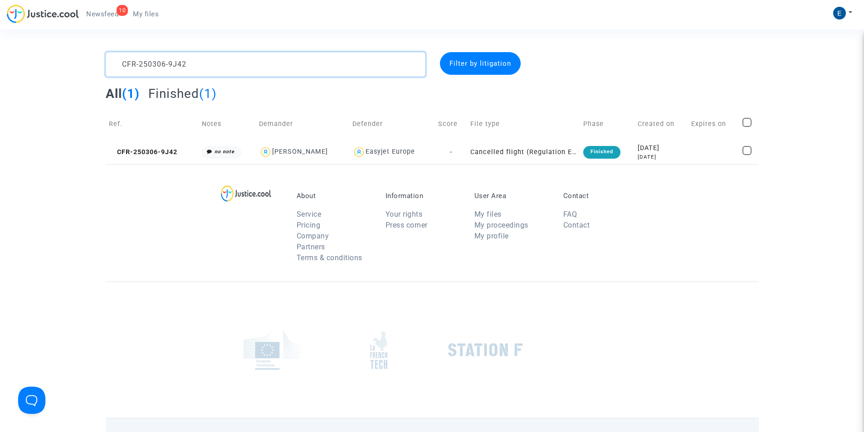
click at [156, 65] on textarea at bounding box center [266, 64] width 320 height 25
click at [157, 69] on textarea at bounding box center [266, 64] width 320 height 25
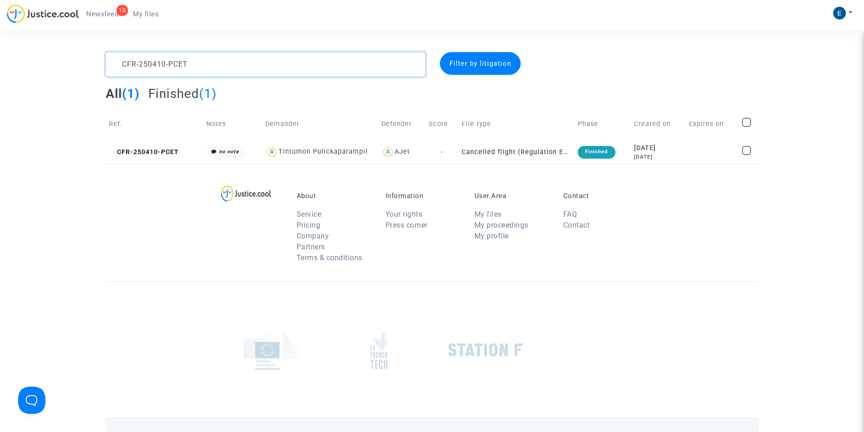
click at [191, 63] on textarea at bounding box center [266, 64] width 320 height 25
type textarea "CFR-250217-V24W"
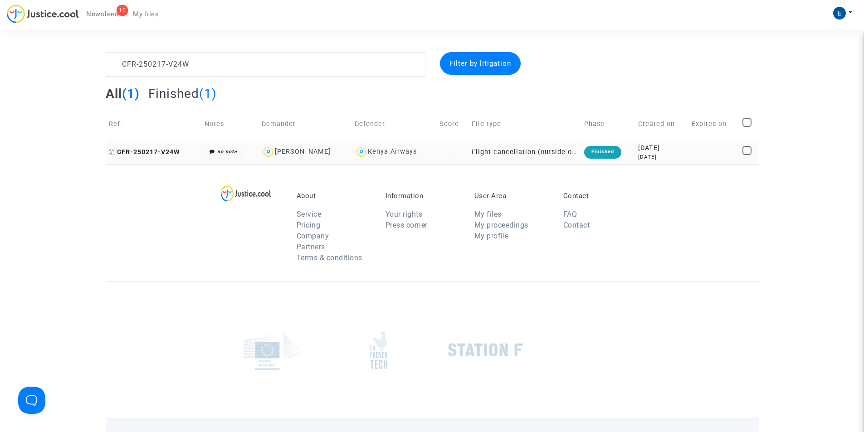
click at [162, 153] on span "CFR-250217-V24W" at bounding box center [144, 152] width 71 height 8
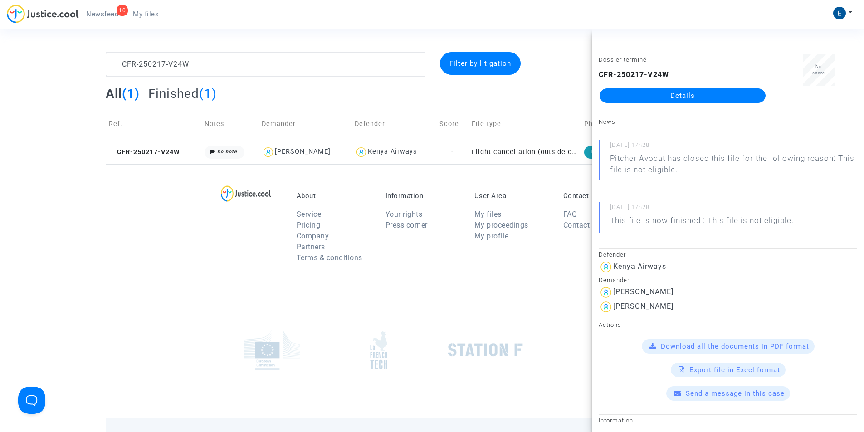
click at [687, 96] on link "Details" at bounding box center [683, 95] width 166 height 15
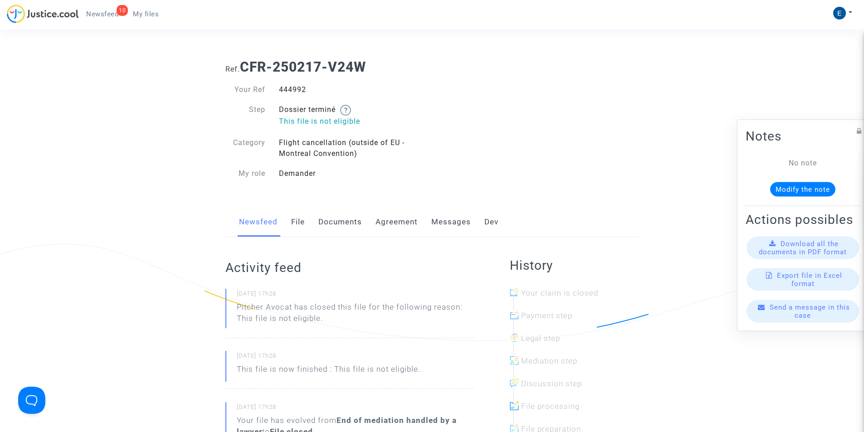
click at [448, 224] on link "Messages" at bounding box center [450, 222] width 39 height 30
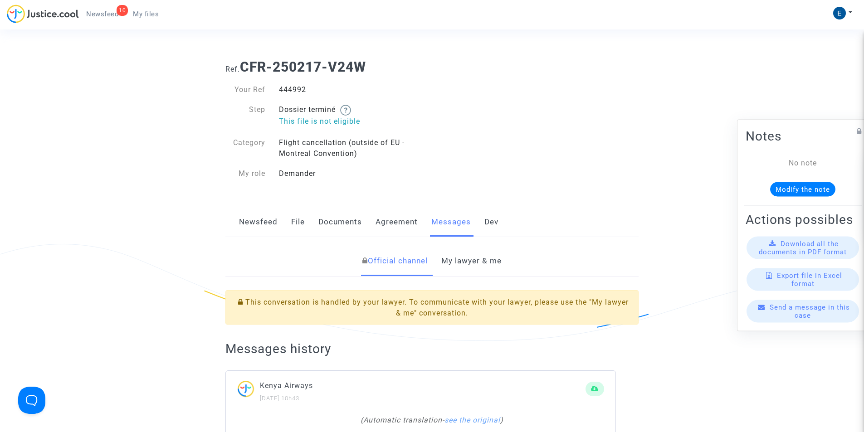
click at [471, 260] on link "My lawyer & me" at bounding box center [471, 261] width 60 height 30
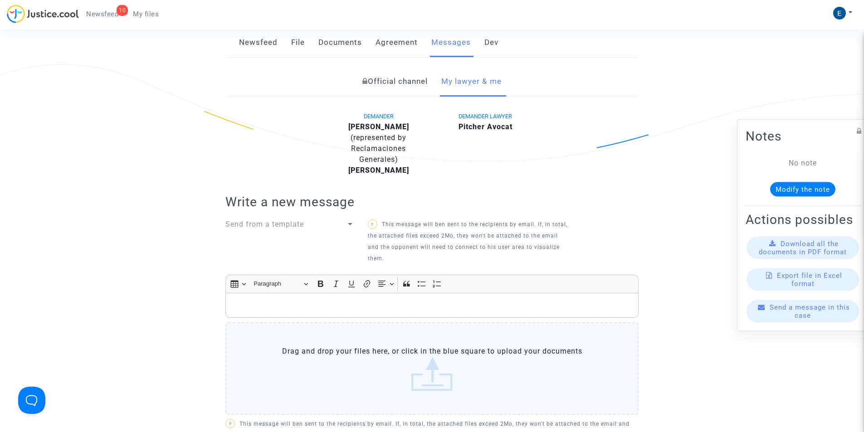
scroll to position [227, 0]
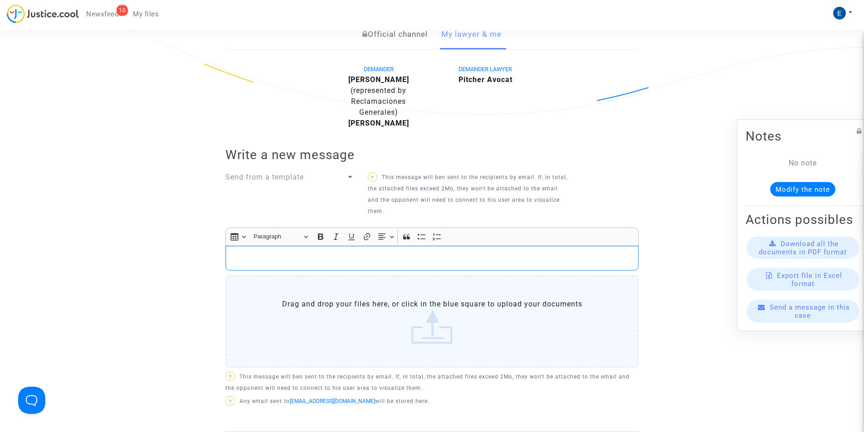
click at [237, 253] on p "Rich Text Editor, main" at bounding box center [432, 258] width 404 height 11
click at [349, 260] on p "Unless I'm mistaken, there's a cancellation to be claimed in this file. Please …" at bounding box center [432, 258] width 404 height 11
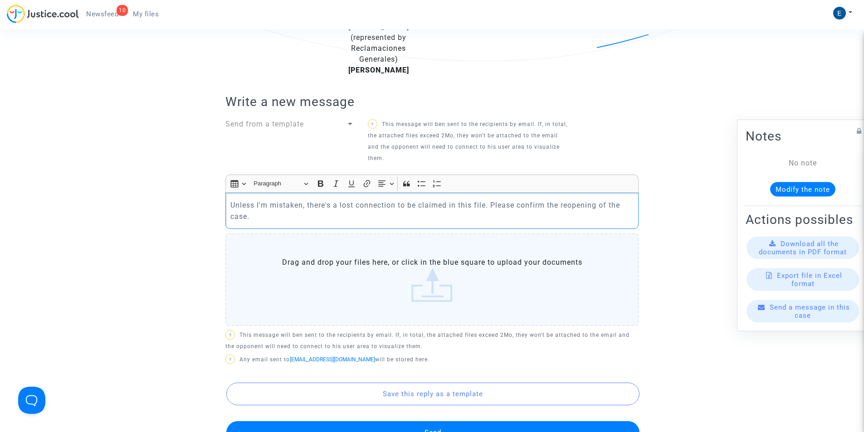
scroll to position [363, 0]
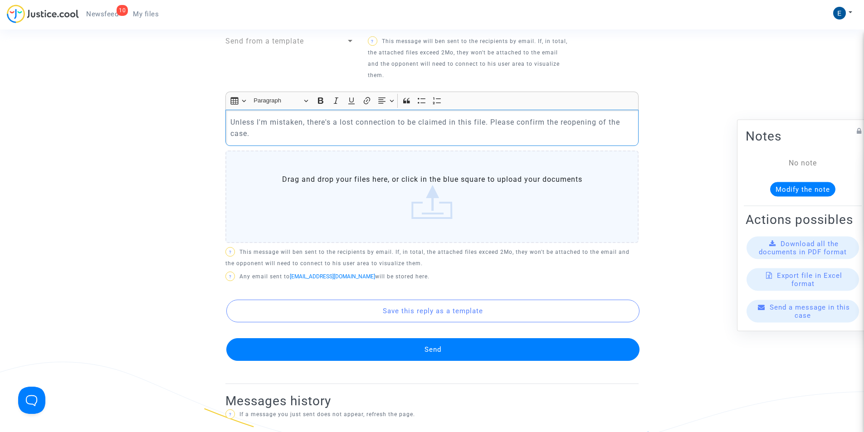
click at [430, 352] on button "Send" at bounding box center [432, 349] width 413 height 23
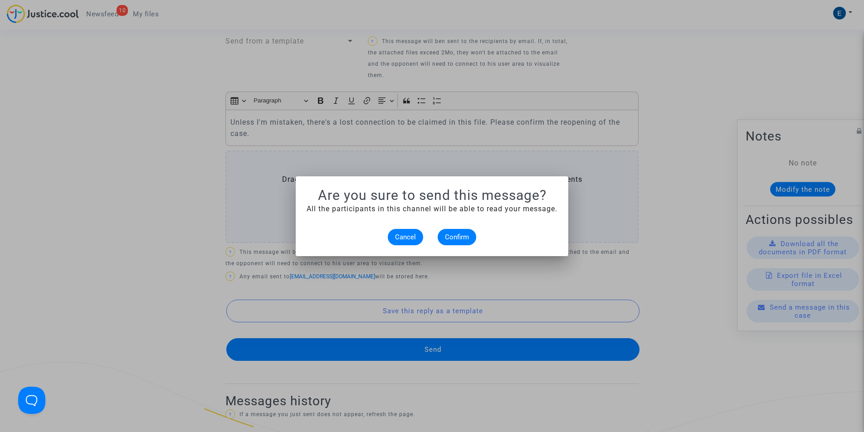
scroll to position [0, 0]
click at [455, 226] on alert-dialogs "Are you sure to send this message? All the participants in this channel will be…" at bounding box center [432, 216] width 251 height 58
click at [458, 236] on span "Confirm" at bounding box center [457, 237] width 24 height 8
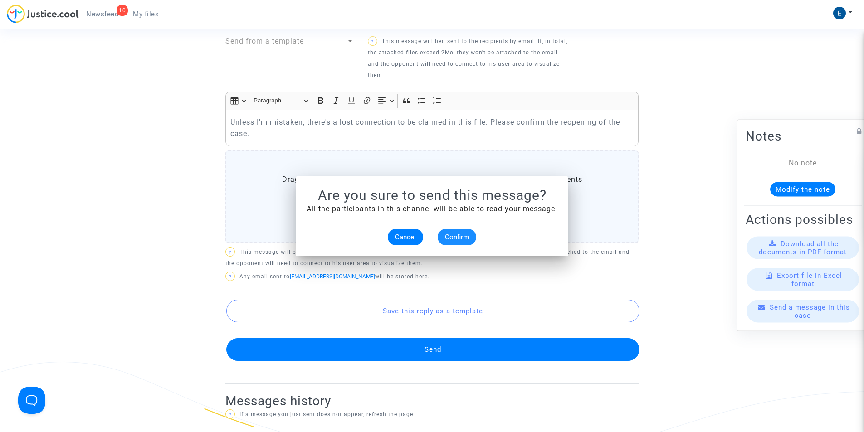
scroll to position [363, 0]
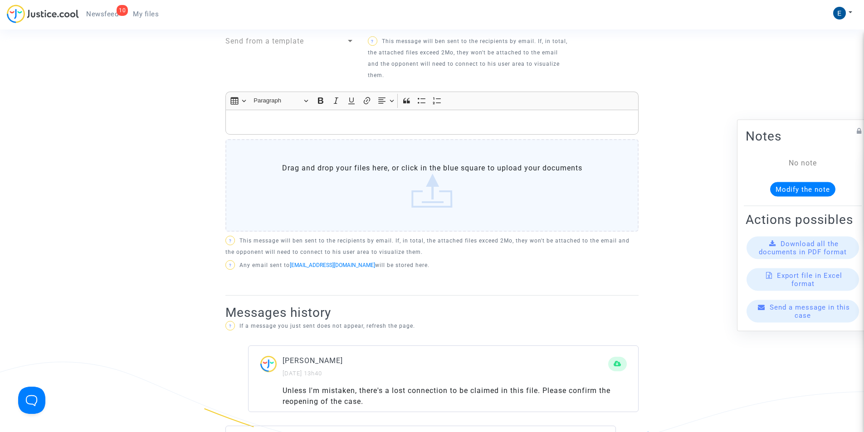
click at [154, 16] on span "My files" at bounding box center [146, 14] width 26 height 8
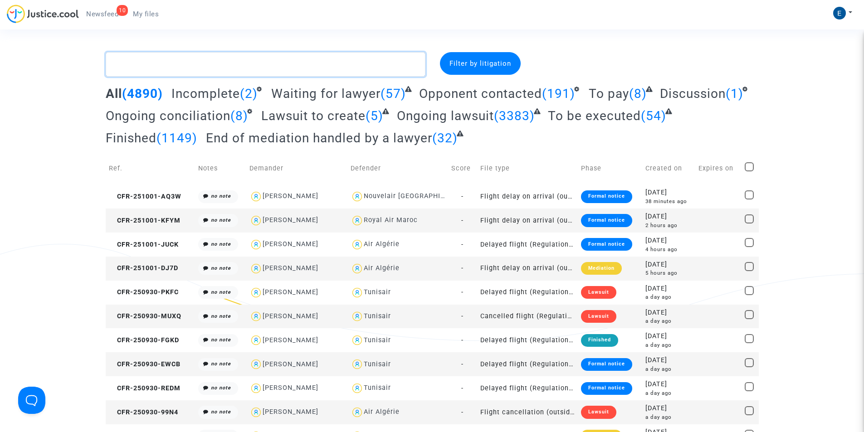
click at [178, 59] on textarea at bounding box center [266, 64] width 320 height 25
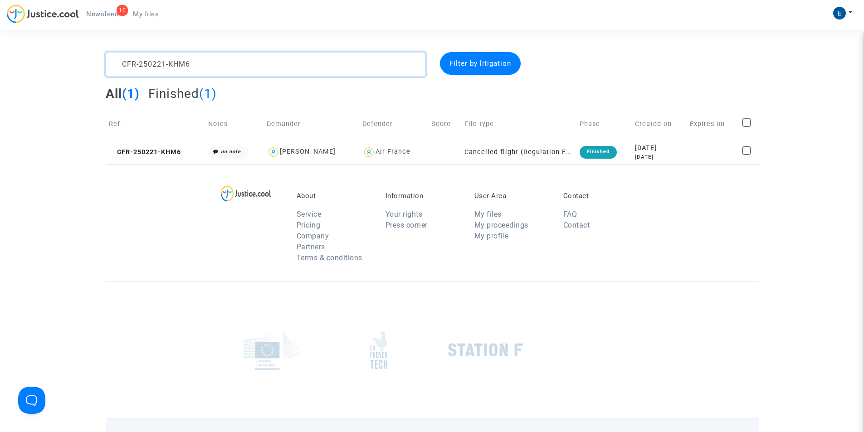
click at [242, 59] on textarea at bounding box center [266, 64] width 320 height 25
click at [140, 62] on textarea at bounding box center [266, 64] width 320 height 25
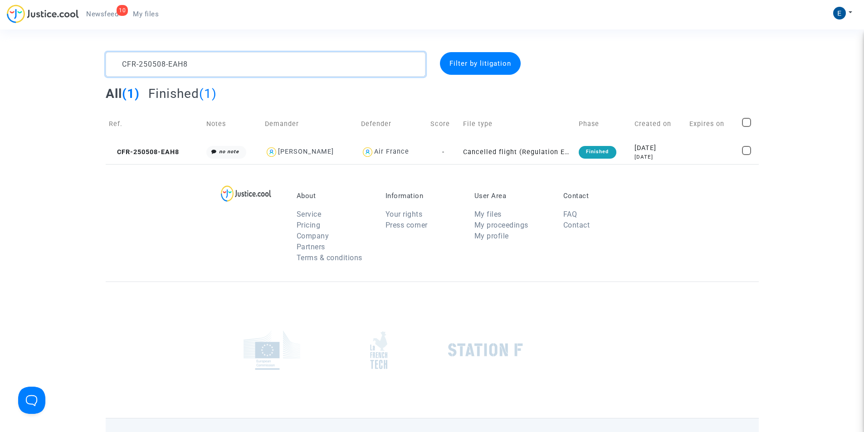
click at [140, 62] on textarea at bounding box center [266, 64] width 320 height 25
click at [172, 68] on textarea at bounding box center [266, 64] width 320 height 25
click at [159, 66] on textarea at bounding box center [266, 64] width 320 height 25
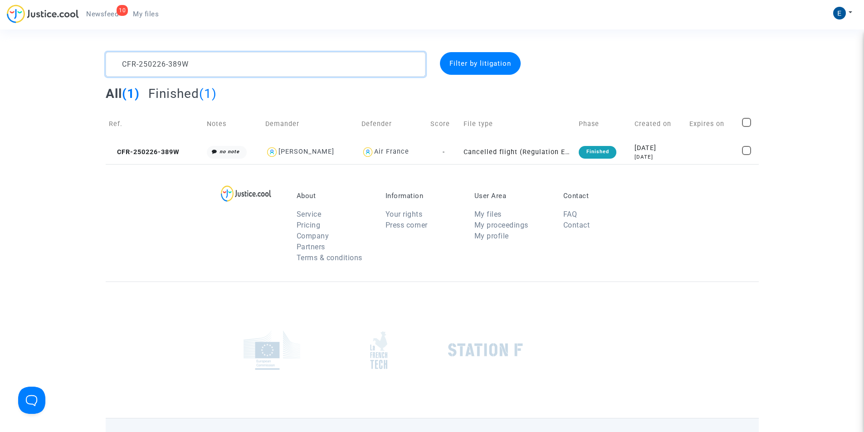
click at [159, 66] on textarea at bounding box center [266, 64] width 320 height 25
click at [162, 68] on textarea at bounding box center [266, 64] width 320 height 25
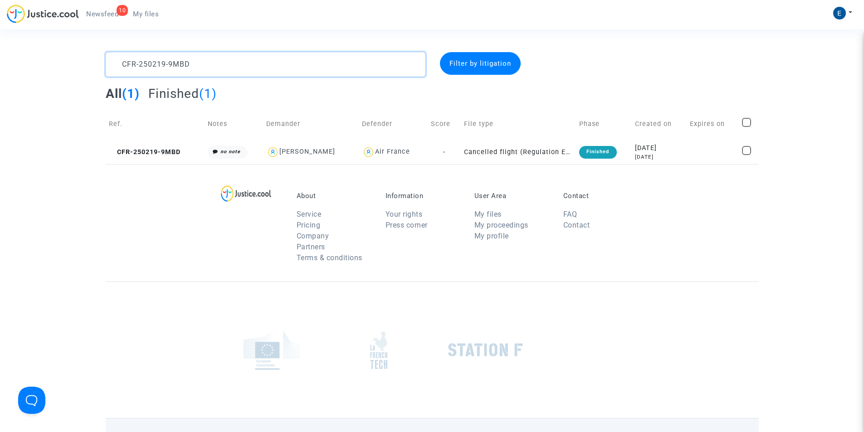
click at [153, 61] on textarea at bounding box center [266, 64] width 320 height 25
click at [157, 66] on textarea at bounding box center [266, 64] width 320 height 25
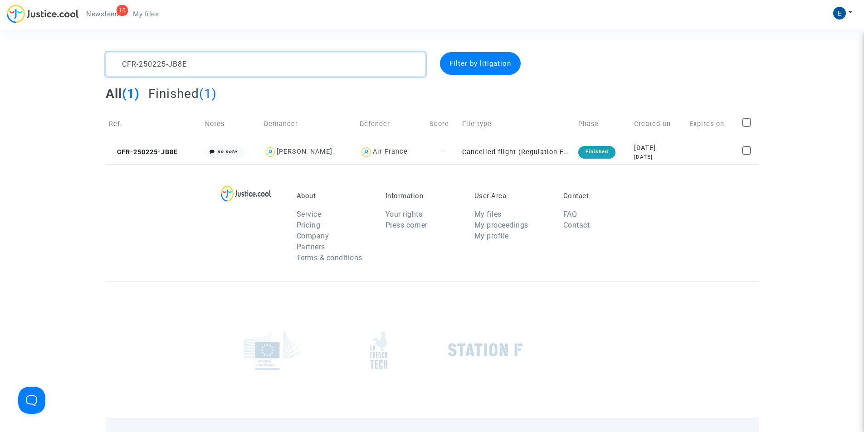
click at [157, 66] on textarea at bounding box center [266, 64] width 320 height 25
type textarea "CFR-250204-8YMP"
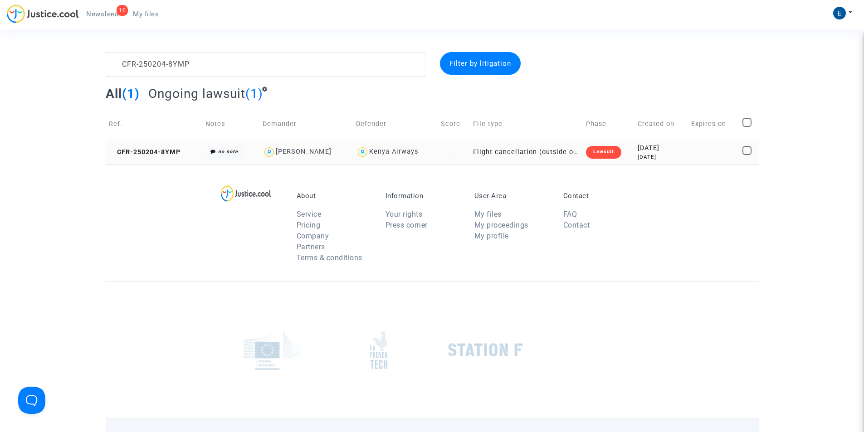
click at [147, 150] on span "CFR-250204-8YMP" at bounding box center [145, 152] width 72 height 8
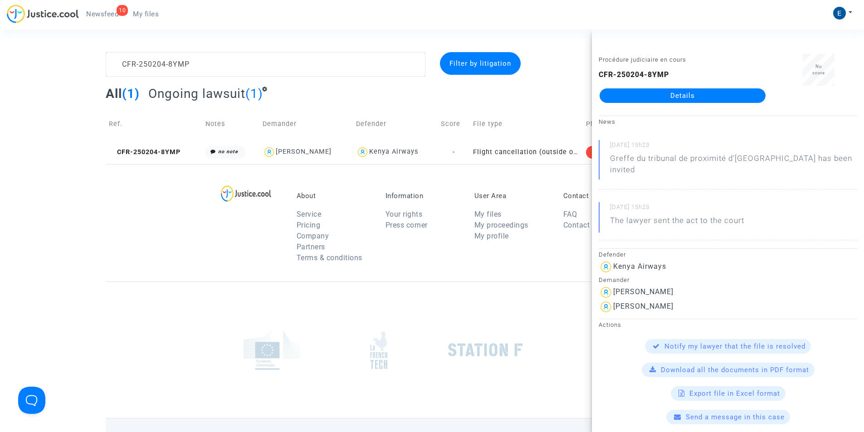
click at [685, 96] on link "Details" at bounding box center [683, 95] width 166 height 15
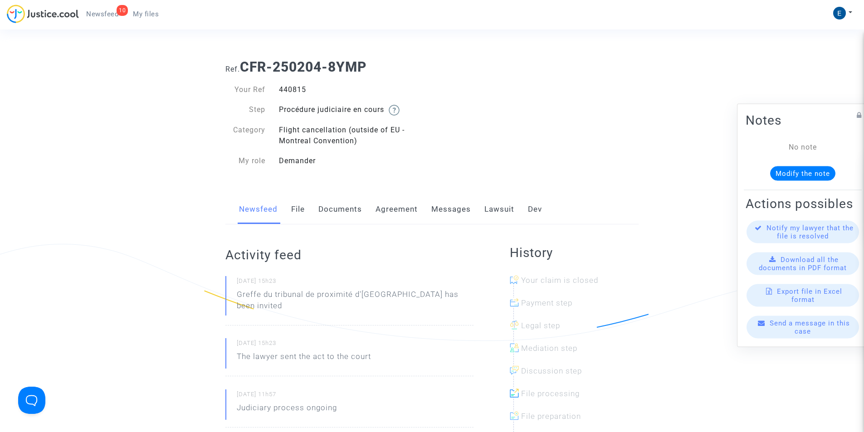
click at [303, 209] on link "File" at bounding box center [298, 210] width 14 height 30
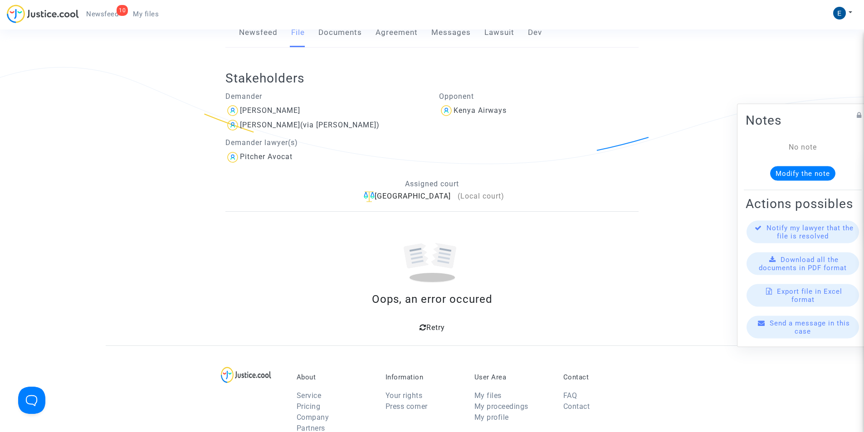
scroll to position [245, 0]
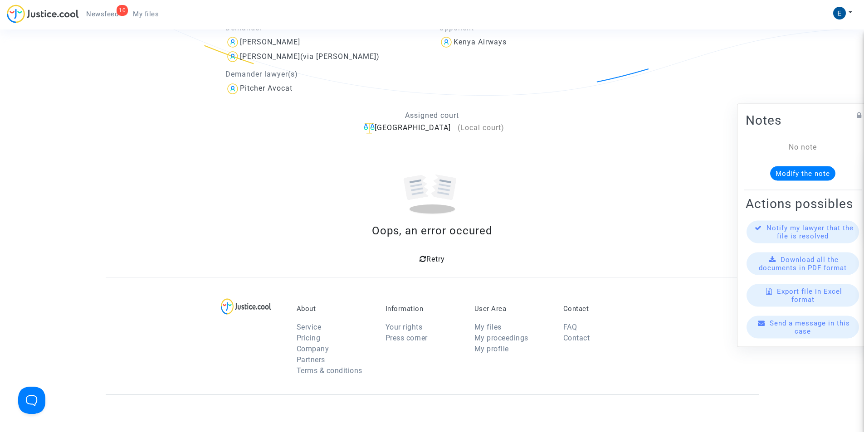
click at [425, 260] on icon at bounding box center [423, 258] width 7 height 7
click at [430, 257] on span "Retry" at bounding box center [435, 259] width 19 height 9
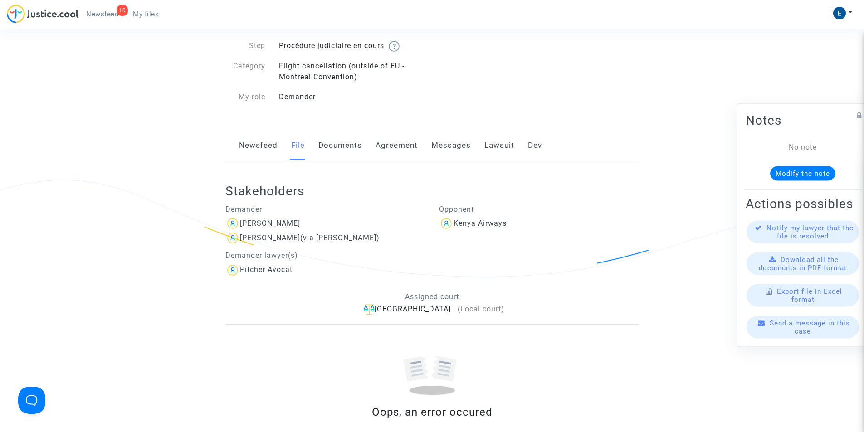
click at [439, 142] on link "Messages" at bounding box center [450, 146] width 39 height 30
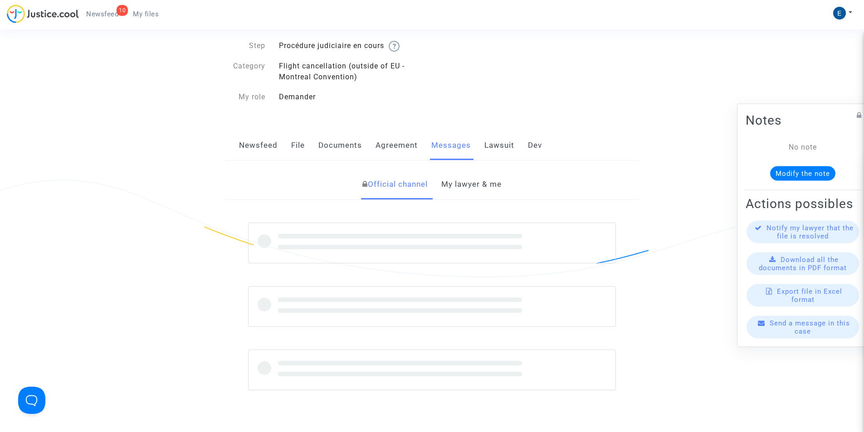
click at [495, 147] on link "Lawsuit" at bounding box center [500, 146] width 30 height 30
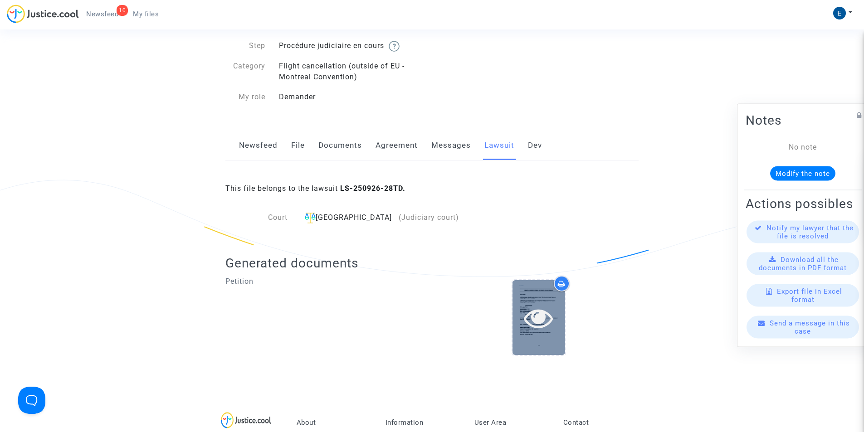
click at [531, 318] on icon at bounding box center [538, 318] width 29 height 29
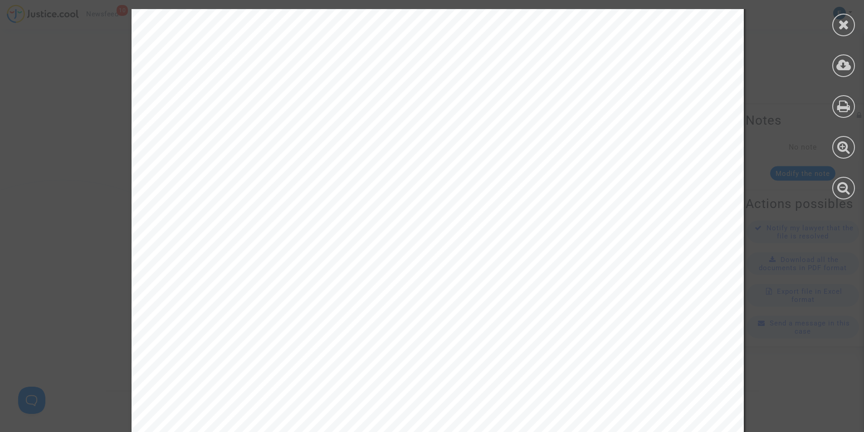
scroll to position [1906, 0]
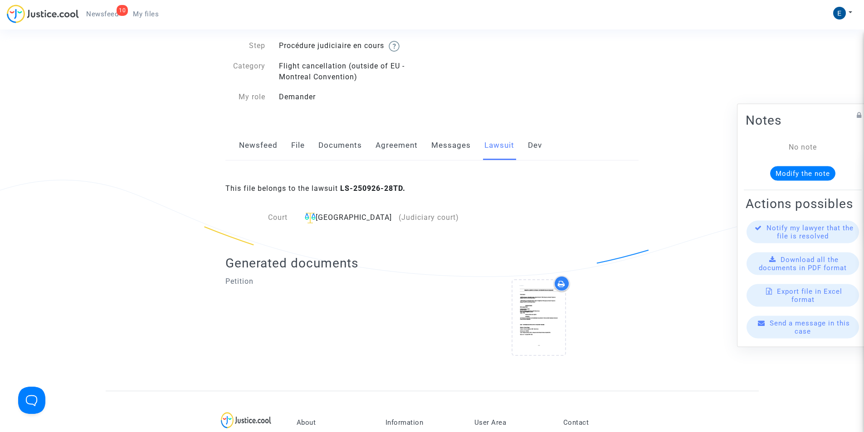
click at [143, 11] on span "My files" at bounding box center [146, 14] width 26 height 8
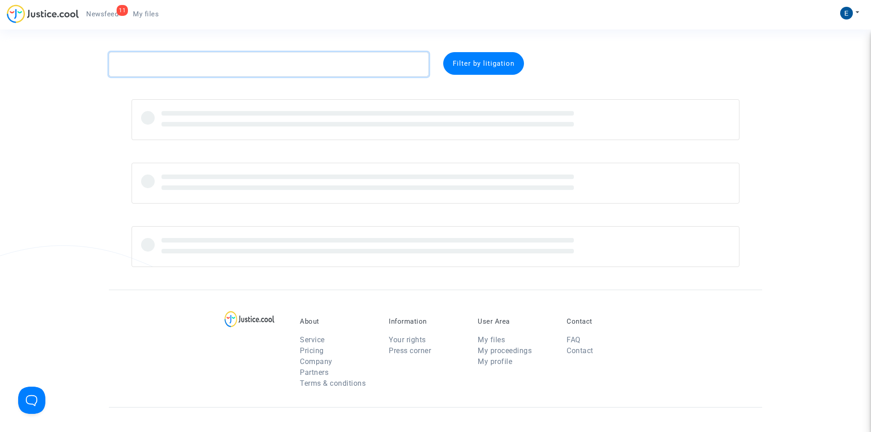
click at [216, 68] on textarea at bounding box center [269, 64] width 320 height 25
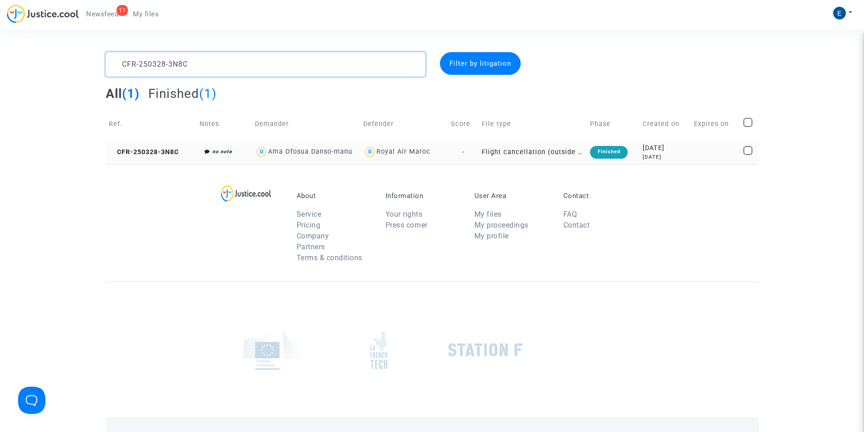
type textarea "CFR-250328-3N8C"
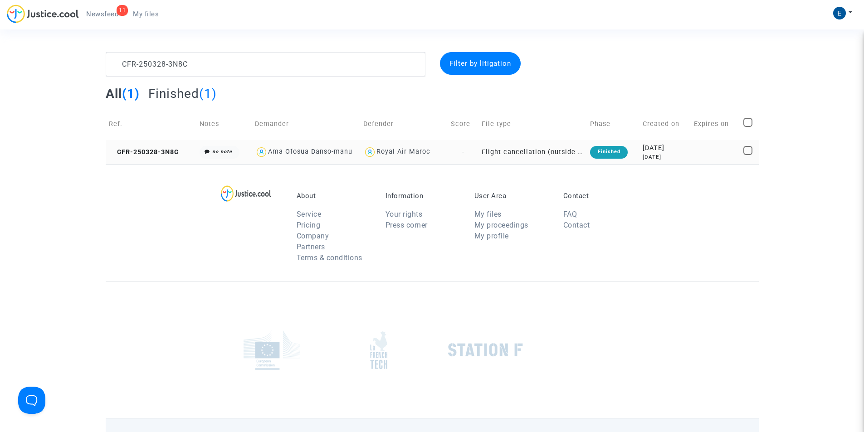
click at [153, 146] on td "CFR-250328-3N8C" at bounding box center [151, 152] width 91 height 24
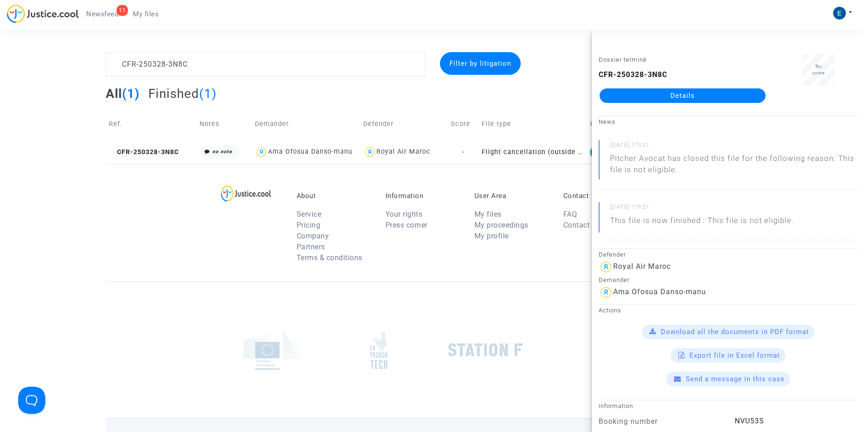
click at [685, 94] on link "Details" at bounding box center [683, 95] width 166 height 15
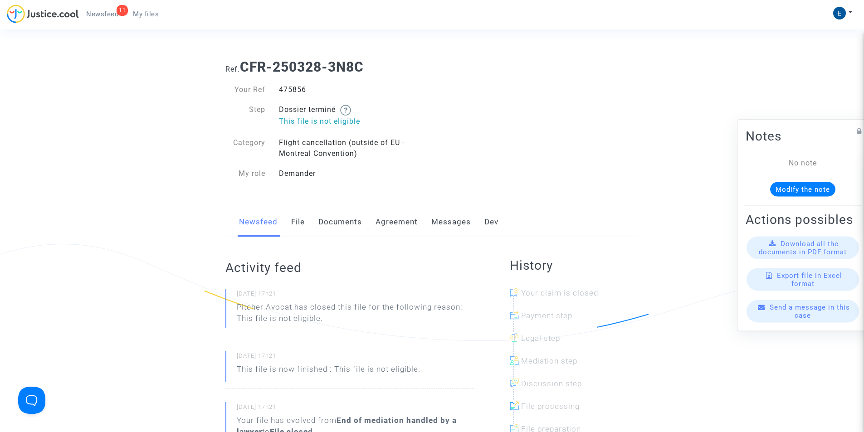
click at [440, 222] on link "Messages" at bounding box center [450, 222] width 39 height 30
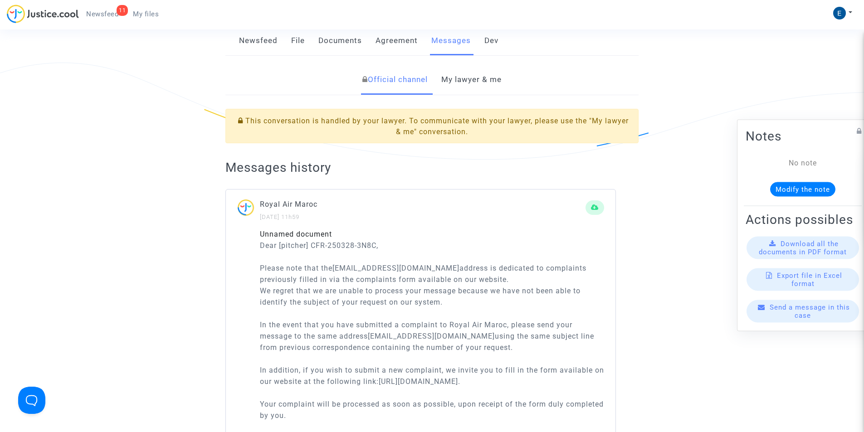
click at [475, 71] on link "My lawyer & me" at bounding box center [471, 80] width 60 height 30
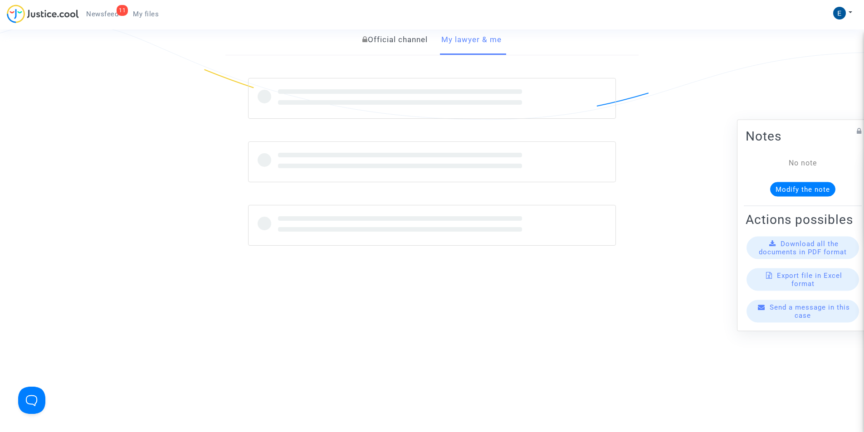
scroll to position [272, 0]
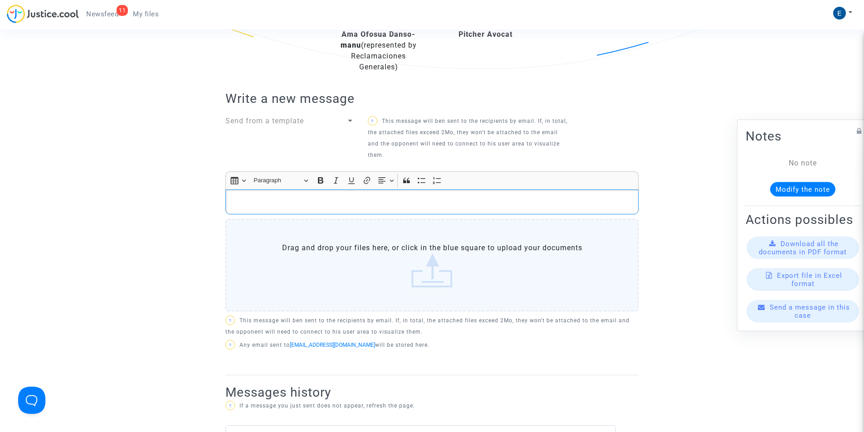
click at [310, 206] on p "Rich Text Editor, main" at bounding box center [432, 201] width 404 height 11
click at [243, 206] on p "Rich Text Editor, main" at bounding box center [432, 201] width 404 height 11
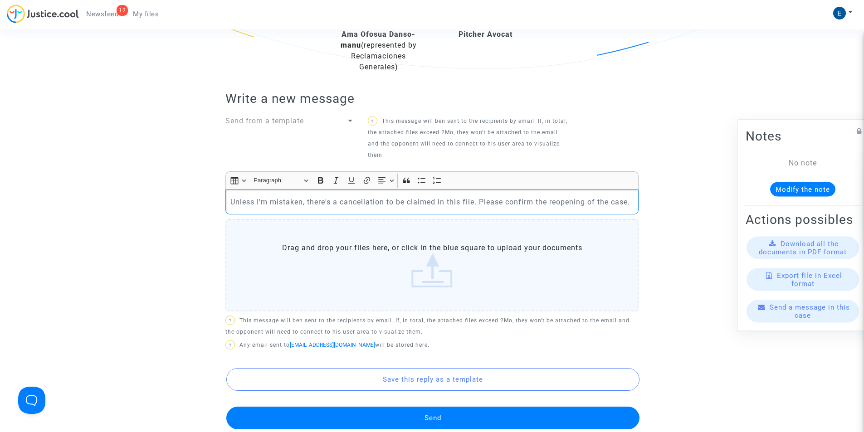
click at [355, 201] on p "Unless I'm mistaken, there's a cancellation to be claimed in this file. Please …" at bounding box center [432, 201] width 404 height 11
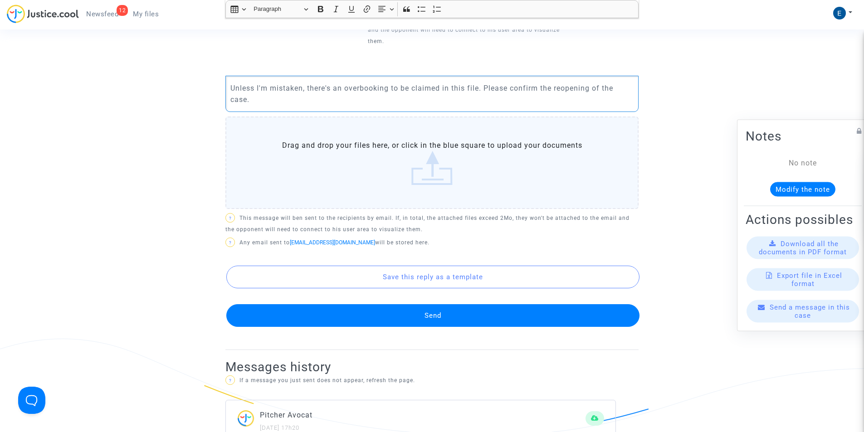
scroll to position [454, 0]
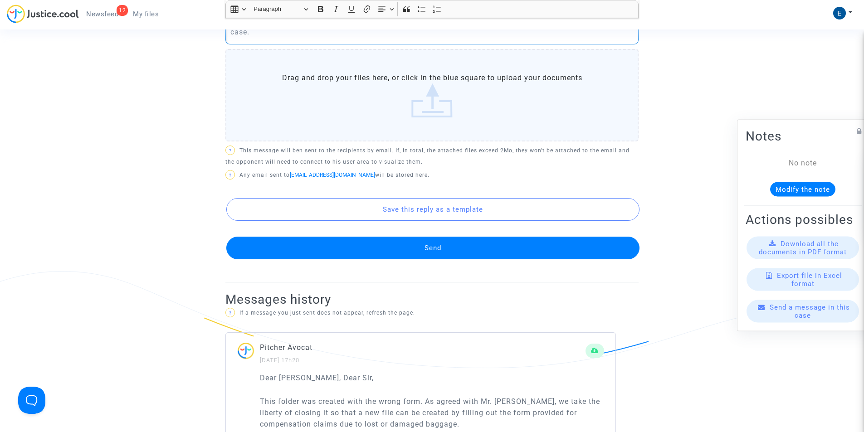
click at [378, 243] on button "Send" at bounding box center [432, 248] width 413 height 23
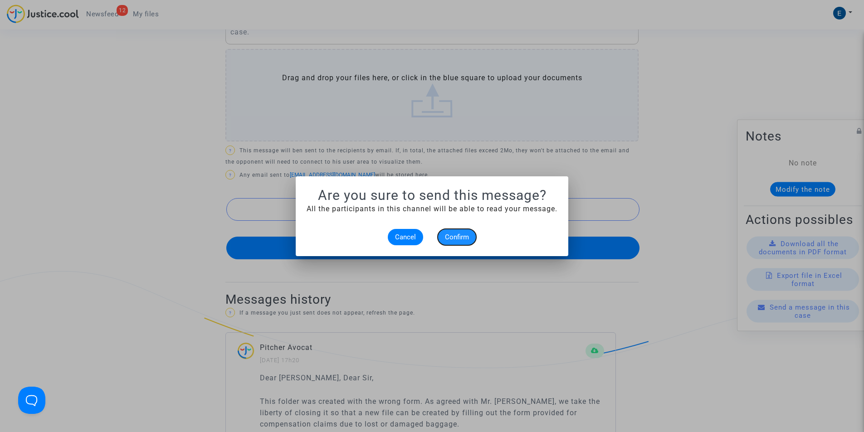
click at [453, 236] on span "Confirm" at bounding box center [457, 237] width 24 height 8
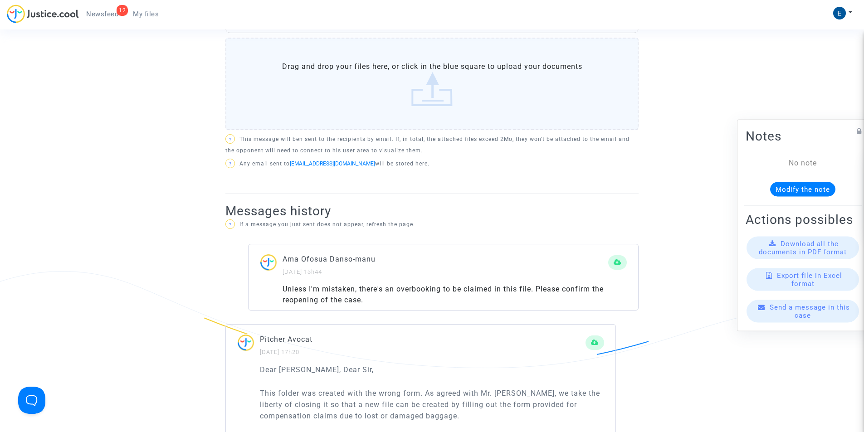
click at [135, 12] on span "My files" at bounding box center [146, 14] width 26 height 8
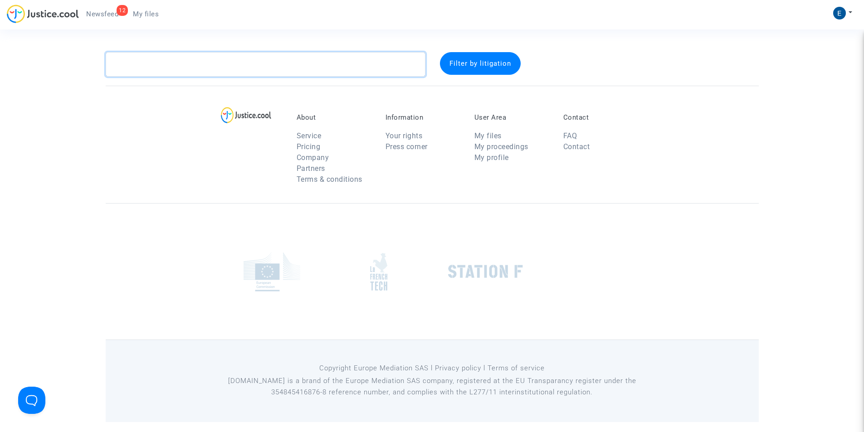
click at [224, 68] on textarea at bounding box center [266, 64] width 320 height 25
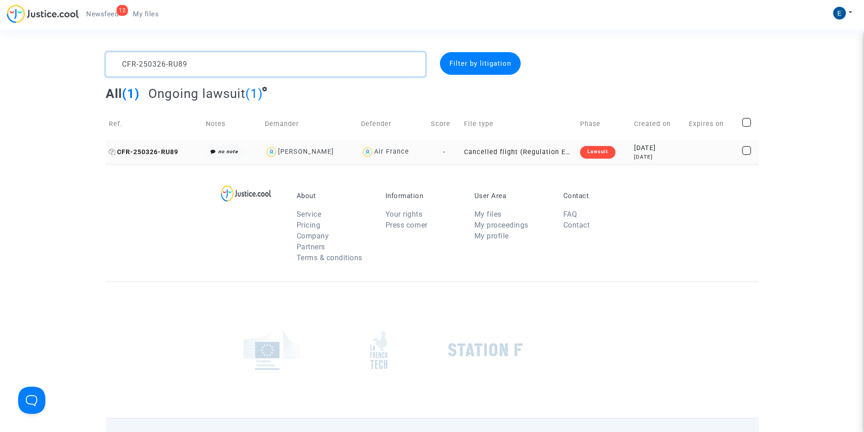
type textarea "CFR-250326-RU89"
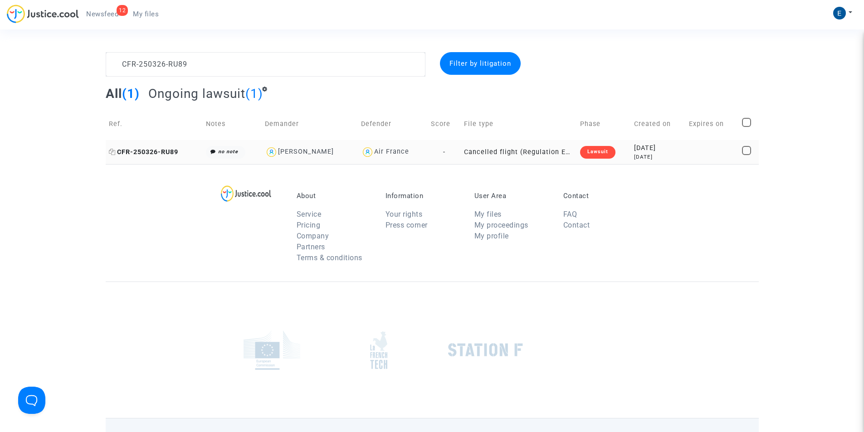
click at [170, 153] on span "CFR-250326-RU89" at bounding box center [143, 152] width 69 height 8
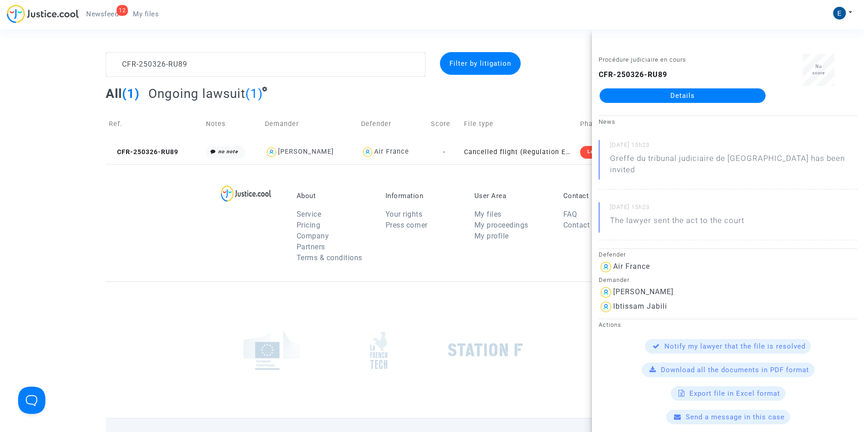
click at [679, 92] on link "Details" at bounding box center [683, 95] width 166 height 15
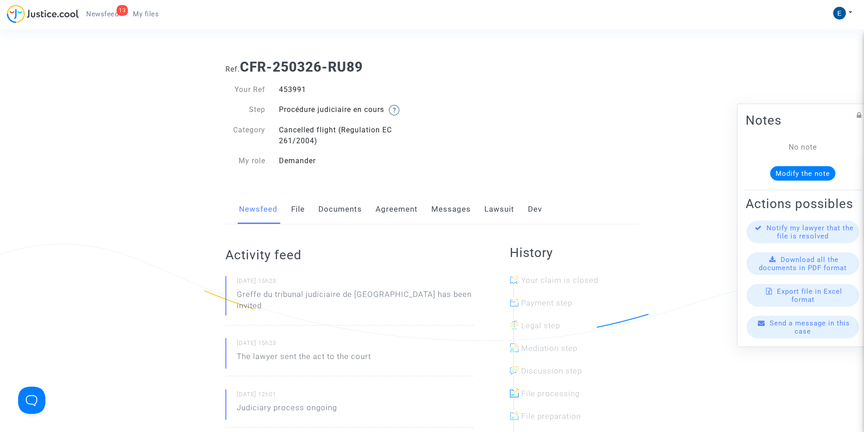
click at [299, 213] on link "File" at bounding box center [298, 210] width 14 height 30
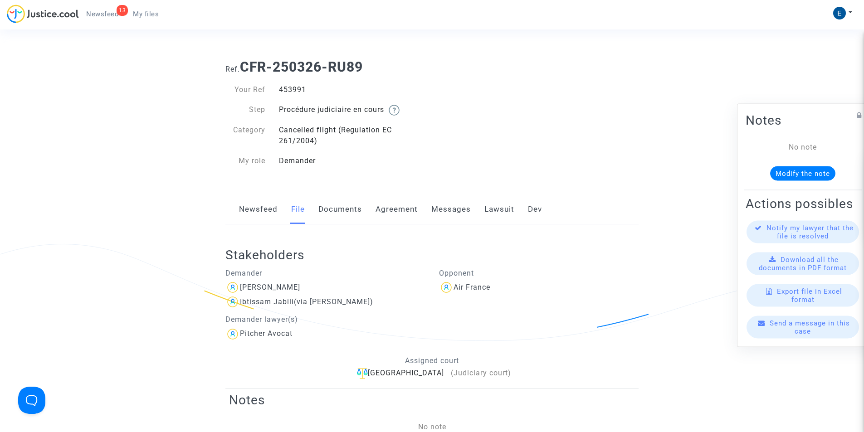
drag, startPoint x: 360, startPoint y: 358, endPoint x: 233, endPoint y: 103, distance: 284.7
click at [149, 12] on span "My files" at bounding box center [146, 14] width 26 height 8
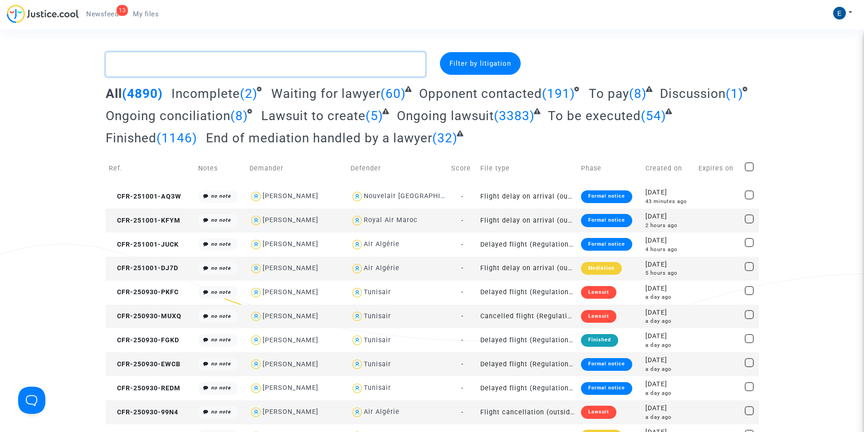
click at [152, 67] on textarea at bounding box center [266, 64] width 320 height 25
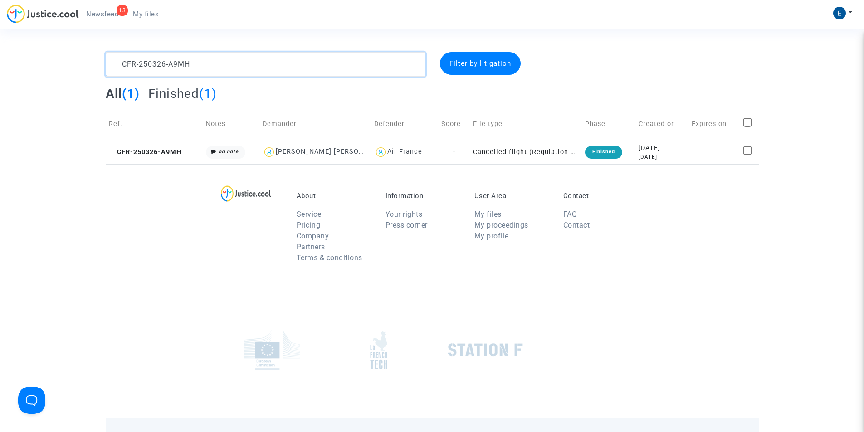
click at [172, 61] on textarea at bounding box center [266, 64] width 320 height 25
click at [164, 62] on textarea at bounding box center [266, 64] width 320 height 25
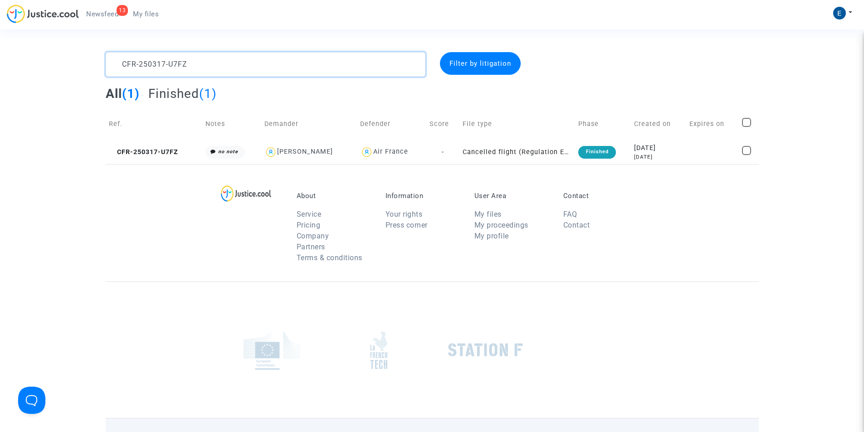
click at [164, 62] on textarea at bounding box center [266, 64] width 320 height 25
click at [160, 60] on textarea at bounding box center [266, 64] width 320 height 25
click at [120, 73] on textarea at bounding box center [266, 64] width 320 height 25
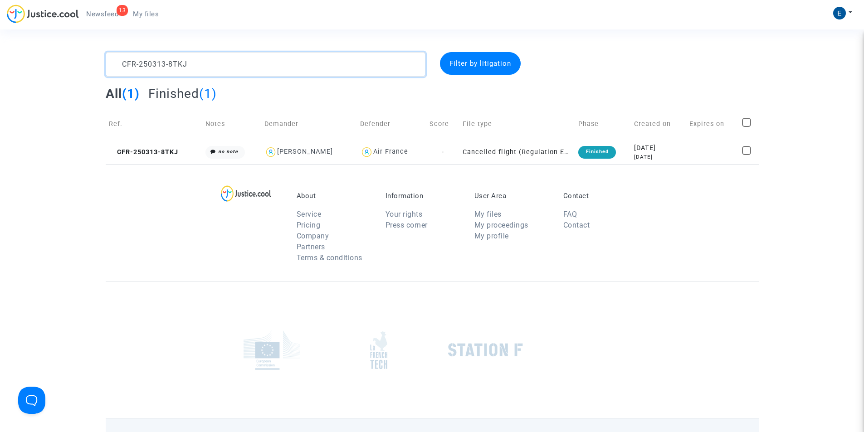
click at [120, 73] on textarea at bounding box center [266, 64] width 320 height 25
click at [139, 68] on textarea at bounding box center [266, 64] width 320 height 25
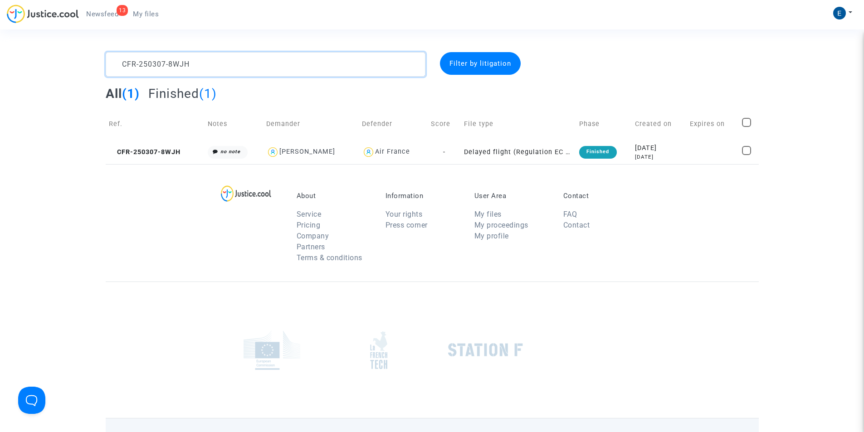
type textarea "CFR-250307-8WJH"
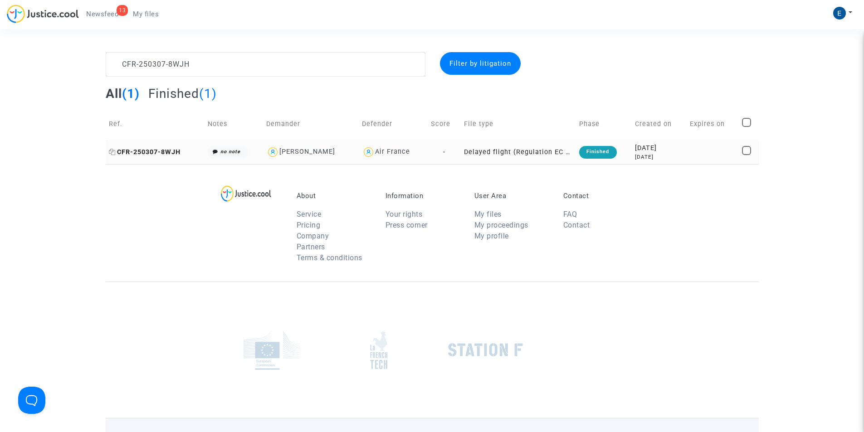
click at [152, 150] on span "CFR-250307-8WJH" at bounding box center [145, 152] width 72 height 8
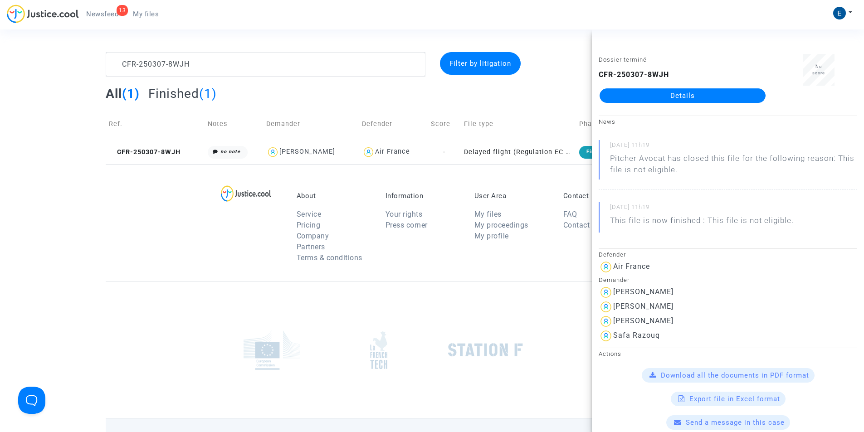
click at [666, 100] on link "Details" at bounding box center [683, 95] width 166 height 15
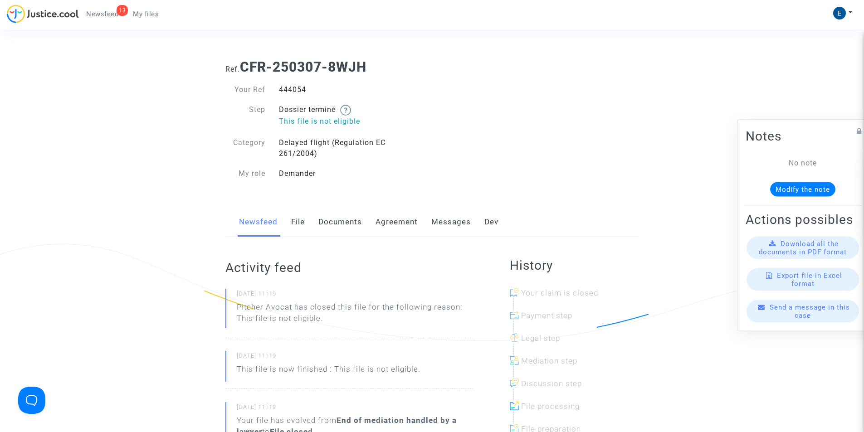
click at [442, 223] on link "Messages" at bounding box center [450, 222] width 39 height 30
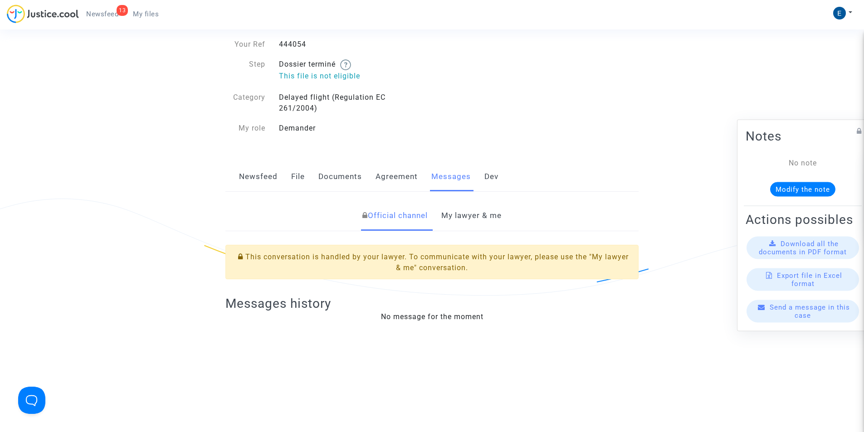
click at [474, 221] on link "My lawyer & me" at bounding box center [471, 216] width 60 height 30
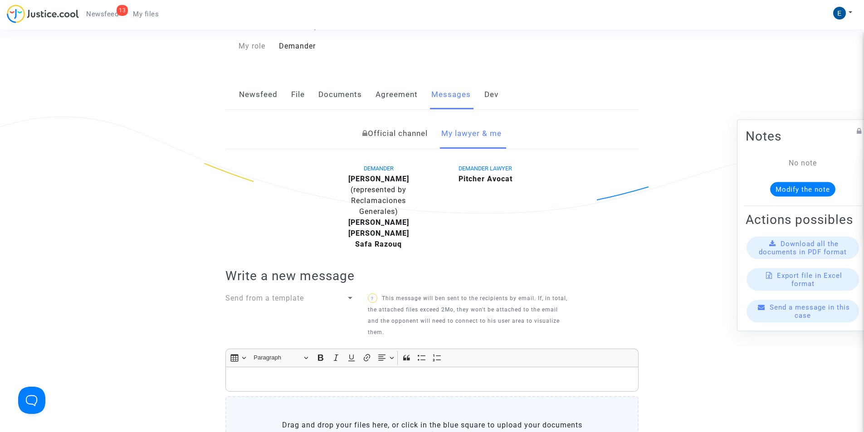
scroll to position [181, 0]
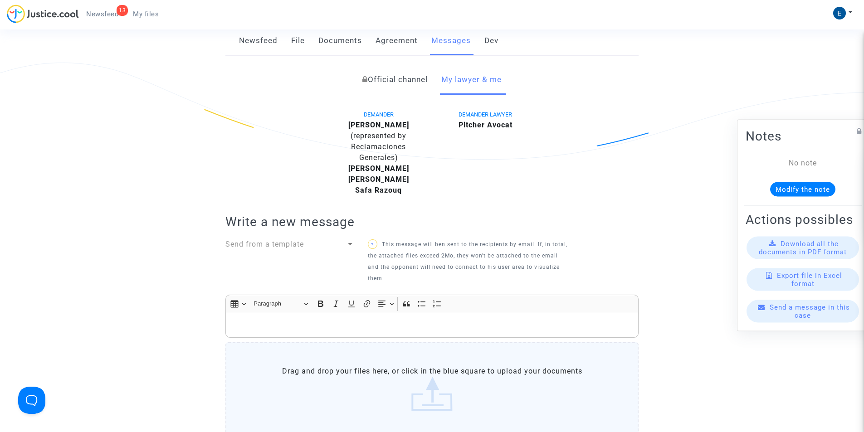
click at [305, 326] on p "Rich Text Editor, main" at bounding box center [432, 325] width 404 height 11
click at [242, 325] on p "Rich Text Editor, main" at bounding box center [432, 325] width 404 height 11
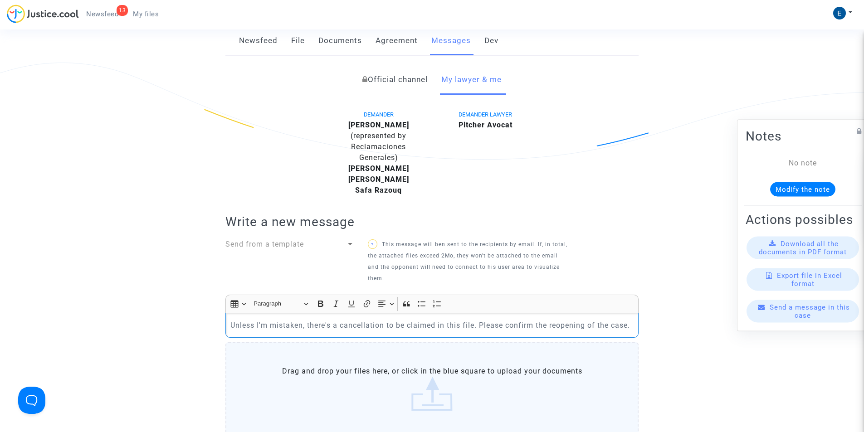
click at [364, 329] on p "Unless I'm mistaken, there's a cancellation to be claimed in this file. Please …" at bounding box center [432, 325] width 404 height 11
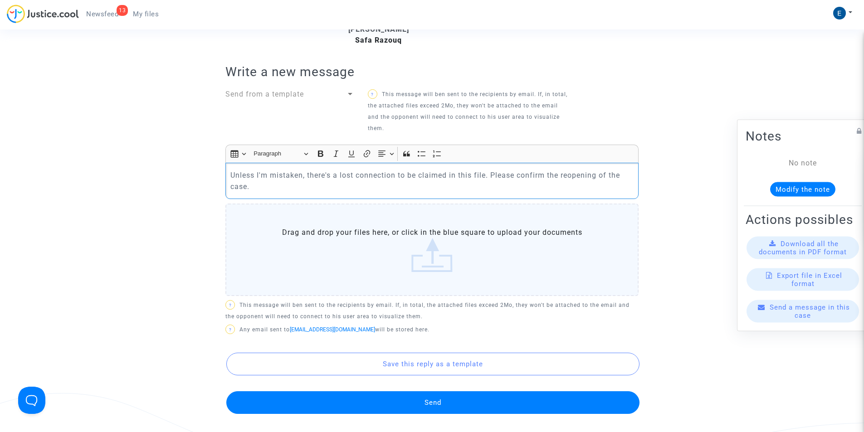
scroll to position [363, 0]
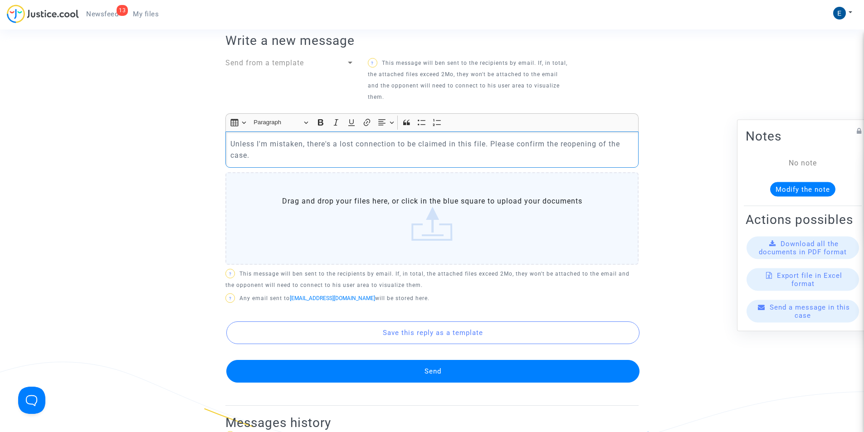
click at [406, 368] on button "Send" at bounding box center [432, 371] width 413 height 23
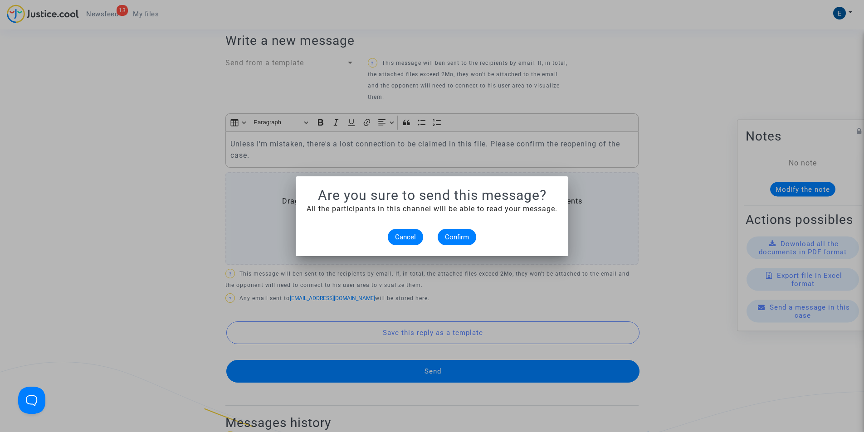
scroll to position [0, 0]
click at [456, 231] on button "Confirm" at bounding box center [457, 237] width 39 height 16
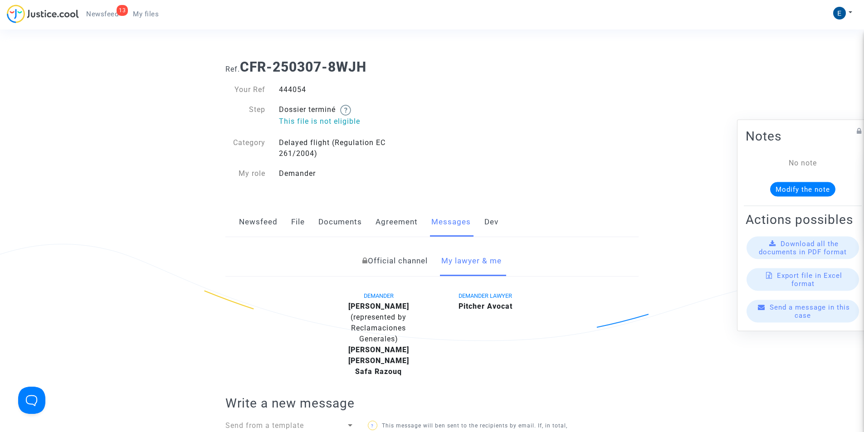
scroll to position [363, 0]
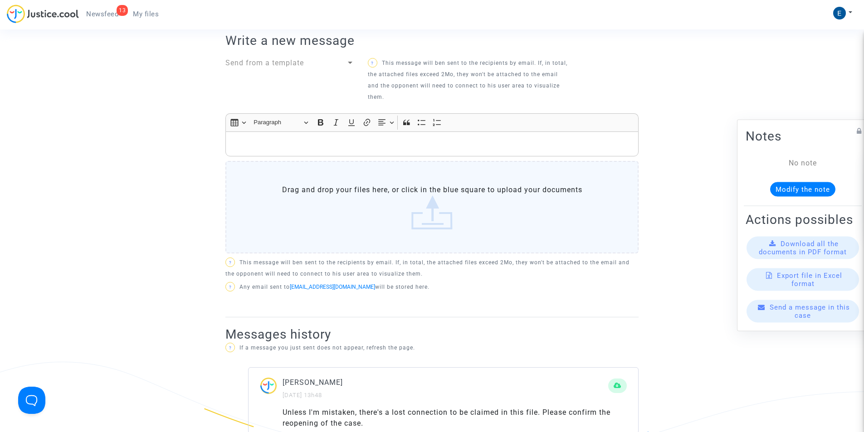
click at [141, 13] on span "My files" at bounding box center [146, 14] width 26 height 8
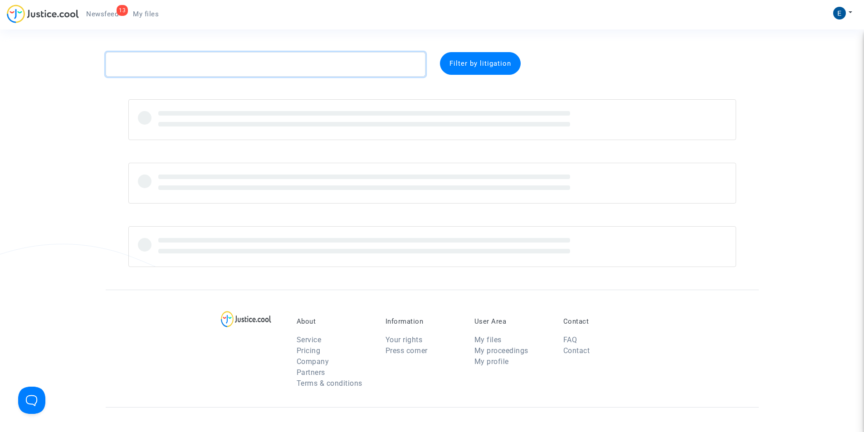
click at [214, 68] on textarea at bounding box center [266, 64] width 320 height 25
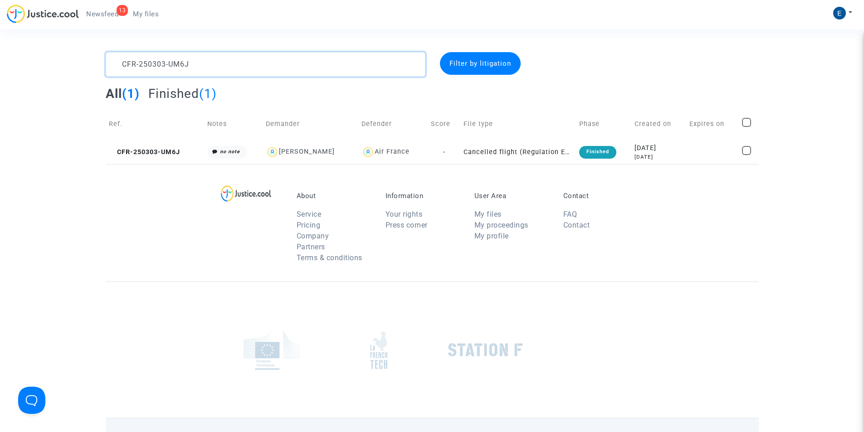
click at [167, 67] on textarea at bounding box center [266, 64] width 320 height 25
click at [155, 64] on textarea at bounding box center [266, 64] width 320 height 25
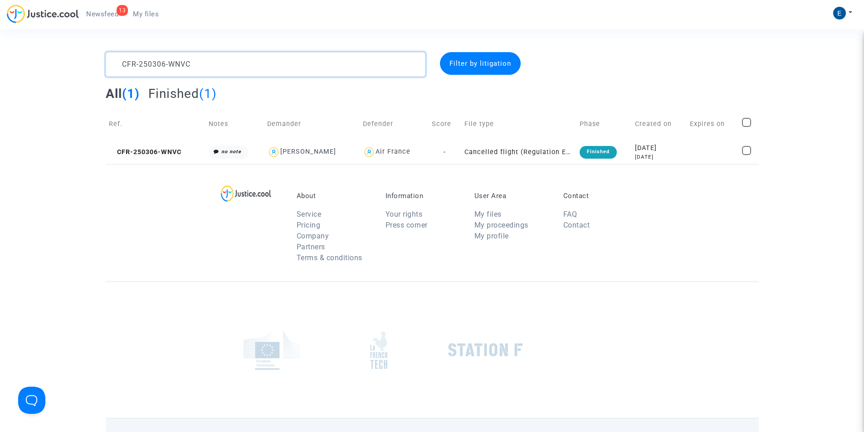
click at [155, 64] on textarea at bounding box center [266, 64] width 320 height 25
click at [162, 59] on textarea at bounding box center [266, 64] width 320 height 25
click at [156, 69] on textarea at bounding box center [266, 64] width 320 height 25
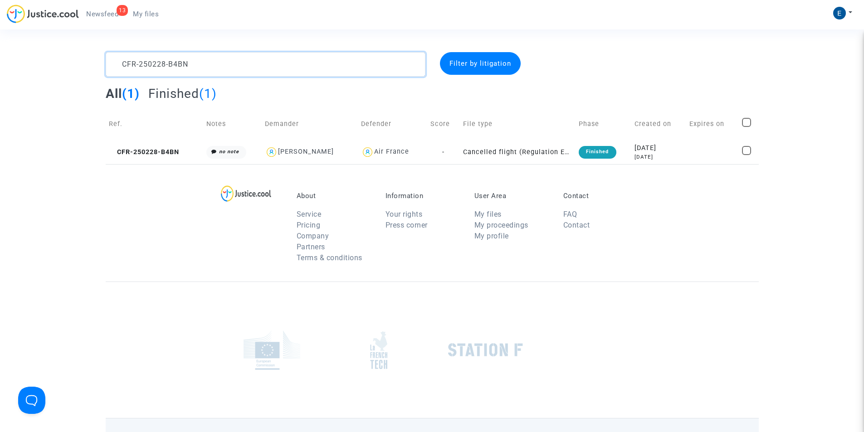
click at [156, 69] on textarea at bounding box center [266, 64] width 320 height 25
click at [167, 67] on textarea at bounding box center [266, 64] width 320 height 25
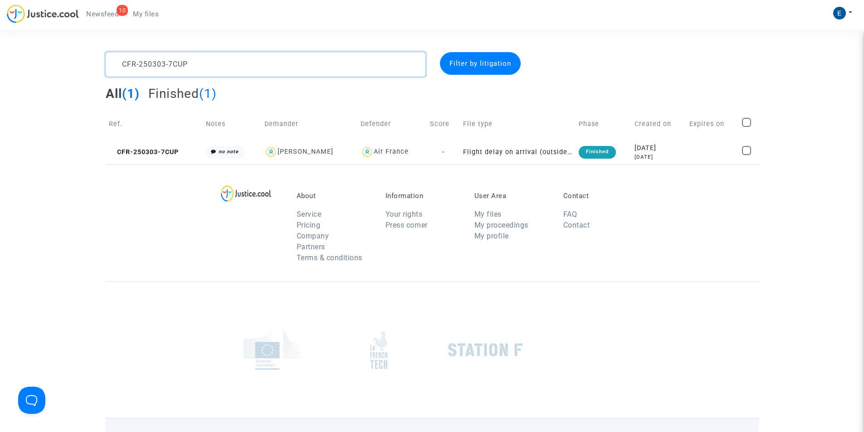
click at [172, 68] on textarea at bounding box center [266, 64] width 320 height 25
click at [141, 71] on textarea at bounding box center [266, 64] width 320 height 25
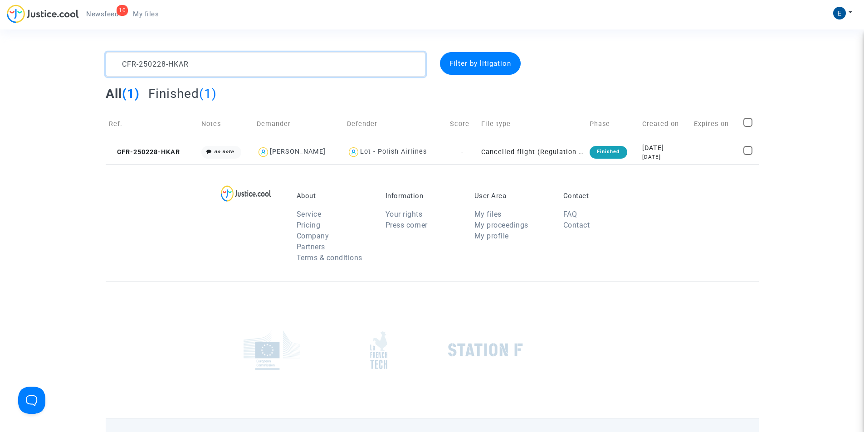
click at [141, 71] on textarea at bounding box center [266, 64] width 320 height 25
click at [175, 68] on textarea at bounding box center [266, 64] width 320 height 25
click at [132, 62] on textarea at bounding box center [266, 64] width 320 height 25
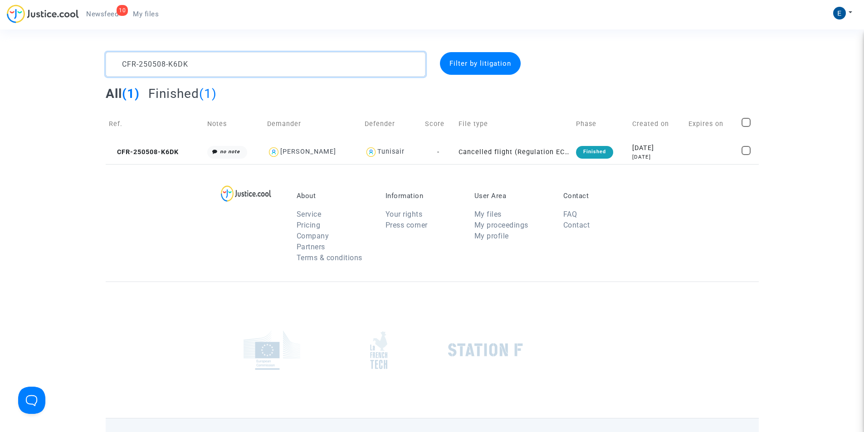
click at [132, 62] on textarea at bounding box center [266, 64] width 320 height 25
click at [223, 69] on textarea at bounding box center [266, 64] width 320 height 25
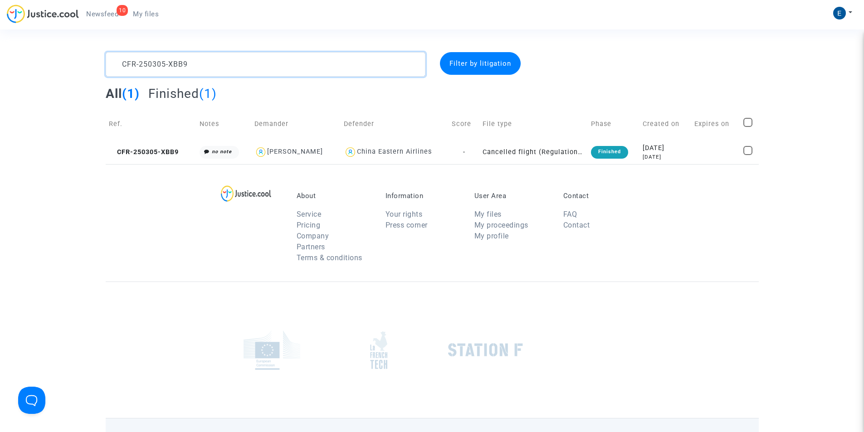
click at [170, 62] on textarea at bounding box center [266, 64] width 320 height 25
click at [214, 63] on textarea at bounding box center [266, 64] width 320 height 25
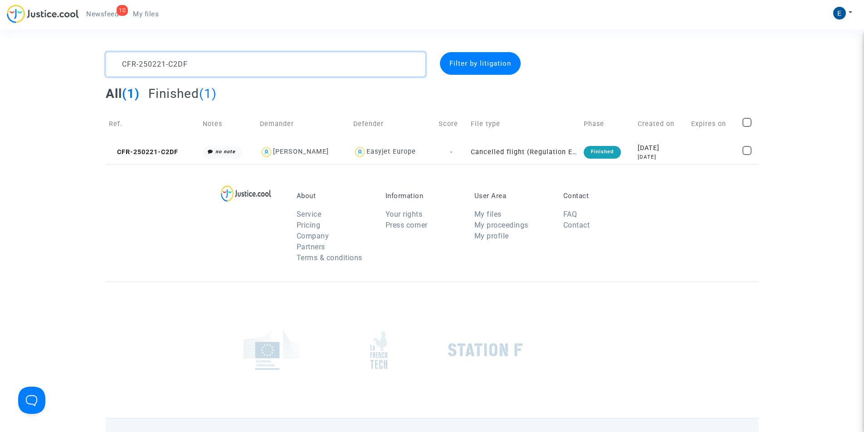
click at [214, 63] on textarea at bounding box center [266, 64] width 320 height 25
click at [144, 63] on textarea at bounding box center [266, 64] width 320 height 25
click at [174, 59] on textarea at bounding box center [266, 64] width 320 height 25
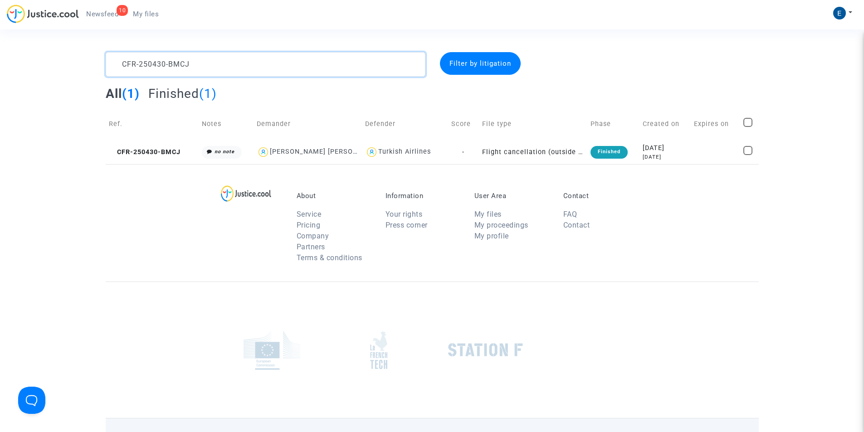
click at [174, 59] on textarea at bounding box center [266, 64] width 320 height 25
click at [172, 61] on textarea at bounding box center [266, 64] width 320 height 25
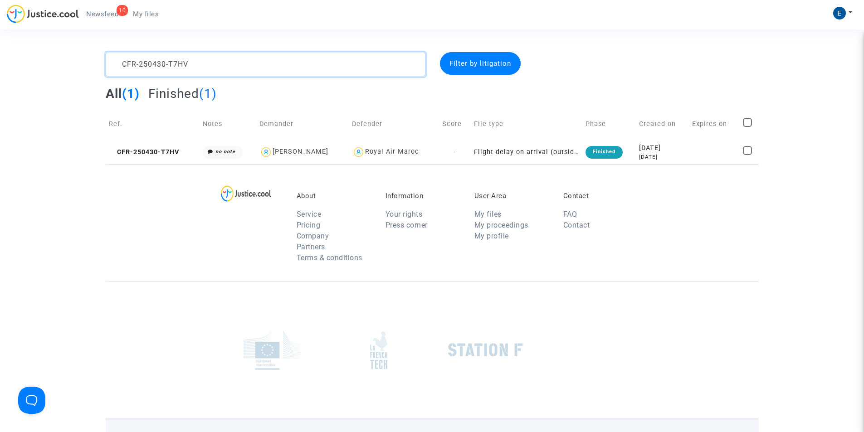
type textarea "CFR-250430-T7HV"
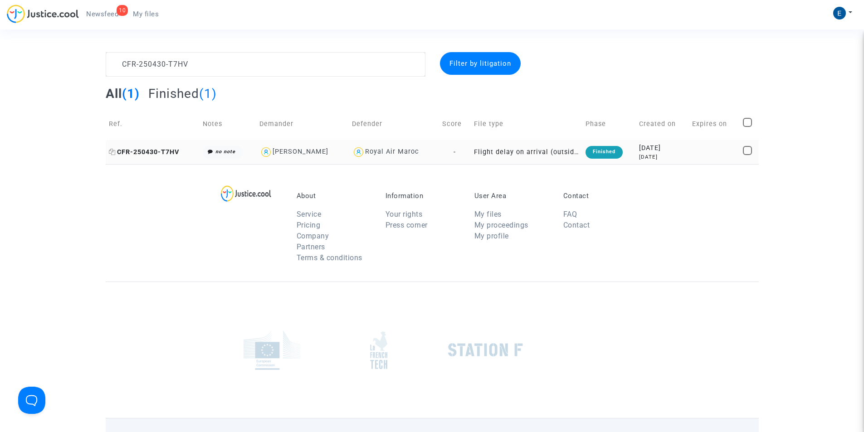
click at [124, 152] on span "CFR-250430-T7HV" at bounding box center [144, 152] width 70 height 8
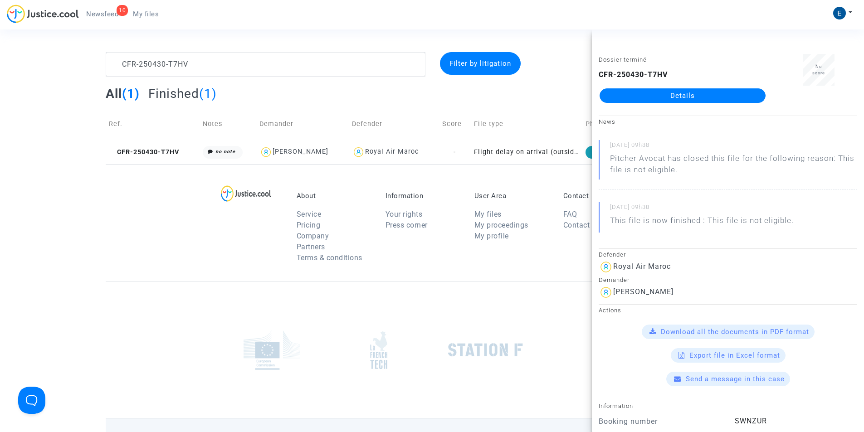
click at [703, 102] on link "Details" at bounding box center [683, 95] width 166 height 15
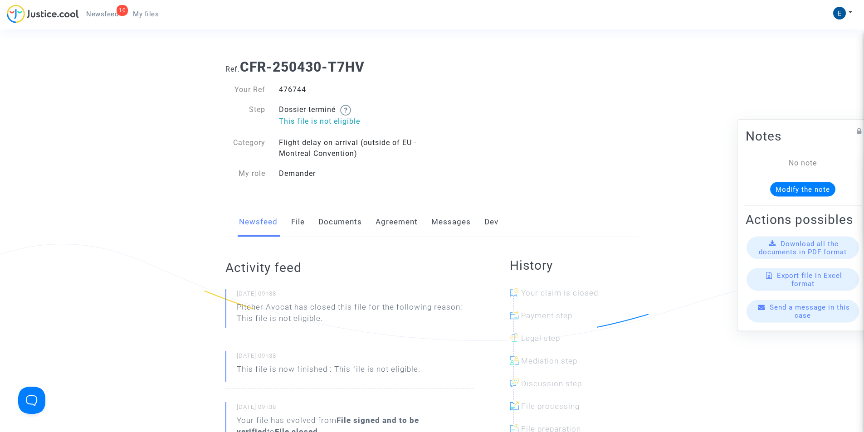
click at [452, 218] on link "Messages" at bounding box center [450, 222] width 39 height 30
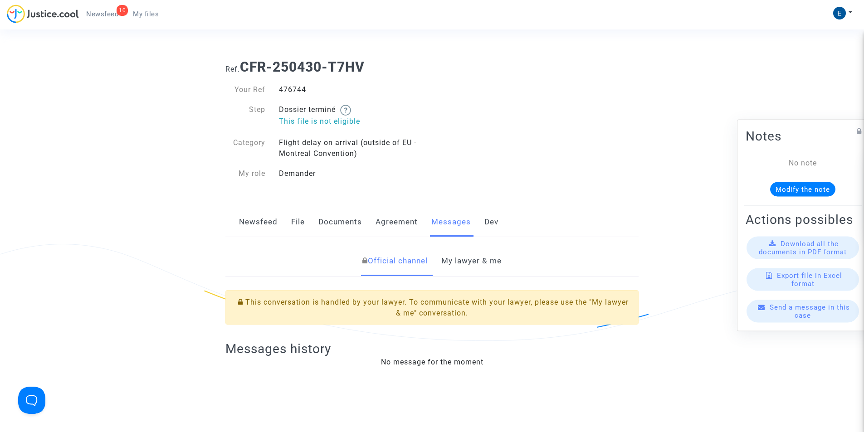
click at [152, 13] on span "My files" at bounding box center [146, 14] width 26 height 8
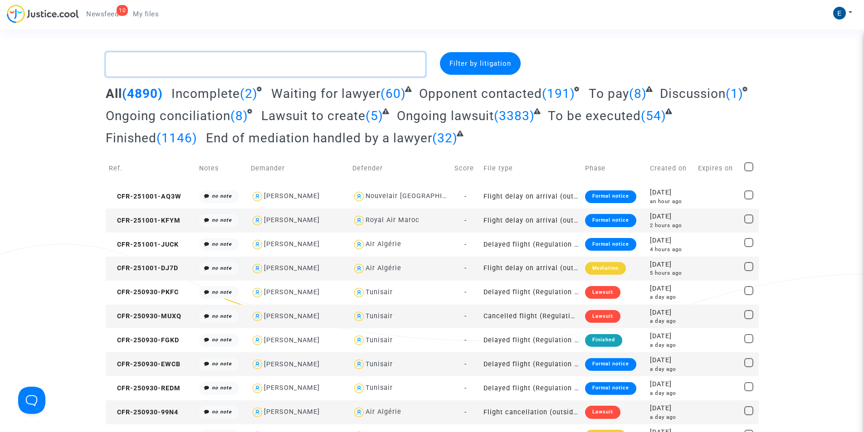
click at [242, 66] on textarea at bounding box center [266, 64] width 320 height 25
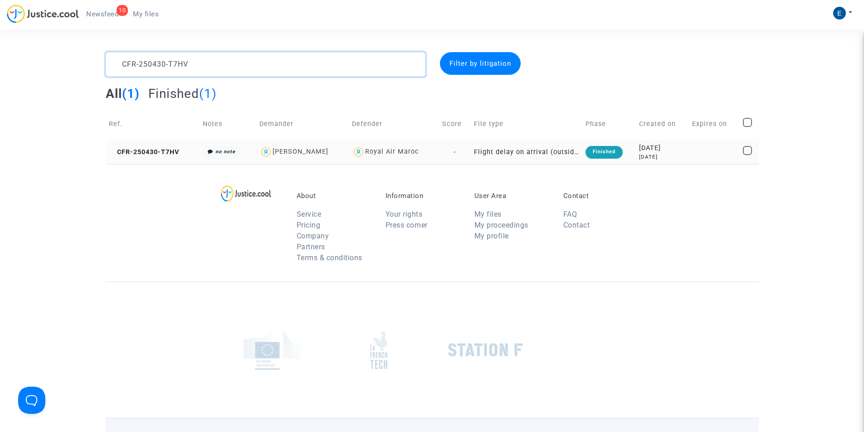
type textarea "CFR-250430-T7HV"
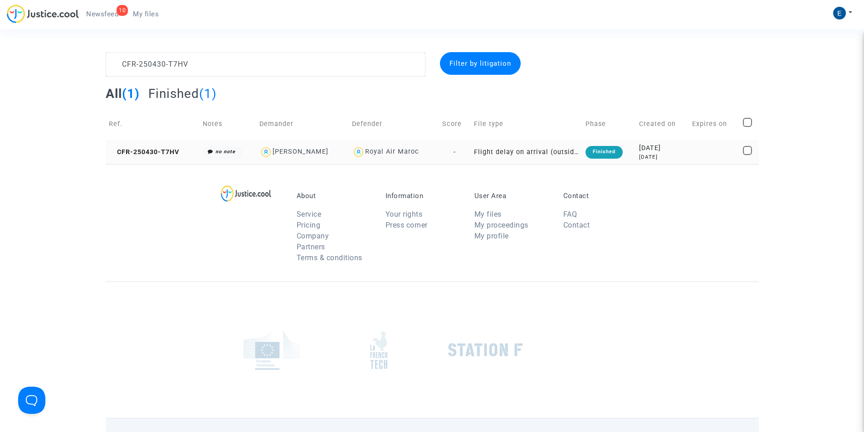
click at [152, 147] on td "CFR-250430-T7HV" at bounding box center [153, 152] width 94 height 24
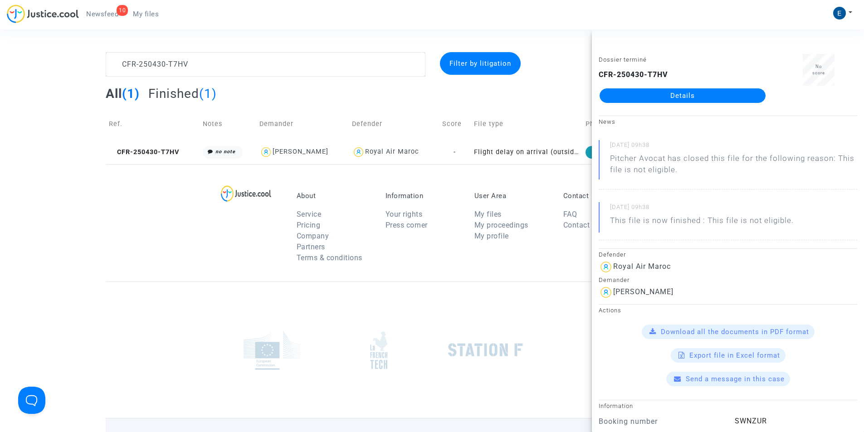
click at [702, 97] on link "Details" at bounding box center [683, 95] width 166 height 15
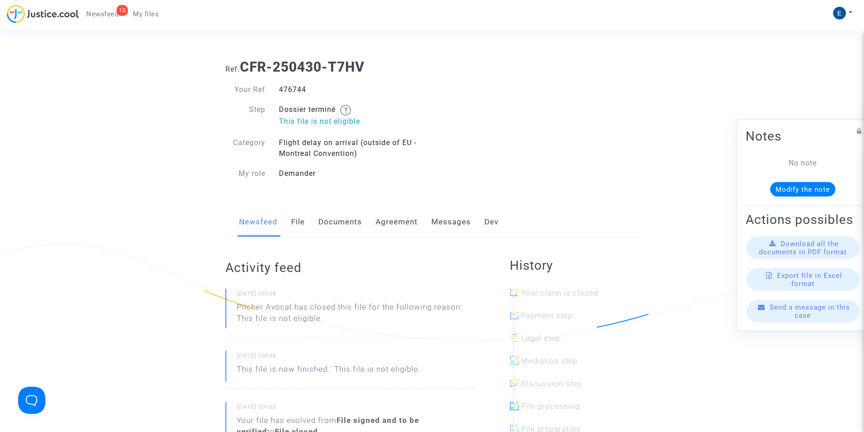
click at [429, 219] on div "Newsfeed File Documents Agreement Messages Dev" at bounding box center [431, 222] width 413 height 30
click at [452, 223] on link "Messages" at bounding box center [450, 222] width 39 height 30
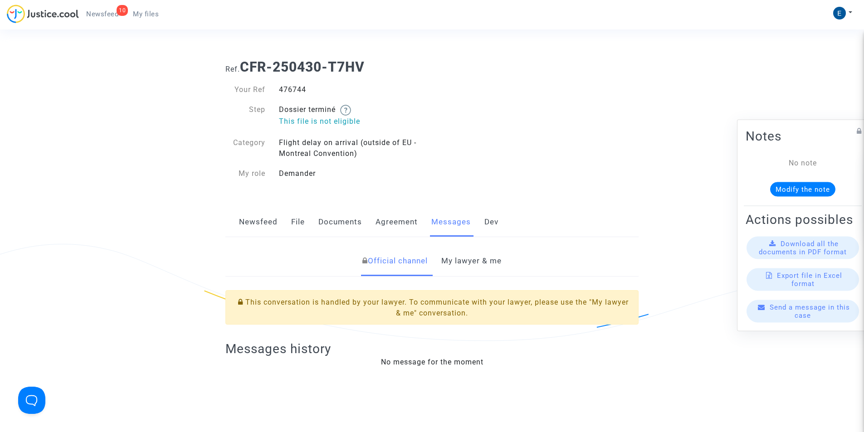
click at [461, 257] on link "My lawyer & me" at bounding box center [471, 261] width 60 height 30
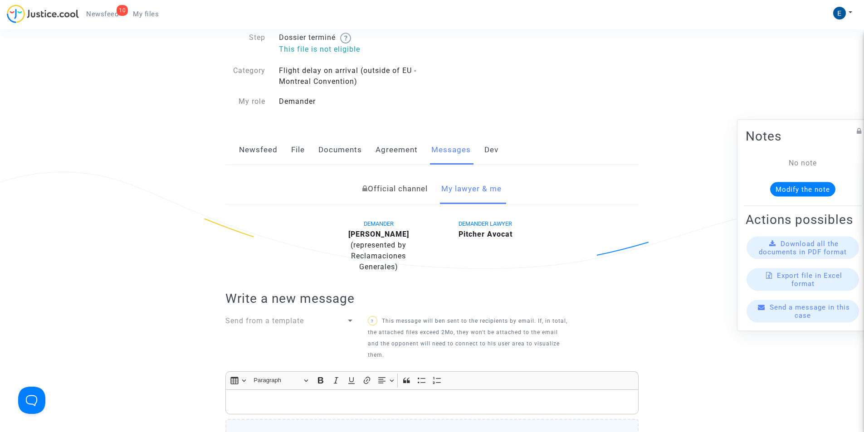
scroll to position [91, 0]
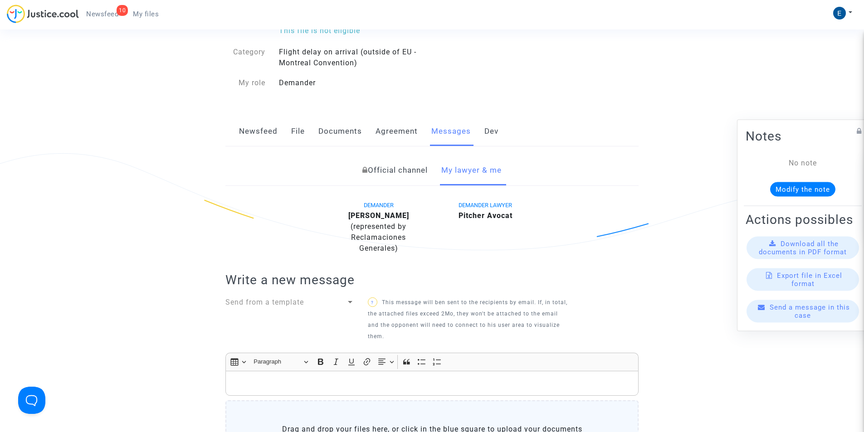
click at [333, 385] on p "Rich Text Editor, main" at bounding box center [432, 383] width 404 height 11
click at [244, 383] on p "Rich Text Editor, main" at bounding box center [432, 383] width 404 height 11
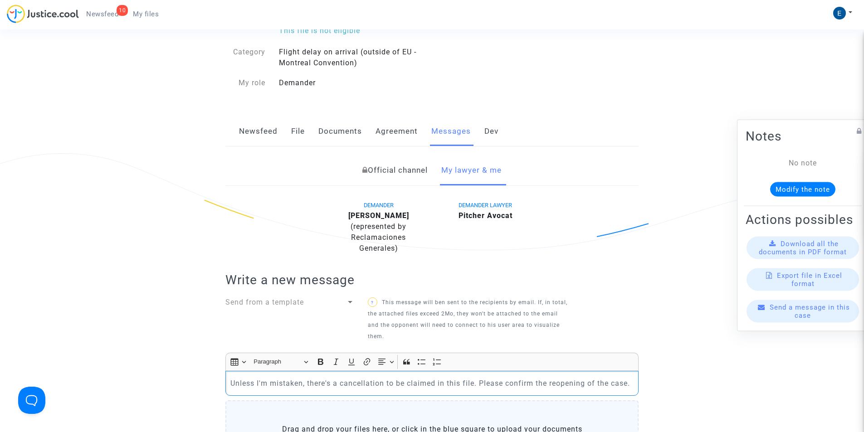
click at [373, 384] on p "Unless I'm mistaken, there's a cancellation to be claimed in this file. Please …" at bounding box center [432, 383] width 404 height 11
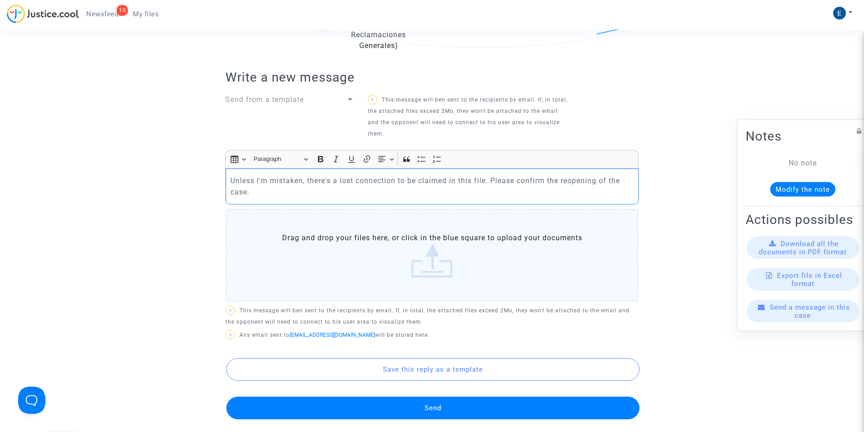
scroll to position [408, 0]
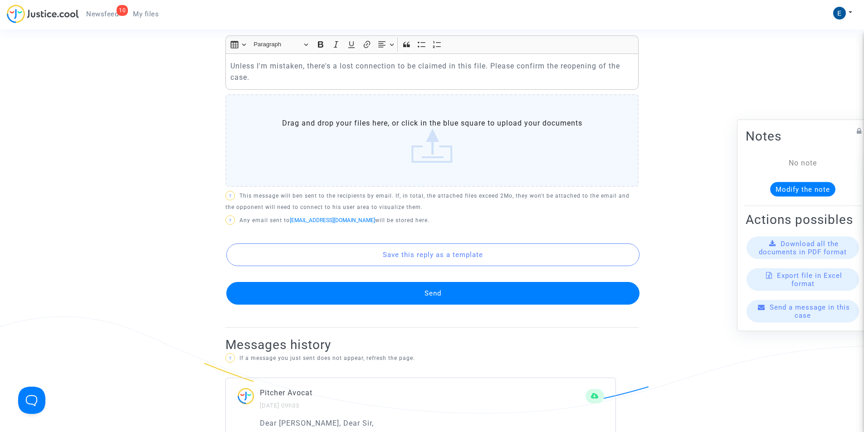
click at [363, 297] on button "Send" at bounding box center [432, 293] width 413 height 23
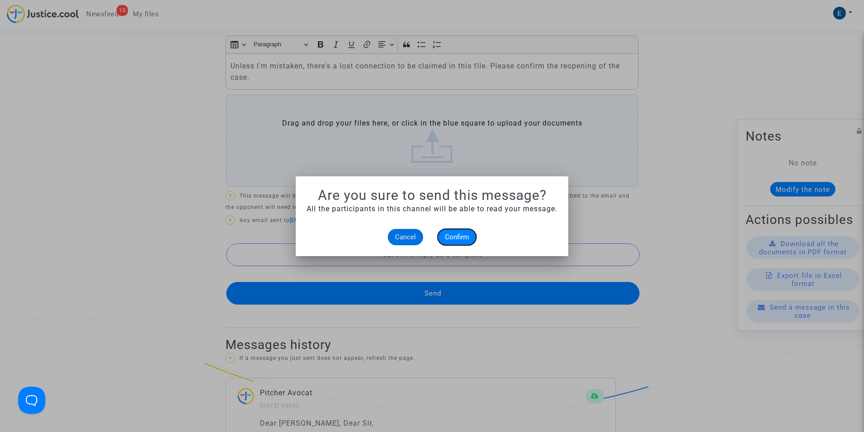
click at [456, 234] on span "Confirm" at bounding box center [457, 237] width 24 height 8
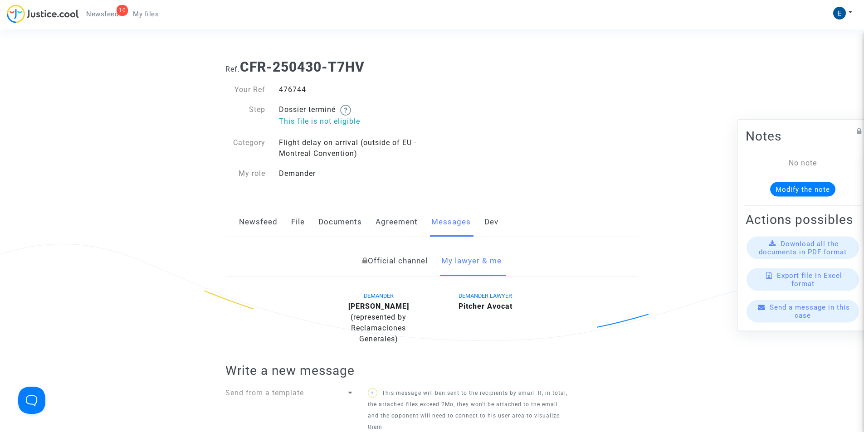
scroll to position [408, 0]
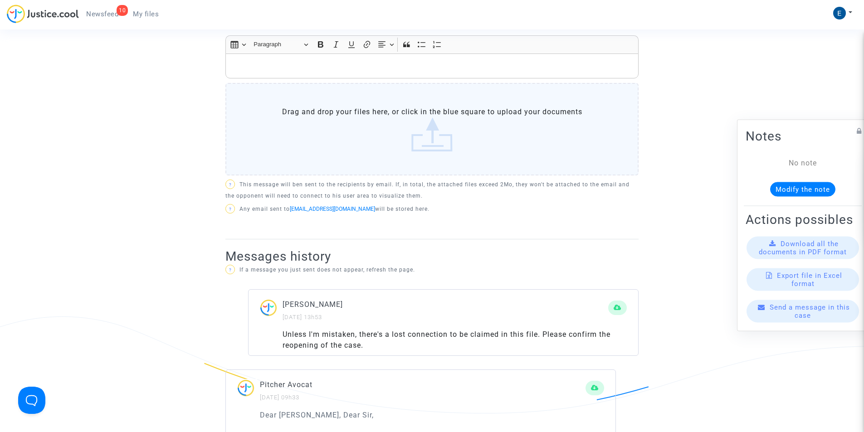
click at [151, 18] on span "My files" at bounding box center [146, 14] width 26 height 8
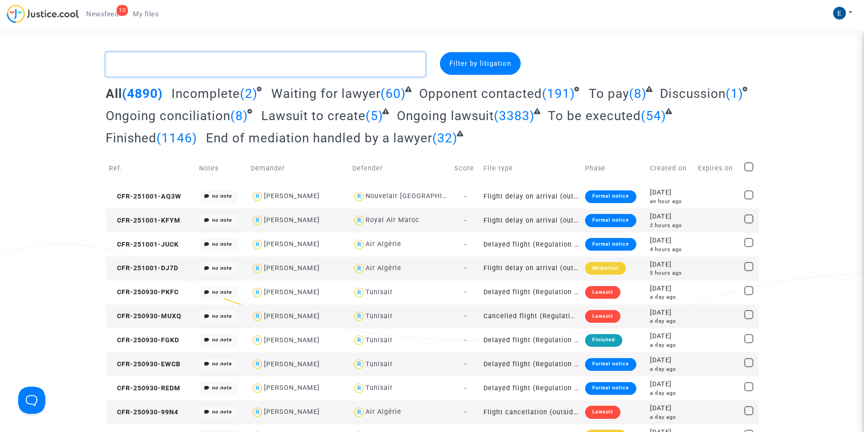
click at [221, 65] on textarea at bounding box center [266, 64] width 320 height 25
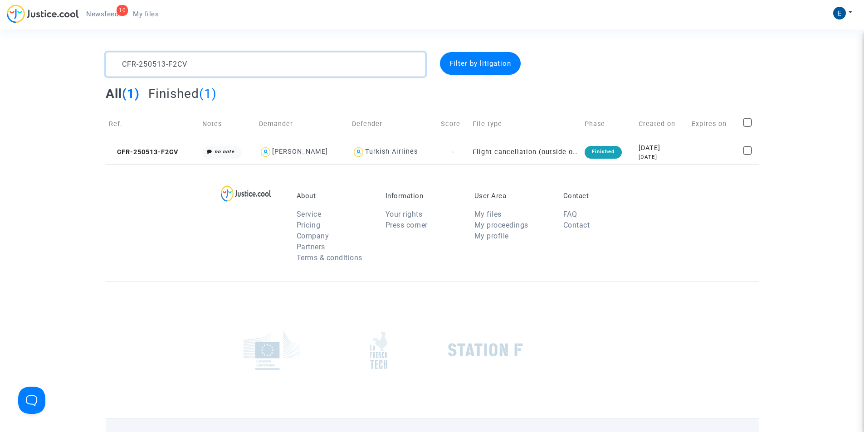
click at [162, 70] on textarea at bounding box center [266, 64] width 320 height 25
type textarea "CFR-250212-RVQD"
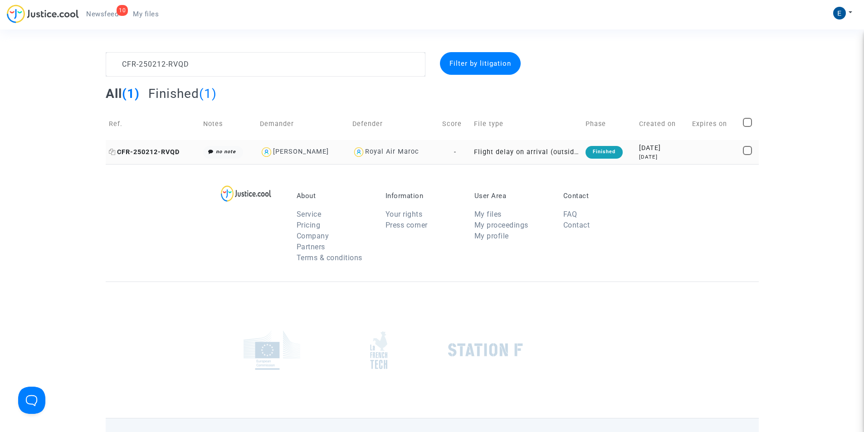
click at [155, 152] on span "CFR-250212-RVQD" at bounding box center [144, 152] width 71 height 8
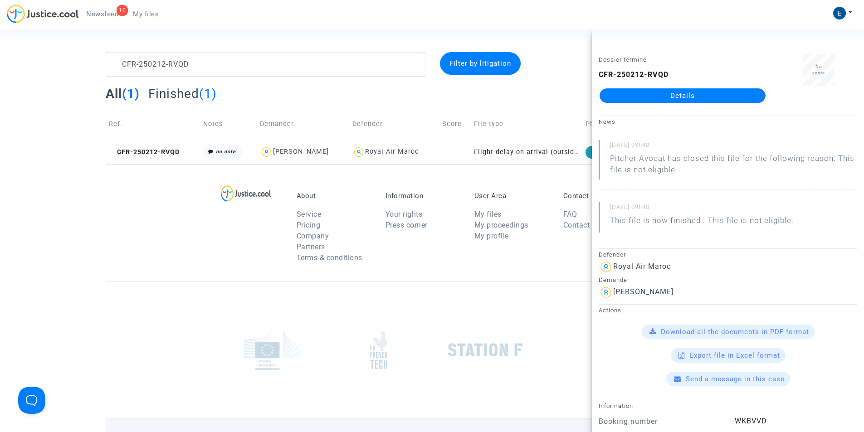
click at [699, 95] on link "Details" at bounding box center [683, 95] width 166 height 15
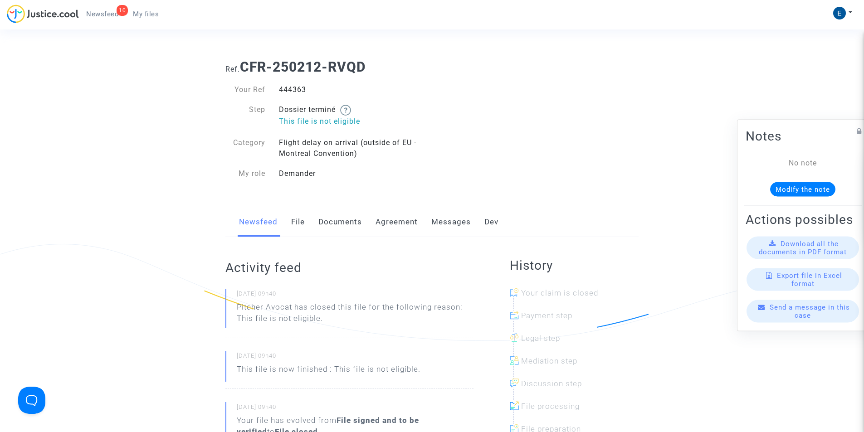
click at [435, 219] on link "Messages" at bounding box center [450, 222] width 39 height 30
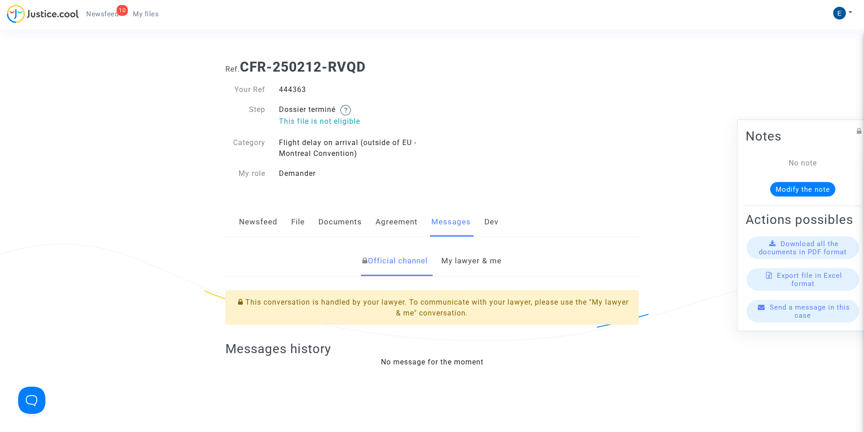
click at [479, 260] on link "My lawyer & me" at bounding box center [471, 261] width 60 height 30
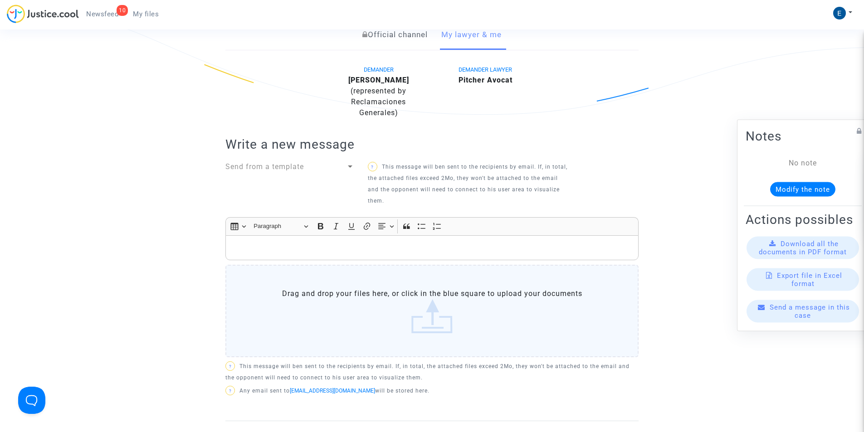
scroll to position [227, 0]
click at [265, 245] on p "Rich Text Editor, main" at bounding box center [432, 247] width 404 height 11
click at [369, 250] on p "Unless I'm mistaken, there's a cancellation to be claimed in this file. Please …" at bounding box center [432, 247] width 404 height 11
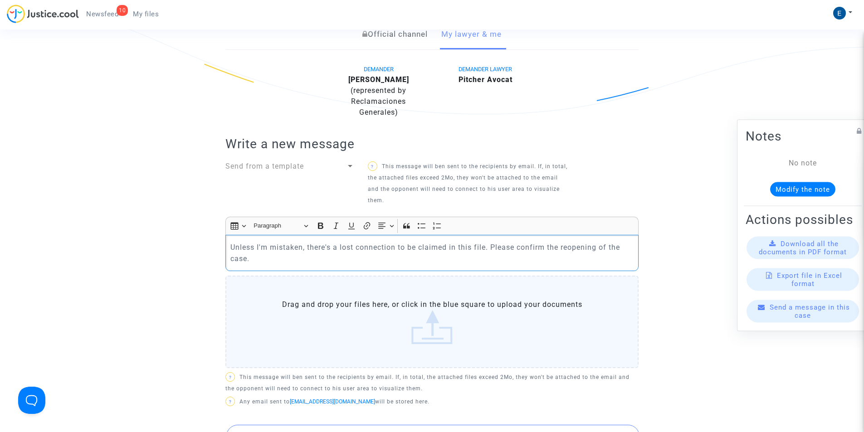
click at [339, 247] on p "Unless I'm mistaken, there's a lost connection to be claimed in this file. Plea…" at bounding box center [432, 253] width 404 height 23
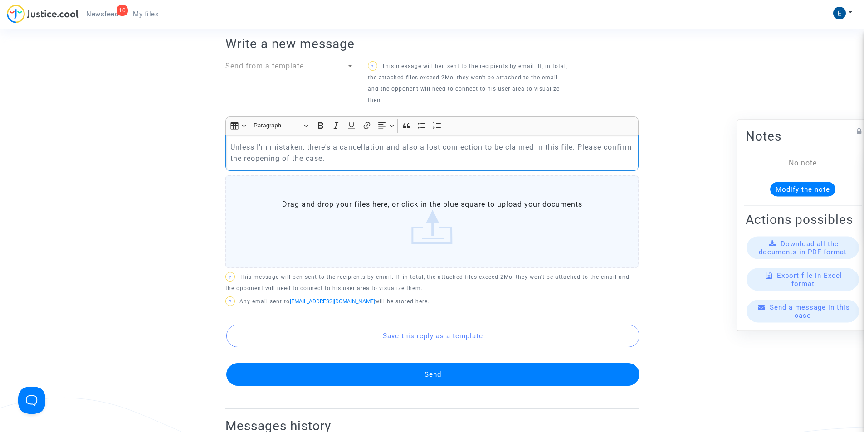
scroll to position [408, 0]
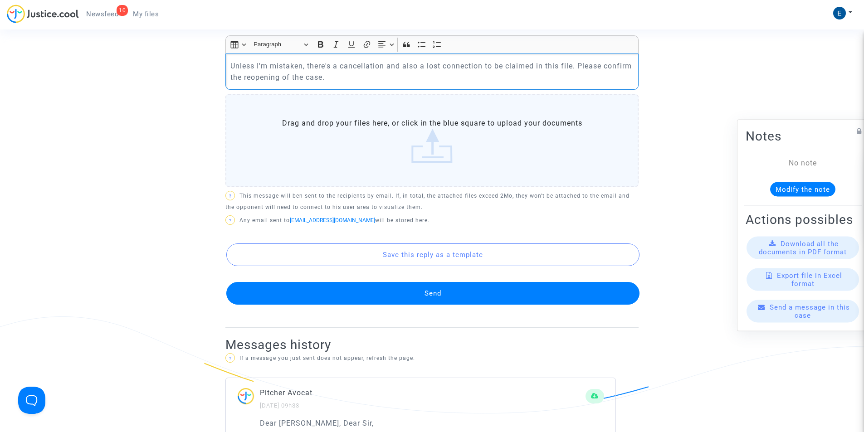
click at [361, 279] on div "Save this reply as a template Send" at bounding box center [431, 266] width 413 height 77
click at [367, 292] on button "Send" at bounding box center [432, 293] width 413 height 23
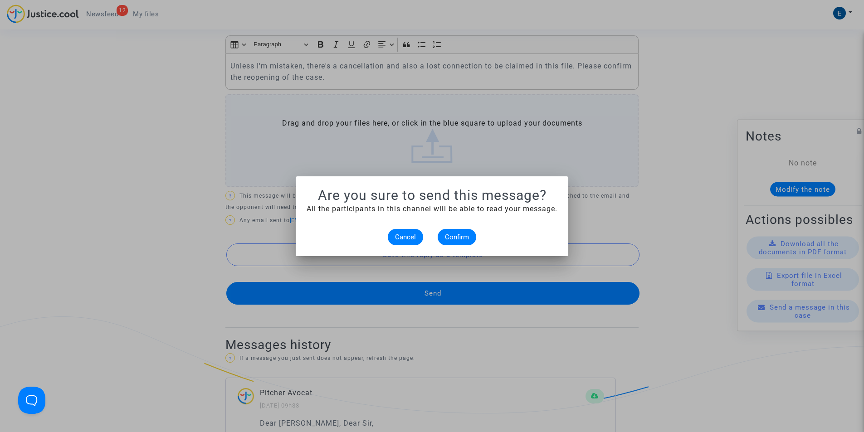
scroll to position [0, 0]
click at [465, 226] on alert-dialogs "Are you sure to send this message? All the participants in this channel will be…" at bounding box center [432, 216] width 251 height 58
click at [463, 236] on span "Confirm" at bounding box center [457, 237] width 24 height 8
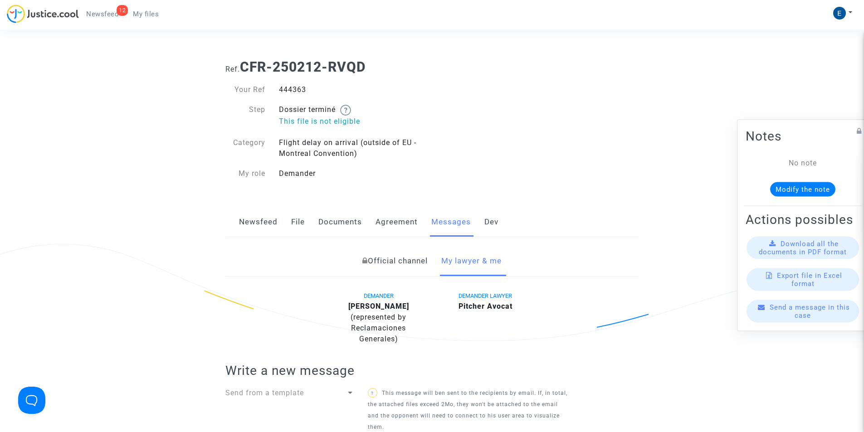
click at [143, 13] on span "My files" at bounding box center [146, 14] width 26 height 8
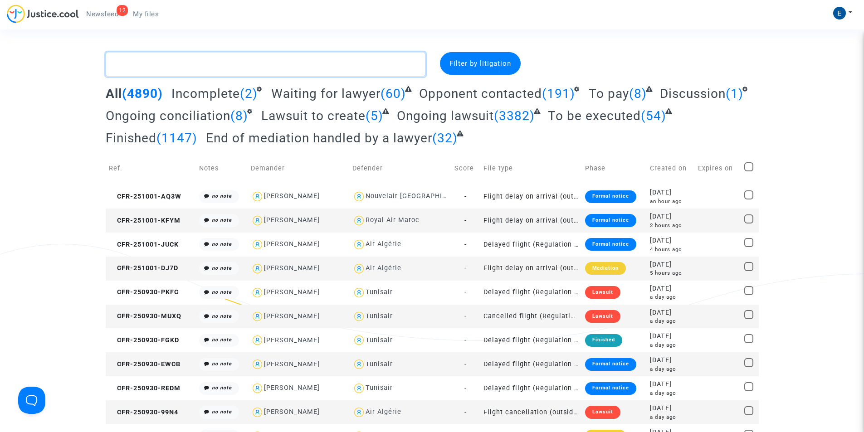
click at [169, 69] on textarea at bounding box center [266, 64] width 320 height 25
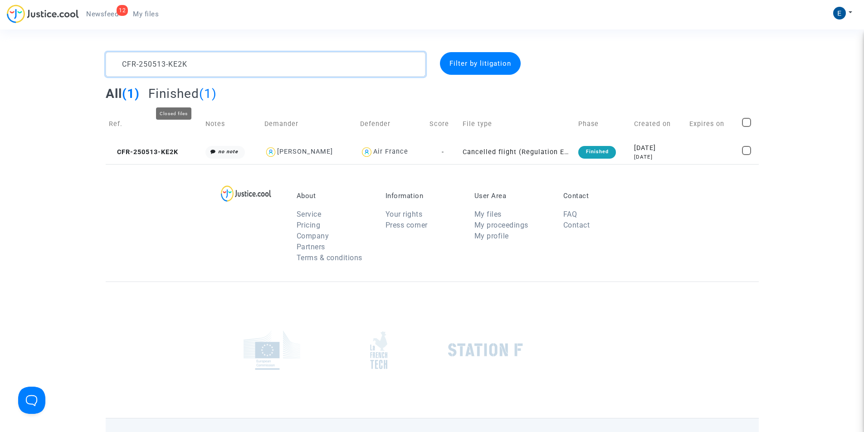
click at [165, 66] on textarea at bounding box center [266, 64] width 320 height 25
click at [167, 60] on textarea at bounding box center [266, 64] width 320 height 25
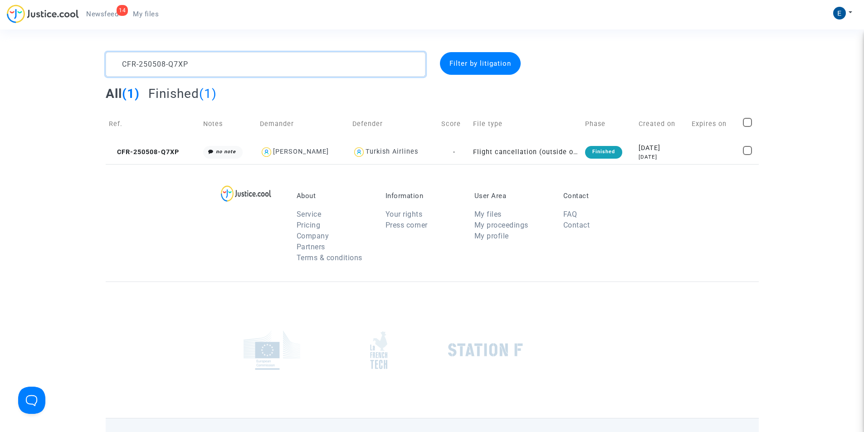
click at [167, 60] on textarea at bounding box center [266, 64] width 320 height 25
click at [157, 66] on textarea at bounding box center [266, 64] width 320 height 25
click at [155, 62] on textarea at bounding box center [266, 64] width 320 height 25
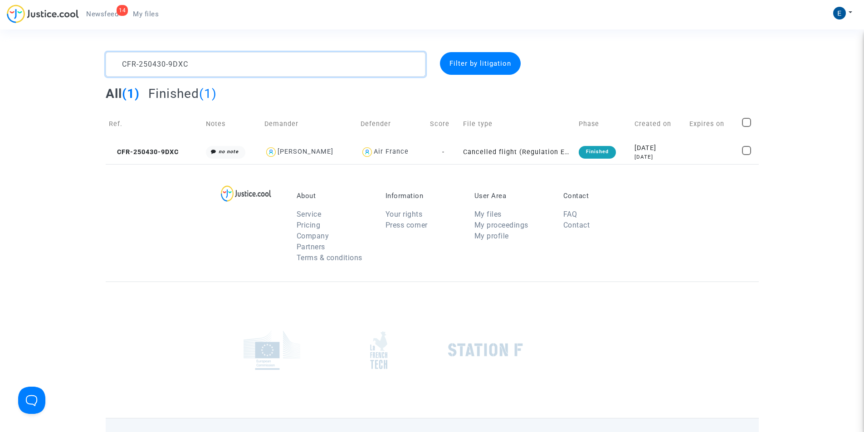
click at [155, 62] on textarea at bounding box center [266, 64] width 320 height 25
click at [152, 70] on textarea at bounding box center [266, 64] width 320 height 25
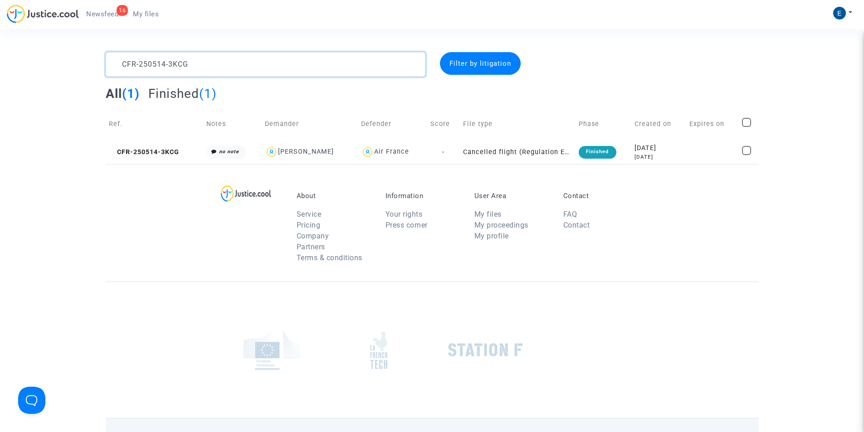
click at [146, 67] on textarea at bounding box center [266, 64] width 320 height 25
click at [149, 65] on textarea at bounding box center [266, 64] width 320 height 25
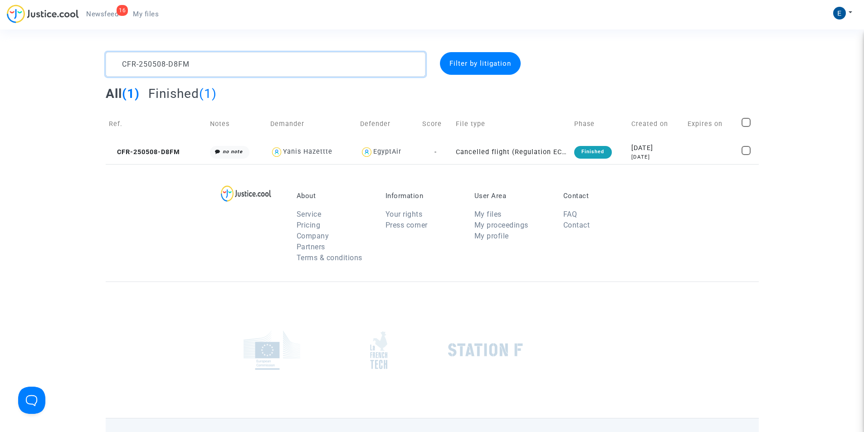
click at [149, 65] on textarea at bounding box center [266, 64] width 320 height 25
click at [173, 64] on textarea at bounding box center [266, 64] width 320 height 25
click at [144, 69] on textarea at bounding box center [266, 64] width 320 height 25
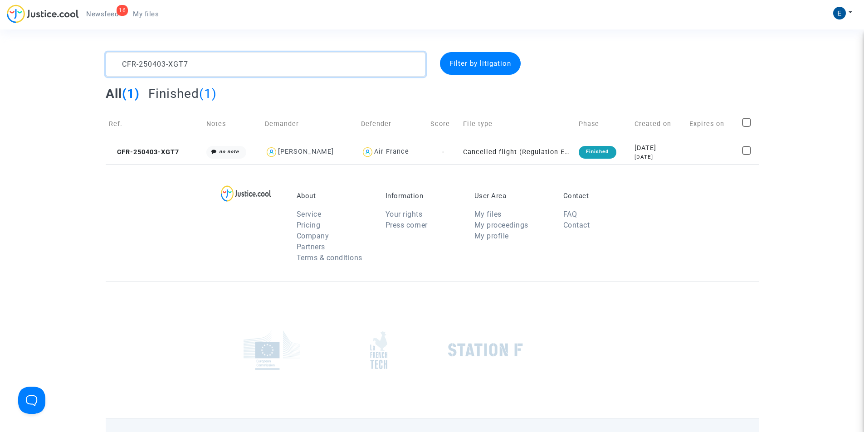
click at [144, 69] on textarea at bounding box center [266, 64] width 320 height 25
click at [147, 59] on textarea at bounding box center [266, 64] width 320 height 25
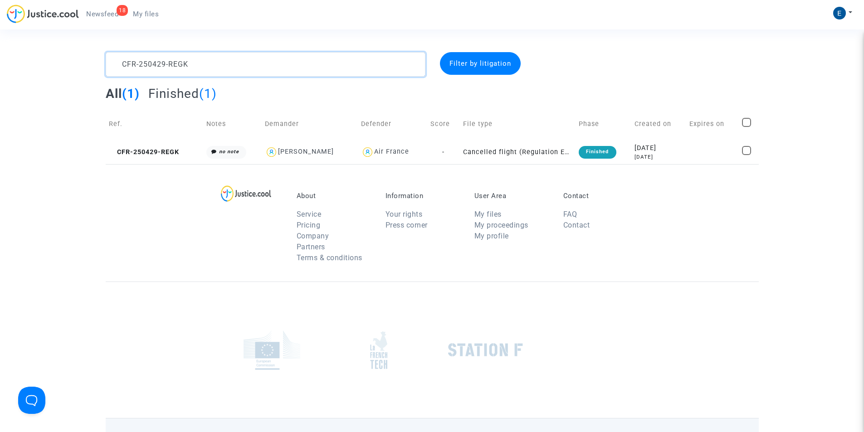
click at [153, 63] on textarea at bounding box center [266, 64] width 320 height 25
click at [153, 64] on textarea at bounding box center [266, 64] width 320 height 25
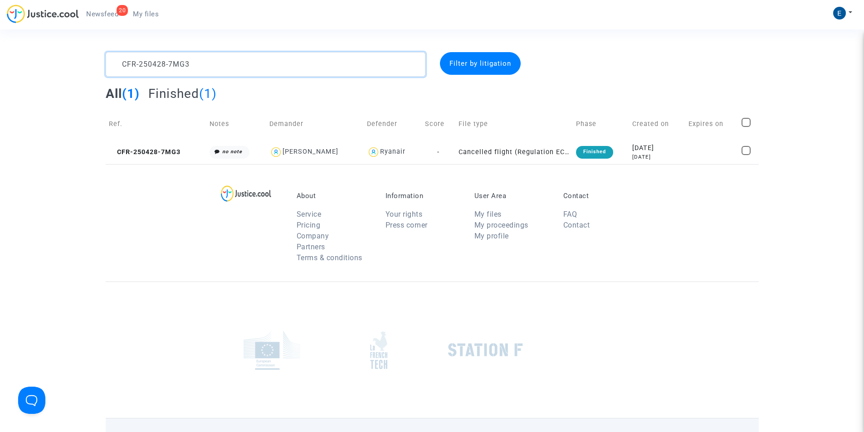
click at [153, 64] on textarea at bounding box center [266, 64] width 320 height 25
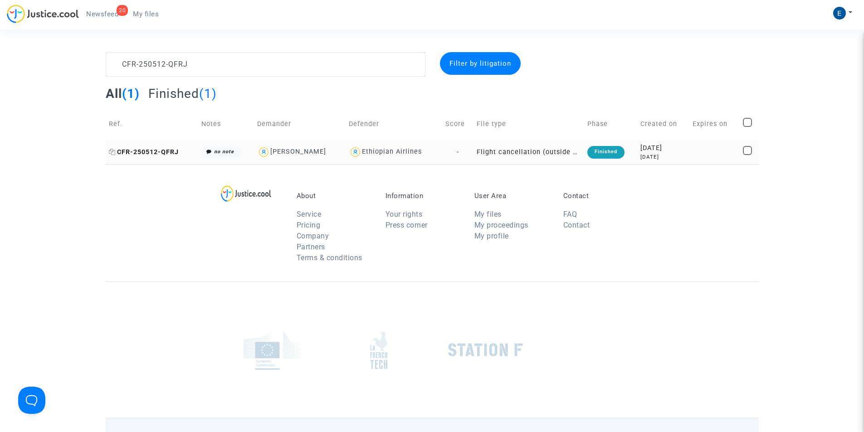
click at [172, 152] on span "CFR-250512-QFRJ" at bounding box center [144, 152] width 70 height 8
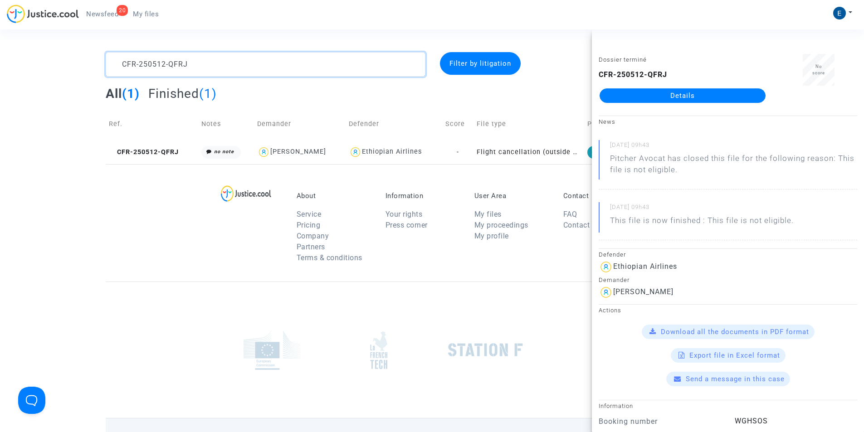
click at [150, 62] on textarea at bounding box center [266, 64] width 320 height 25
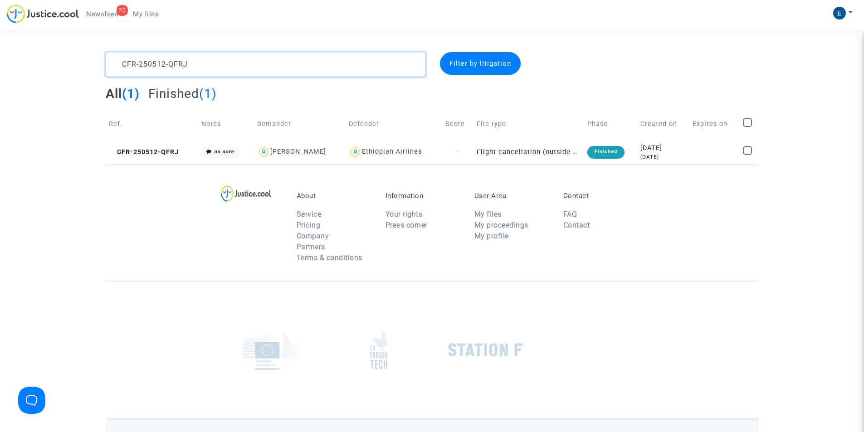
click at [150, 62] on textarea at bounding box center [266, 64] width 320 height 25
click at [148, 68] on textarea at bounding box center [266, 64] width 320 height 25
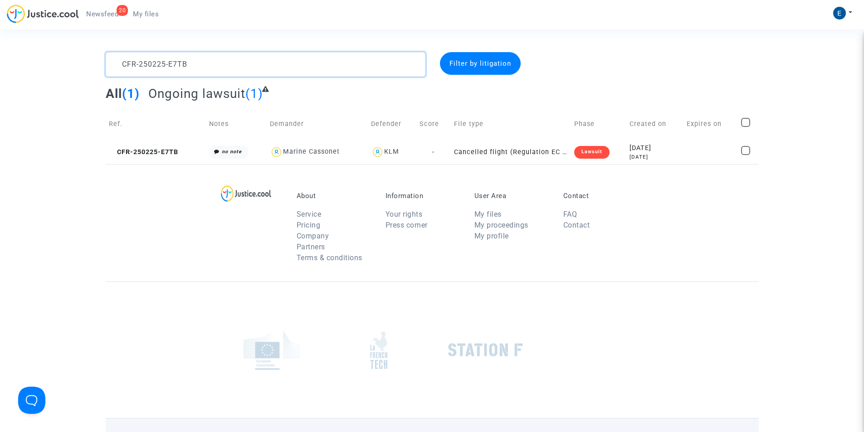
type textarea "CFR-250225-E7TB"
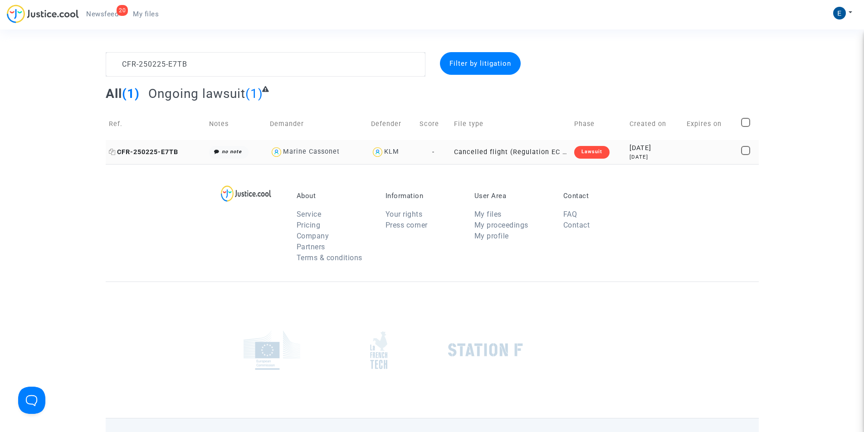
click at [170, 153] on span "CFR-250225-E7TB" at bounding box center [143, 152] width 69 height 8
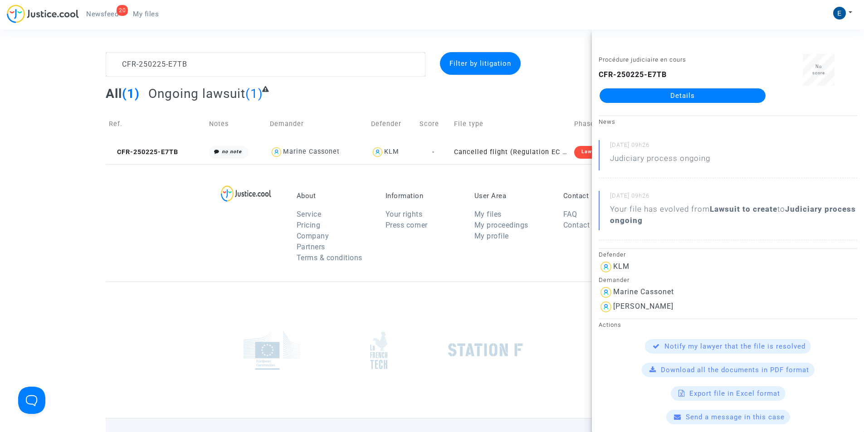
click at [677, 96] on link "Details" at bounding box center [683, 95] width 166 height 15
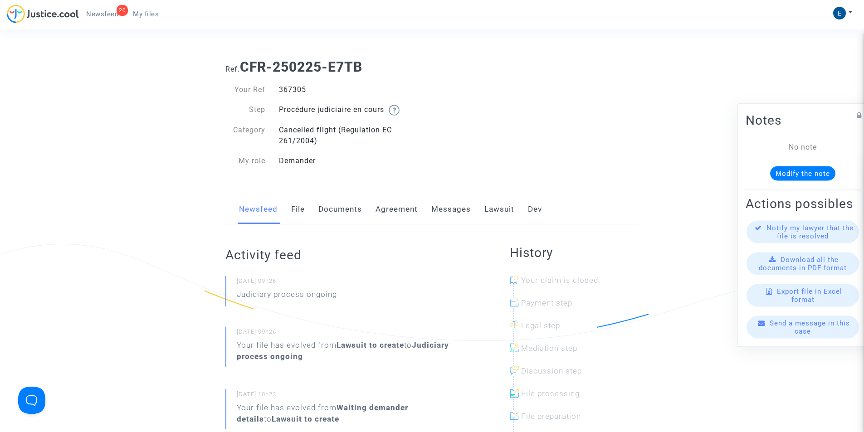
click at [495, 209] on link "Lawsuit" at bounding box center [500, 210] width 30 height 30
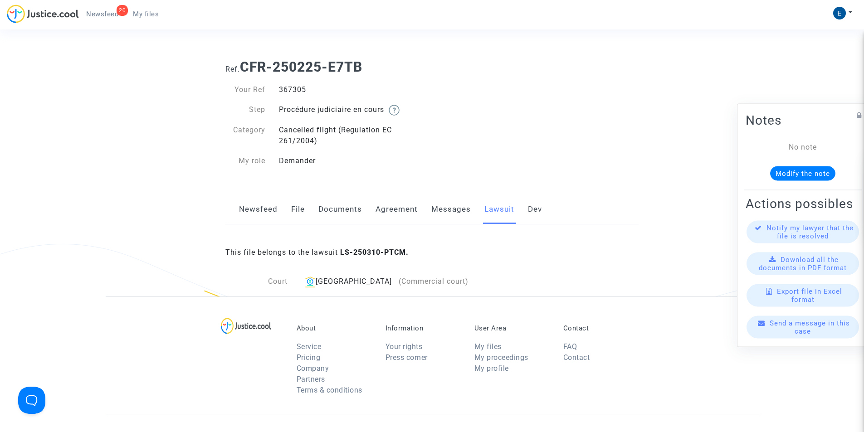
click at [439, 210] on link "Messages" at bounding box center [450, 210] width 39 height 30
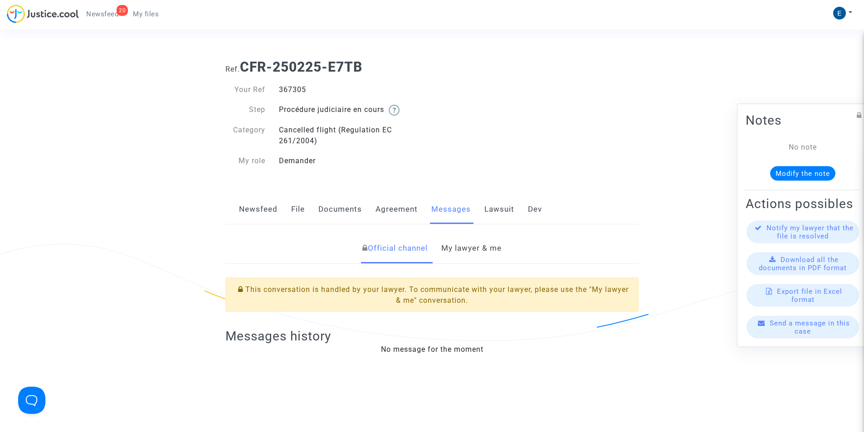
click at [456, 250] on link "My lawyer & me" at bounding box center [471, 249] width 60 height 30
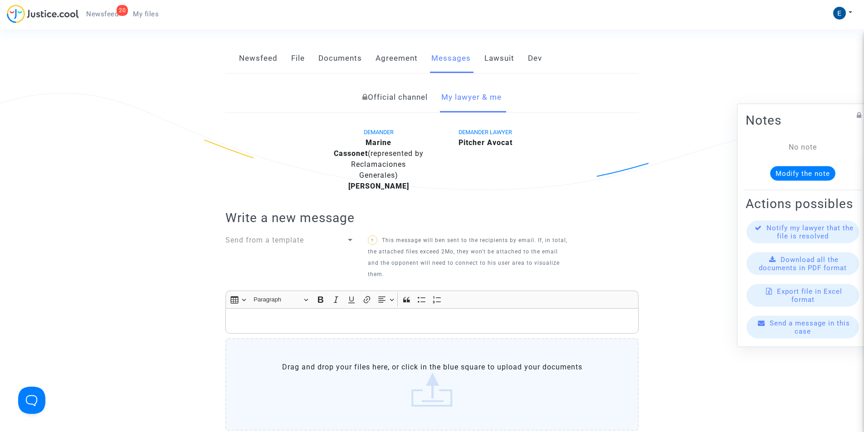
scroll to position [227, 0]
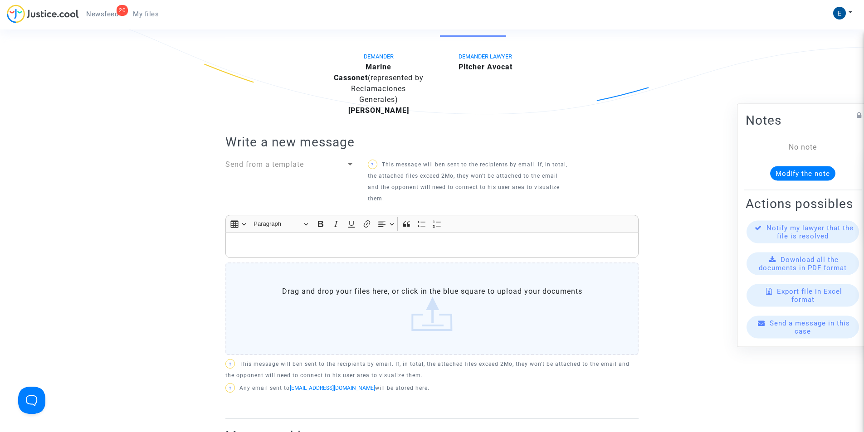
click at [347, 243] on p "Rich Text Editor, main" at bounding box center [432, 245] width 404 height 11
click at [234, 239] on div "Rich Text Editor, main" at bounding box center [431, 245] width 413 height 25
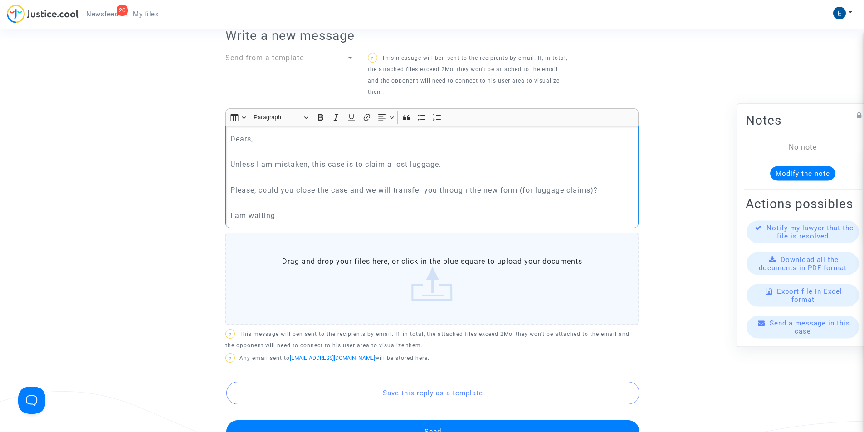
scroll to position [408, 0]
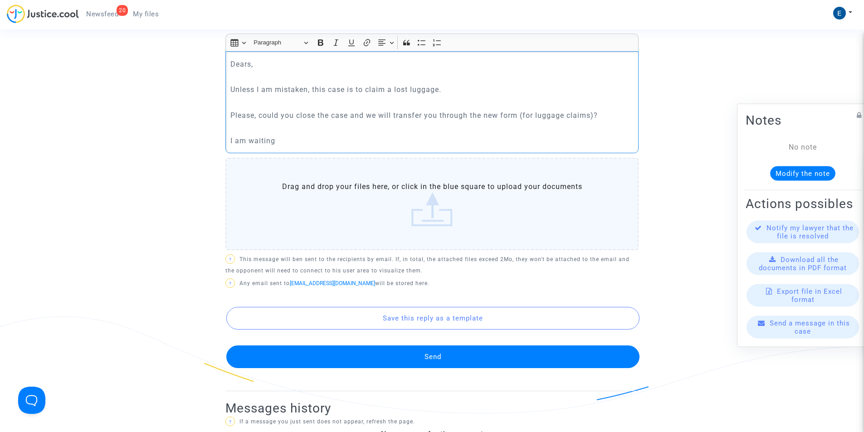
click at [438, 356] on button "Send" at bounding box center [432, 357] width 413 height 23
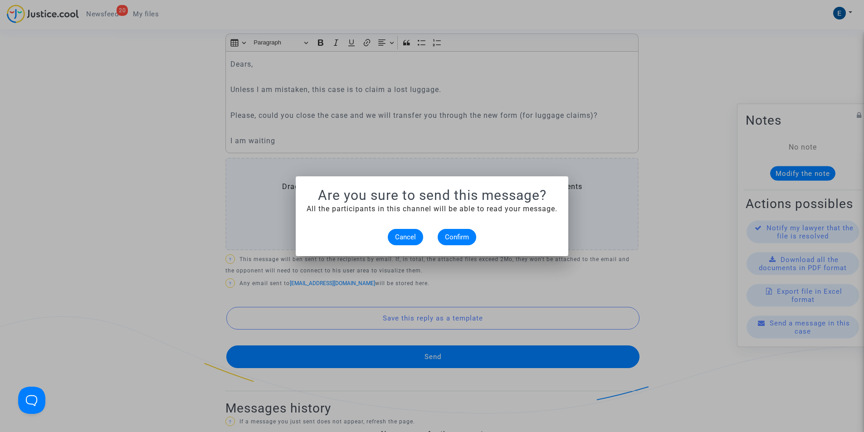
scroll to position [0, 0]
click at [455, 237] on span "Confirm" at bounding box center [457, 237] width 24 height 8
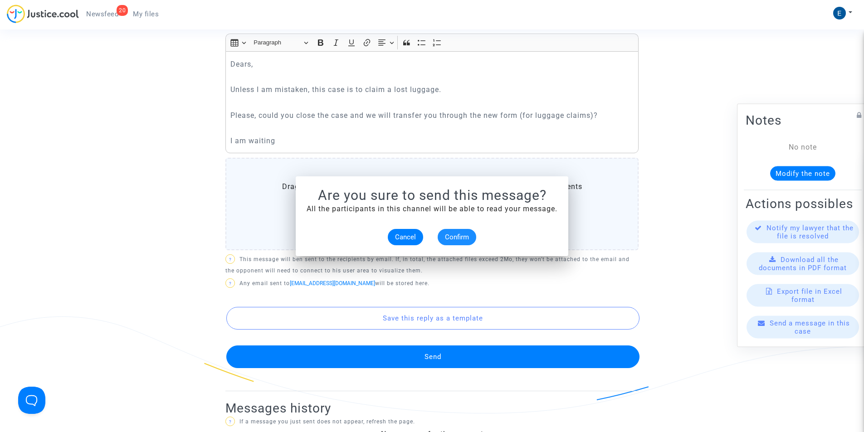
scroll to position [408, 0]
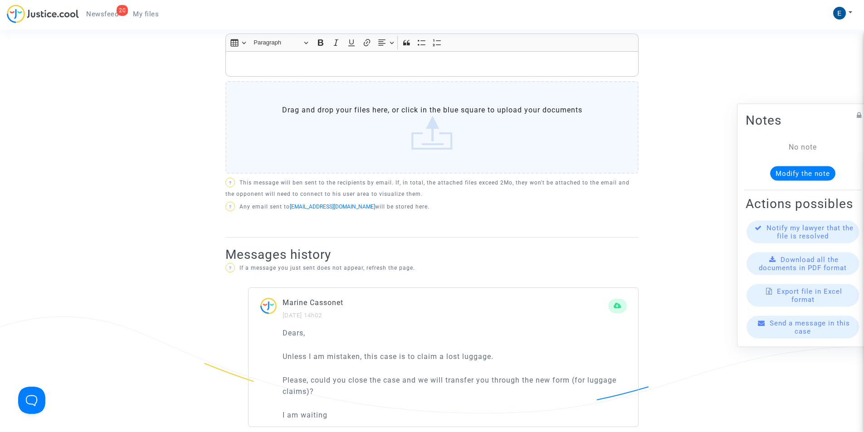
click at [150, 16] on span "My files" at bounding box center [146, 14] width 26 height 8
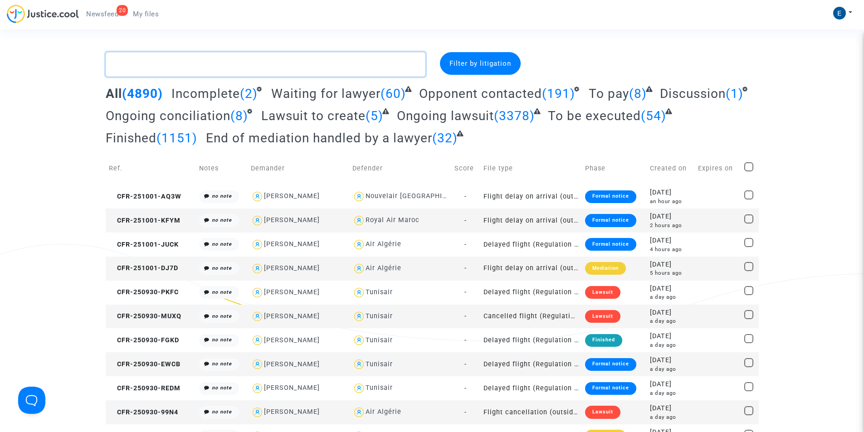
click at [148, 64] on textarea at bounding box center [266, 64] width 320 height 25
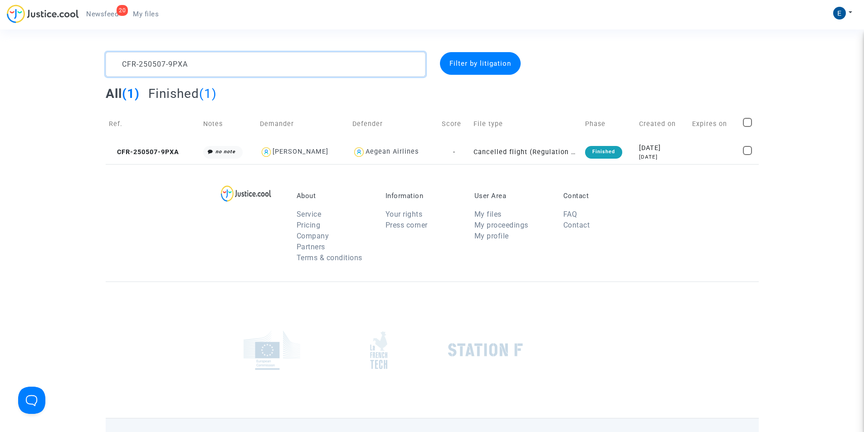
click at [167, 68] on textarea at bounding box center [266, 64] width 320 height 25
click at [152, 69] on textarea at bounding box center [266, 64] width 320 height 25
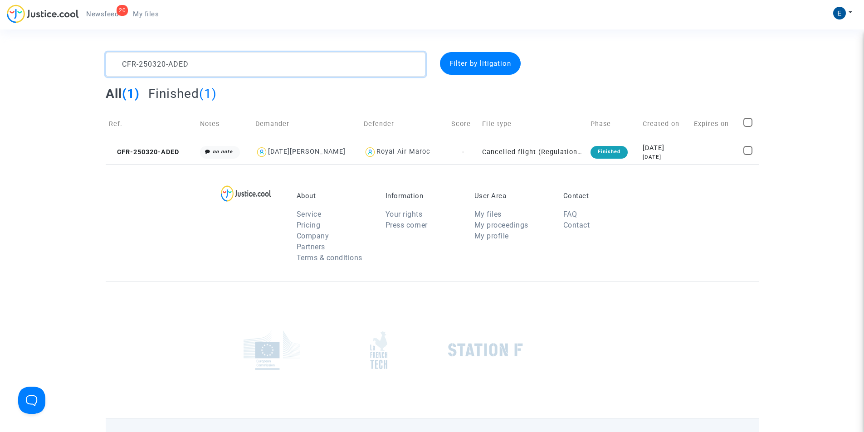
click at [152, 69] on textarea at bounding box center [266, 64] width 320 height 25
click at [119, 60] on textarea at bounding box center [266, 64] width 320 height 25
type textarea "CFR-250617-Q7KD"
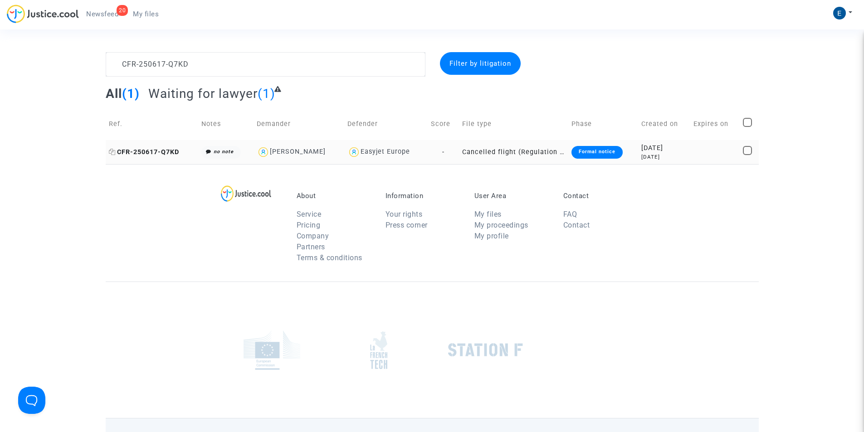
click at [156, 152] on span "CFR-250617-Q7KD" at bounding box center [144, 152] width 70 height 8
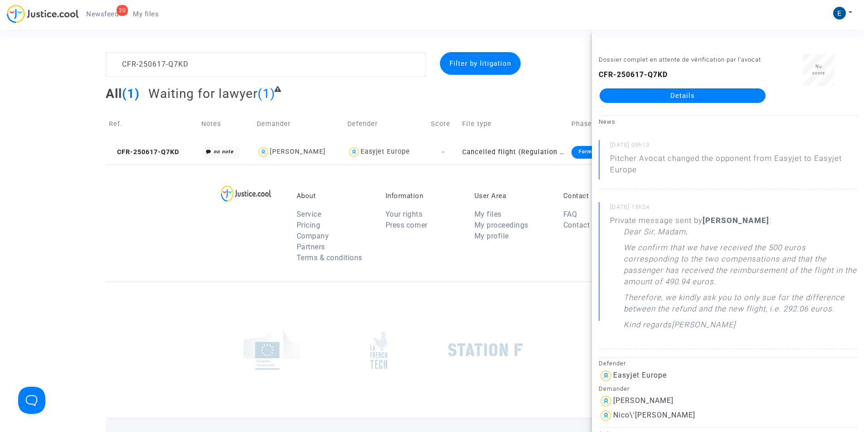
click at [681, 99] on link "Details" at bounding box center [683, 95] width 166 height 15
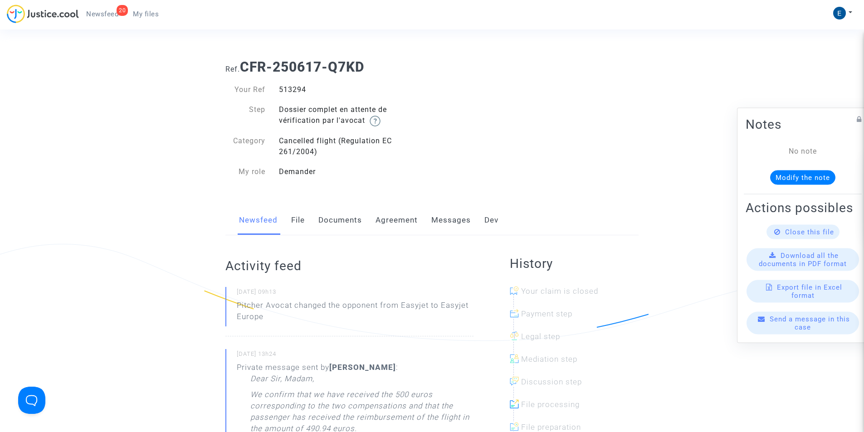
click at [142, 13] on span "My files" at bounding box center [146, 14] width 26 height 8
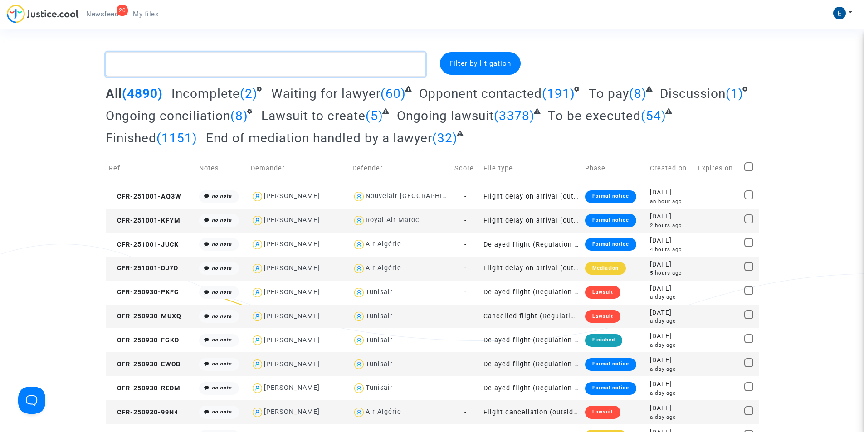
click at [225, 71] on textarea at bounding box center [266, 64] width 320 height 25
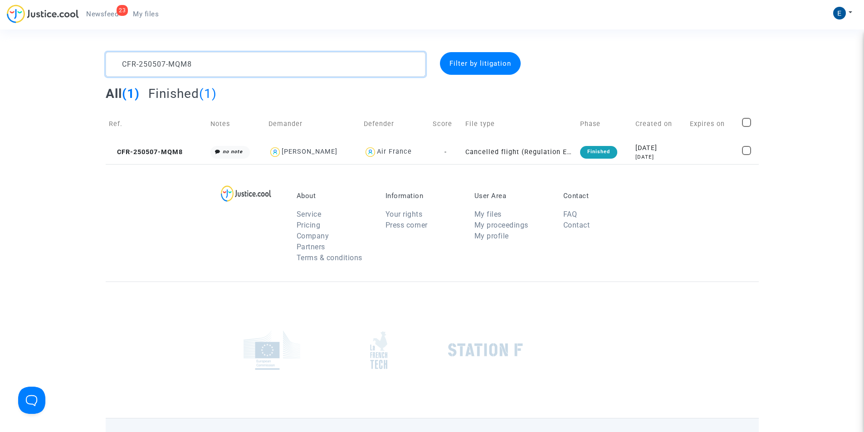
click at [176, 66] on textarea at bounding box center [266, 64] width 320 height 25
click at [200, 66] on textarea at bounding box center [266, 64] width 320 height 25
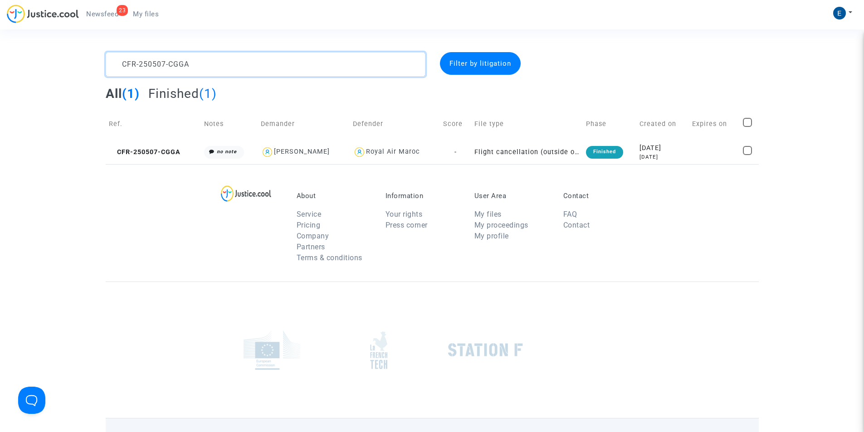
click at [200, 66] on textarea at bounding box center [266, 64] width 320 height 25
click at [162, 54] on textarea at bounding box center [266, 64] width 320 height 25
click at [167, 64] on textarea at bounding box center [266, 64] width 320 height 25
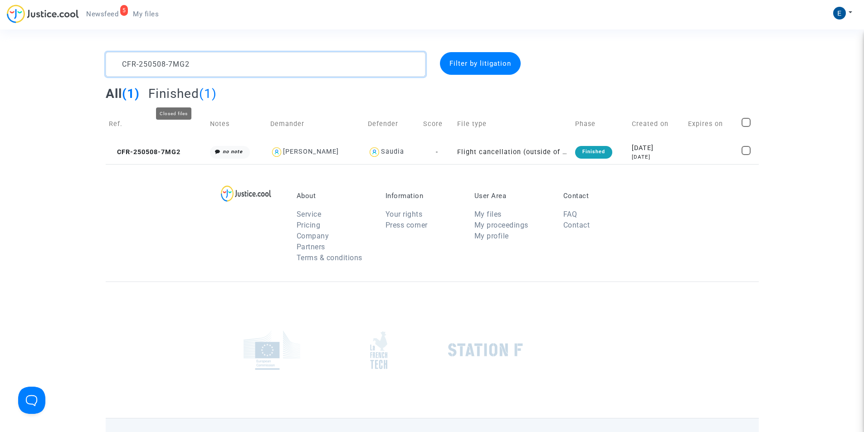
click at [147, 71] on textarea at bounding box center [266, 64] width 320 height 25
click at [153, 68] on textarea at bounding box center [266, 64] width 320 height 25
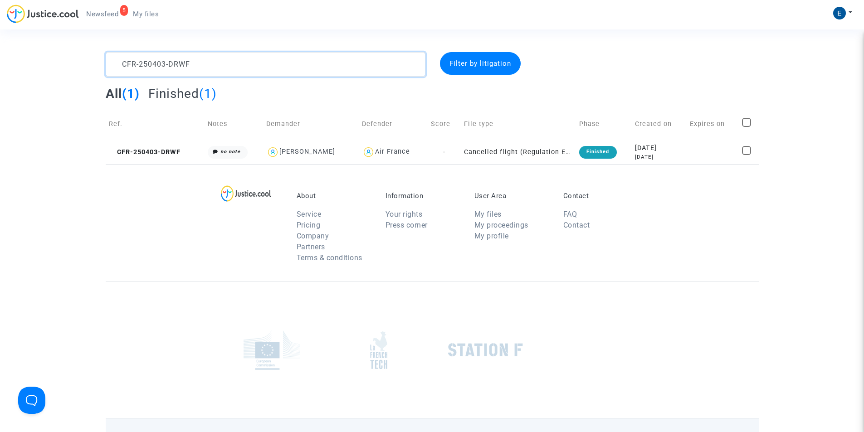
click at [153, 68] on textarea at bounding box center [266, 64] width 320 height 25
click at [155, 64] on textarea at bounding box center [266, 64] width 320 height 25
click at [174, 64] on textarea at bounding box center [266, 64] width 320 height 25
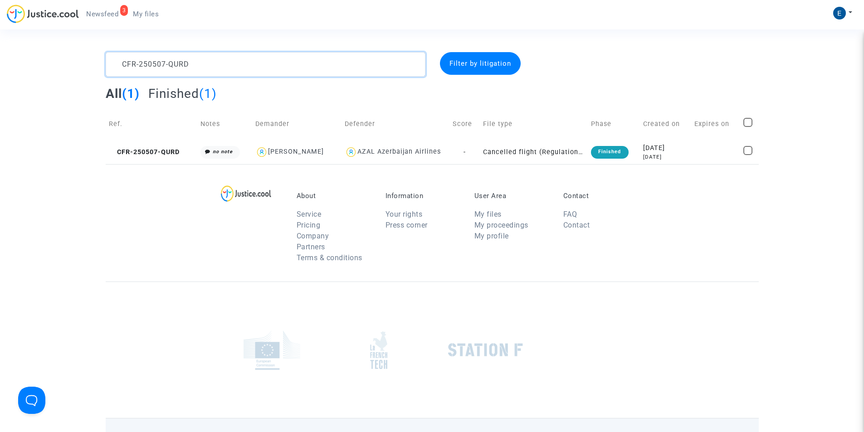
click at [174, 64] on textarea at bounding box center [266, 64] width 320 height 25
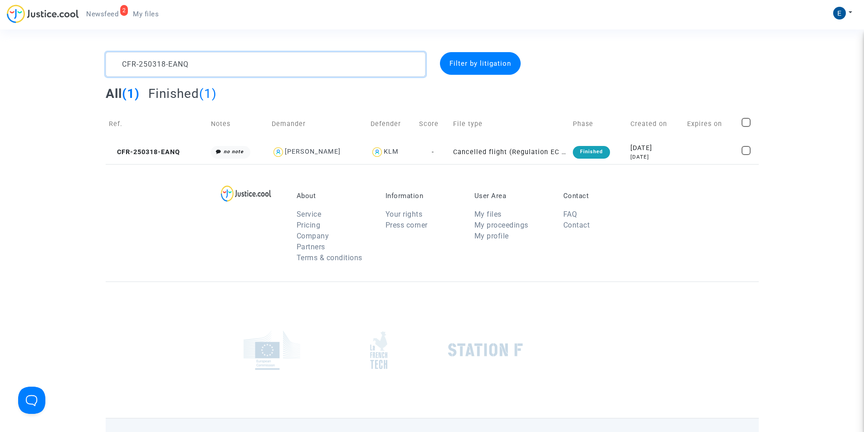
click at [172, 64] on textarea at bounding box center [266, 64] width 320 height 25
click at [181, 67] on textarea at bounding box center [266, 64] width 320 height 25
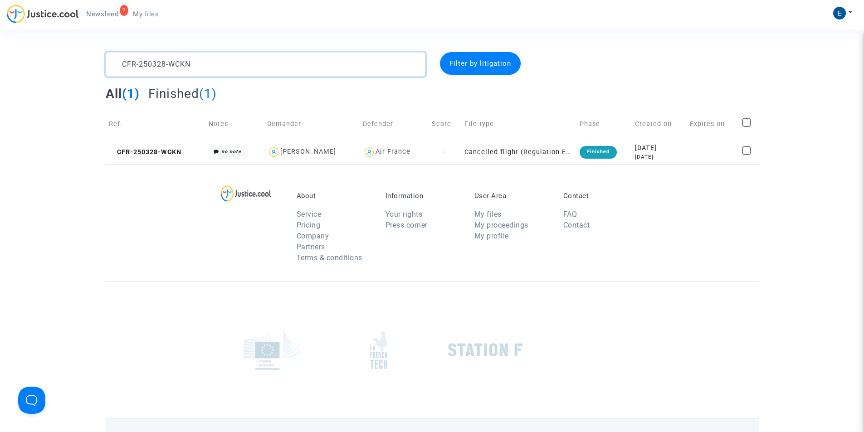
click at [181, 67] on textarea at bounding box center [266, 64] width 320 height 25
click at [142, 66] on textarea at bounding box center [266, 64] width 320 height 25
click at [177, 65] on textarea at bounding box center [266, 64] width 320 height 25
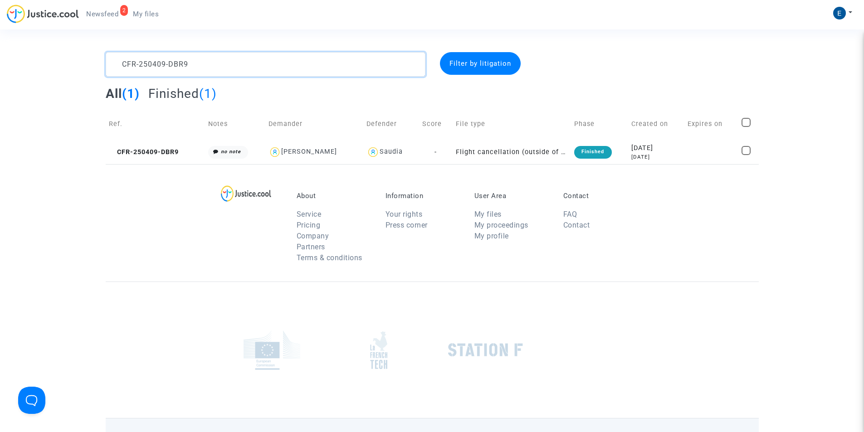
click at [177, 65] on textarea at bounding box center [266, 64] width 320 height 25
type textarea "CFR-250311-NJAD"
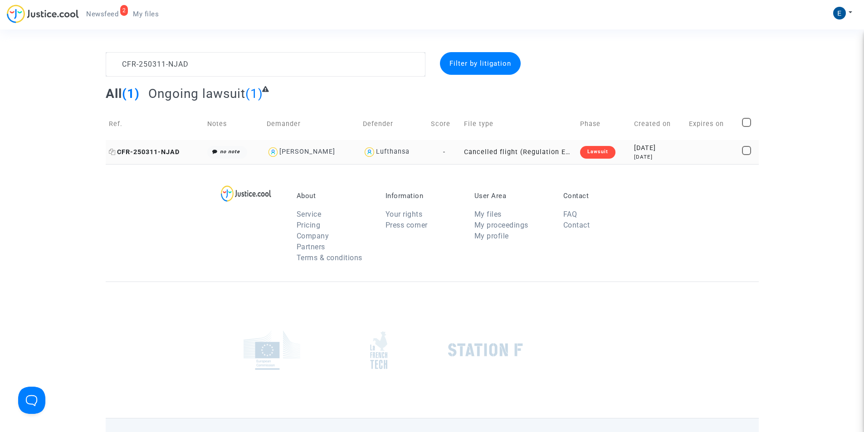
click at [163, 151] on span "CFR-250311-NJAD" at bounding box center [144, 152] width 71 height 8
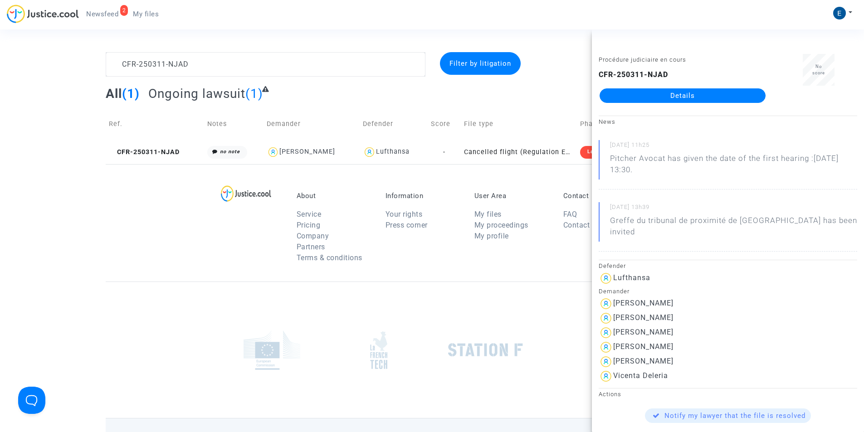
click at [660, 91] on link "Details" at bounding box center [683, 95] width 166 height 15
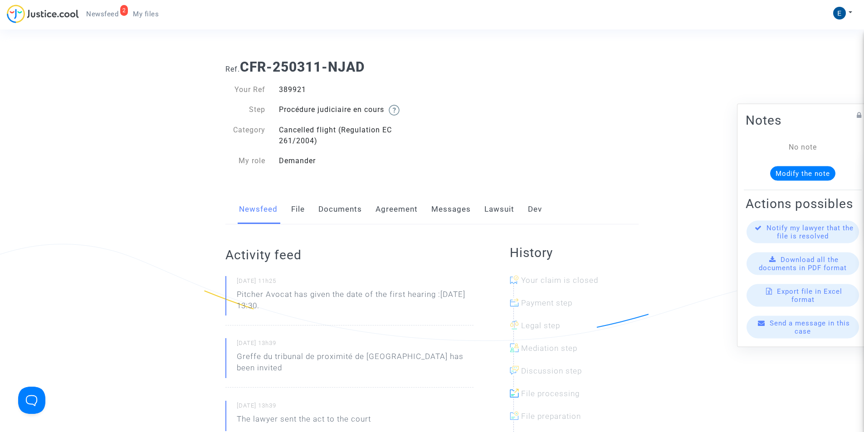
click at [456, 212] on link "Messages" at bounding box center [450, 210] width 39 height 30
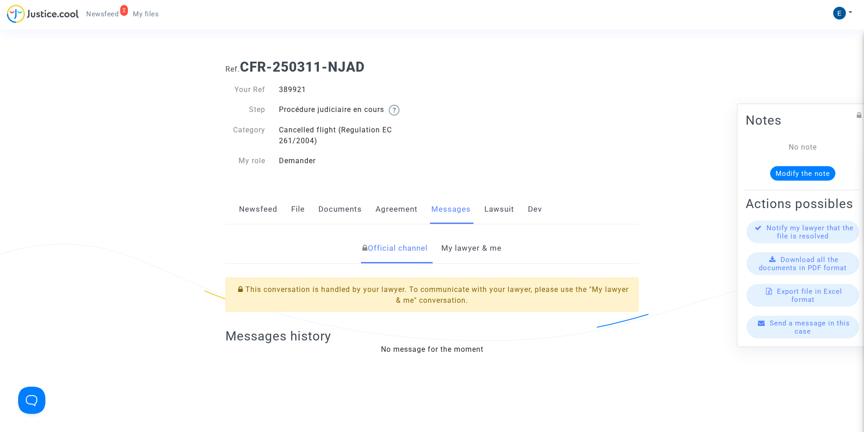
click at [463, 243] on link "My lawyer & me" at bounding box center [471, 249] width 60 height 30
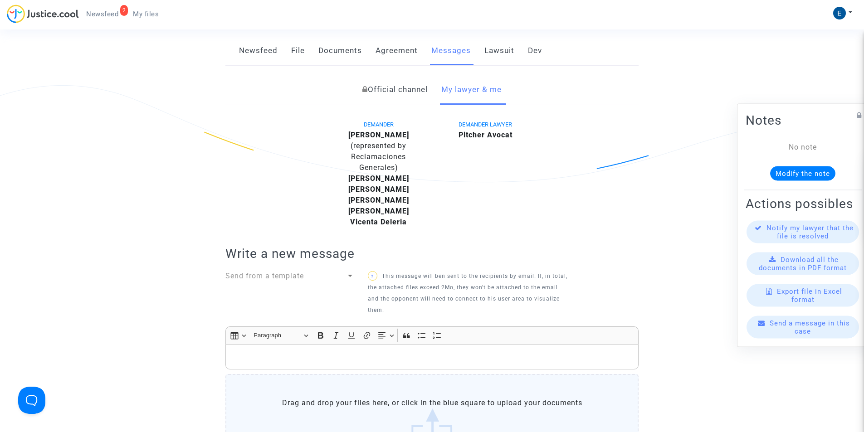
scroll to position [227, 0]
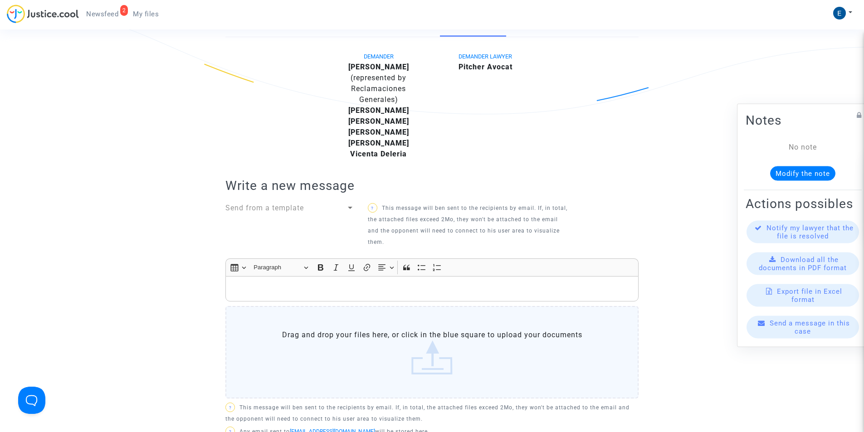
click at [336, 289] on p "Rich Text Editor, main" at bounding box center [432, 289] width 404 height 11
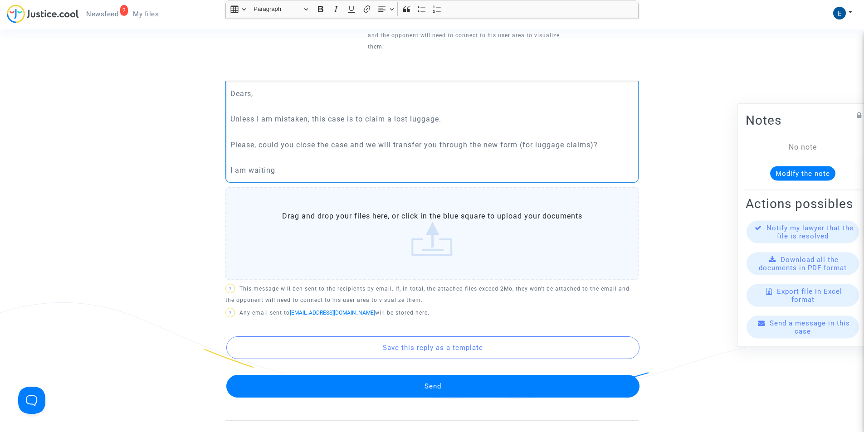
scroll to position [544, 0]
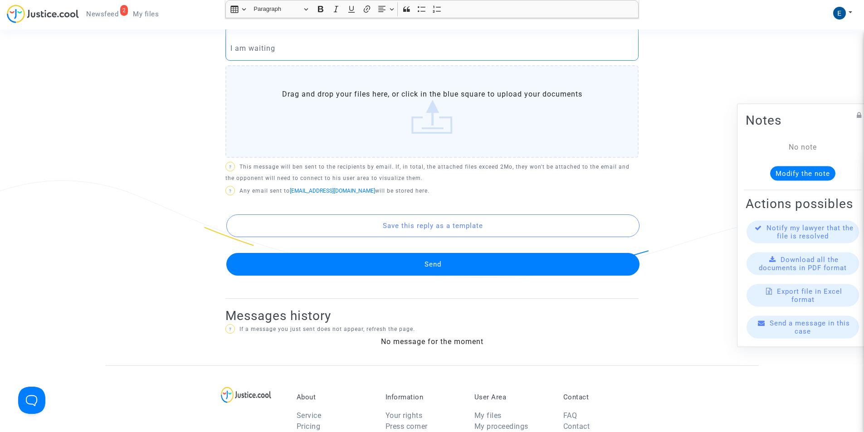
click at [391, 265] on button "Send" at bounding box center [432, 264] width 413 height 23
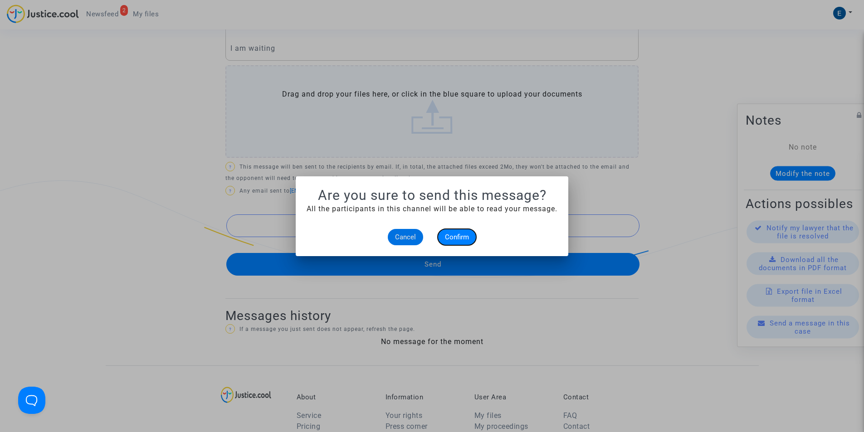
click at [463, 240] on span "Confirm" at bounding box center [457, 237] width 24 height 8
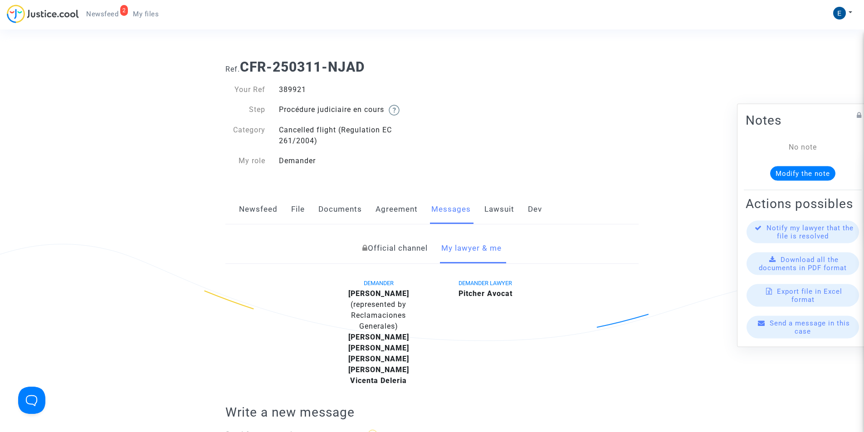
scroll to position [544, 0]
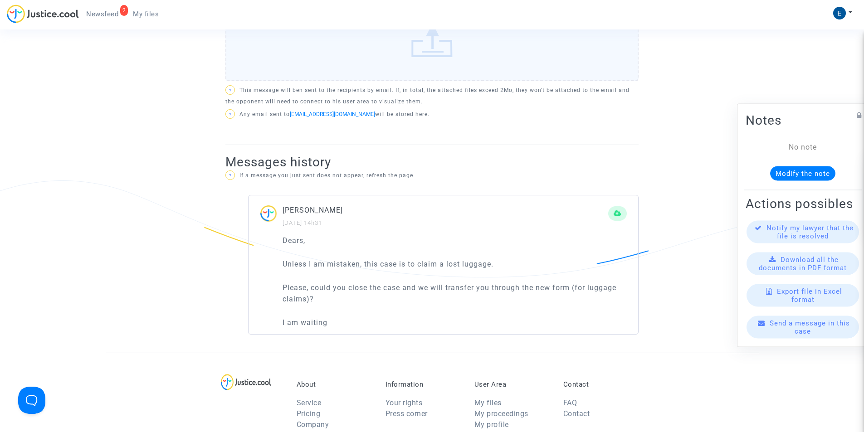
click at [149, 13] on span "My files" at bounding box center [146, 14] width 26 height 8
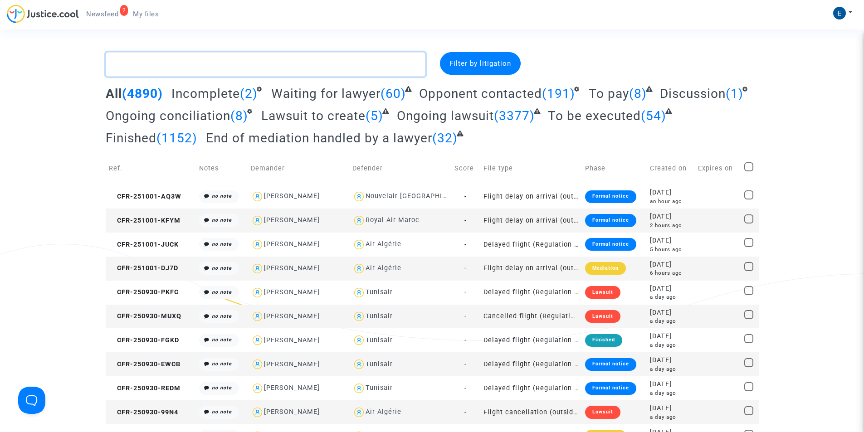
click at [147, 69] on textarea at bounding box center [266, 64] width 320 height 25
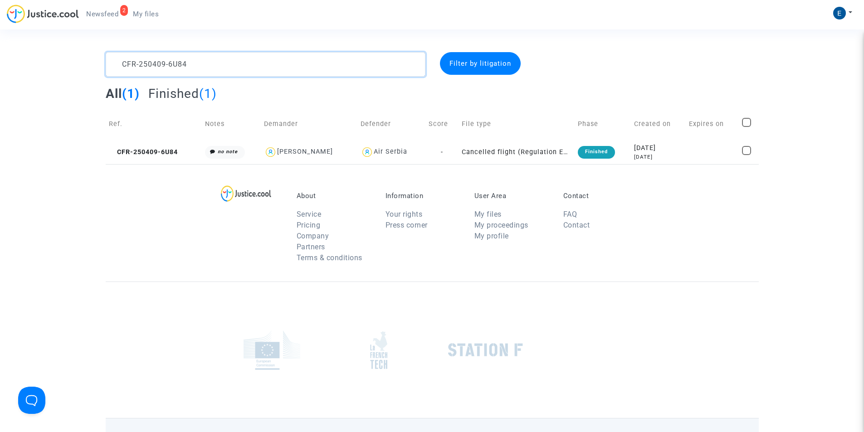
click at [149, 59] on textarea at bounding box center [266, 64] width 320 height 25
click at [155, 59] on textarea at bounding box center [266, 64] width 320 height 25
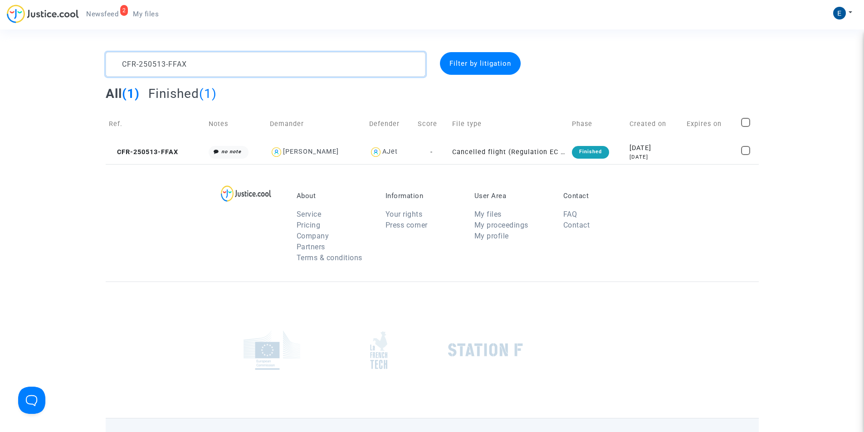
click at [155, 59] on textarea at bounding box center [266, 64] width 320 height 25
click at [172, 63] on textarea at bounding box center [266, 64] width 320 height 25
click at [216, 66] on textarea at bounding box center [266, 64] width 320 height 25
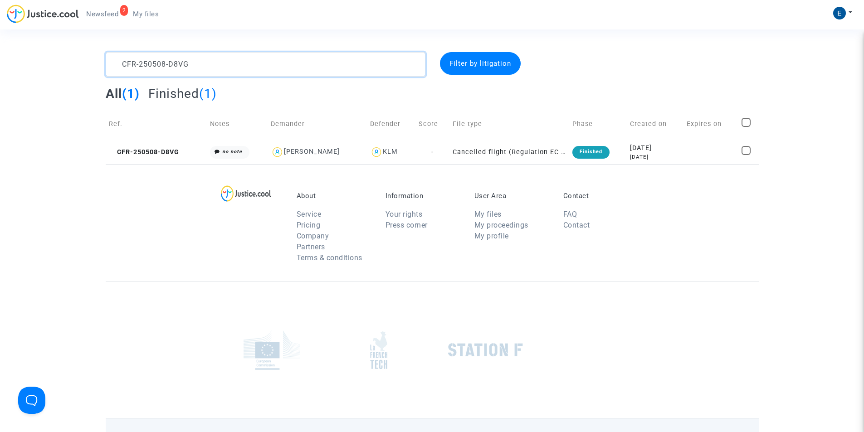
click at [216, 66] on textarea at bounding box center [266, 64] width 320 height 25
click at [157, 66] on textarea at bounding box center [266, 64] width 320 height 25
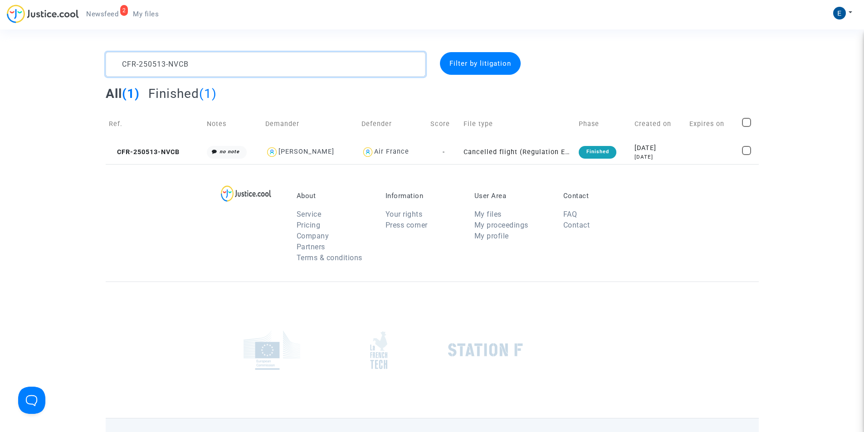
click at [142, 61] on textarea at bounding box center [266, 64] width 320 height 25
click at [156, 66] on textarea at bounding box center [266, 64] width 320 height 25
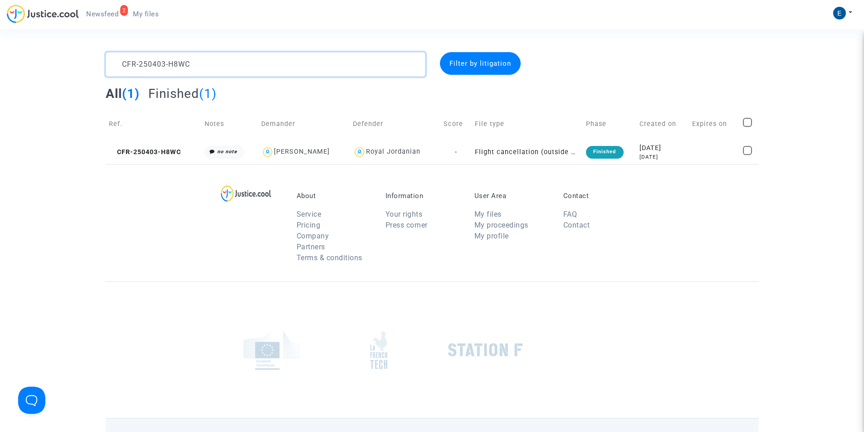
click at [156, 66] on textarea at bounding box center [266, 64] width 320 height 25
click at [176, 64] on textarea at bounding box center [266, 64] width 320 height 25
click at [152, 68] on textarea at bounding box center [266, 64] width 320 height 25
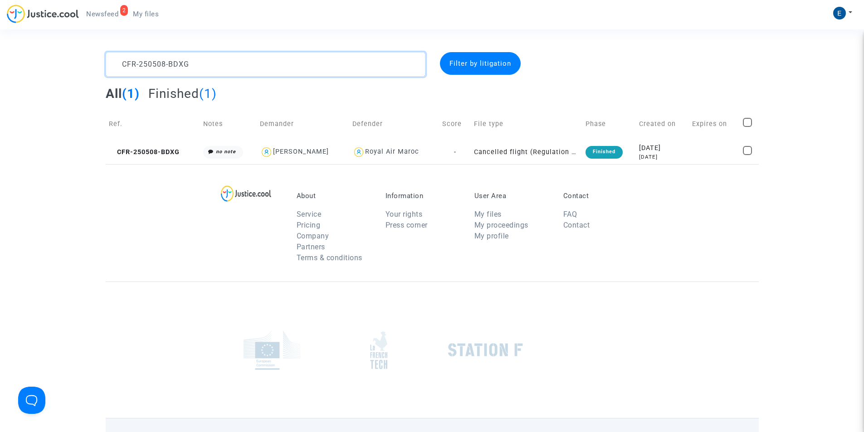
click at [152, 68] on textarea at bounding box center [266, 64] width 320 height 25
click at [121, 64] on textarea at bounding box center [266, 64] width 320 height 25
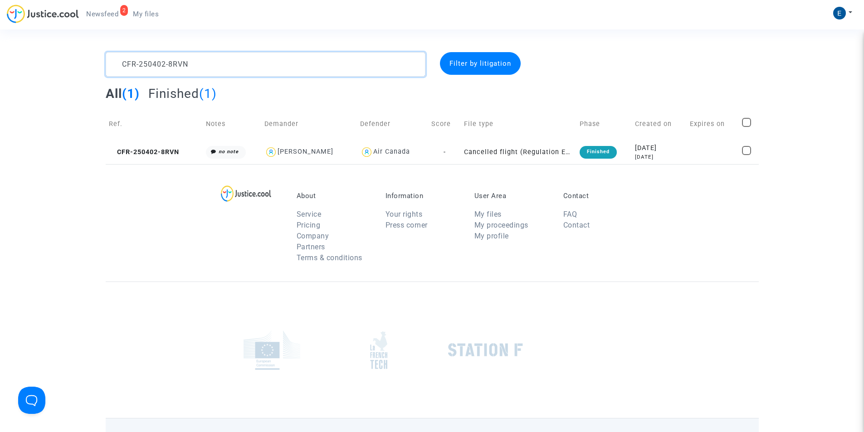
type textarea "CFR-250402-8RVN"
